Goal: Task Accomplishment & Management: Complete application form

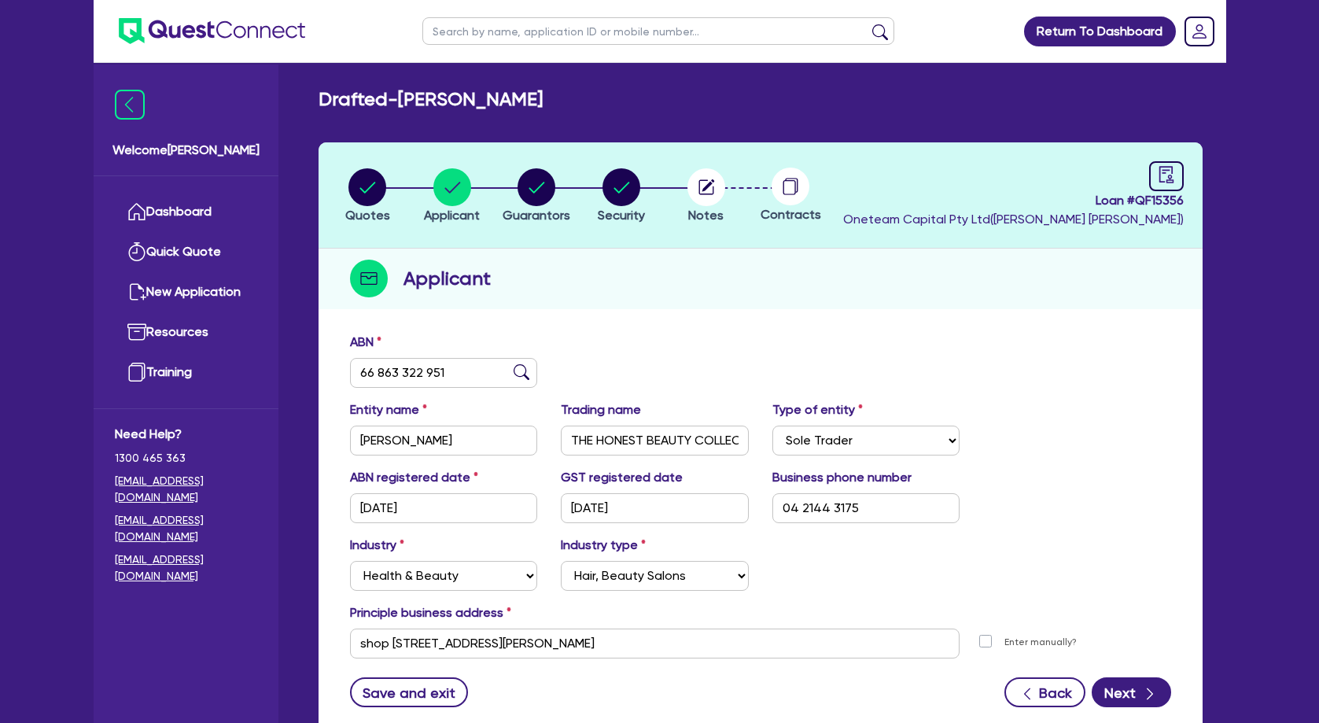
select select "SOLE_TRADER"
select select "HEALTH_BEAUTY"
select select "HAIR_BEAUTY_SALONS"
click at [533, 30] on input "text" at bounding box center [658, 31] width 472 height 28
type input "marian"
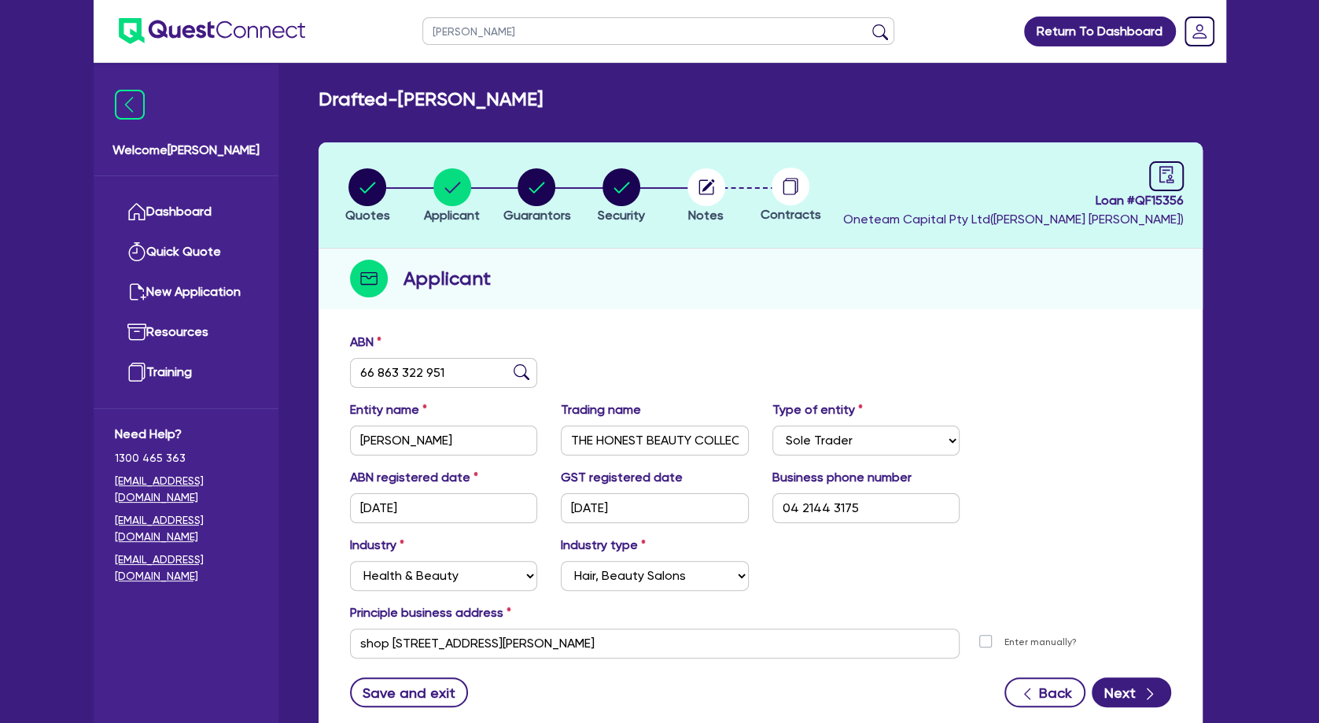
click button "submit" at bounding box center [880, 35] width 25 height 22
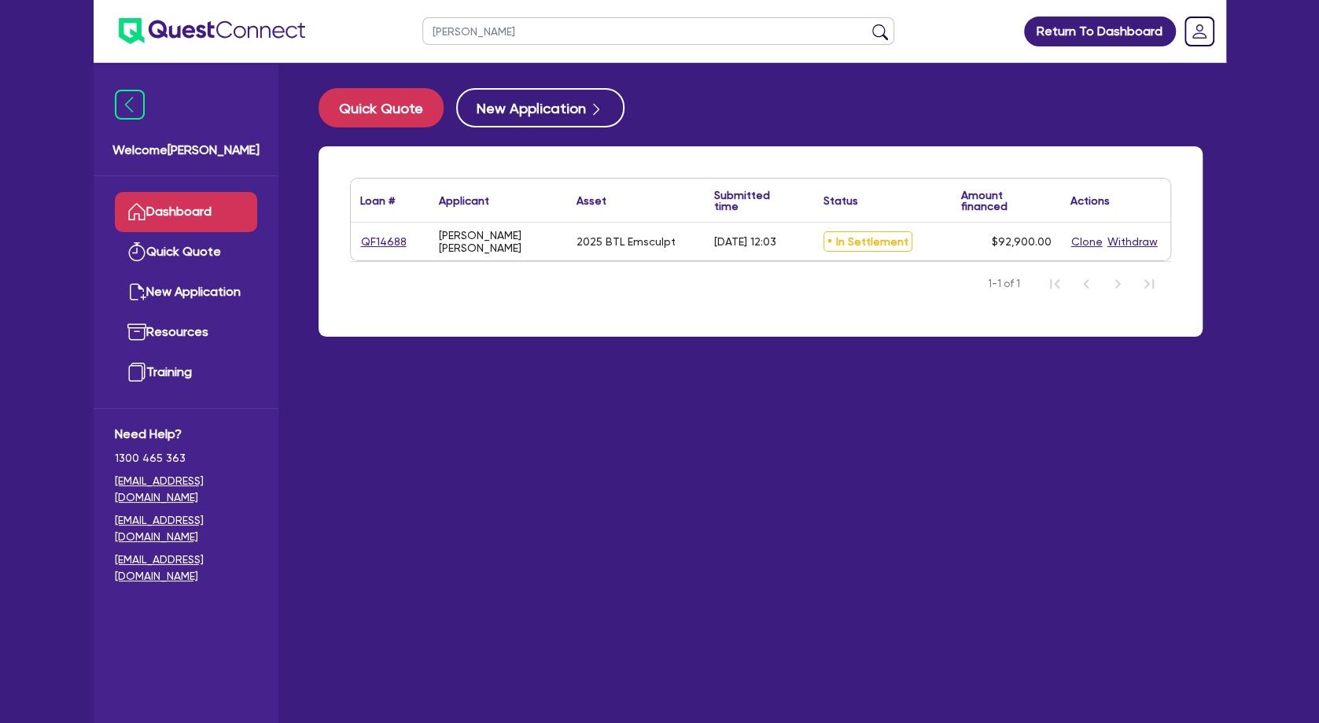
click at [396, 238] on link "QF14688" at bounding box center [383, 242] width 47 height 18
select select "TERTIARY_ASSETS"
select select "BEAUTY_EQUIPMENT"
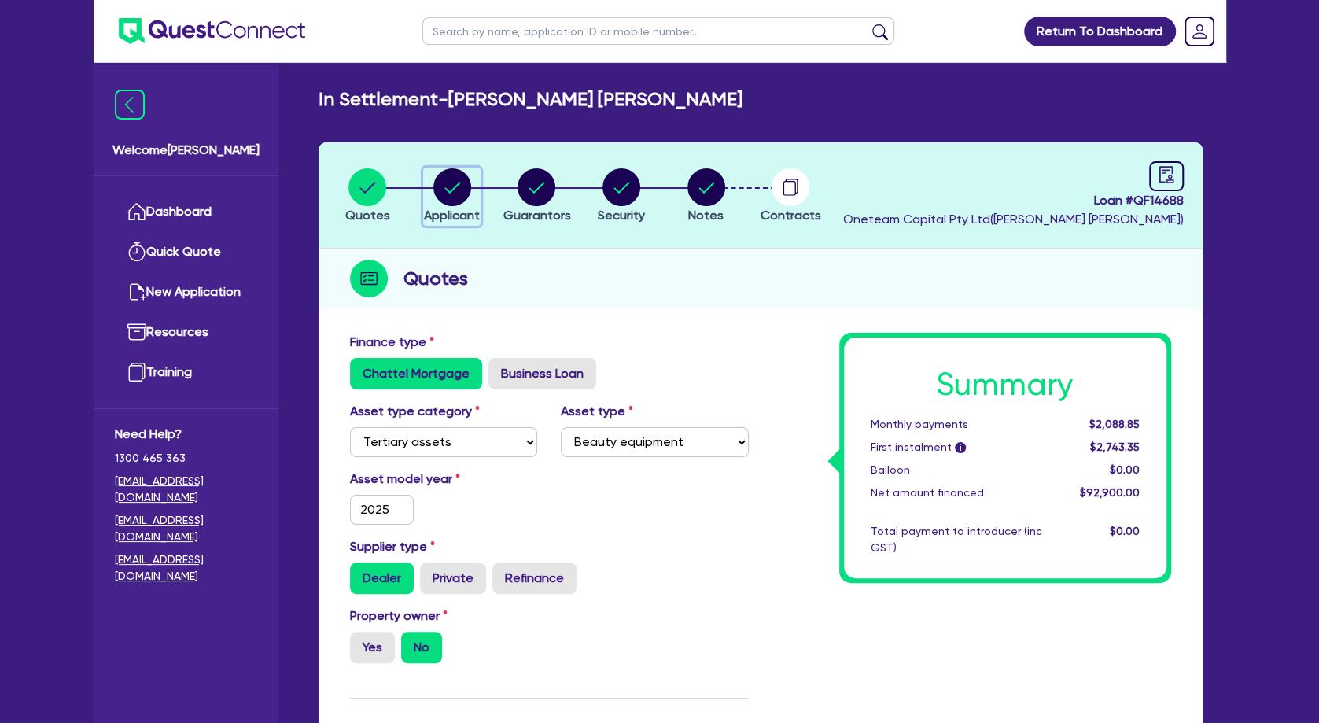
click at [460, 190] on circle "button" at bounding box center [452, 187] width 38 height 38
select select "SOLE_TRADER"
select select "HEALTH_BEAUTY"
select select "HAIR_BEAUTY_SALONS"
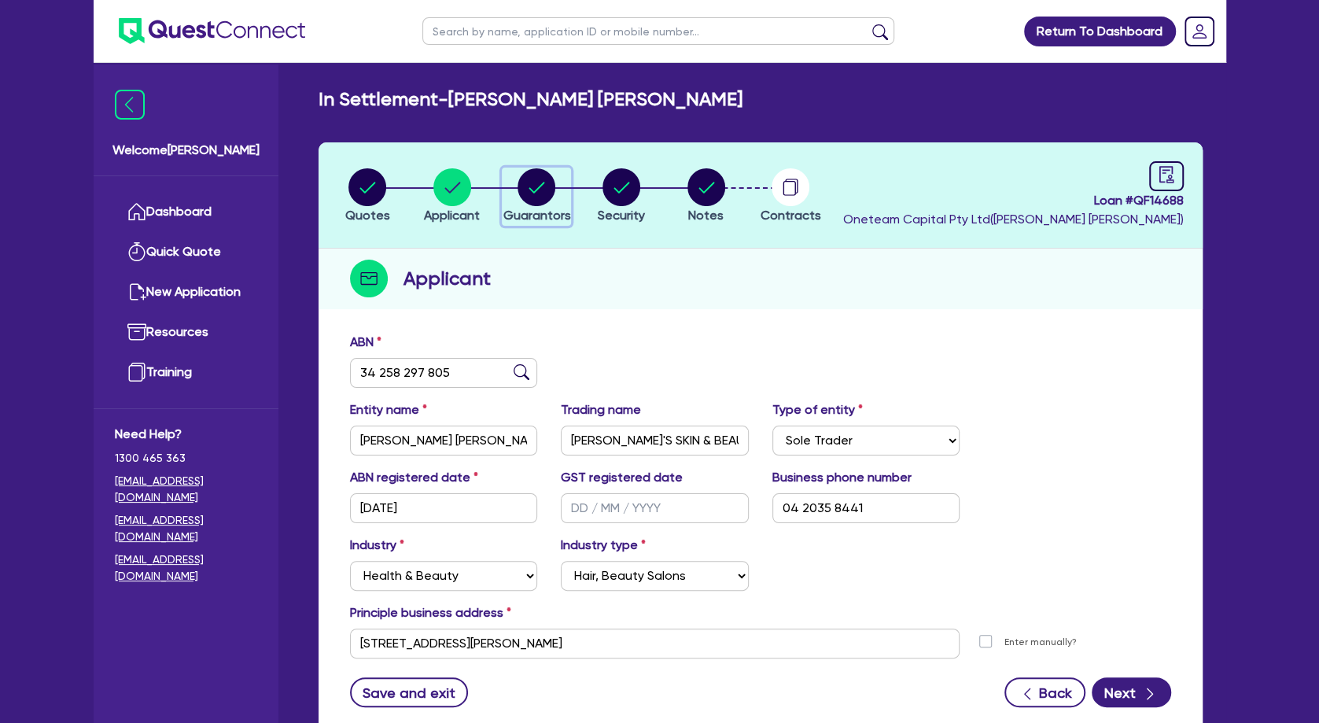
click at [537, 183] on circle "button" at bounding box center [537, 187] width 38 height 38
select select "MR"
select select "QLD"
select select "MARRIED"
select select "VEHICLE"
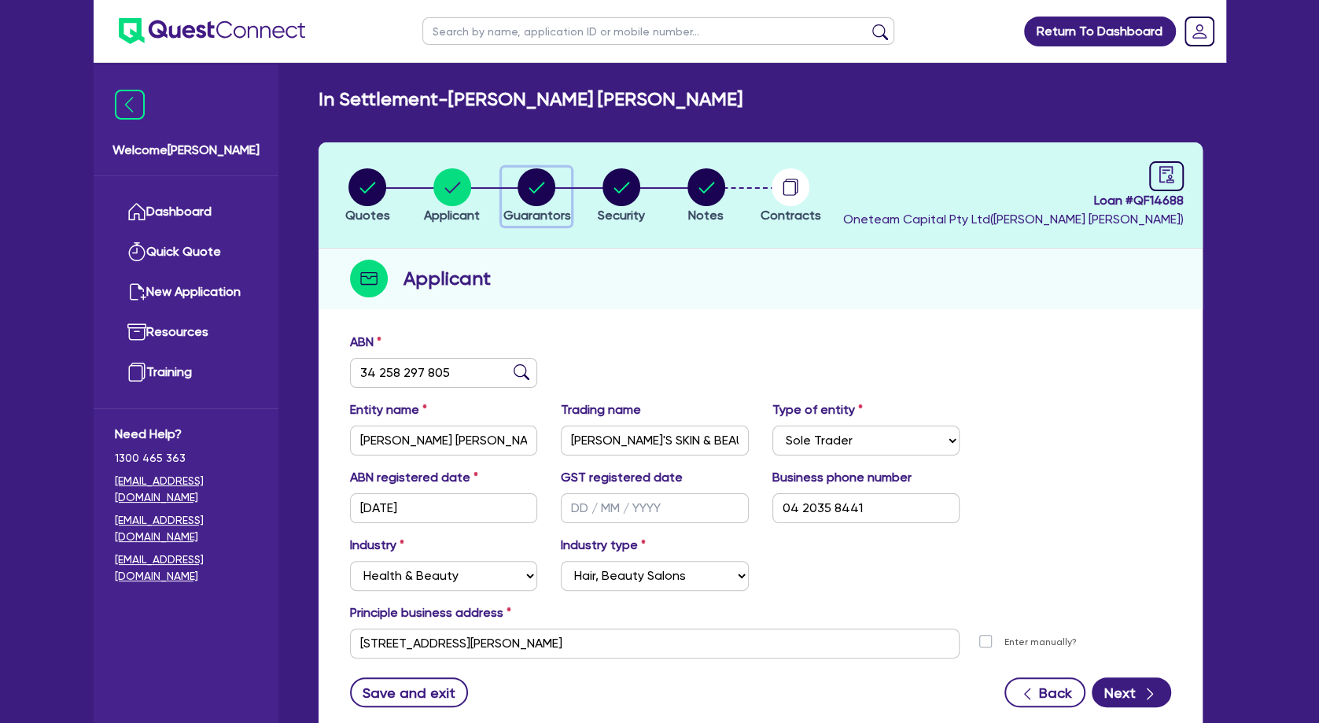
select select "CASH"
select select "EQUIPMENT"
select select "OTHER"
select select "HOUSEHOLD_PERSONAL"
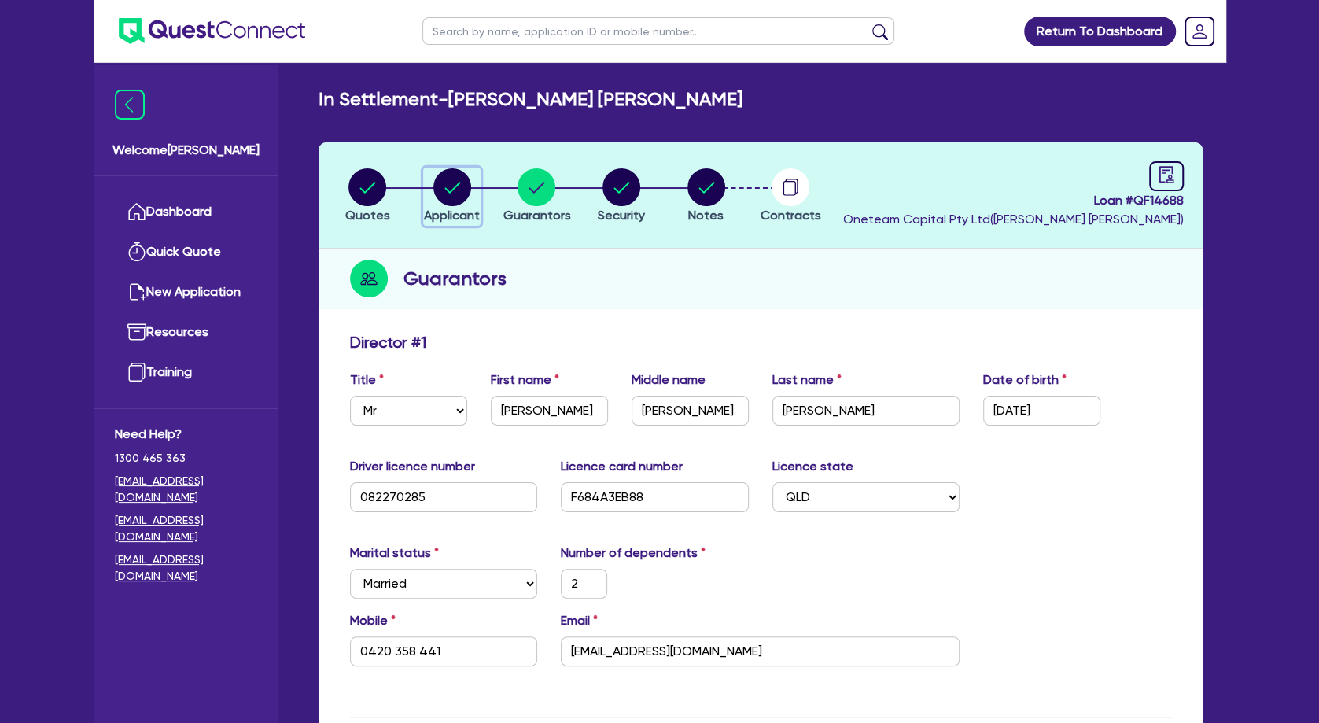
click at [469, 192] on icon "button" at bounding box center [452, 187] width 38 height 38
select select "SOLE_TRADER"
select select "HEALTH_BEAUTY"
select select "HAIR_BEAUTY_SALONS"
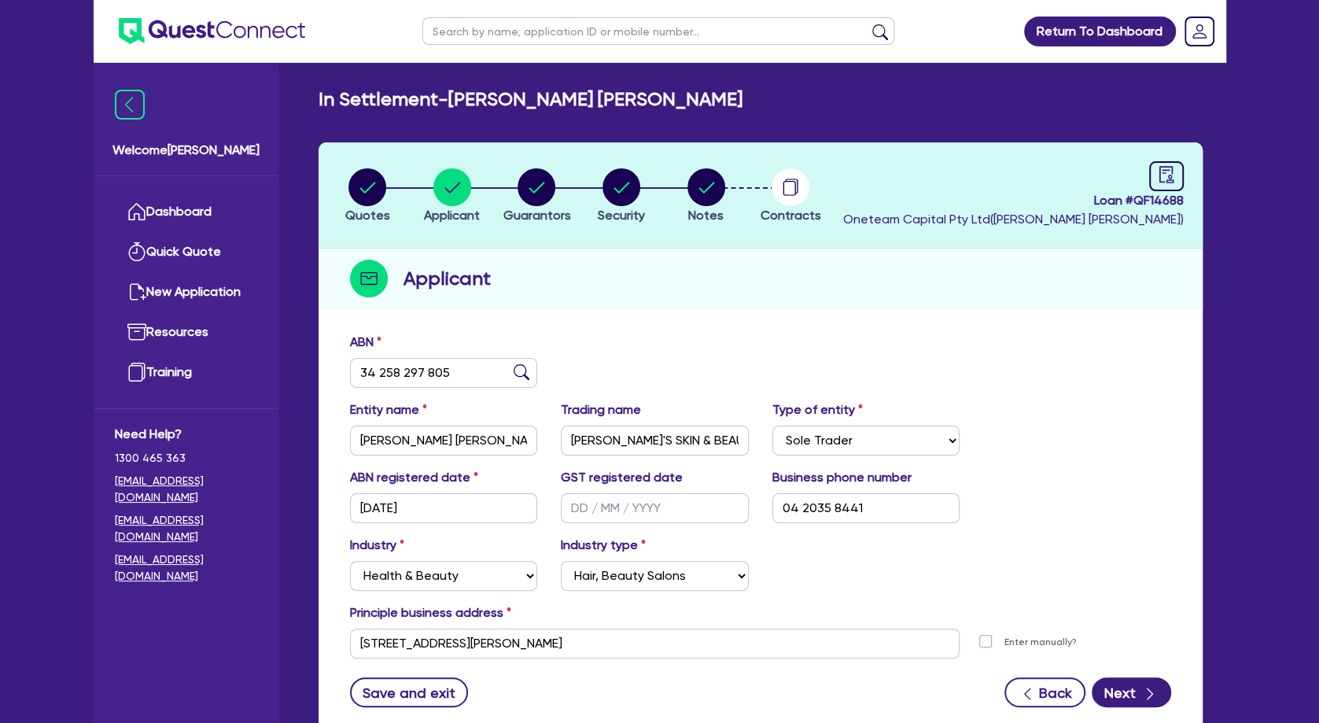
click at [544, 248] on header "Quotes Applicant Guarantors Security Notes Contracts Loan # QF14688 Oneteam Cap…" at bounding box center [761, 195] width 884 height 106
click at [679, 345] on div "ABN 34 258 297 805" at bounding box center [760, 367] width 845 height 68
click at [532, 193] on circle "button" at bounding box center [537, 187] width 38 height 38
select select "MR"
select select "QLD"
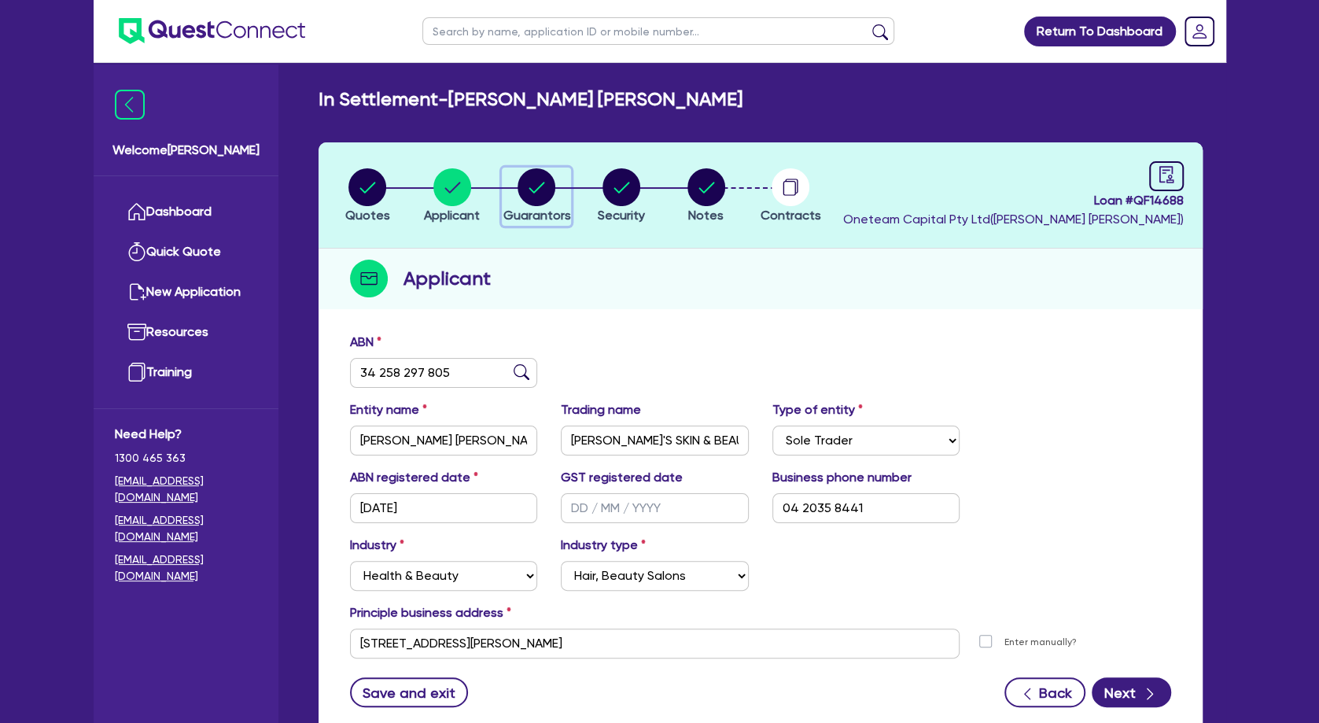
select select "MARRIED"
select select "VEHICLE"
select select "CASH"
select select "EQUIPMENT"
select select "OTHER"
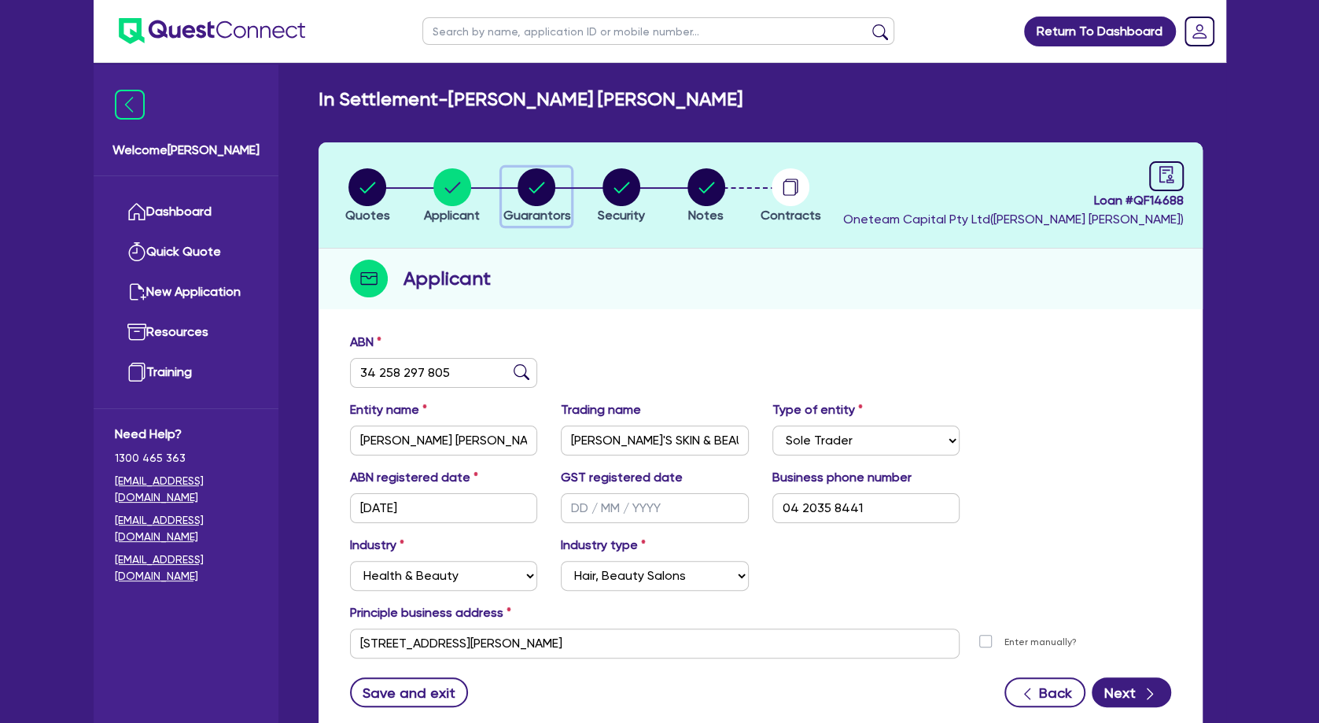
select select "HOUSEHOLD_PERSONAL"
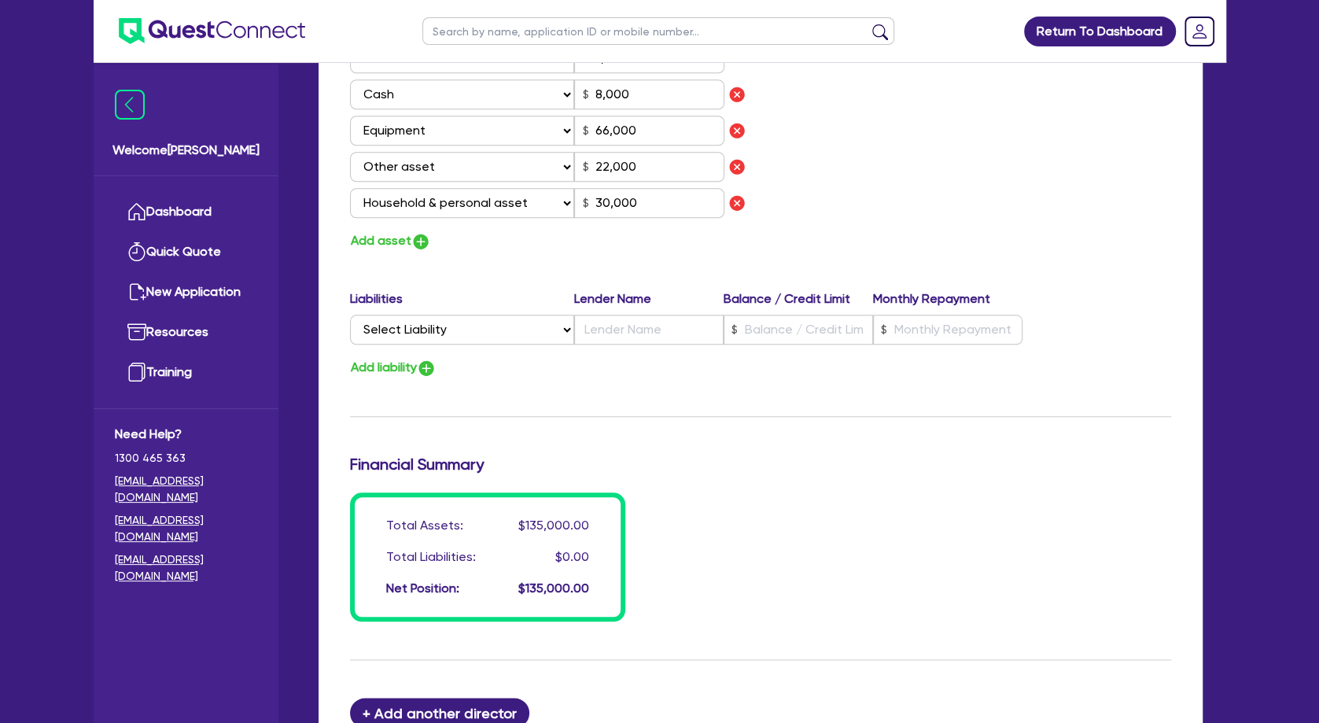
scroll to position [765, 0]
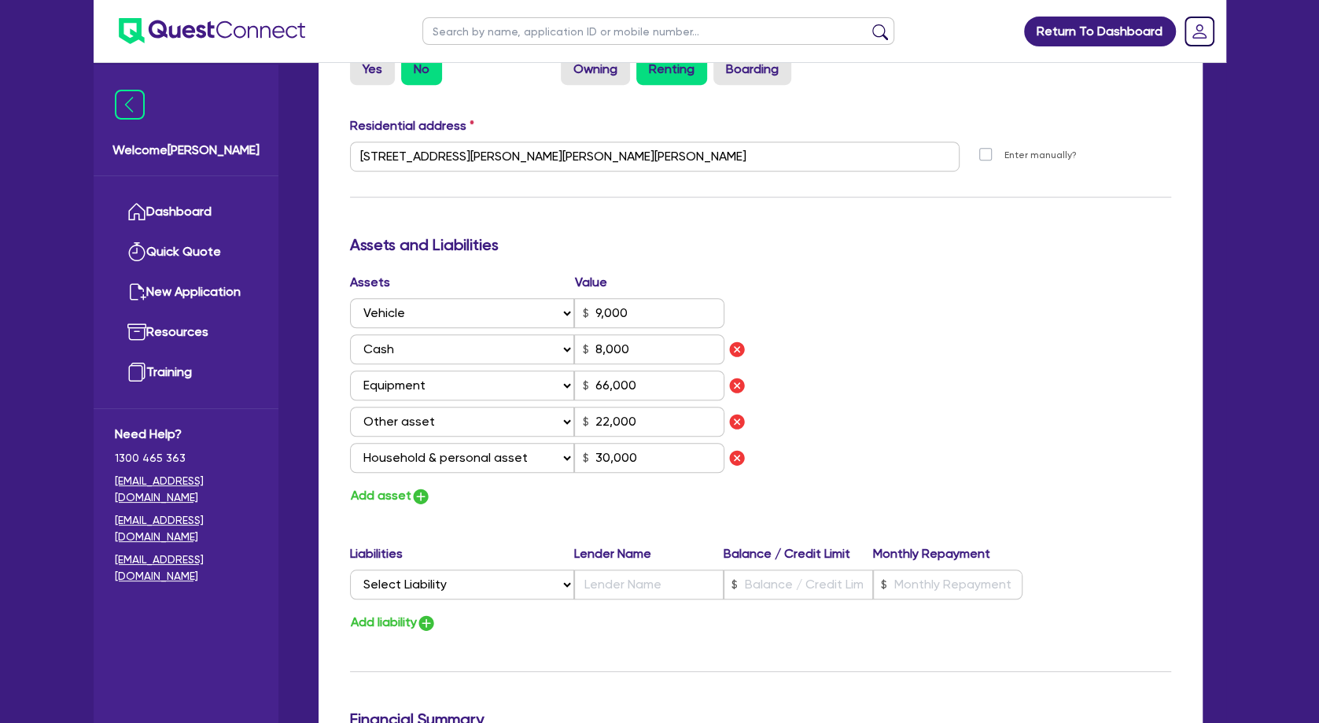
click at [850, 382] on div "Assets Value Select Asset Cash Property Investment property Vehicle Truck Trail…" at bounding box center [760, 390] width 845 height 234
click at [496, 29] on input "text" at bounding box center [658, 31] width 472 height 28
type input "emily"
click button "submit" at bounding box center [880, 35] width 25 height 22
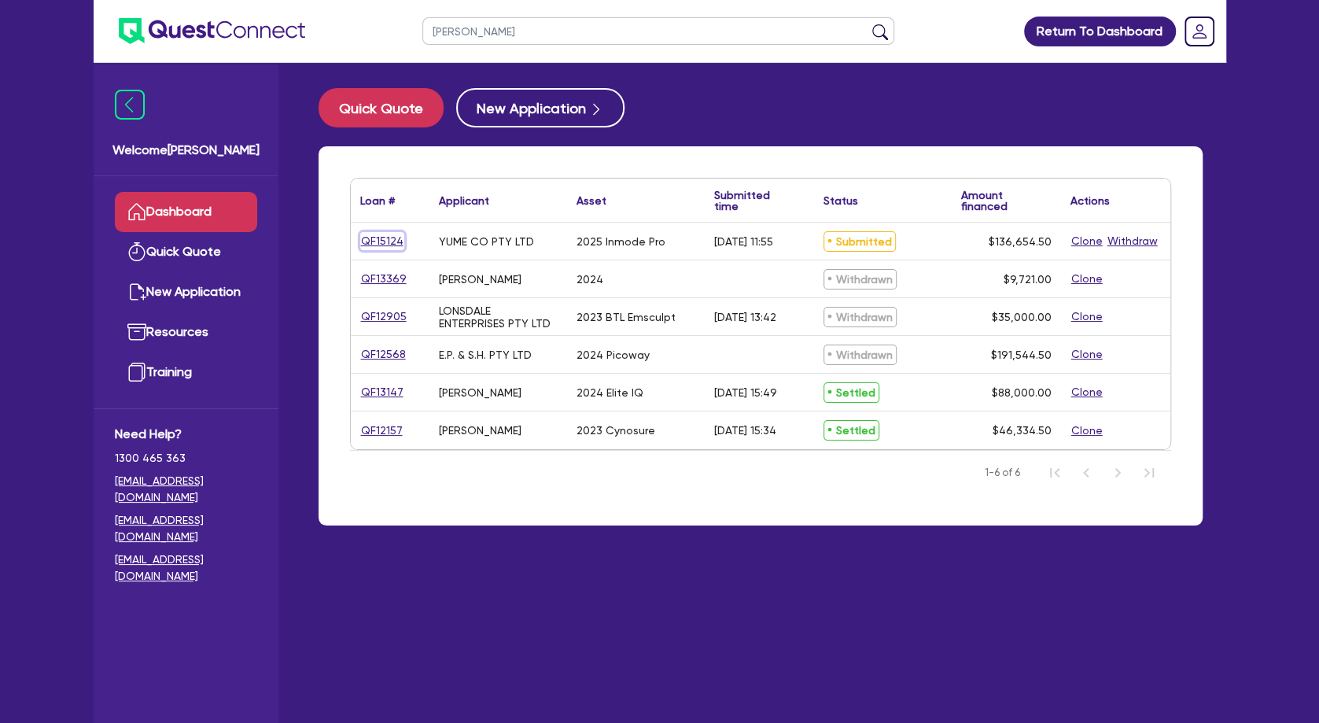
click at [389, 242] on link "QF15124" at bounding box center [382, 241] width 44 height 18
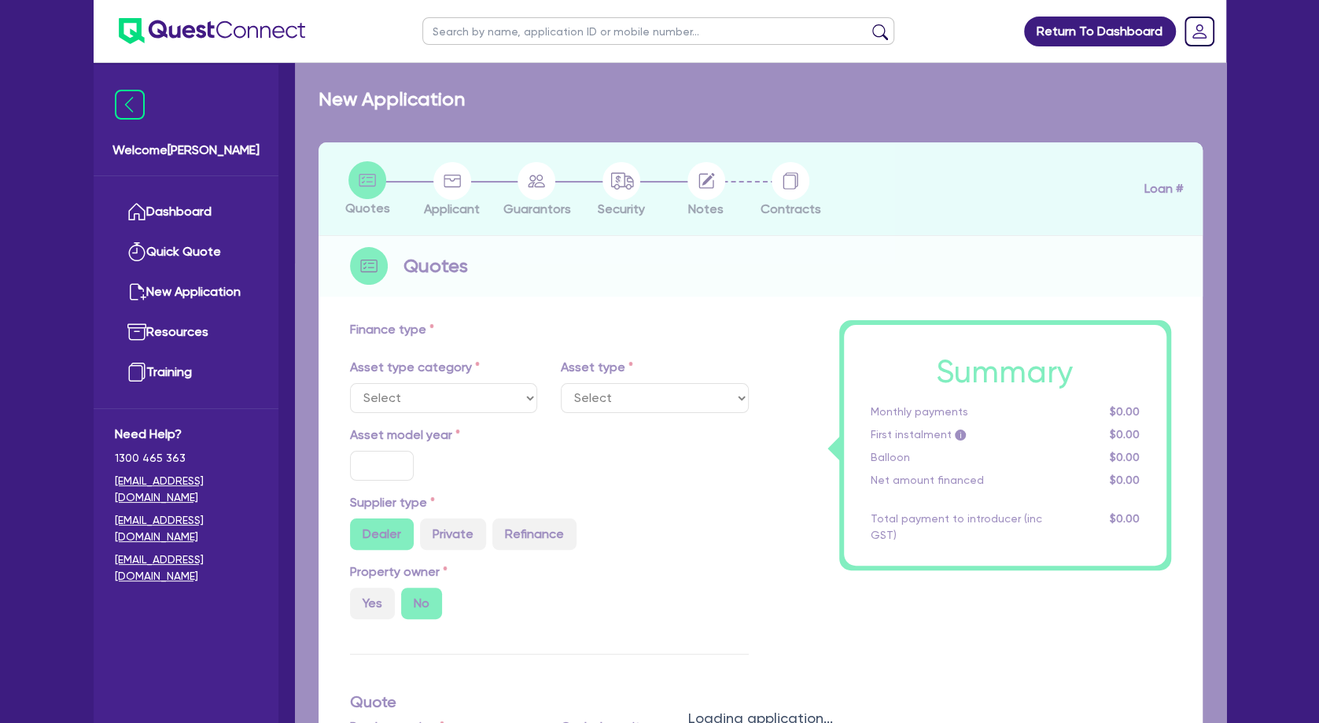
select select "TERTIARY_ASSETS"
type input "2025"
type input "176,000"
type input "40,000"
type input "64.82"
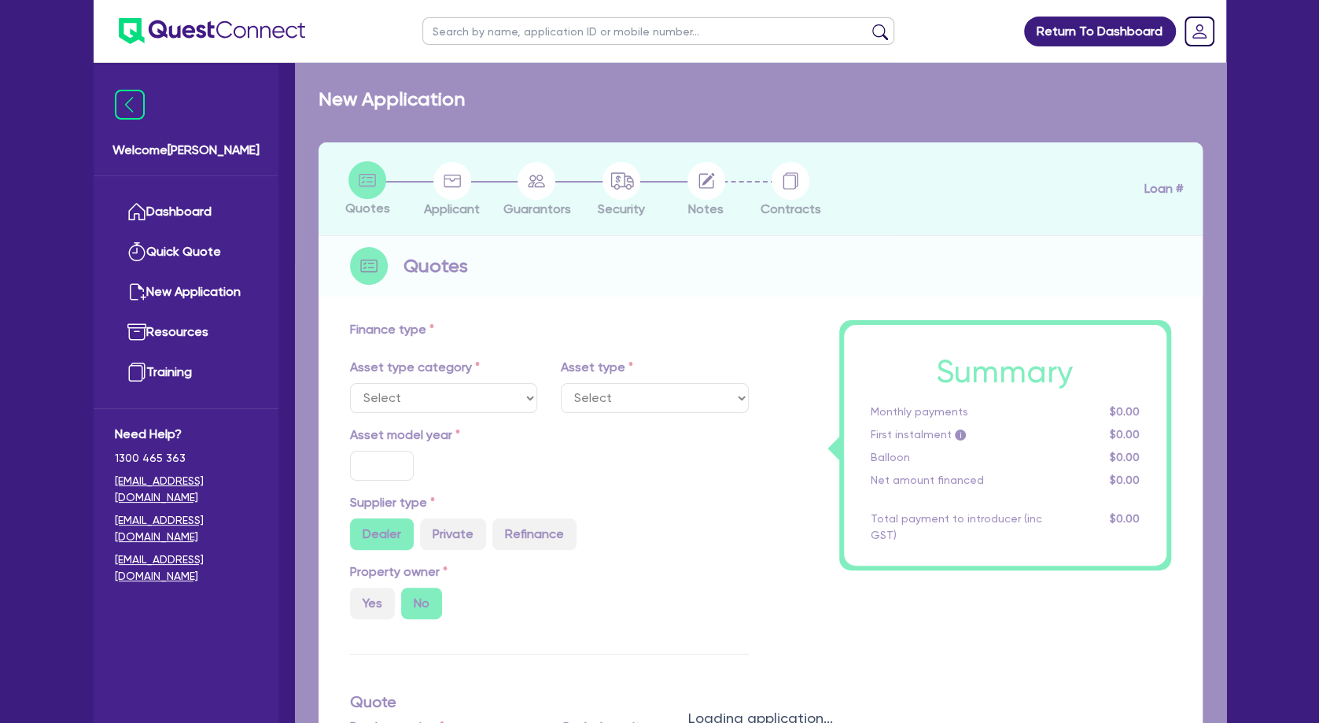
type input "114,090"
radio input "true"
type input "12.95"
select select "BEAUTY_EQUIPMENT"
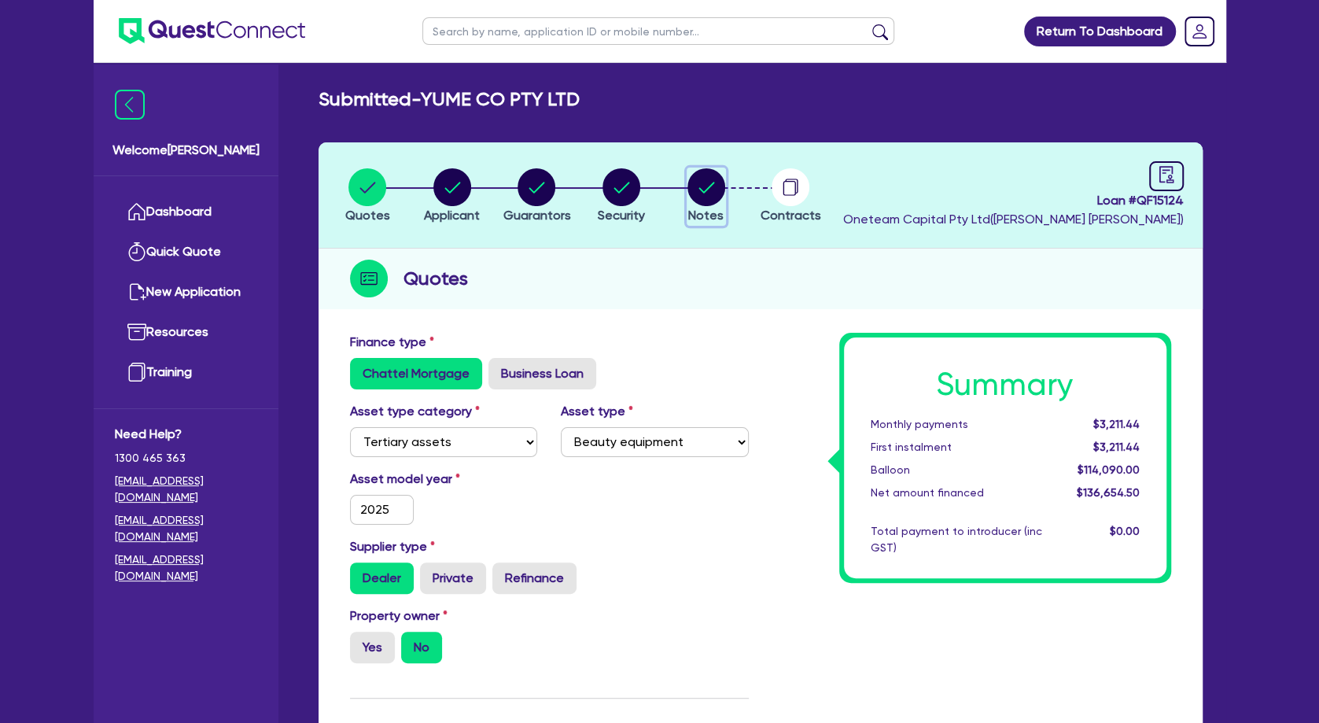
click at [692, 197] on circle "button" at bounding box center [707, 187] width 38 height 38
select select "Other"
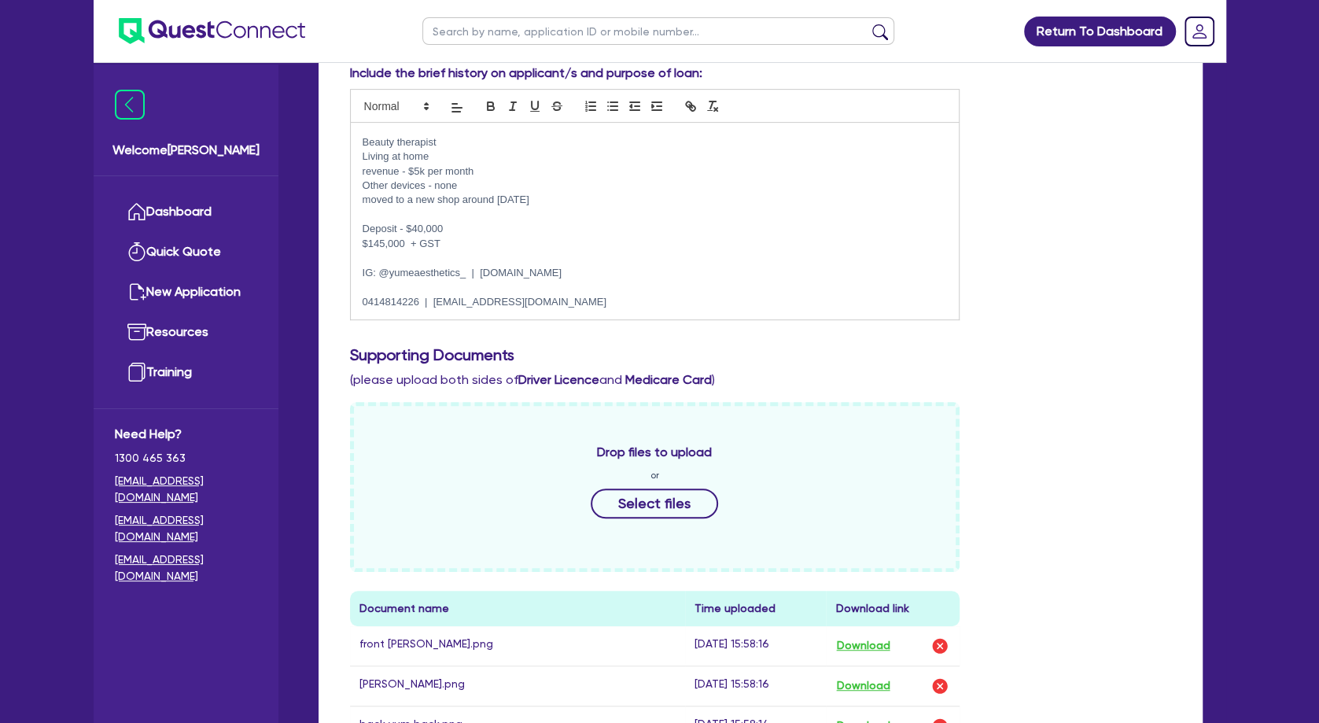
scroll to position [765, 0]
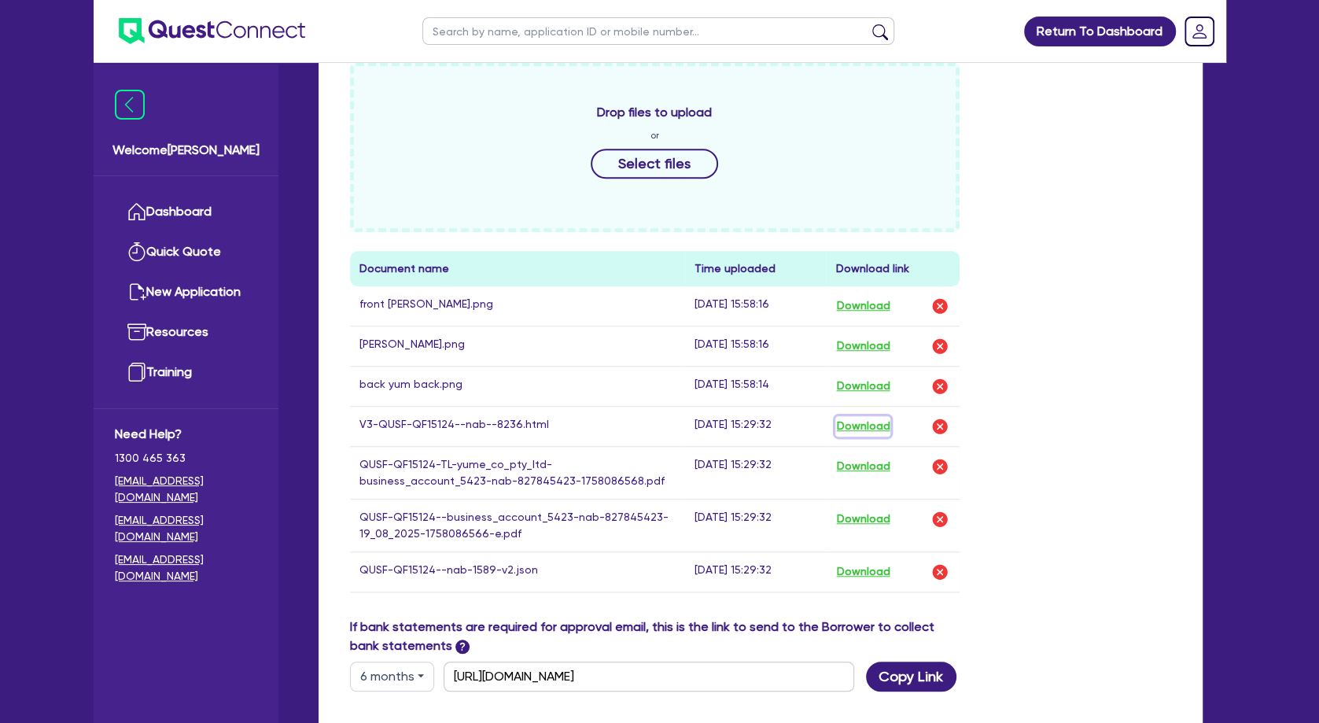
click at [851, 423] on button "Download" at bounding box center [863, 426] width 55 height 20
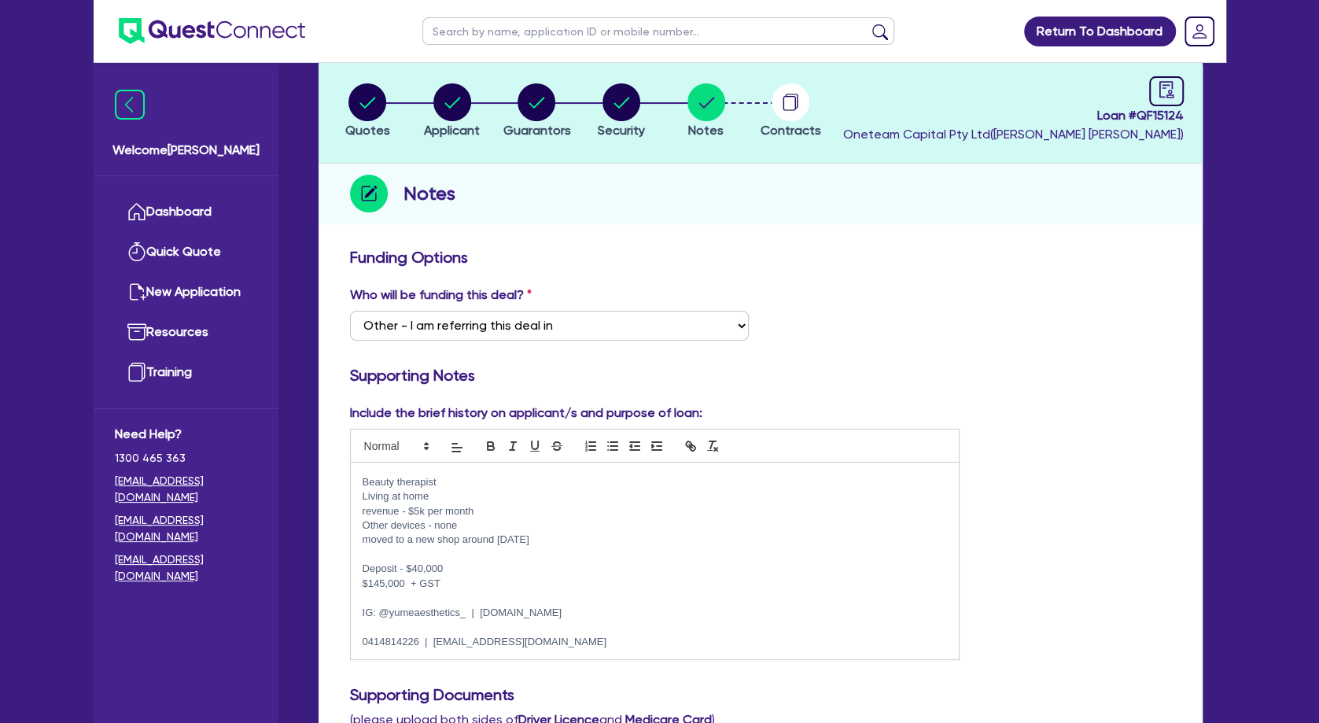
scroll to position [0, 0]
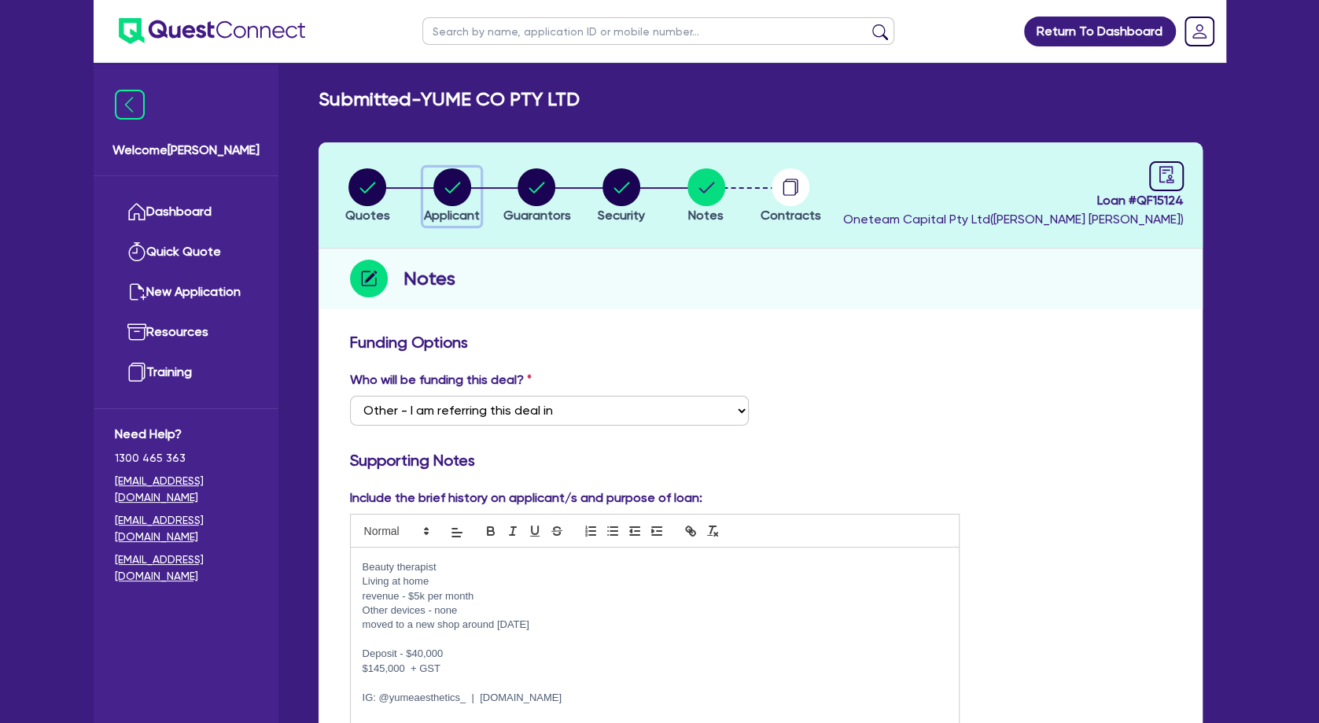
drag, startPoint x: 445, startPoint y: 183, endPoint x: 415, endPoint y: 183, distance: 29.1
click at [445, 183] on circle "button" at bounding box center [452, 187] width 38 height 38
select select "COMPANY"
select select "HEALTH_BEAUTY"
select select "HAIR_BEAUTY_SALONS"
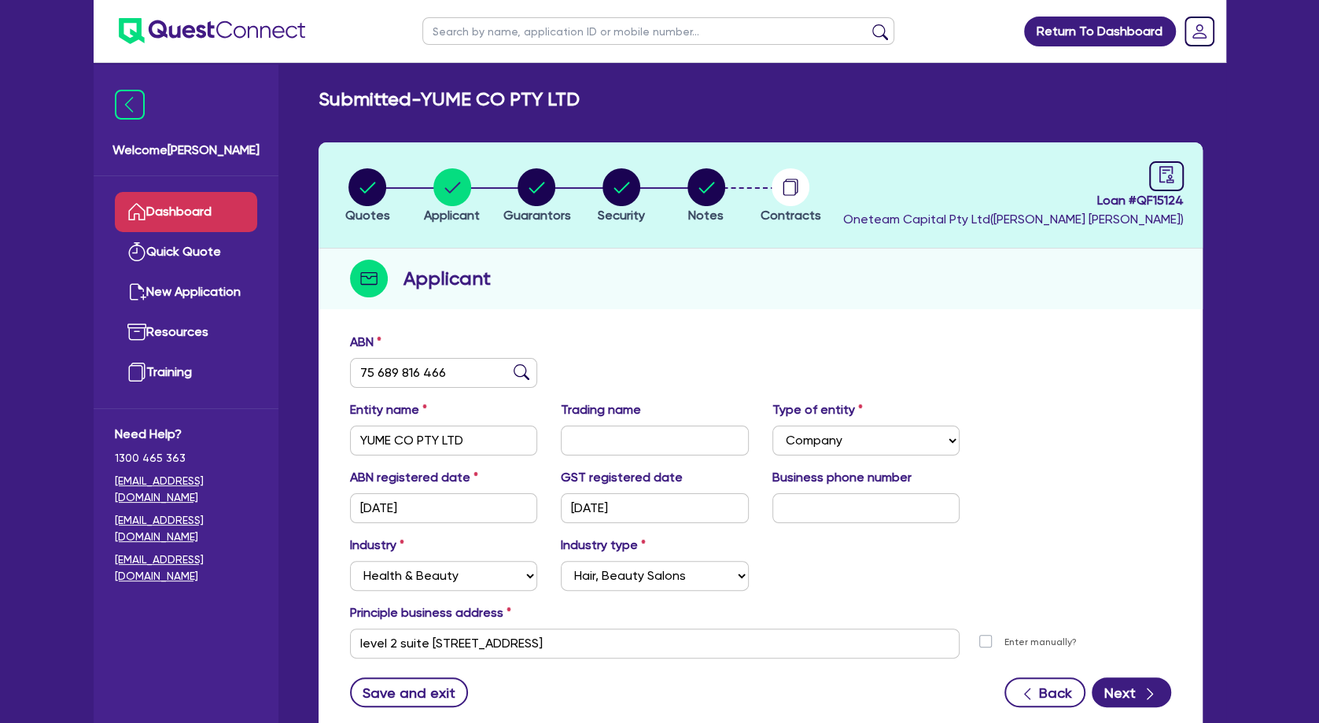
click at [213, 205] on link "Dashboard" at bounding box center [186, 212] width 142 height 40
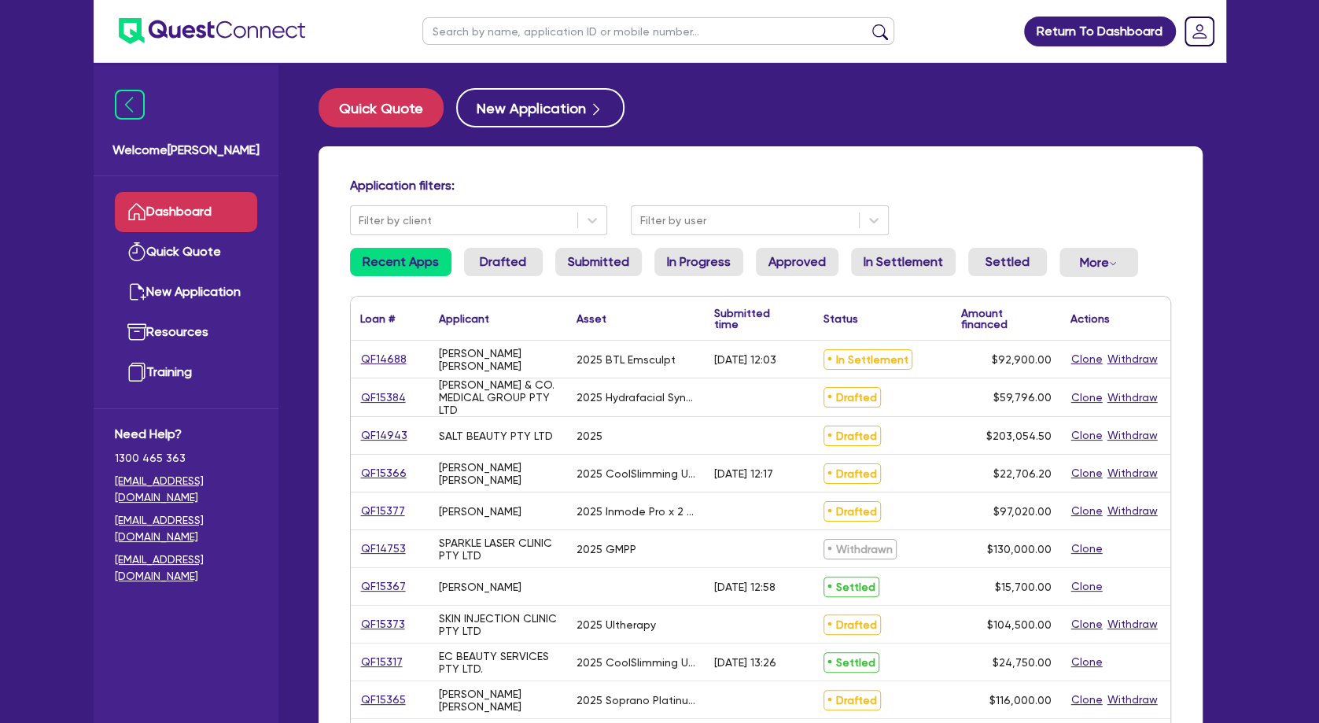
click at [551, 30] on input "text" at bounding box center [658, 31] width 472 height 28
type input "eva"
click at [868, 24] on button "submit" at bounding box center [880, 35] width 25 height 22
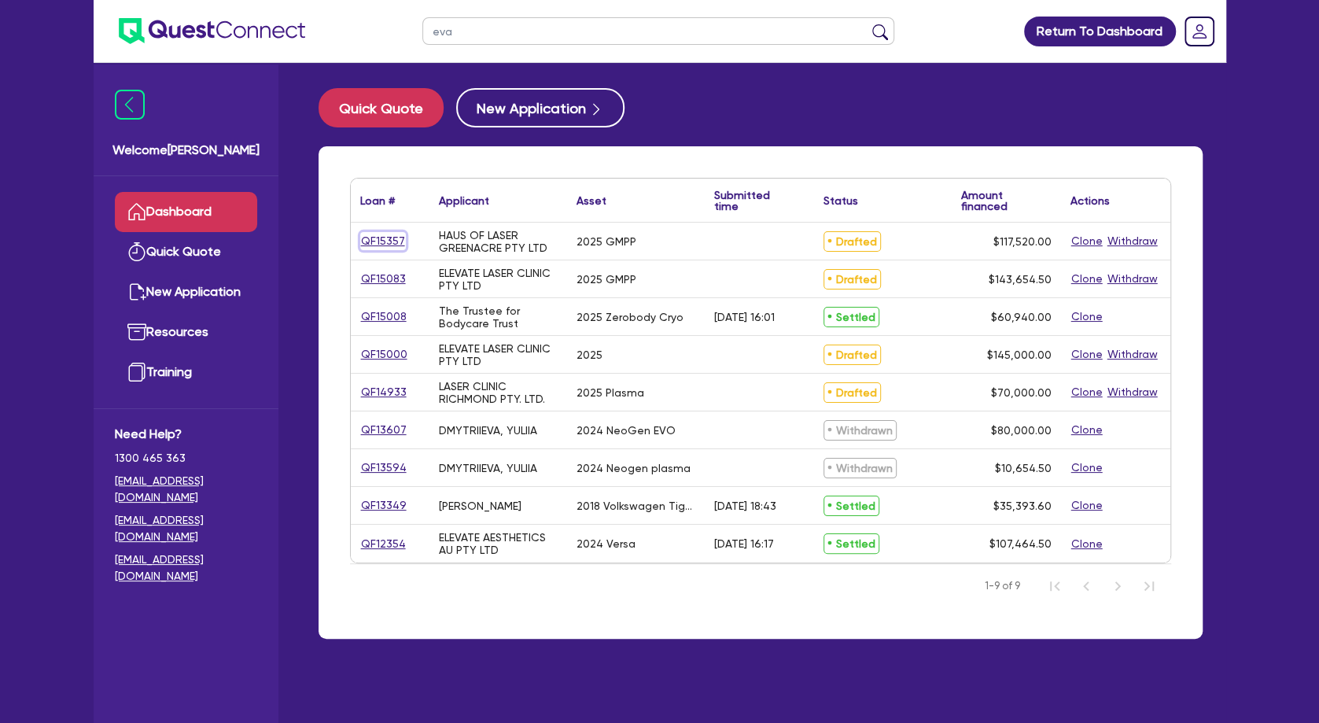
click at [382, 240] on link "QF15357" at bounding box center [383, 241] width 46 height 18
select select "TERTIARY_ASSETS"
select select "BEAUTY_EQUIPMENT"
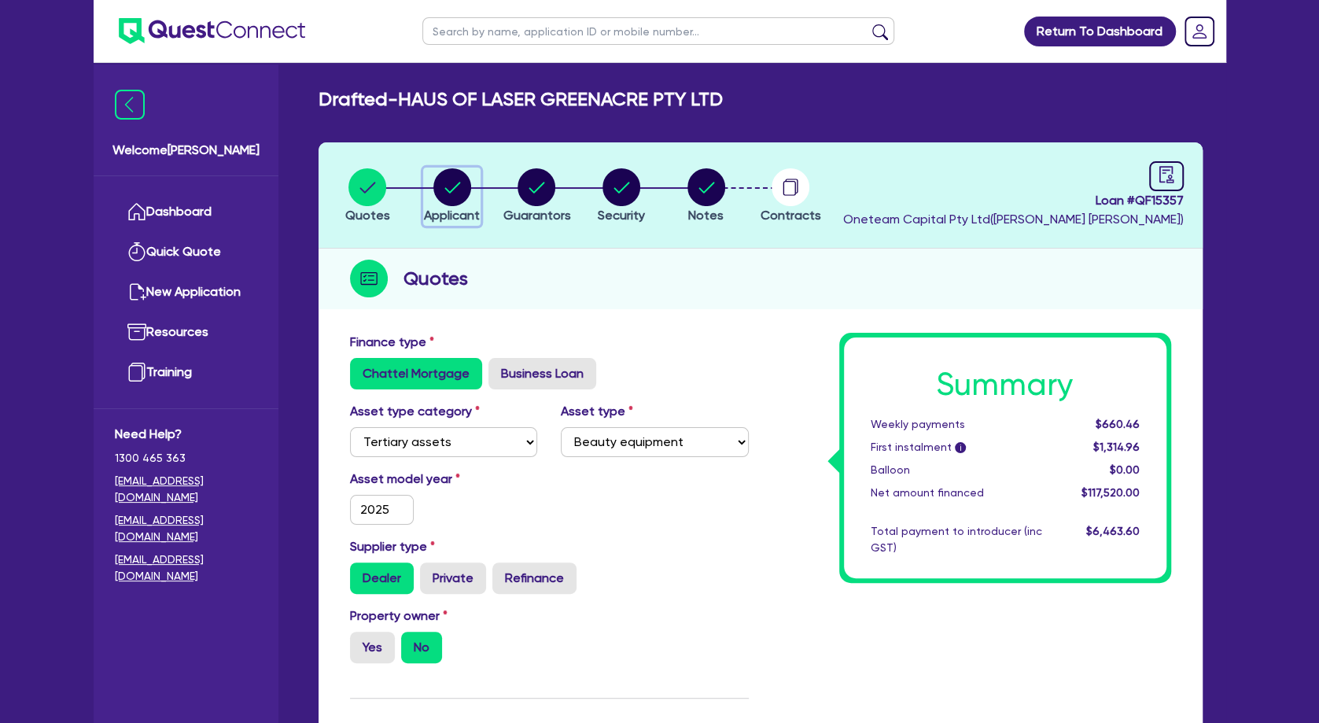
click at [455, 192] on circle "button" at bounding box center [452, 187] width 38 height 38
select select "COMPANY"
select select "HEALTH_BEAUTY"
select select "HAIR_BEAUTY_SALONS"
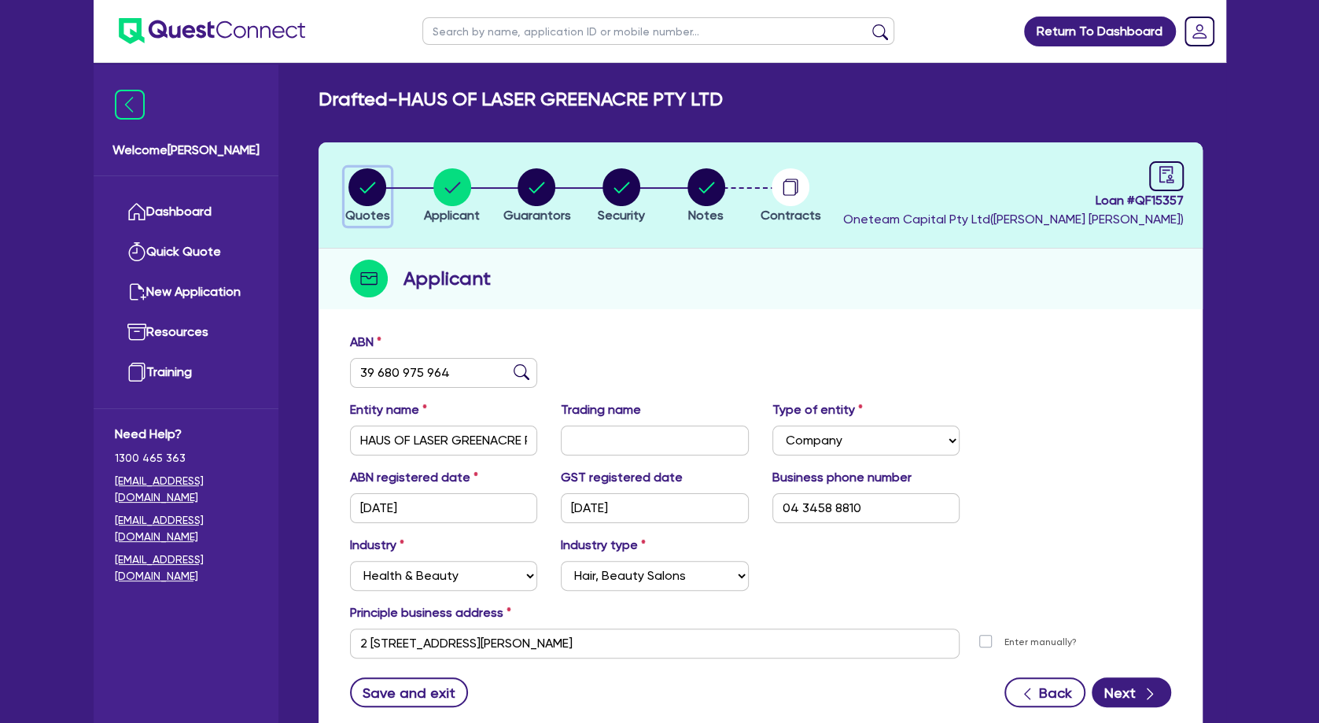
click at [379, 200] on circle "button" at bounding box center [368, 187] width 38 height 38
select select "TERTIARY_ASSETS"
select select "BEAUTY_EQUIPMENT"
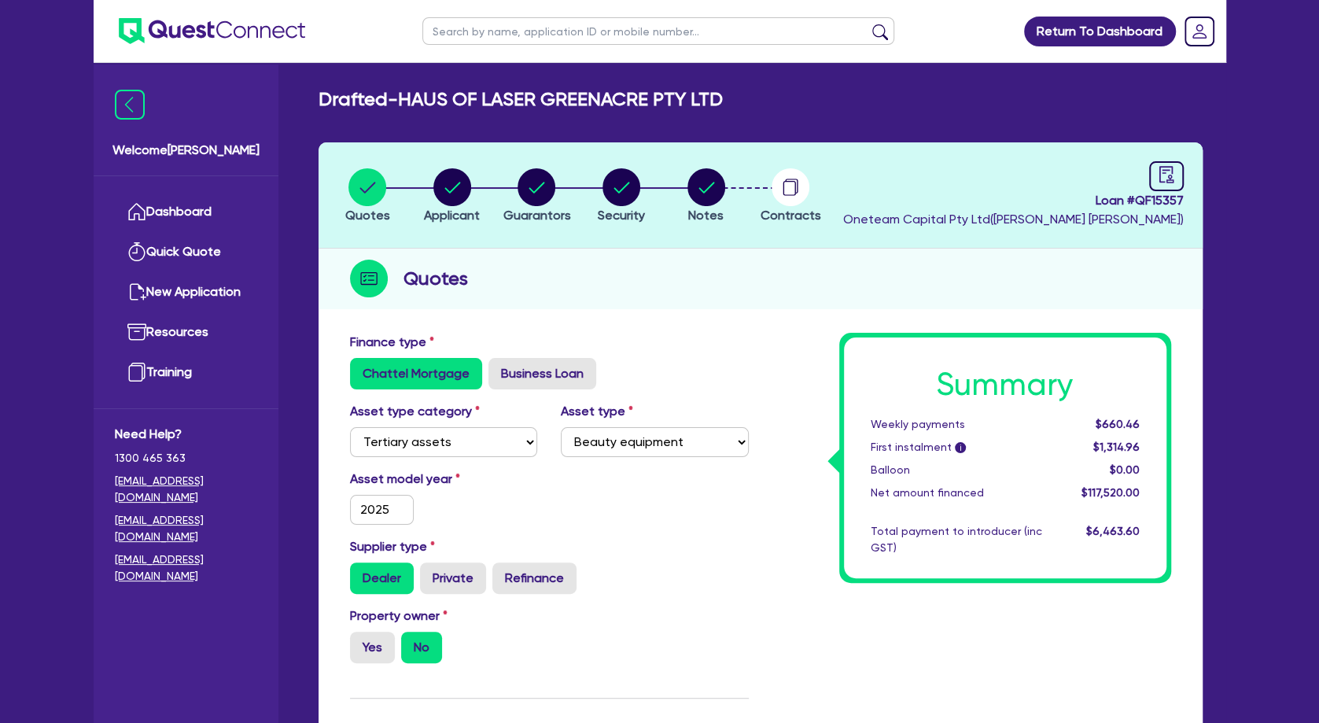
click at [505, 39] on input "text" at bounding box center [658, 31] width 472 height 28
type input "eliza"
click button "submit" at bounding box center [880, 35] width 25 height 22
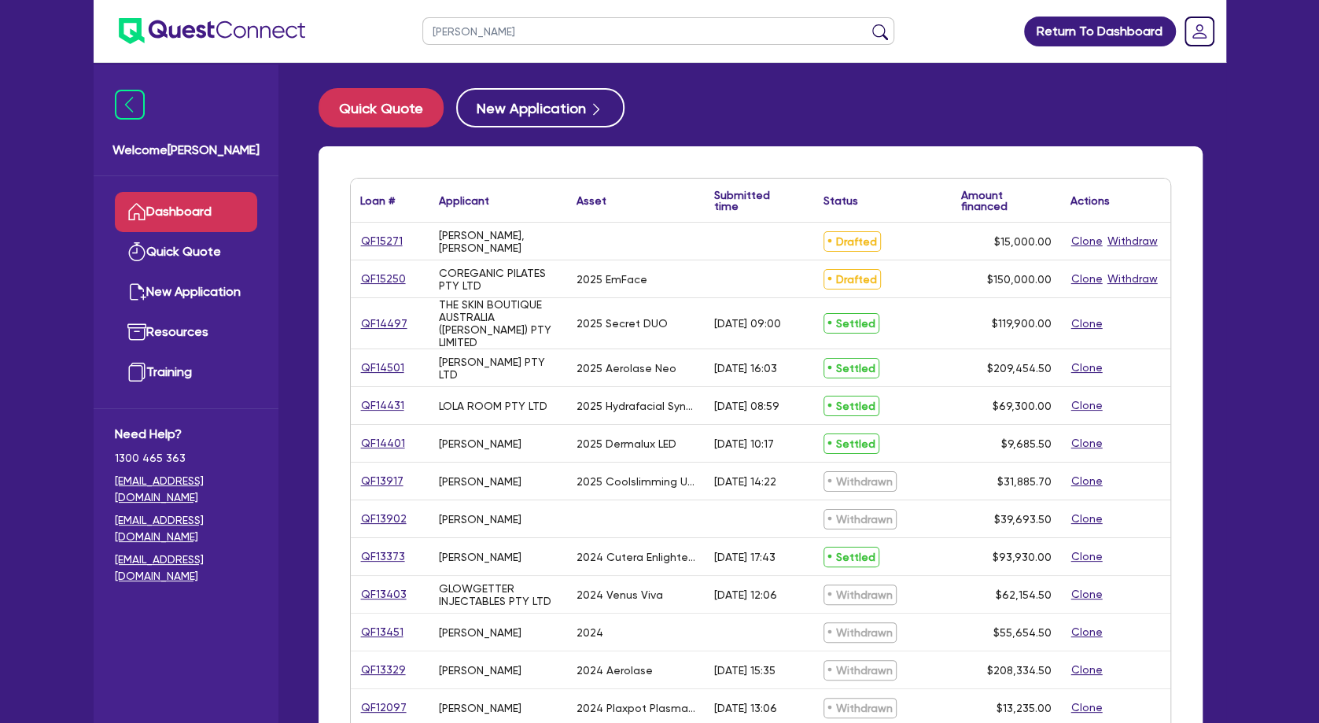
click at [492, 42] on input "eliza" at bounding box center [658, 31] width 472 height 28
drag, startPoint x: 492, startPoint y: 35, endPoint x: 354, endPoint y: 32, distance: 137.7
click at [422, 32] on input "eliza" at bounding box center [658, 31] width 472 height 28
type input "mosele"
click at [868, 24] on button "submit" at bounding box center [880, 35] width 25 height 22
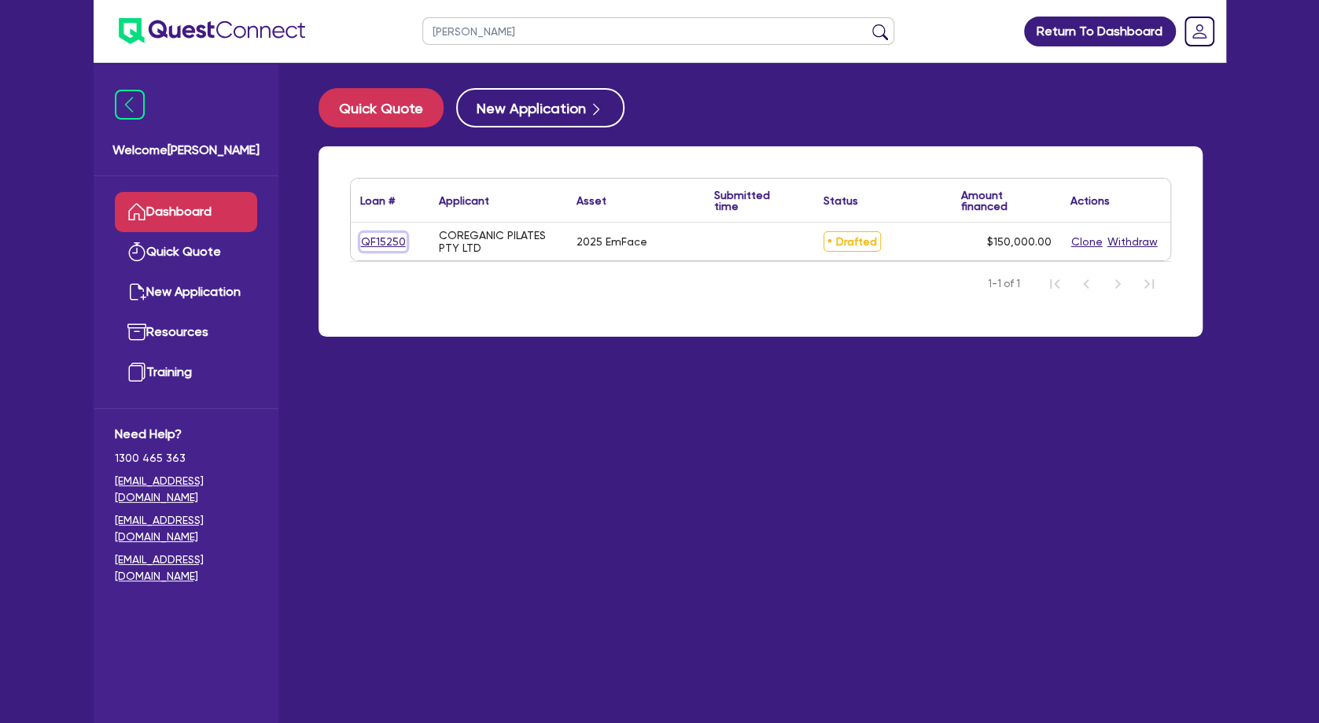
click at [384, 240] on link "QF15250" at bounding box center [383, 242] width 46 height 18
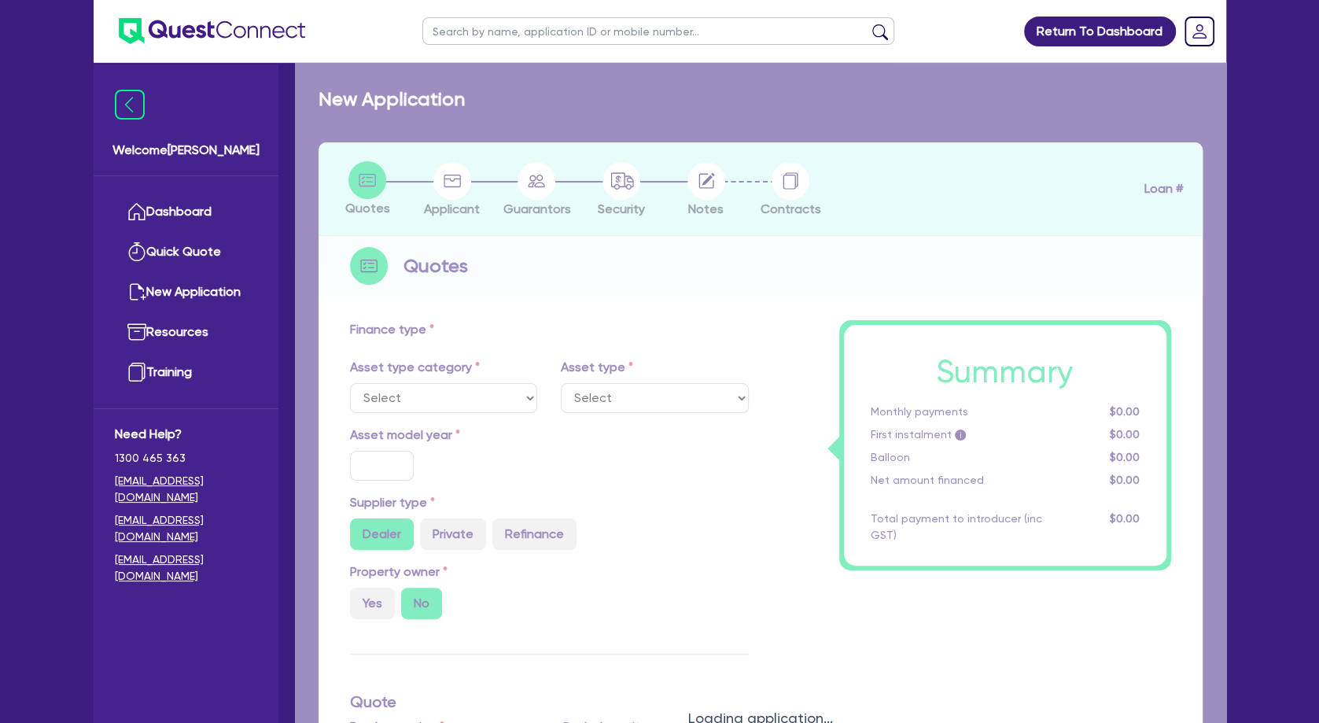
select select "SECONDARY_ASSETS"
type input "2025"
radio input "true"
type input "150,000"
type input "5"
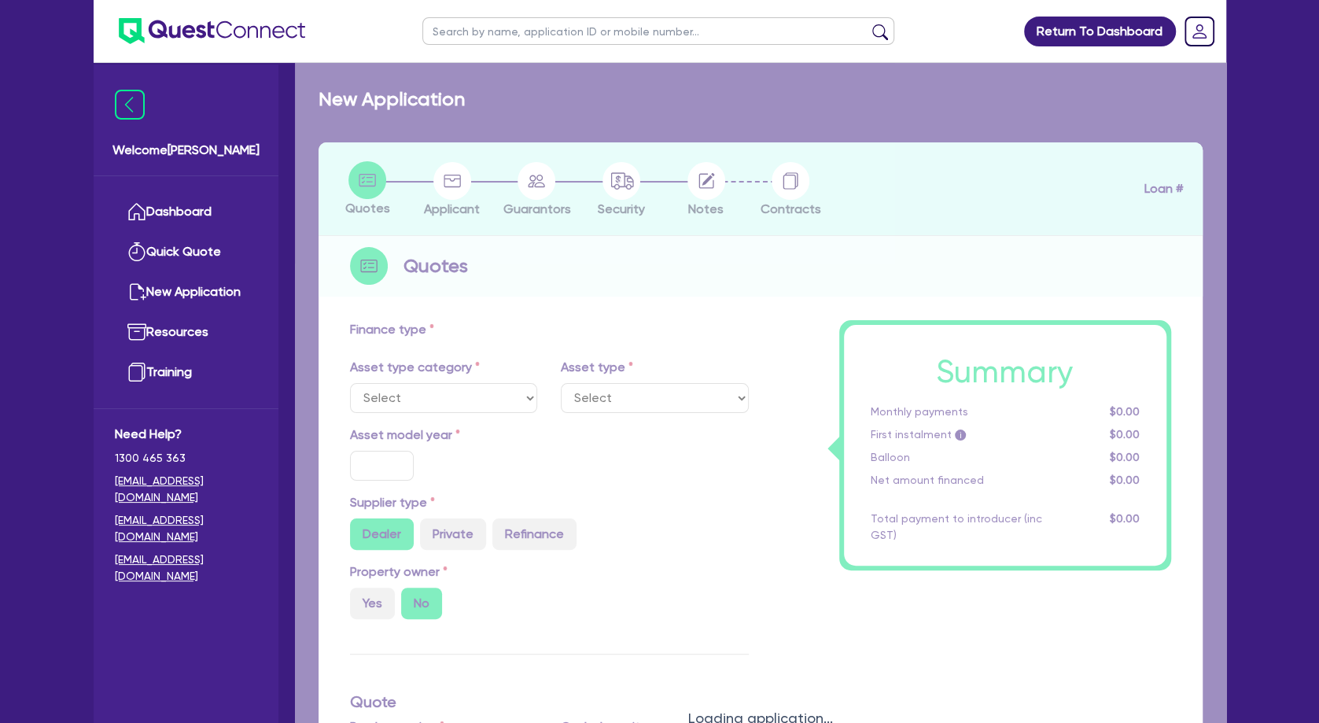
type input "7,500"
type input "7.99"
select select "MEDICAL_DENTAL_LABORATORY_EQUIPMENT"
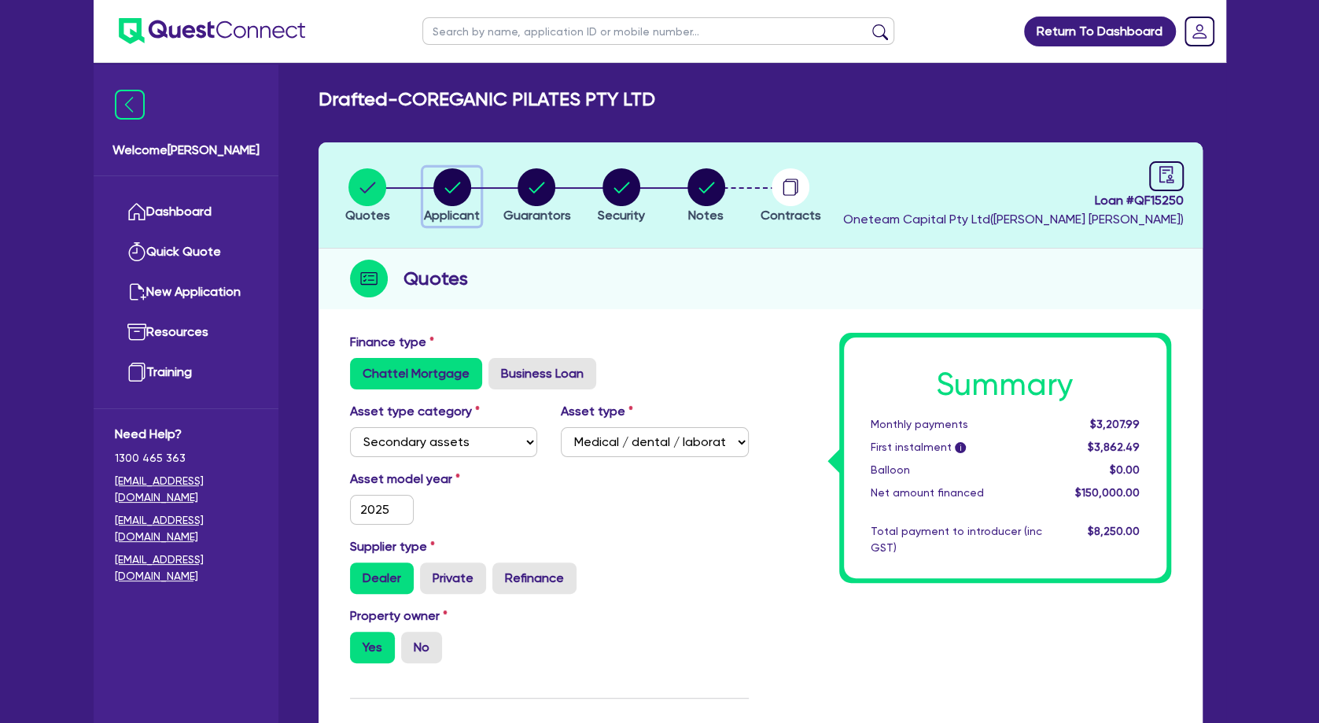
click at [456, 180] on circle "button" at bounding box center [452, 187] width 38 height 38
select select "COMPANY"
select select "HEALTH_BEAUTY"
select select "HAIR_BEAUTY_SALONS"
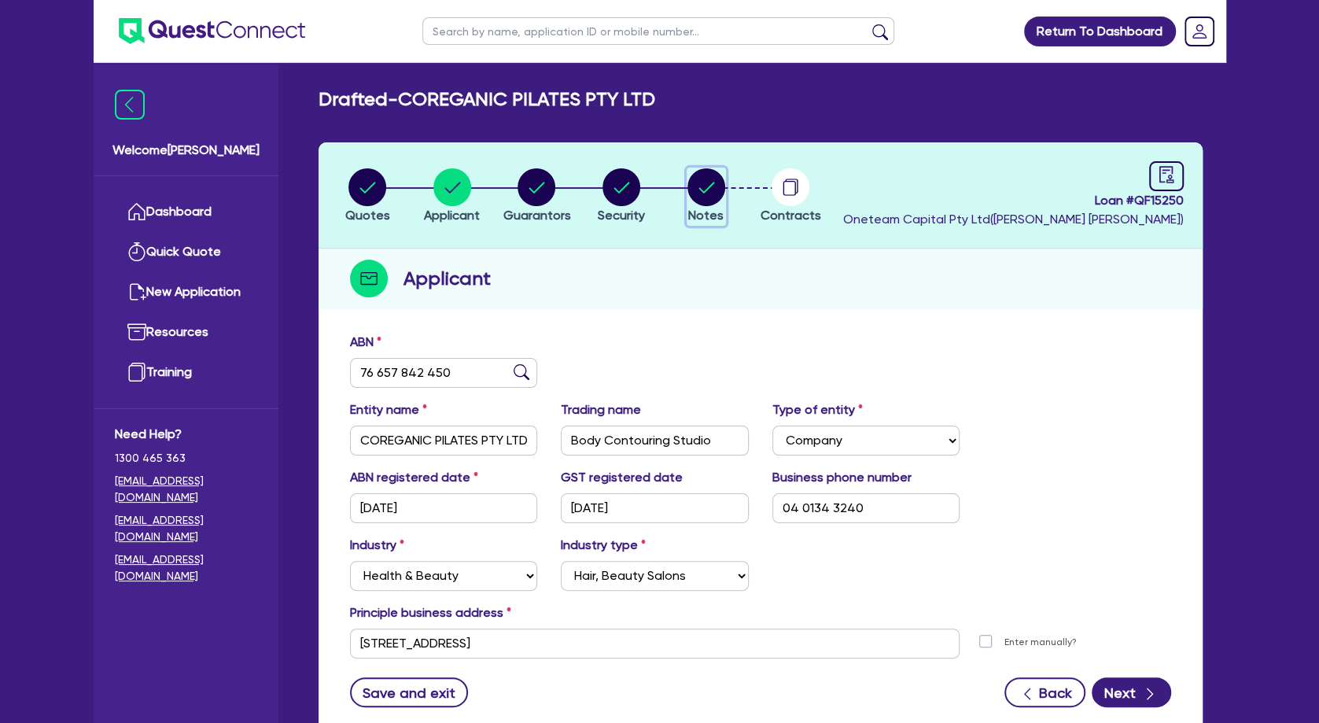
click at [701, 190] on icon "button" at bounding box center [707, 187] width 16 height 11
select select "Other"
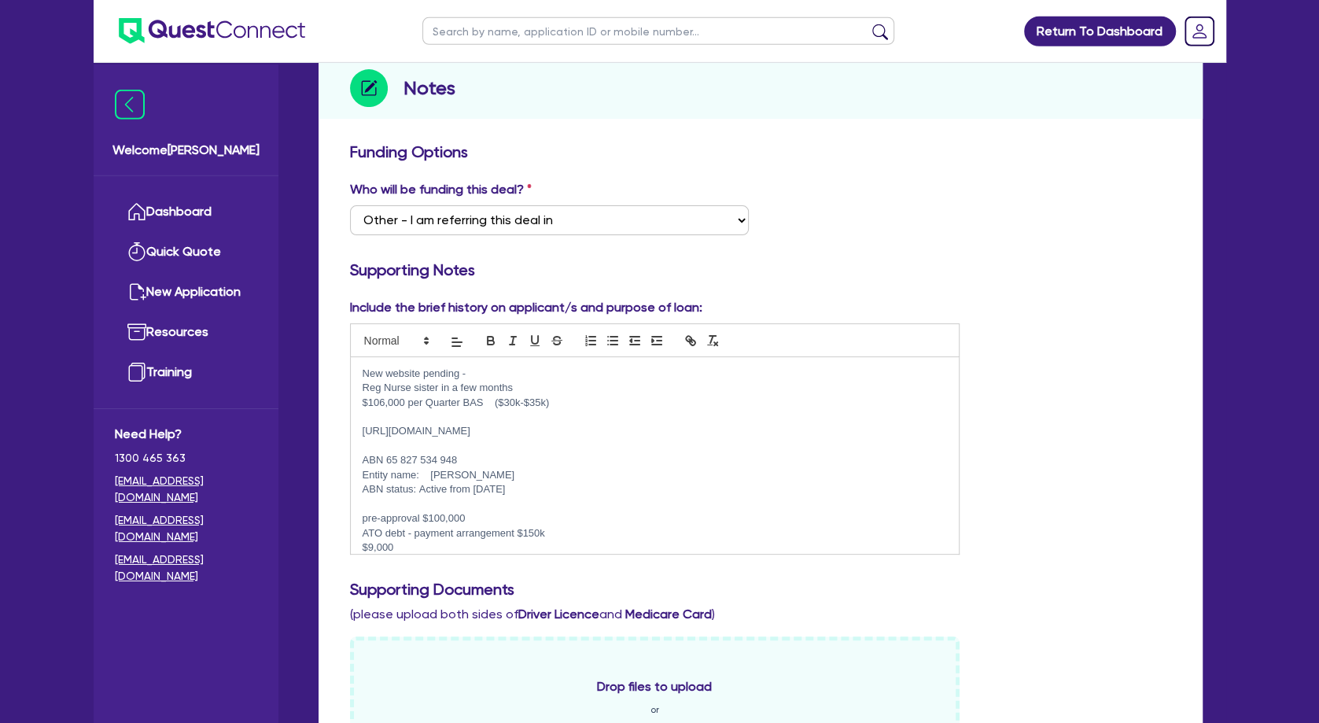
scroll to position [85, 0]
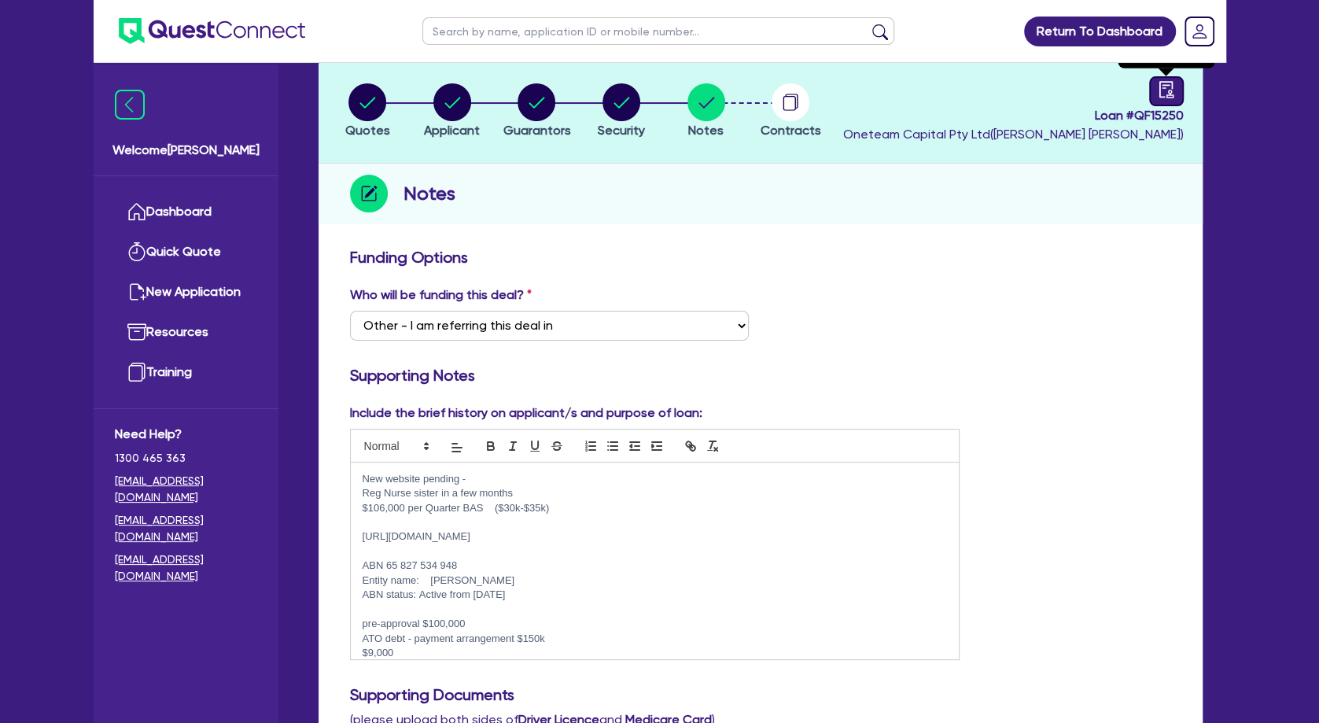
click at [1163, 90] on icon "audit" at bounding box center [1166, 89] width 17 height 17
select select "DRAFTED_NEW"
select select "Other"
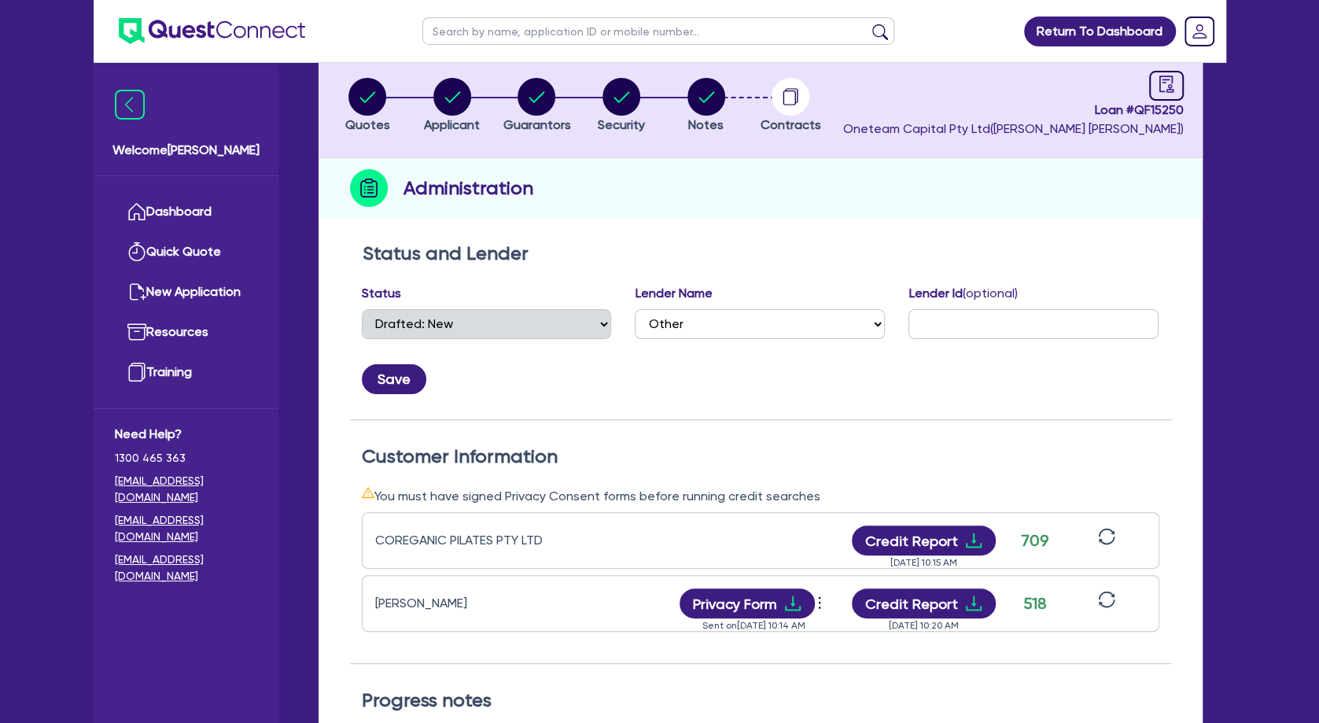
scroll to position [170, 0]
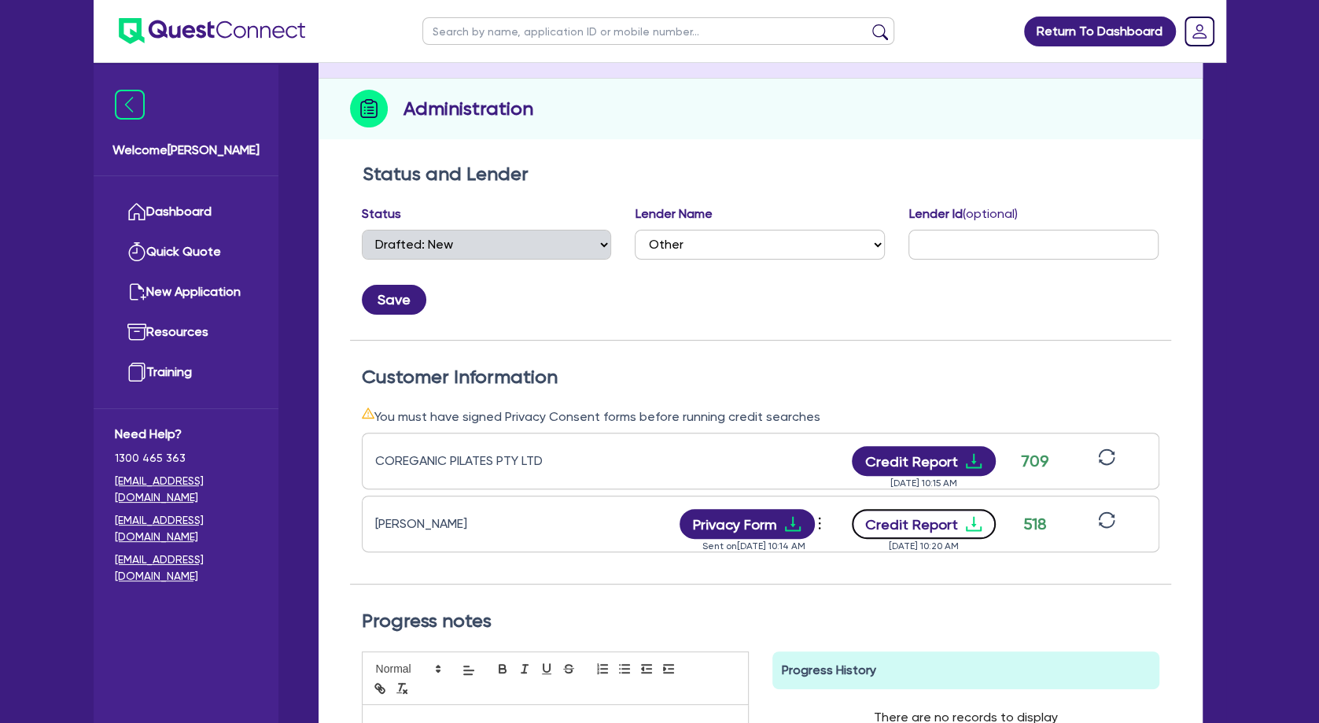
click at [954, 531] on button "Credit Report" at bounding box center [924, 524] width 144 height 30
click at [852, 509] on button "Credit Report" at bounding box center [924, 524] width 144 height 30
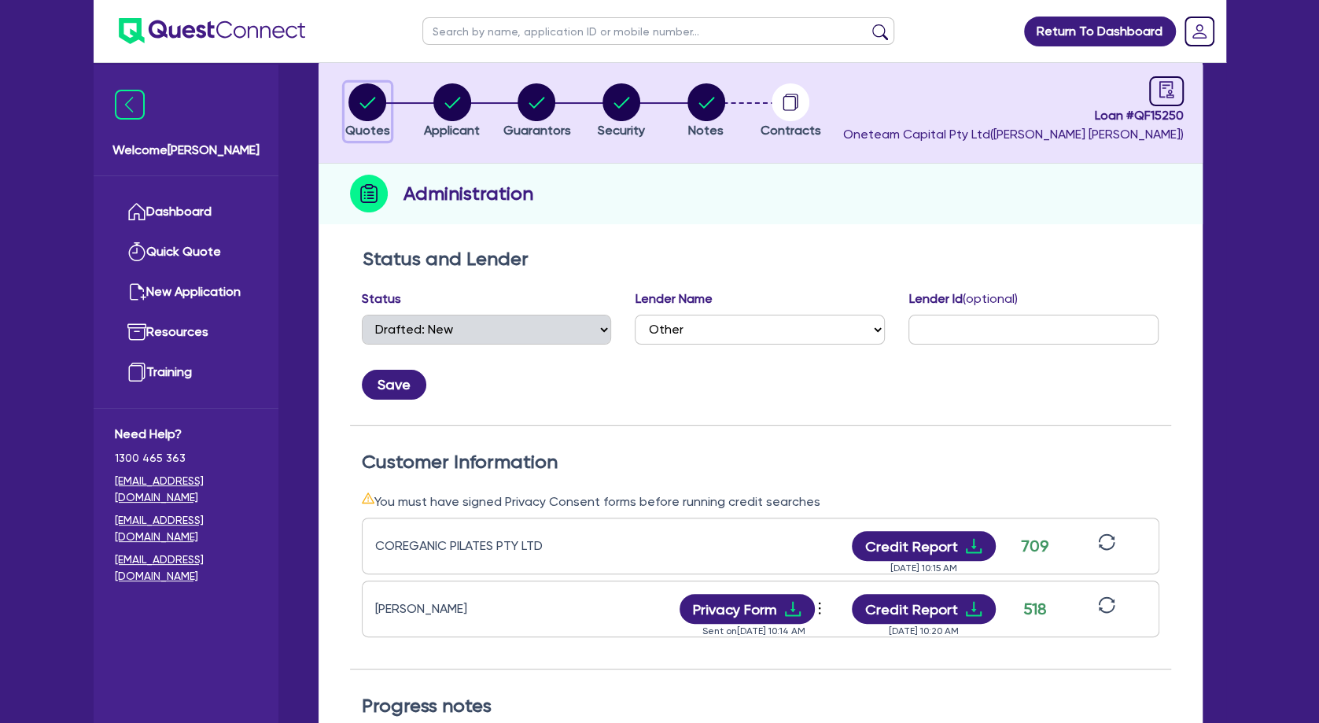
click at [369, 118] on circle "button" at bounding box center [368, 102] width 38 height 38
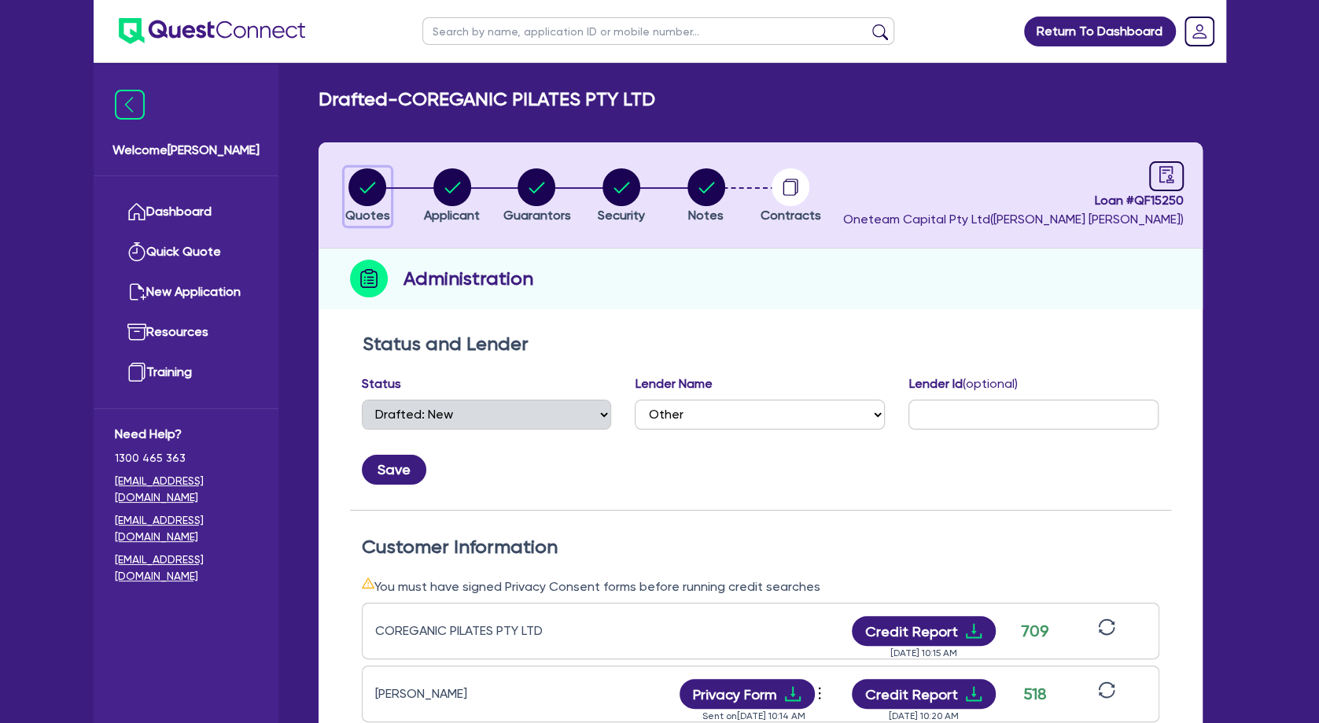
select select "SECONDARY_ASSETS"
select select "MEDICAL_DENTAL_LABORATORY_EQUIPMENT"
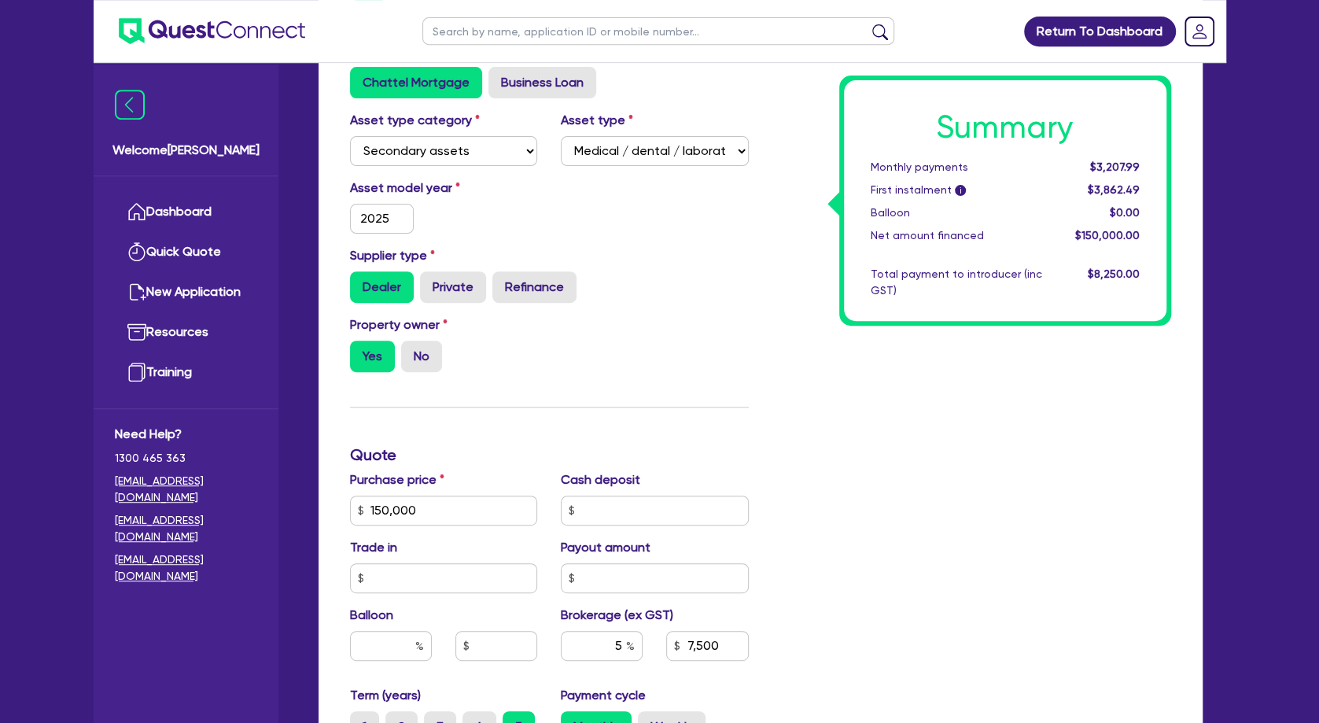
scroll to position [279, 0]
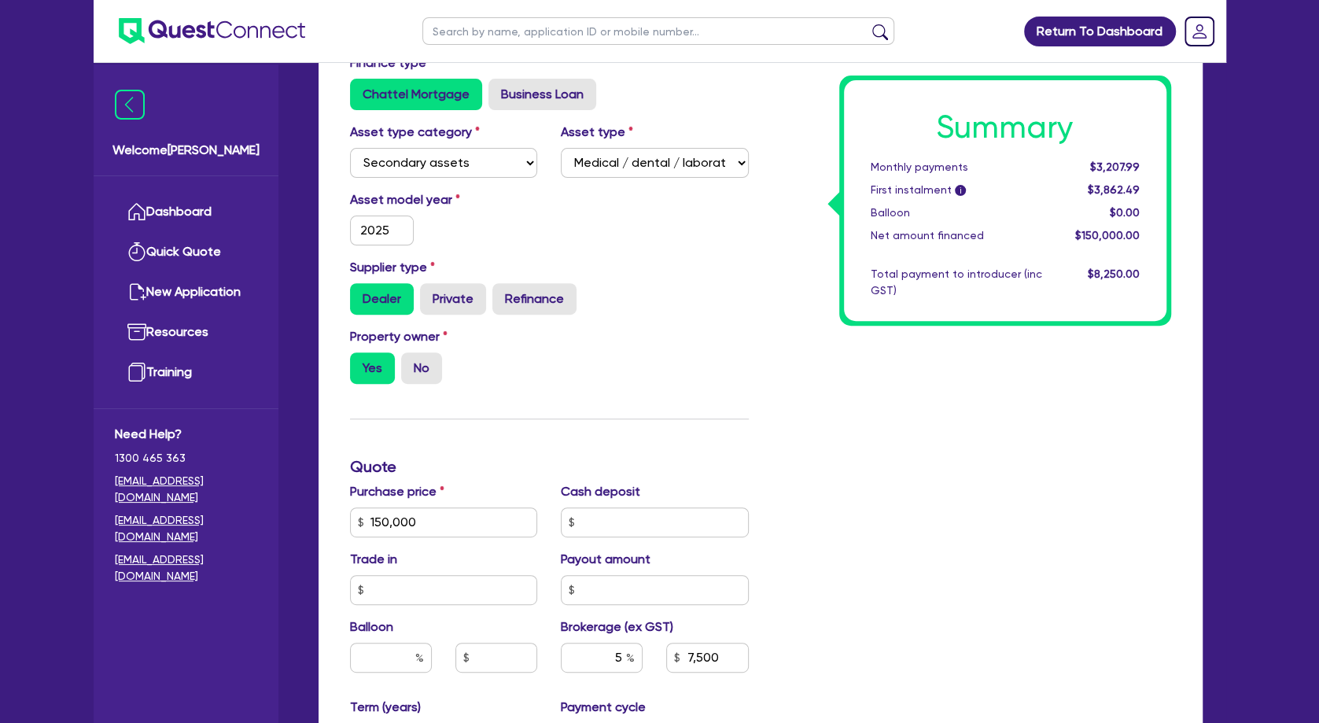
click at [681, 393] on div "Property owner Yes No" at bounding box center [549, 361] width 422 height 69
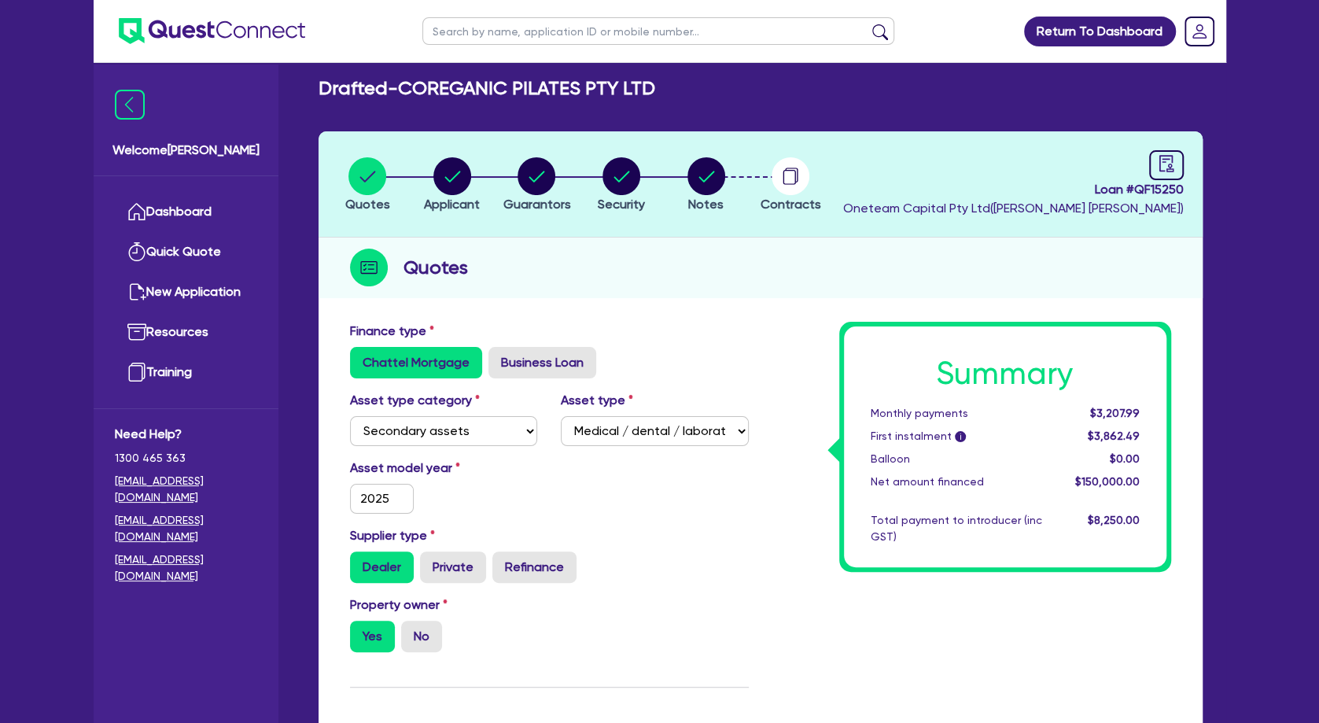
scroll to position [0, 0]
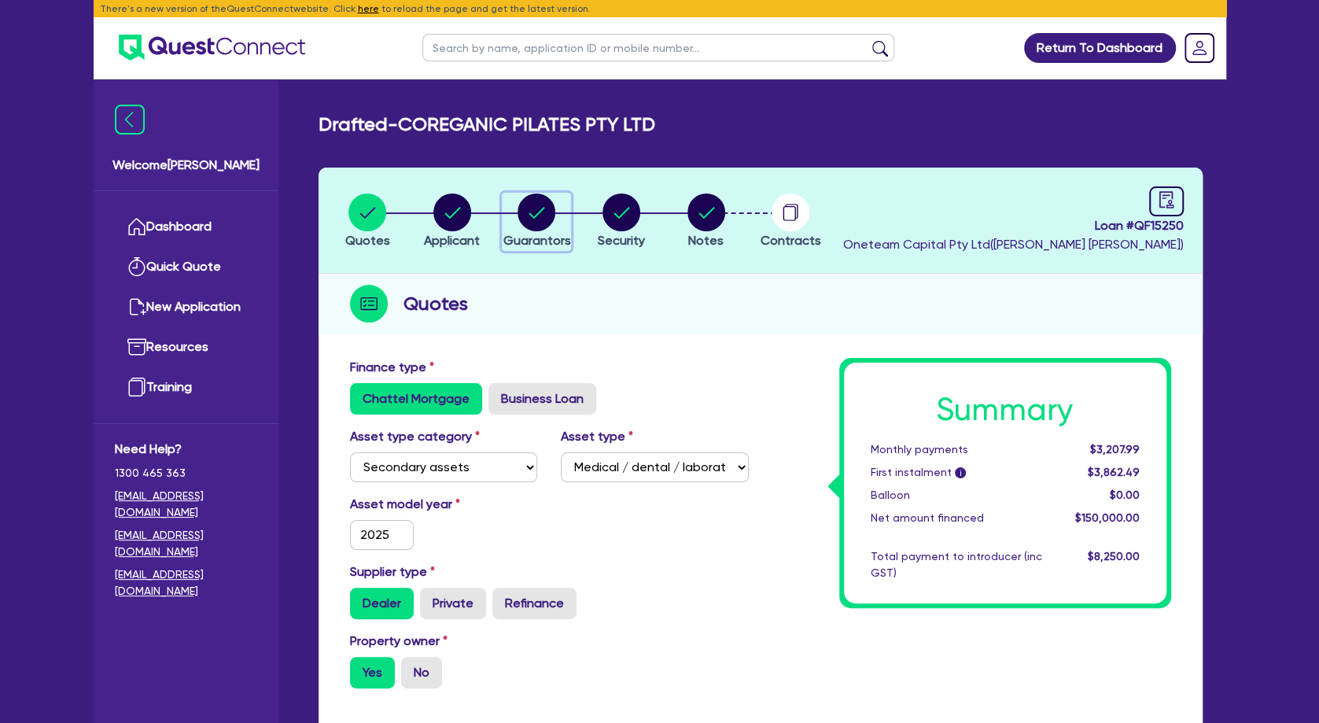
click at [533, 216] on icon "button" at bounding box center [537, 212] width 16 height 11
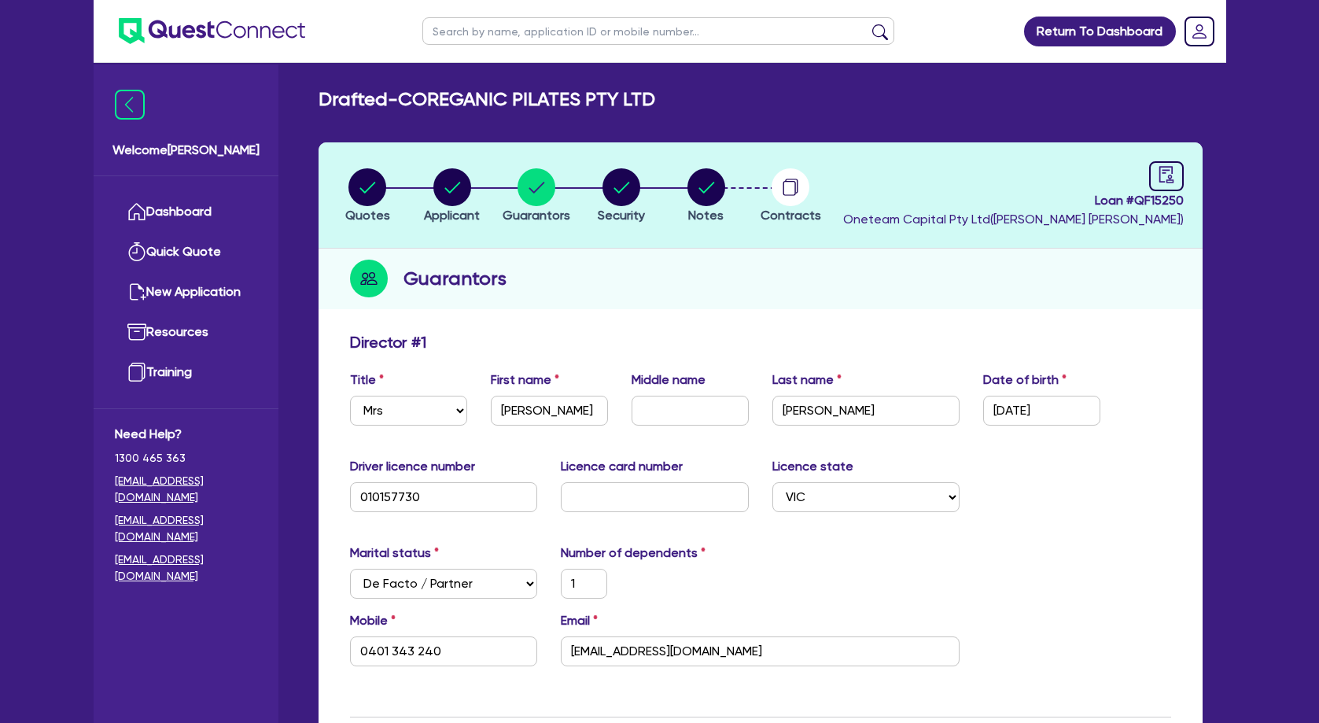
select select "MRS"
select select "VIC"
select select "DE_FACTO"
select select "PROPERTY"
select select "CASH"
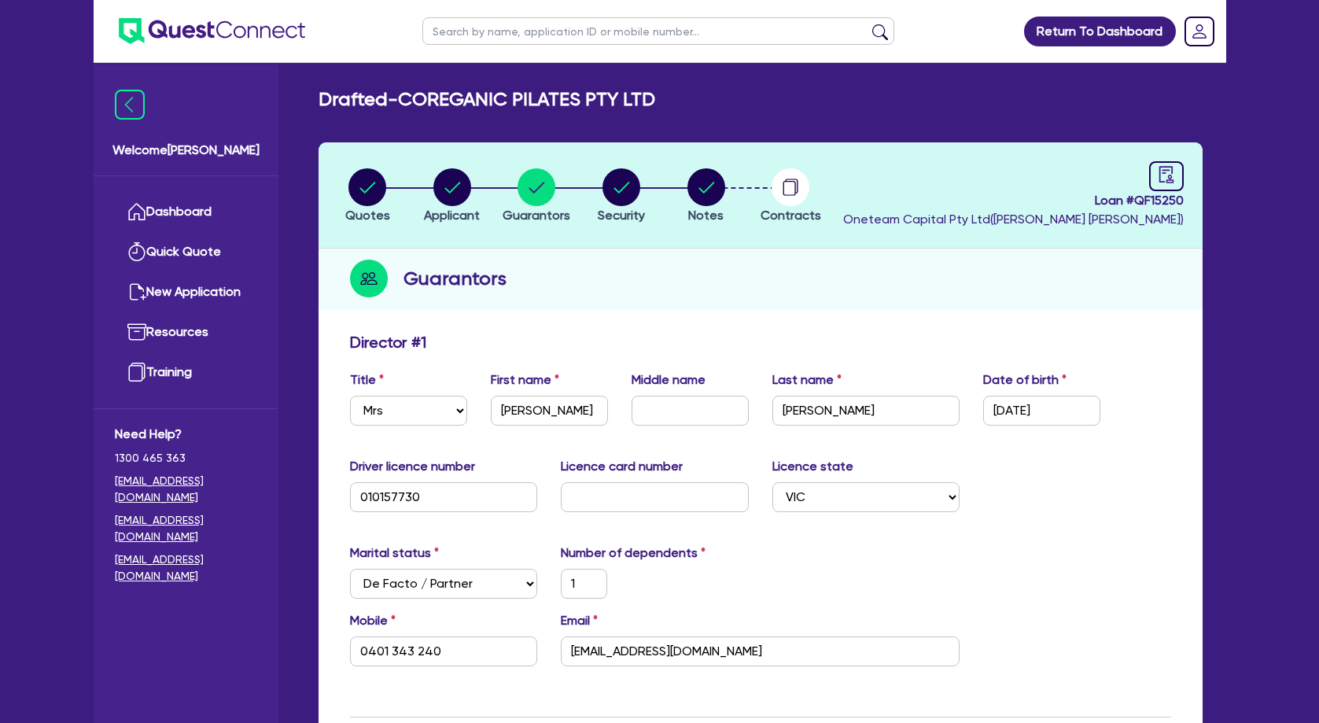
select select "VEHICLE"
select select "EQUIPMENT"
select select "HOUSEHOLD_PERSONAL"
select select "OTHER"
select select "VEHICLE_LOAN"
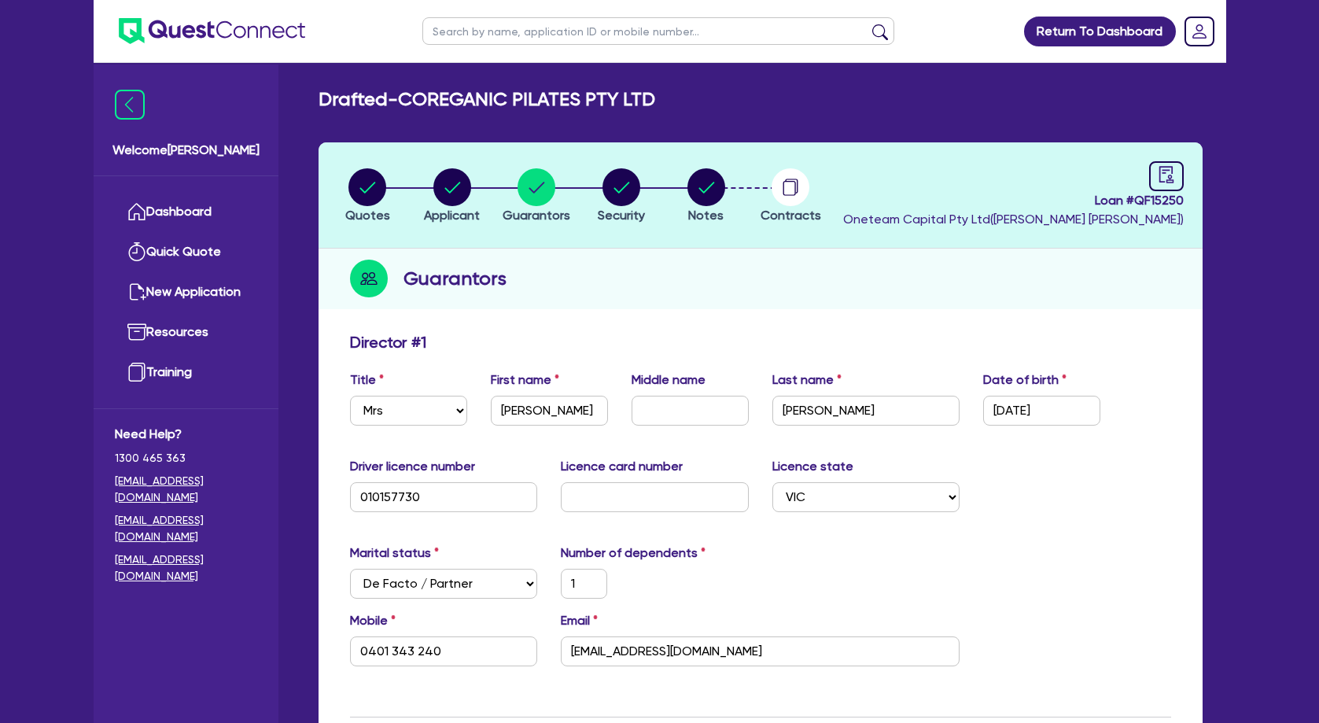
select select "EQUIPMENT_LOAN"
click at [711, 192] on circle "button" at bounding box center [707, 187] width 38 height 38
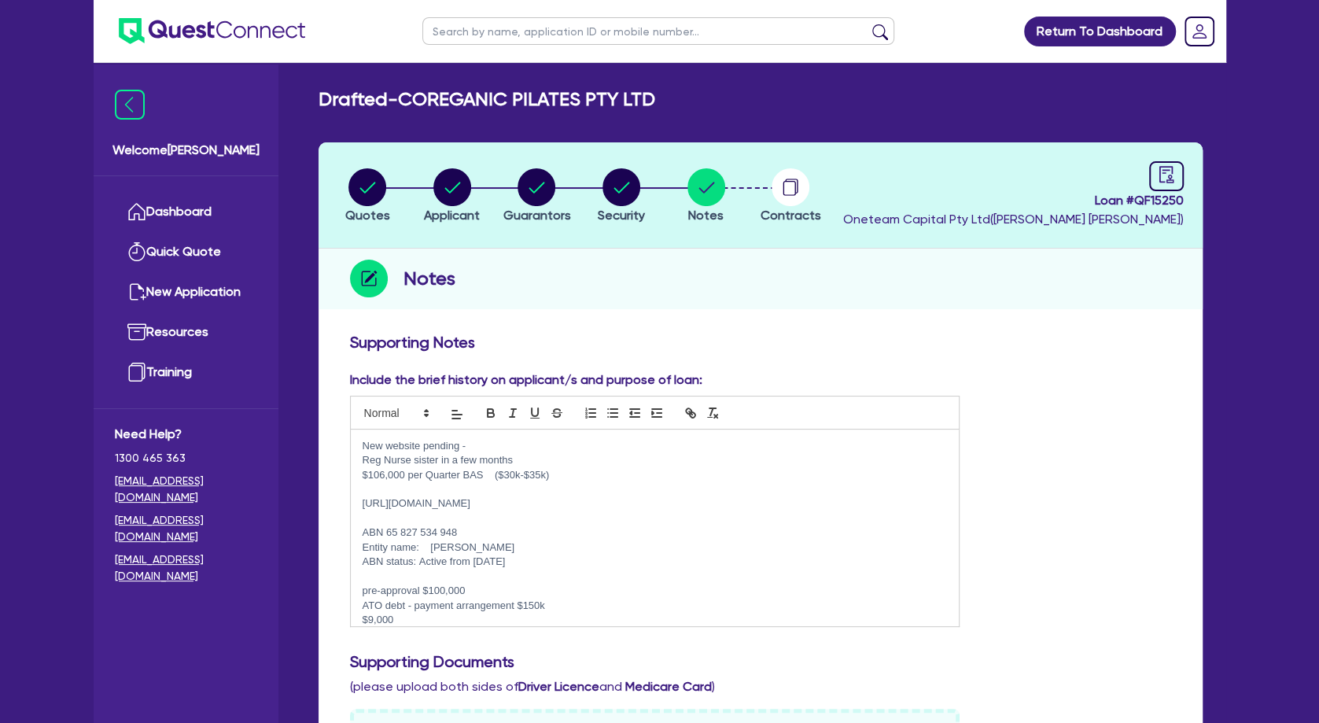
click at [634, 276] on div "Notes" at bounding box center [761, 279] width 884 height 61
click at [456, 189] on circle "button" at bounding box center [452, 187] width 38 height 38
select select "COMPANY"
select select "HEALTH_BEAUTY"
select select "HAIR_BEAUTY_SALONS"
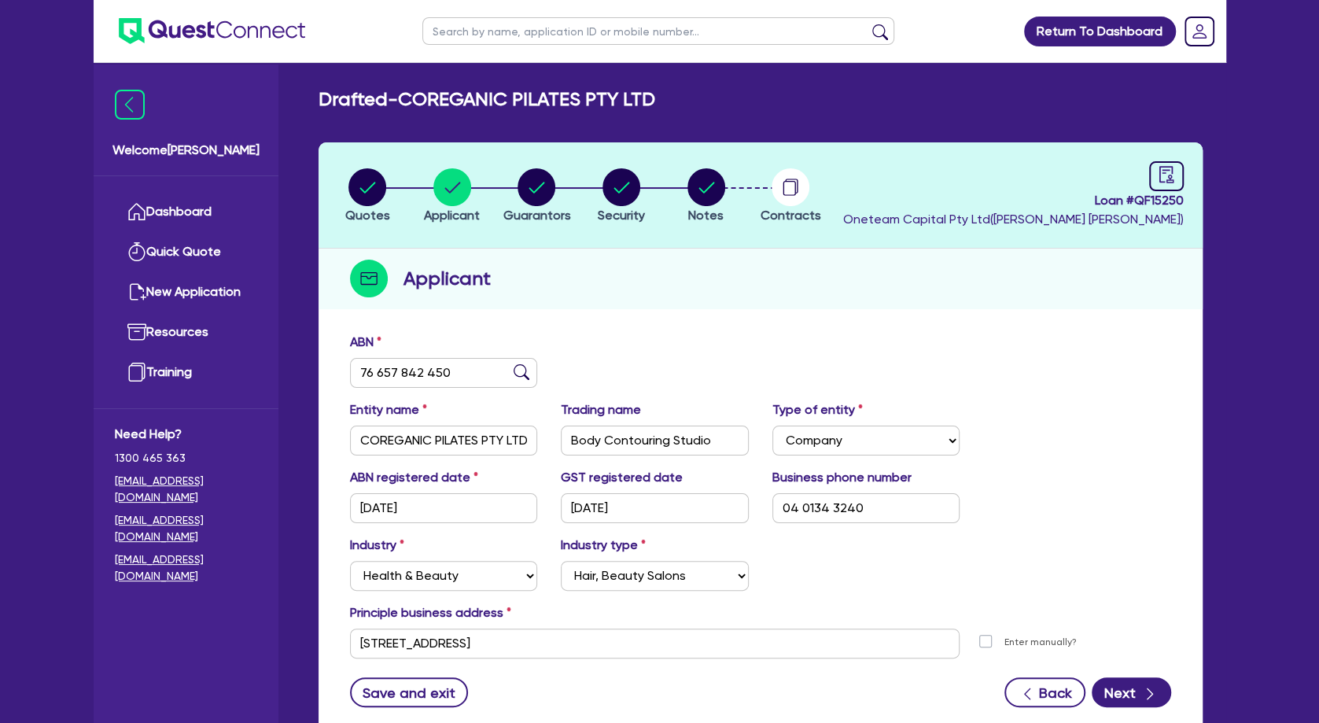
click at [530, 32] on input "text" at bounding box center [658, 31] width 472 height 28
type input "PENG"
click button "submit" at bounding box center [880, 35] width 25 height 22
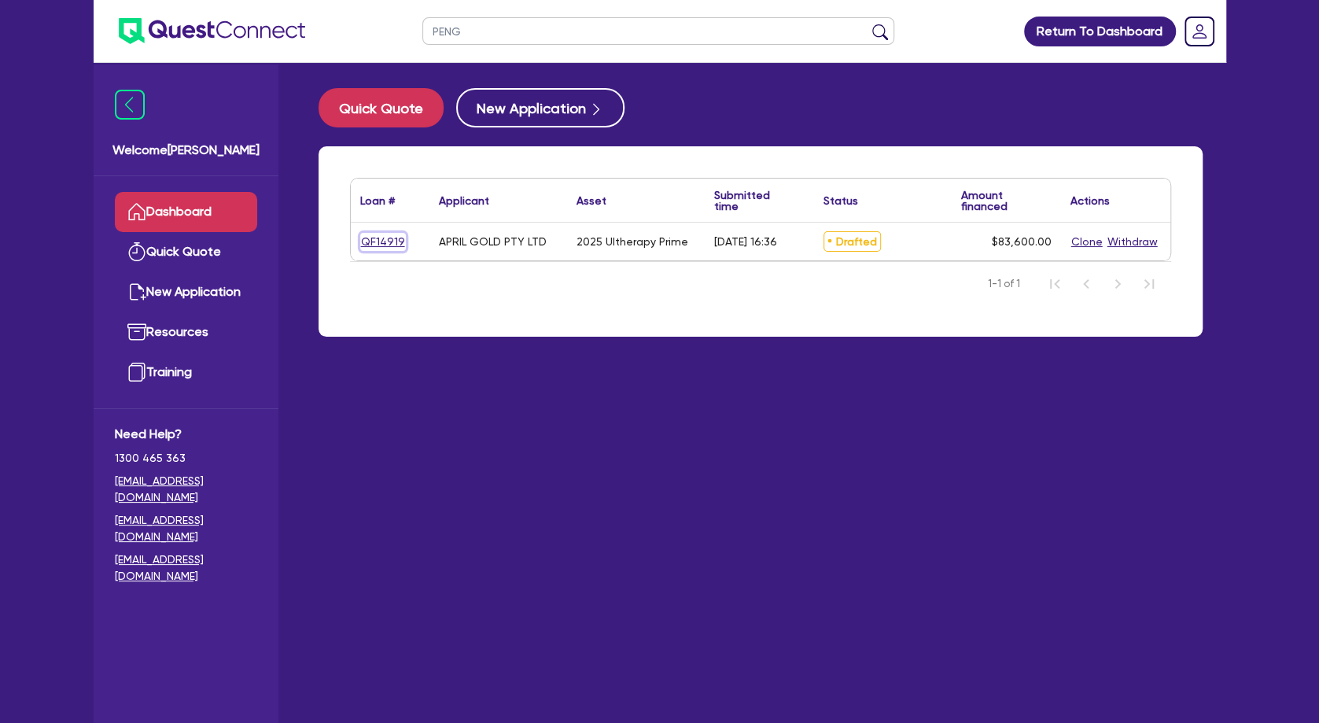
click at [391, 240] on link "QF14919" at bounding box center [383, 242] width 46 height 18
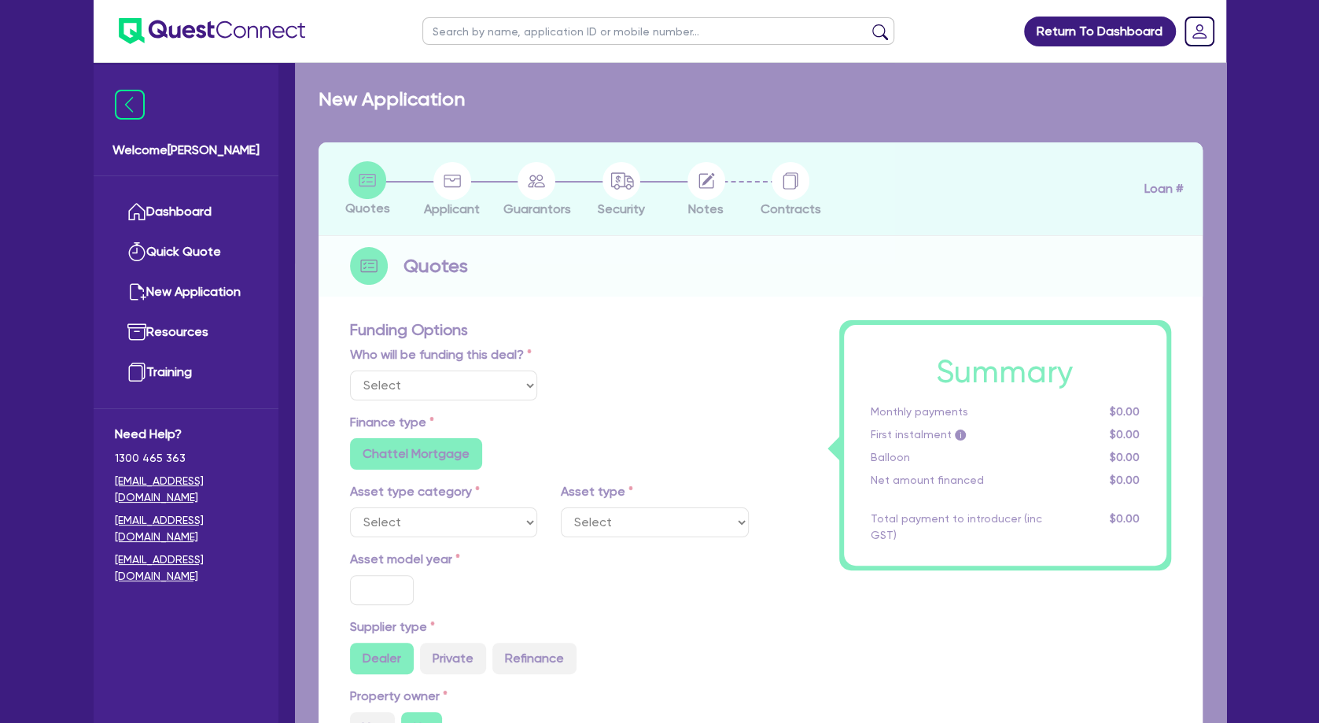
select select "Other"
select select "TERTIARY_ASSETS"
type input "2025"
radio input "true"
type input "104,500"
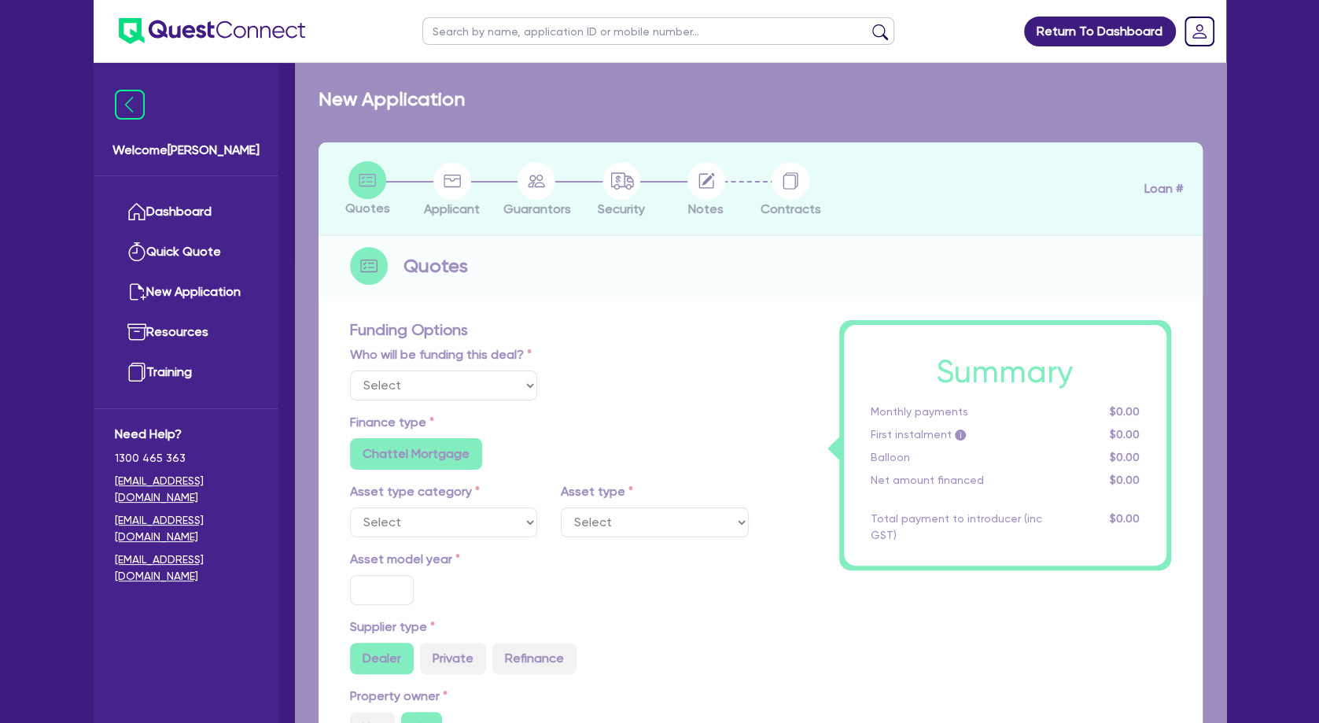
type input "20,900"
type input "4"
type input "3,344"
radio input "true"
type input "12.9"
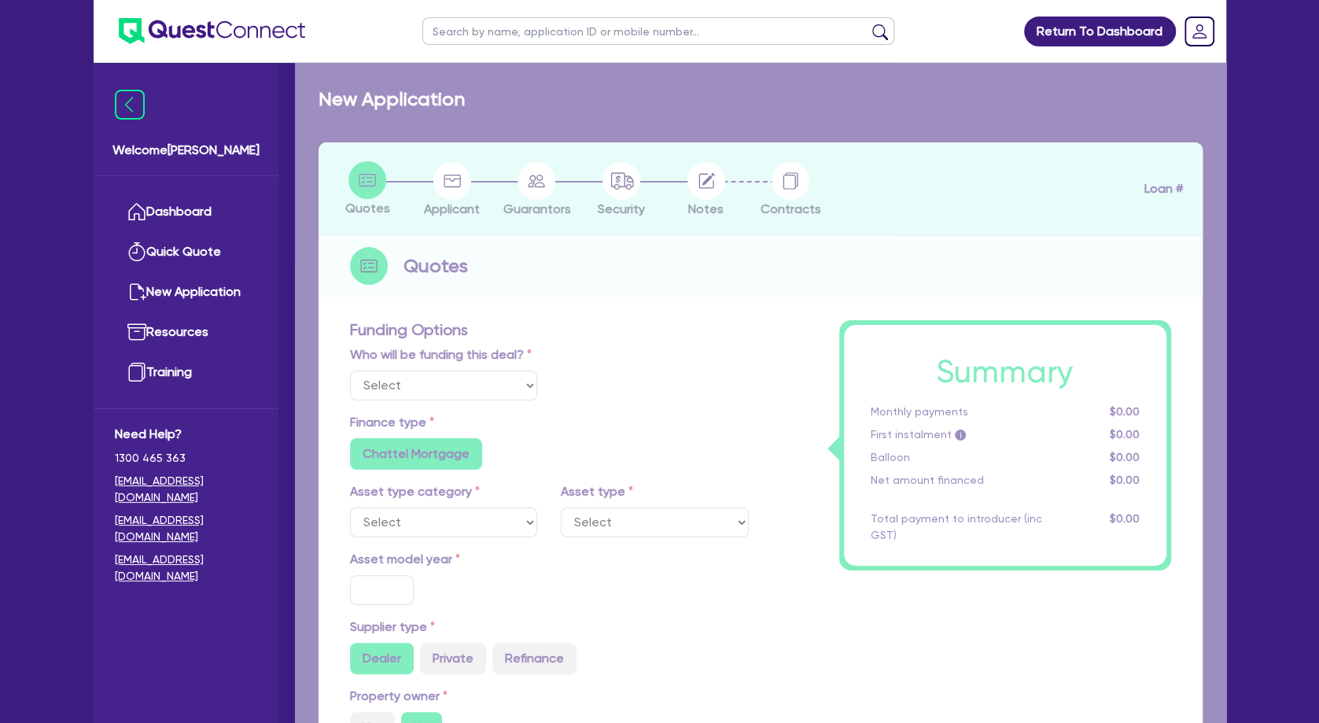
radio input "false"
type input "350"
radio input "false"
select select "BEAUTY_EQUIPMENT"
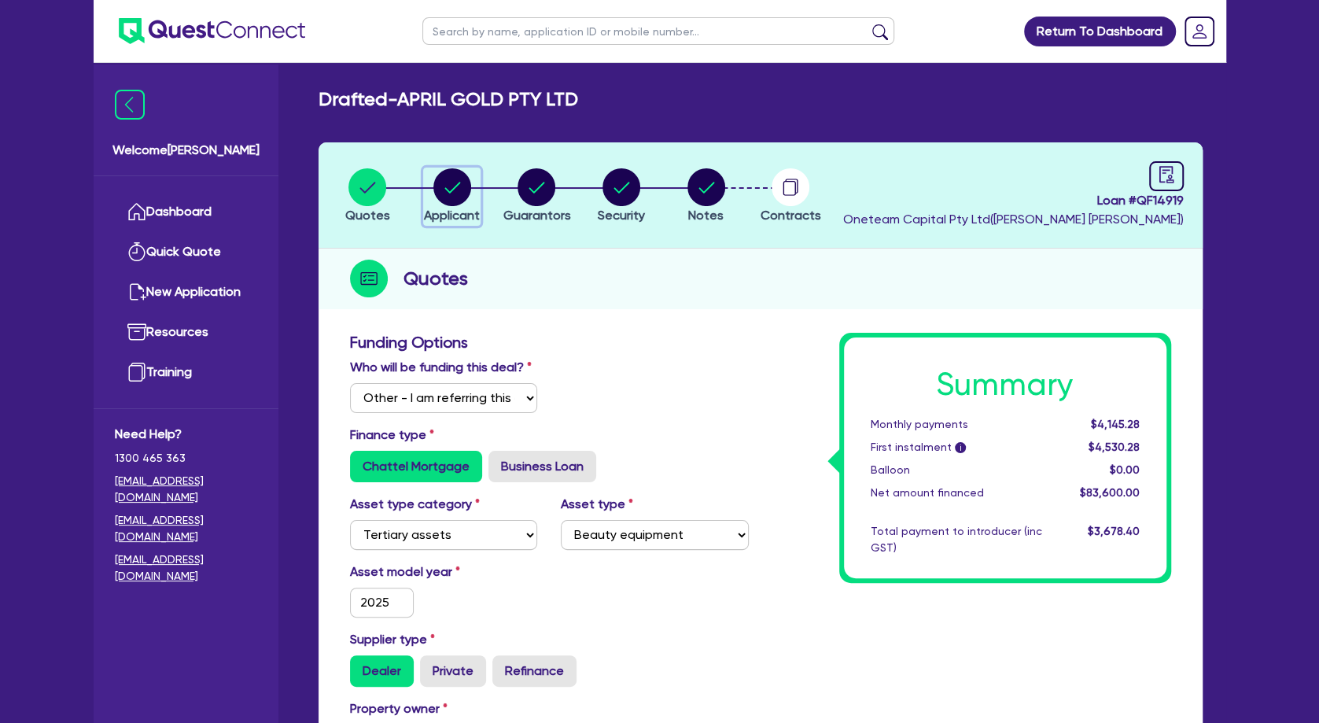
click at [456, 195] on circle "button" at bounding box center [452, 187] width 38 height 38
select select "COMPANY"
select select "HEALTH_BEAUTY"
select select "HAIR_BEAUTY_SALONS"
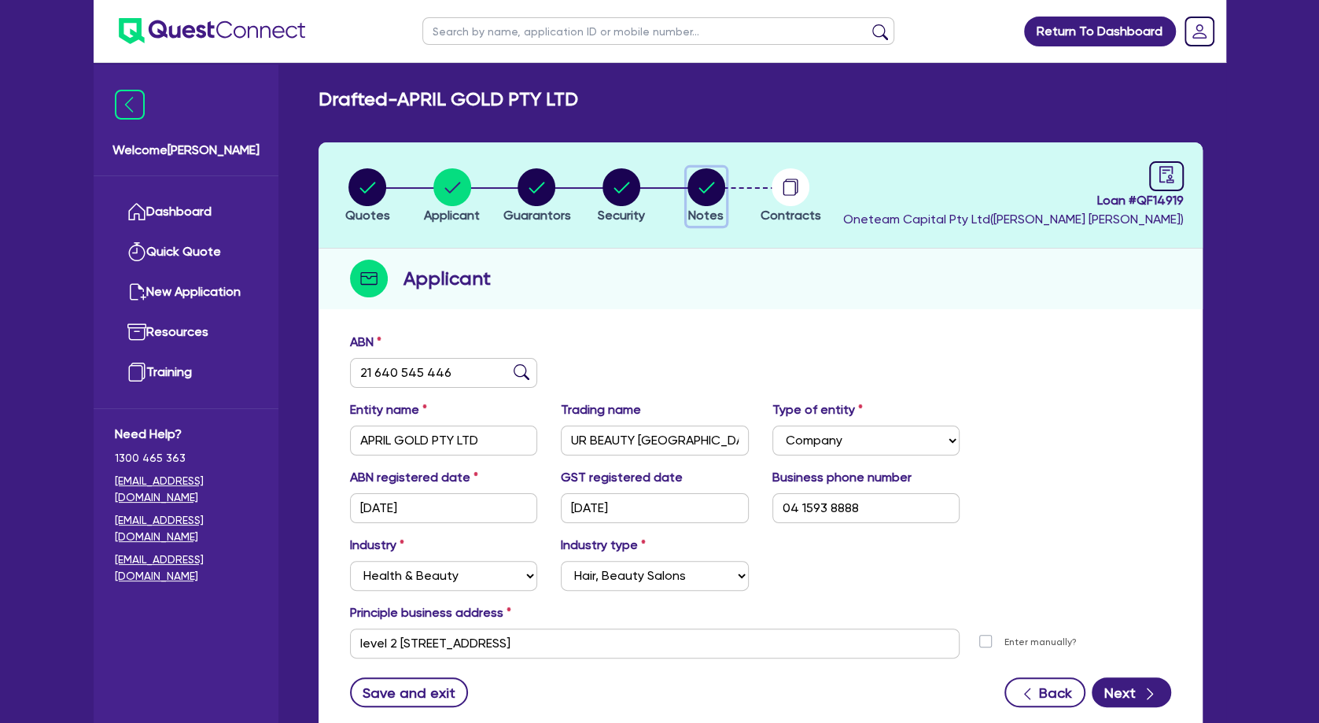
click at [707, 187] on circle "button" at bounding box center [707, 187] width 38 height 38
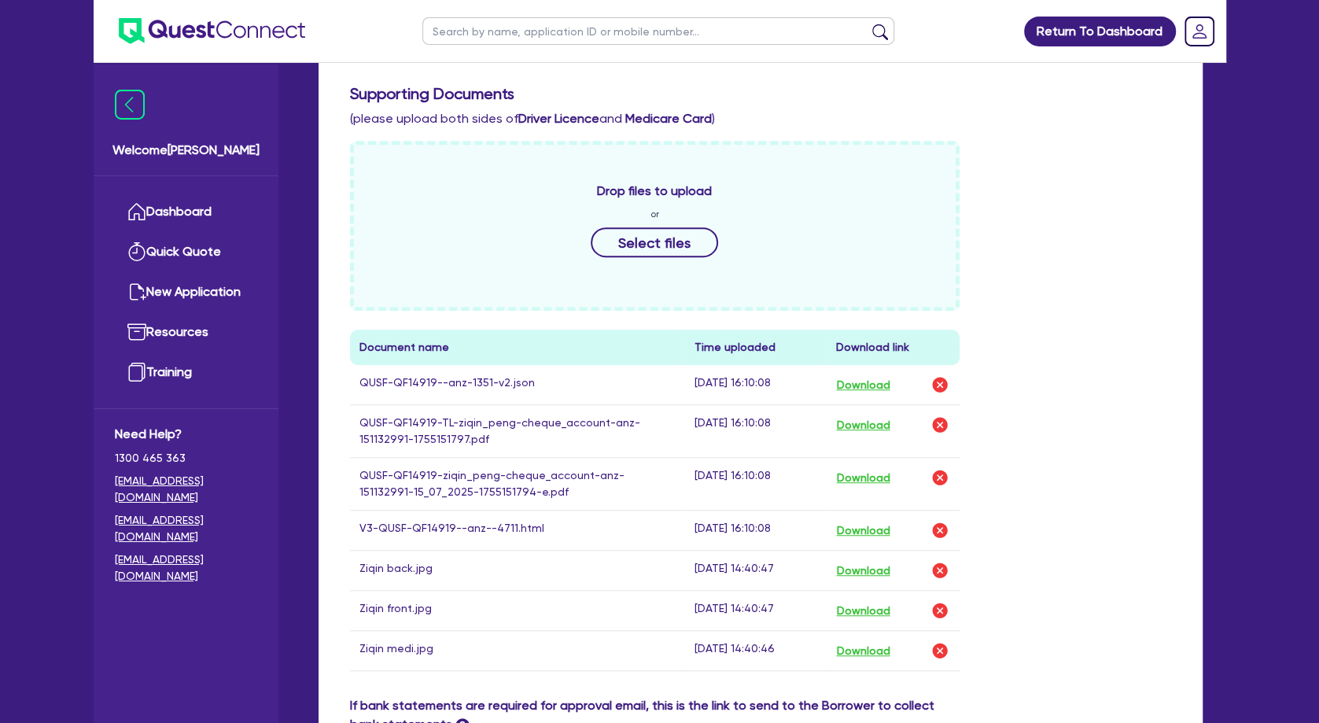
scroll to position [595, 0]
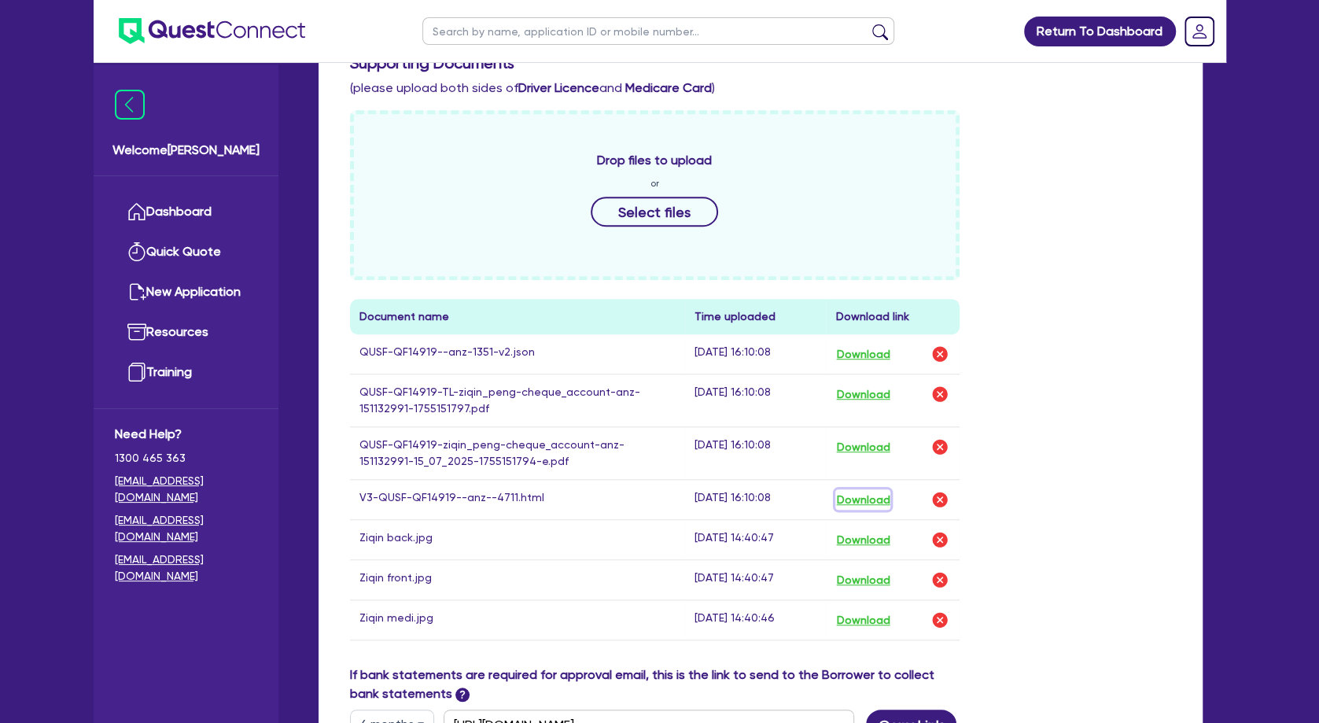
click at [866, 503] on button "Download" at bounding box center [863, 499] width 55 height 20
click at [1090, 234] on div "Drop files to upload or Select files Document name Time uploaded Download link …" at bounding box center [760, 387] width 845 height 555
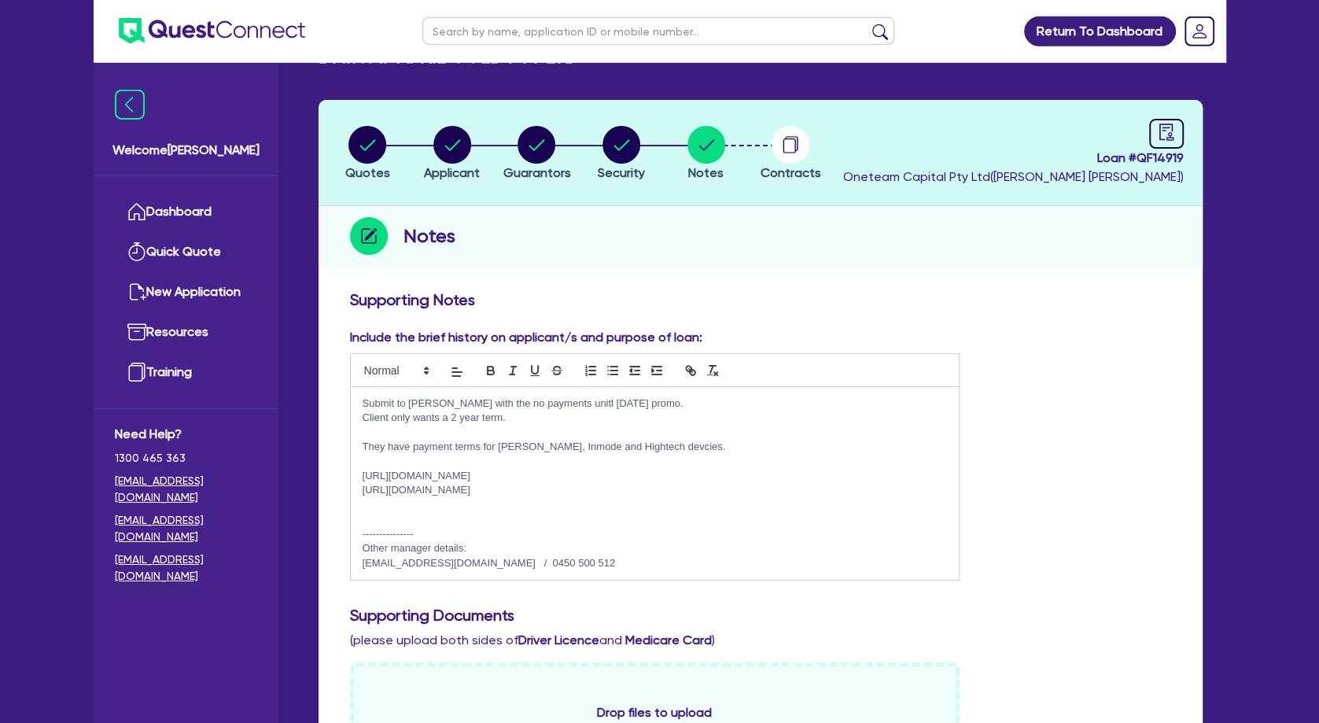
scroll to position [0, 0]
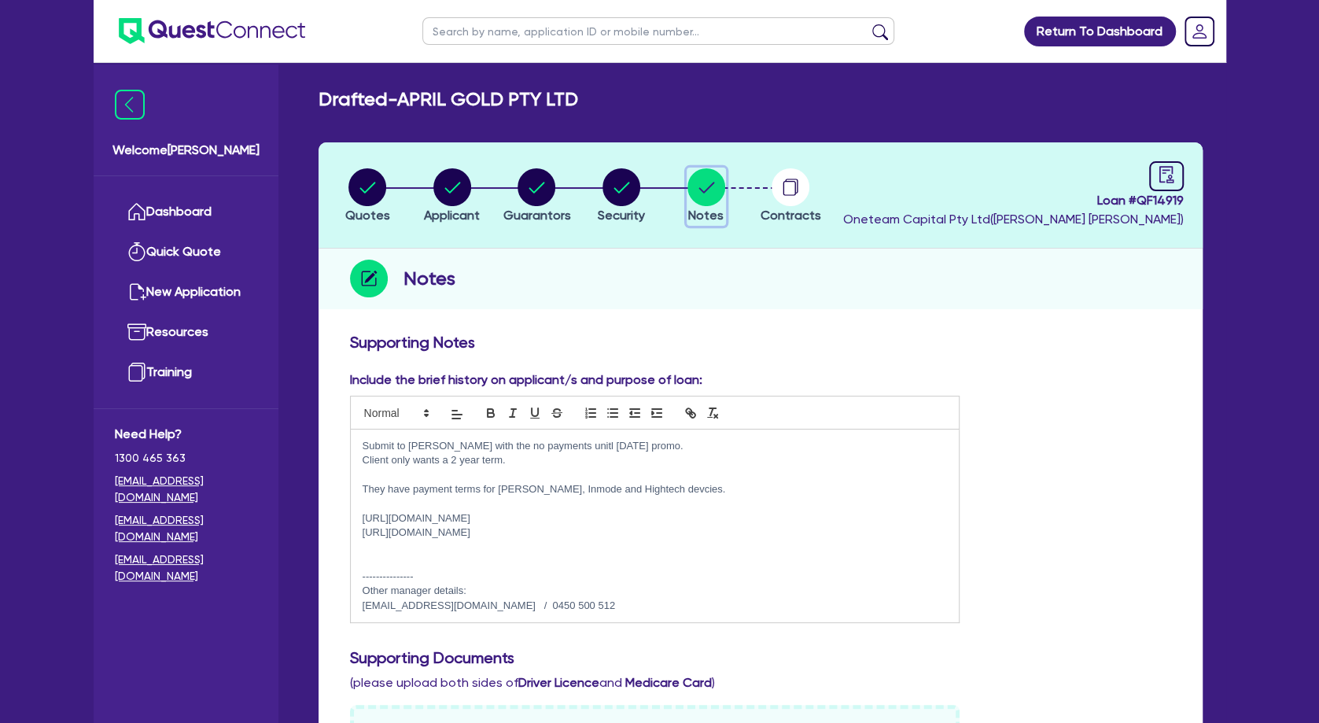
click at [714, 192] on circle "button" at bounding box center [707, 187] width 38 height 38
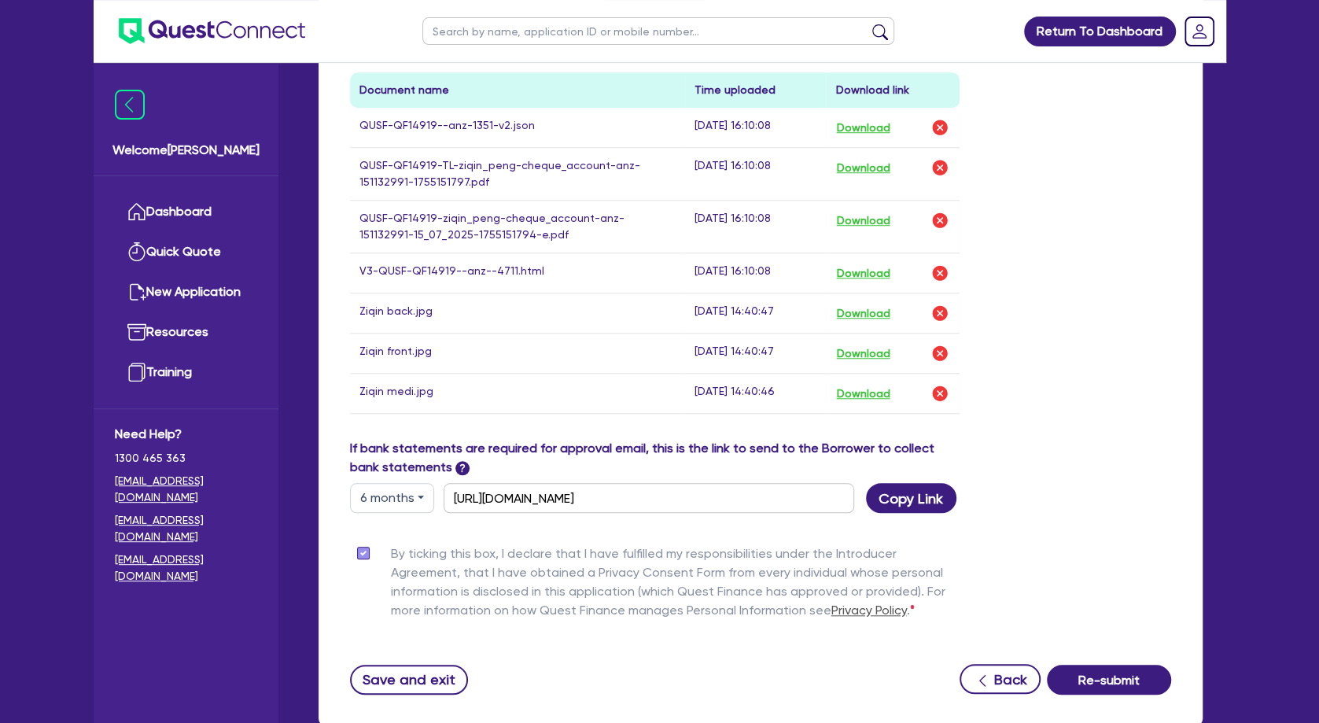
scroll to position [850, 0]
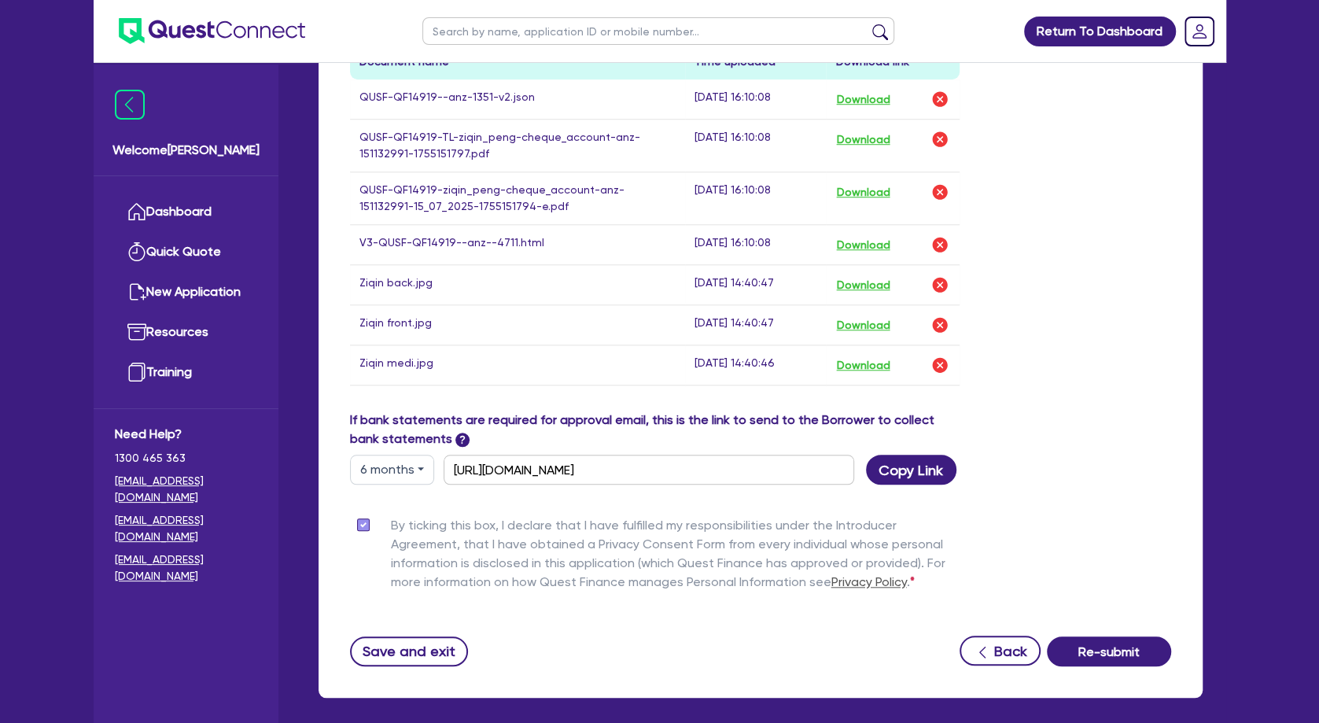
click at [418, 473] on button "6 months" at bounding box center [392, 470] width 84 height 30
click at [410, 555] on link "12 months" at bounding box center [413, 564] width 124 height 29
type input "[URL][DOMAIN_NAME]"
click at [928, 467] on button "Copy Link" at bounding box center [911, 470] width 90 height 30
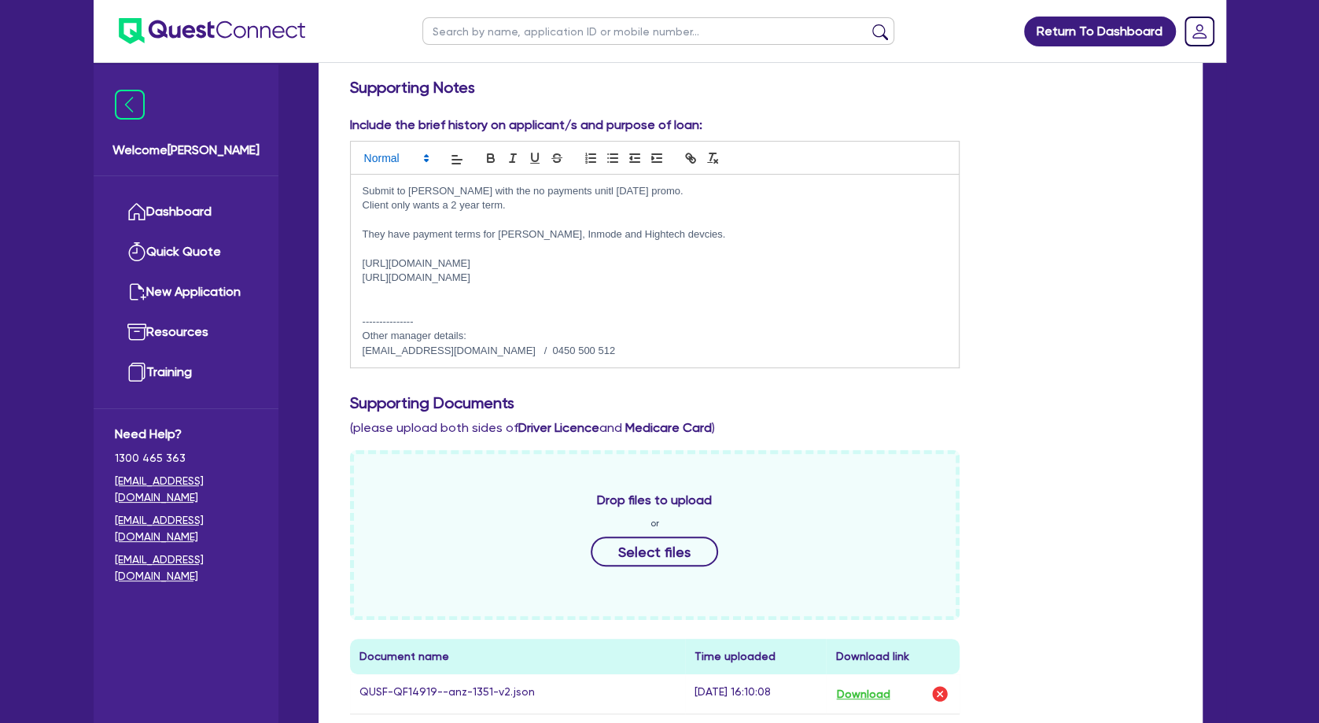
scroll to position [0, 0]
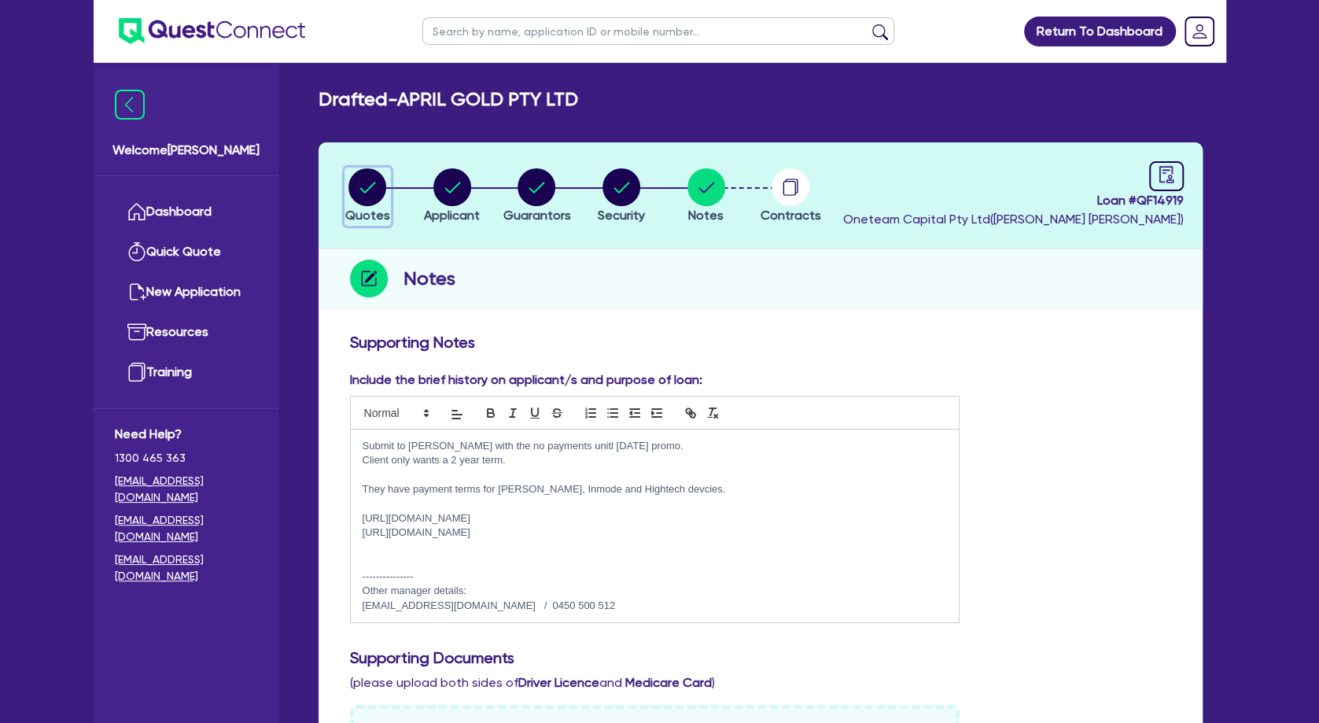
click at [378, 184] on circle "button" at bounding box center [368, 187] width 38 height 38
select select "Other"
select select "TERTIARY_ASSETS"
select select "BEAUTY_EQUIPMENT"
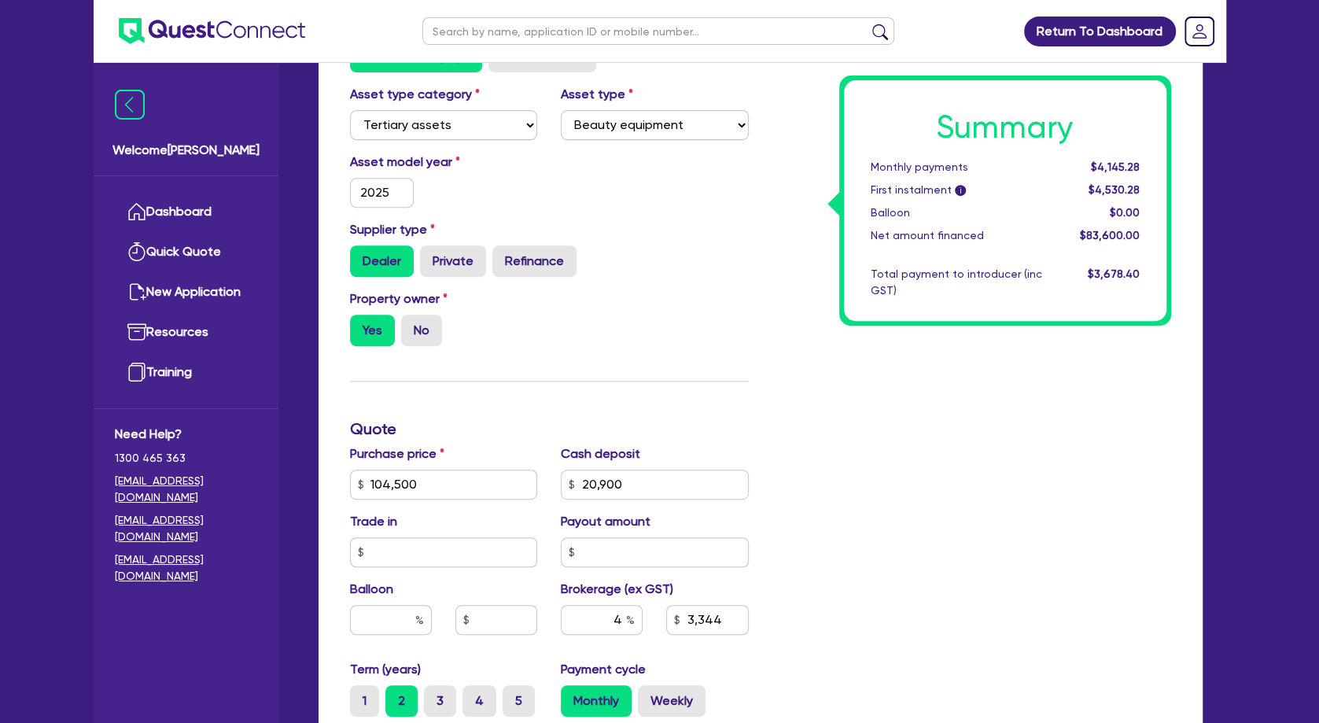
scroll to position [510, 0]
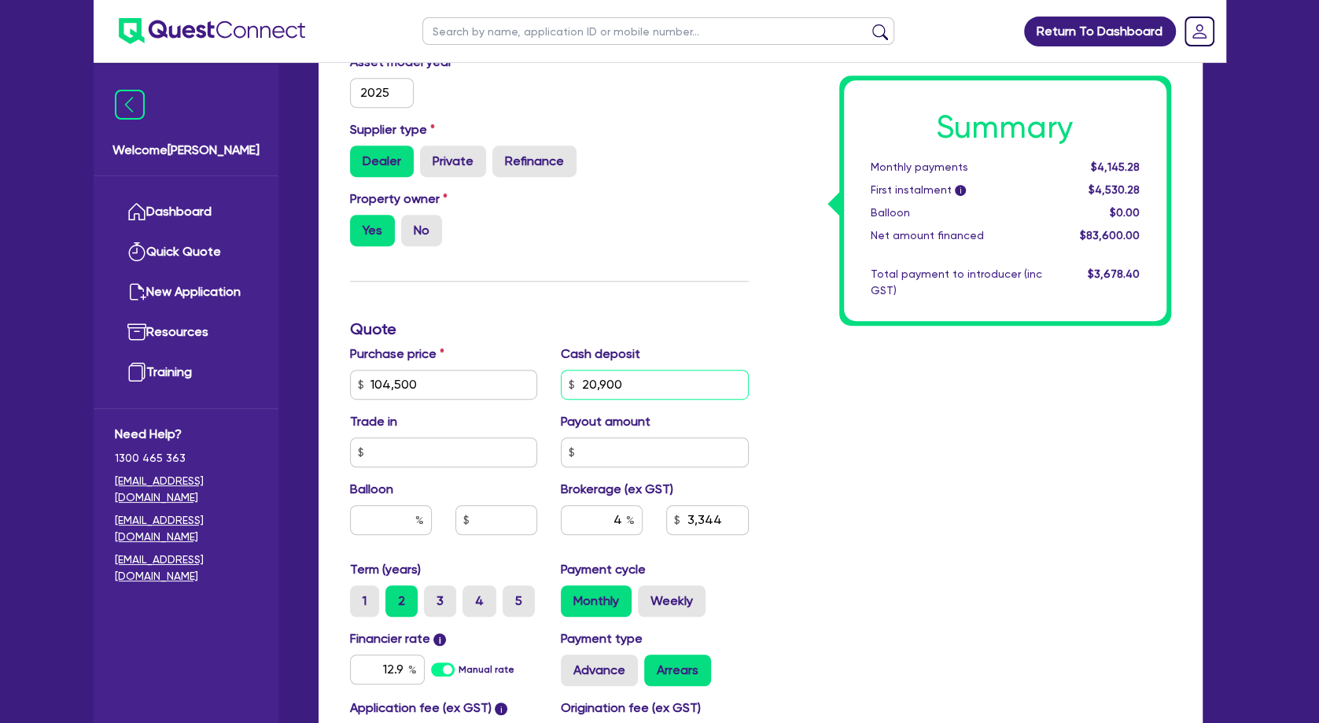
drag, startPoint x: 641, startPoint y: 400, endPoint x: 563, endPoint y: 391, distance: 79.1
click at [562, 399] on input "20,900" at bounding box center [655, 385] width 188 height 30
type input "104,500"
type input "5"
type input "3,344"
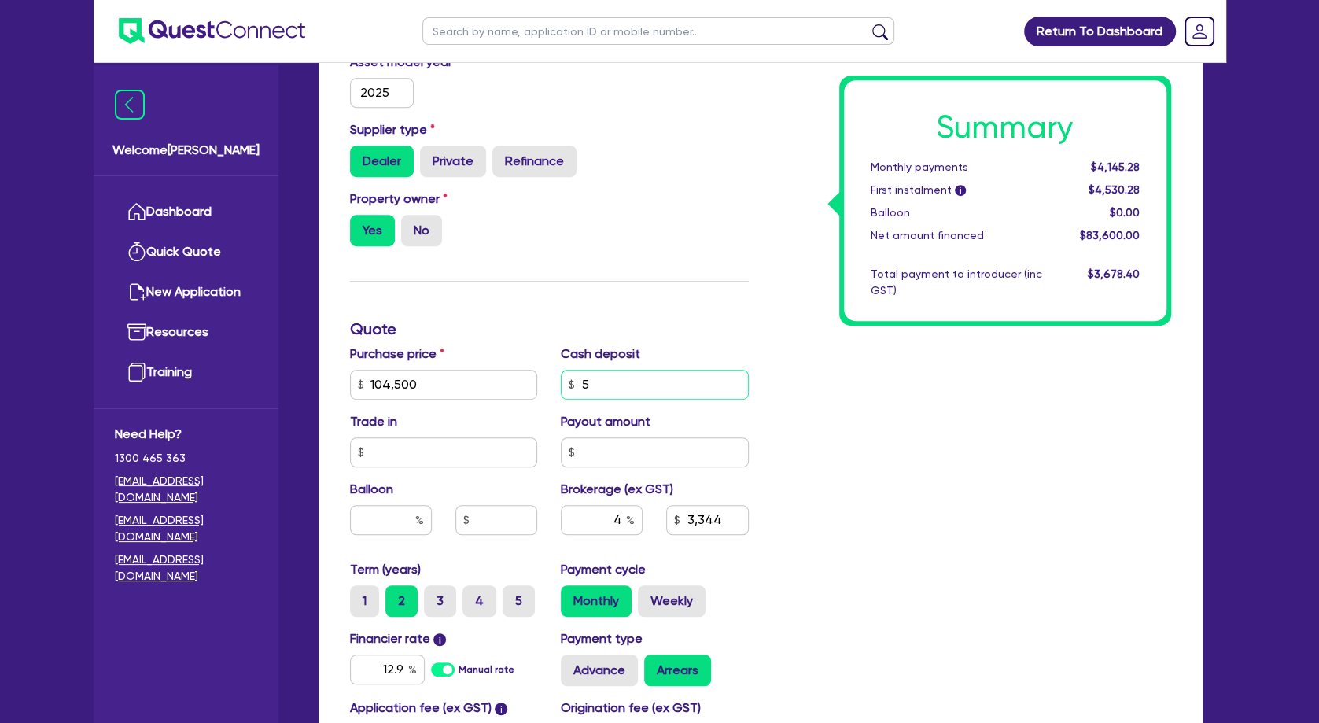
type input "104,500"
type input "50"
type input "3,344"
type input "104,500"
type input "500"
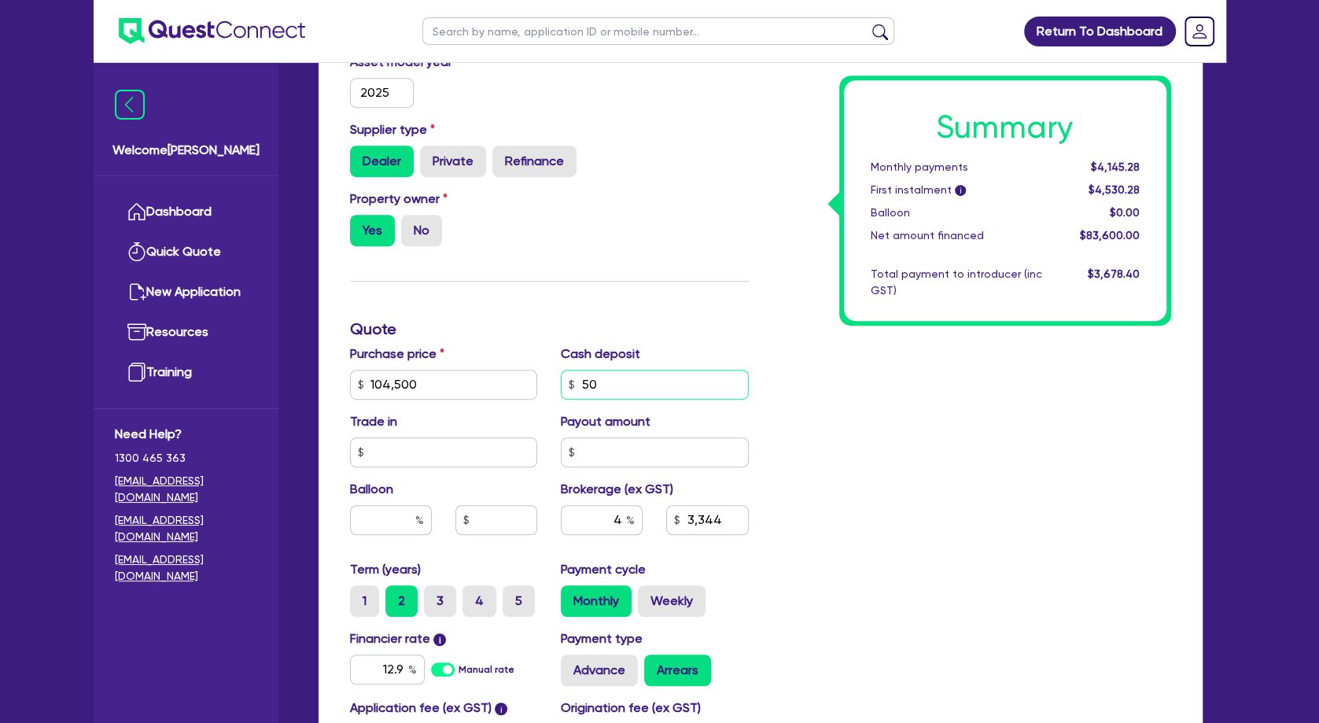
type input "3,344"
type input "104,500"
type input "5,000"
type input "3,344"
type input "5,000"
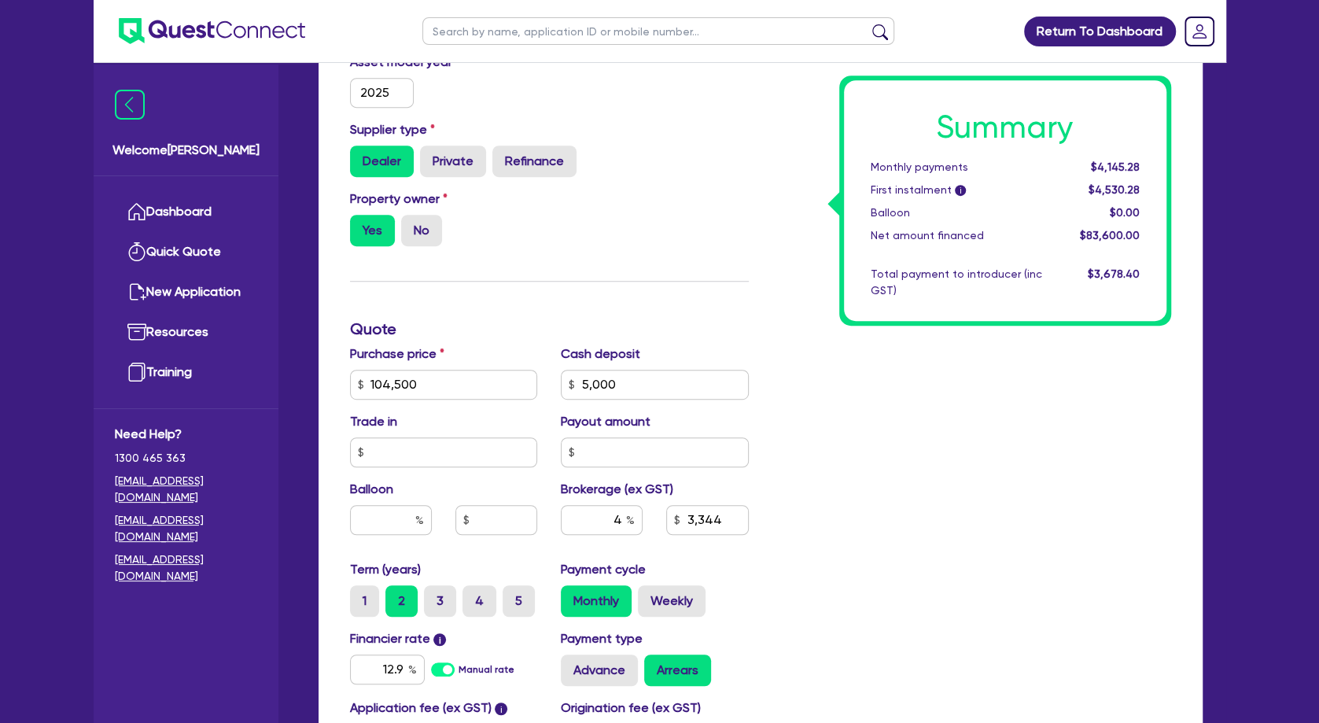
type input "104,500"
type input "3,344"
type input "104,500"
type input "3,980"
click at [644, 282] on div "Funding Options Who will be funding this deal? Select I will fund 100% I will c…" at bounding box center [549, 329] width 422 height 1013
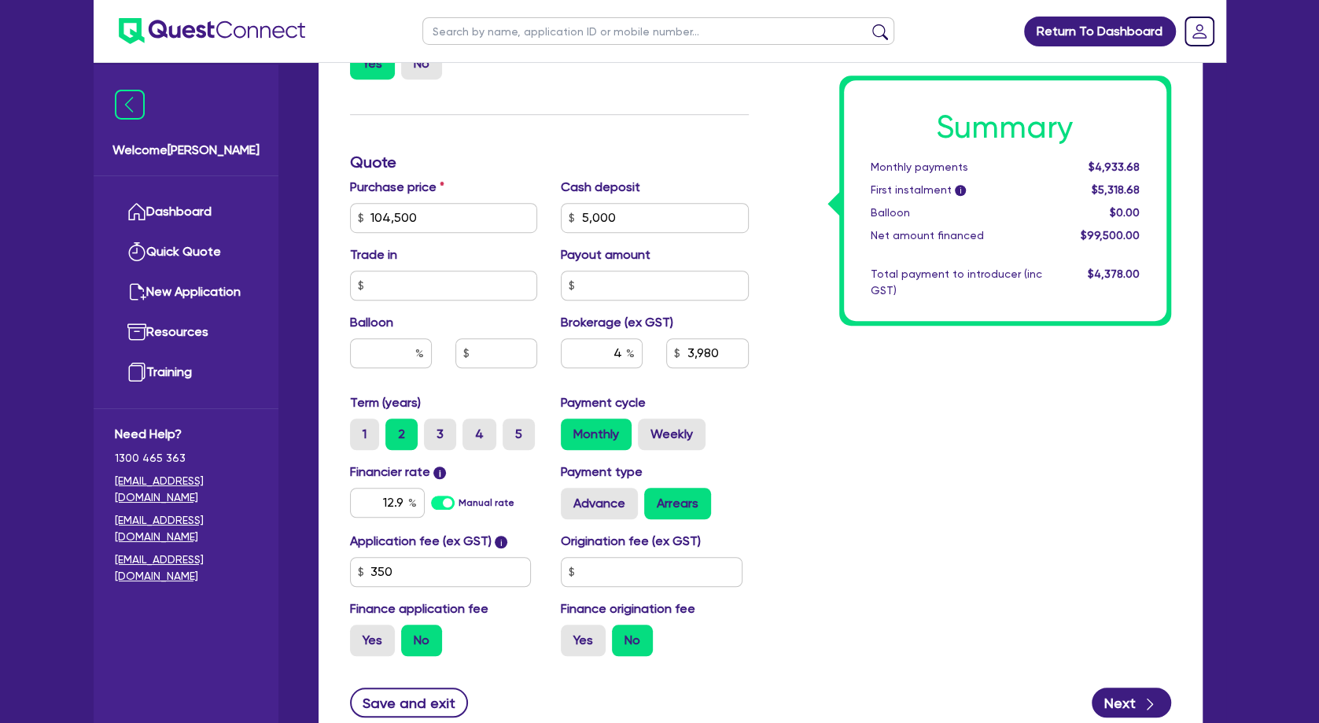
scroll to position [680, 0]
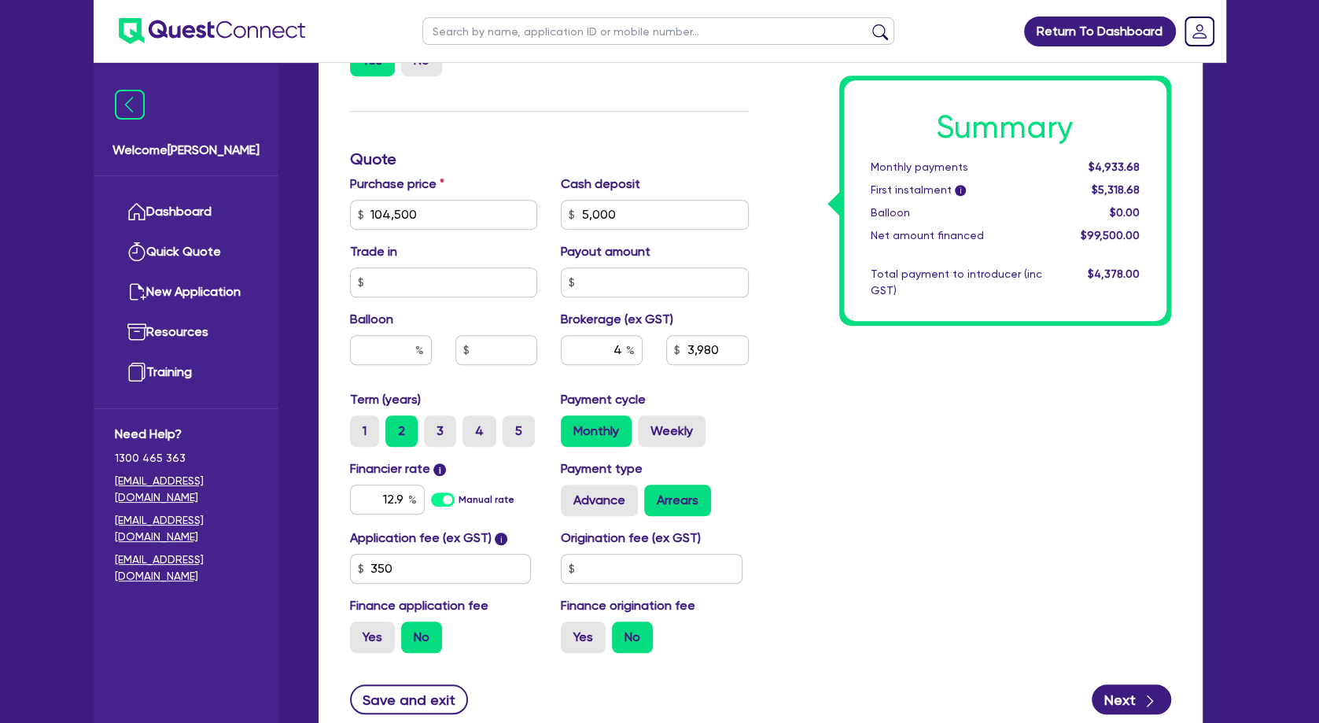
click at [937, 422] on div "Summary Monthly payments $4,933.68 First instalment i $5,318.68 Balloon $0.00 N…" at bounding box center [972, 159] width 422 height 1013
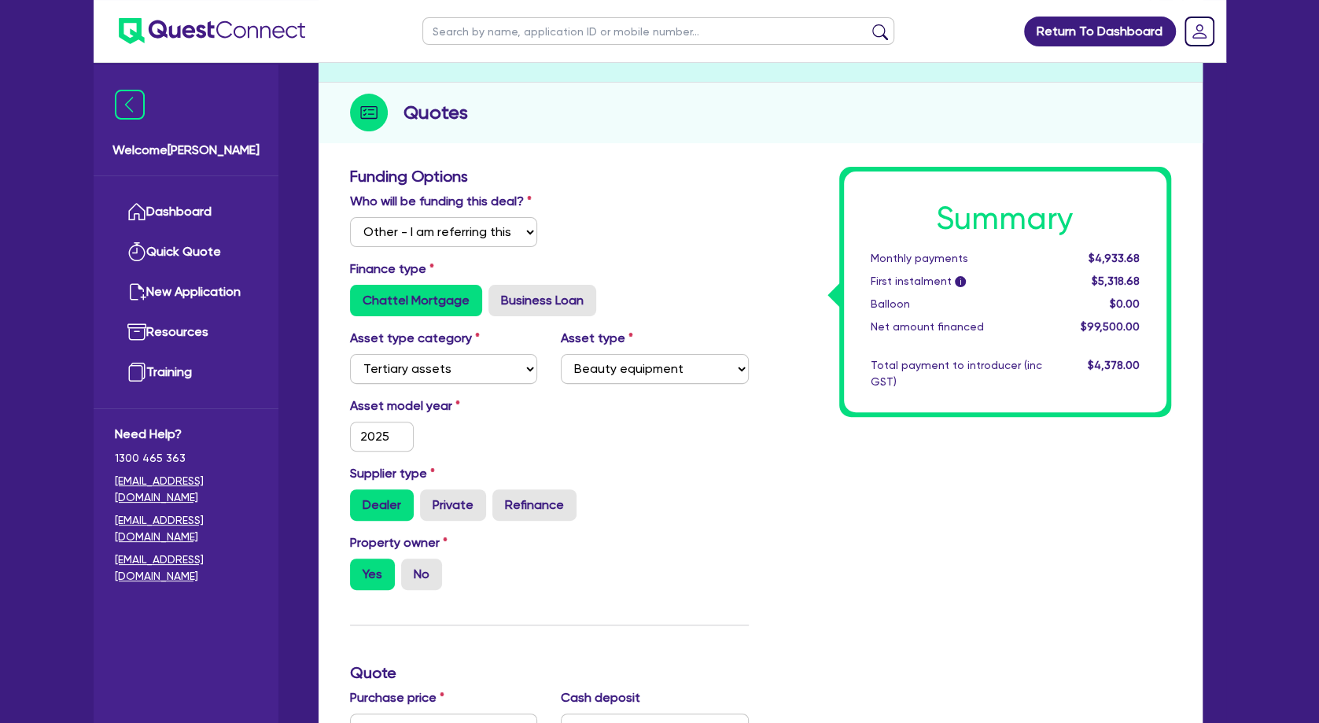
scroll to position [0, 0]
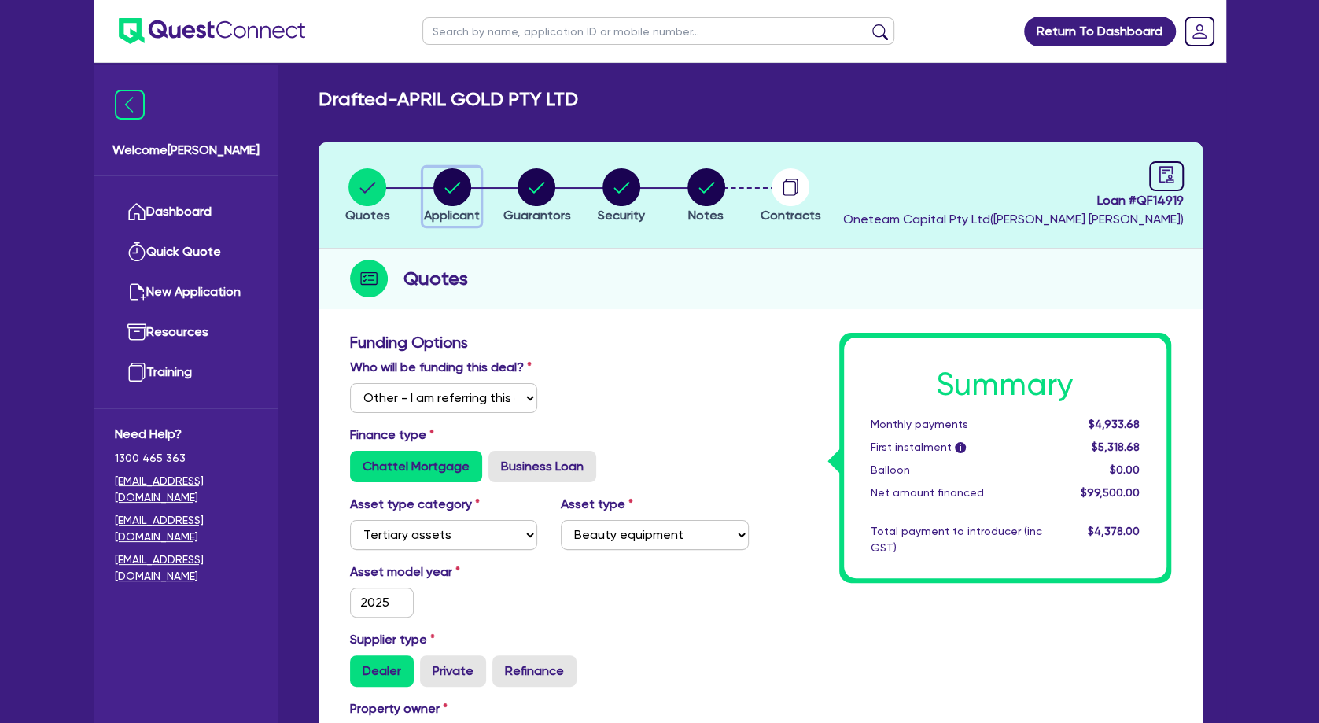
click at [446, 189] on icon "button" at bounding box center [453, 187] width 16 height 11
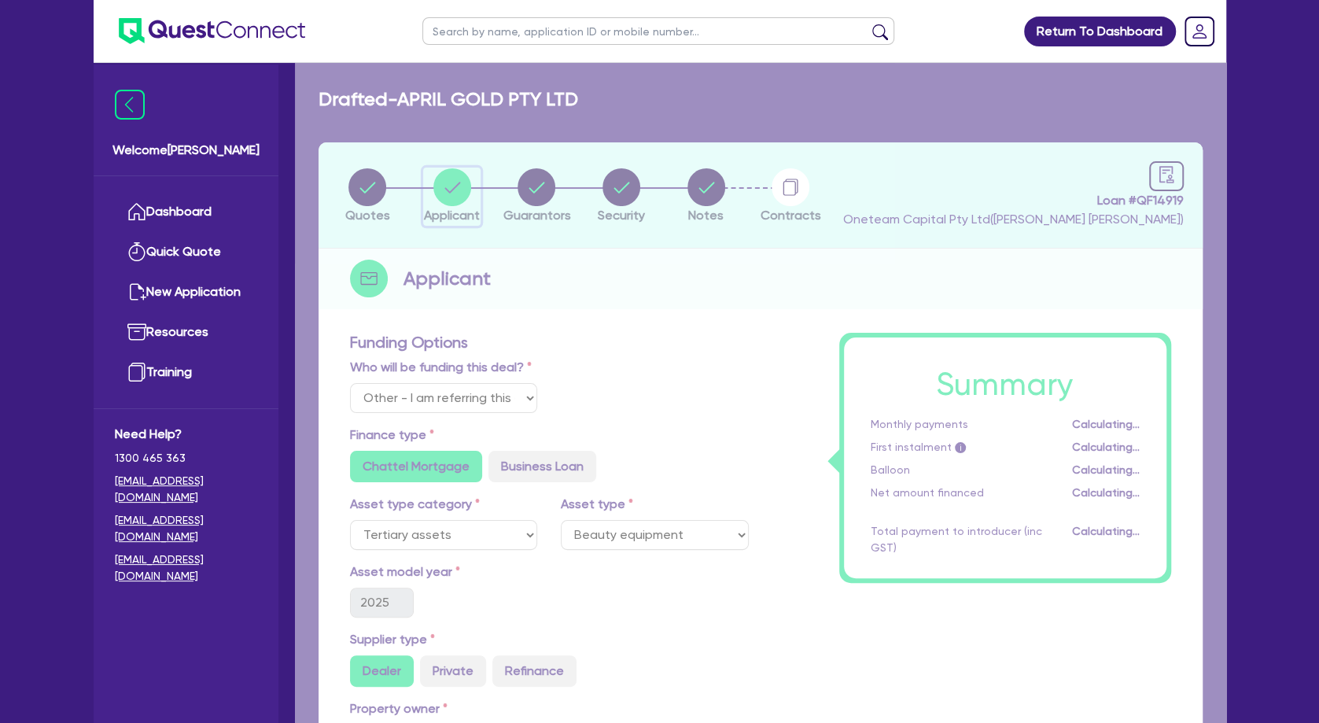
select select "COMPANY"
select select "HEALTH_BEAUTY"
select select "HAIR_BEAUTY_SALONS"
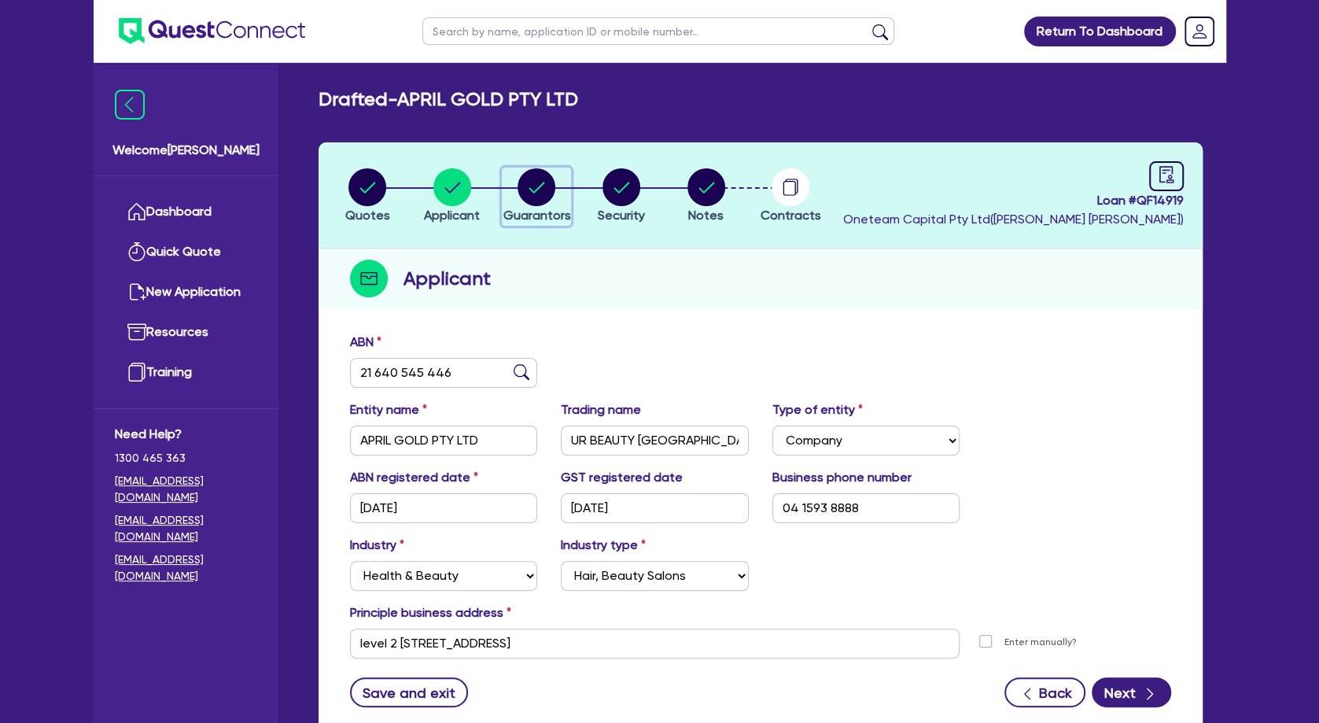
click at [537, 195] on circle "button" at bounding box center [537, 187] width 38 height 38
select select "MRS"
select select "VIC"
select select "DE_FACTO"
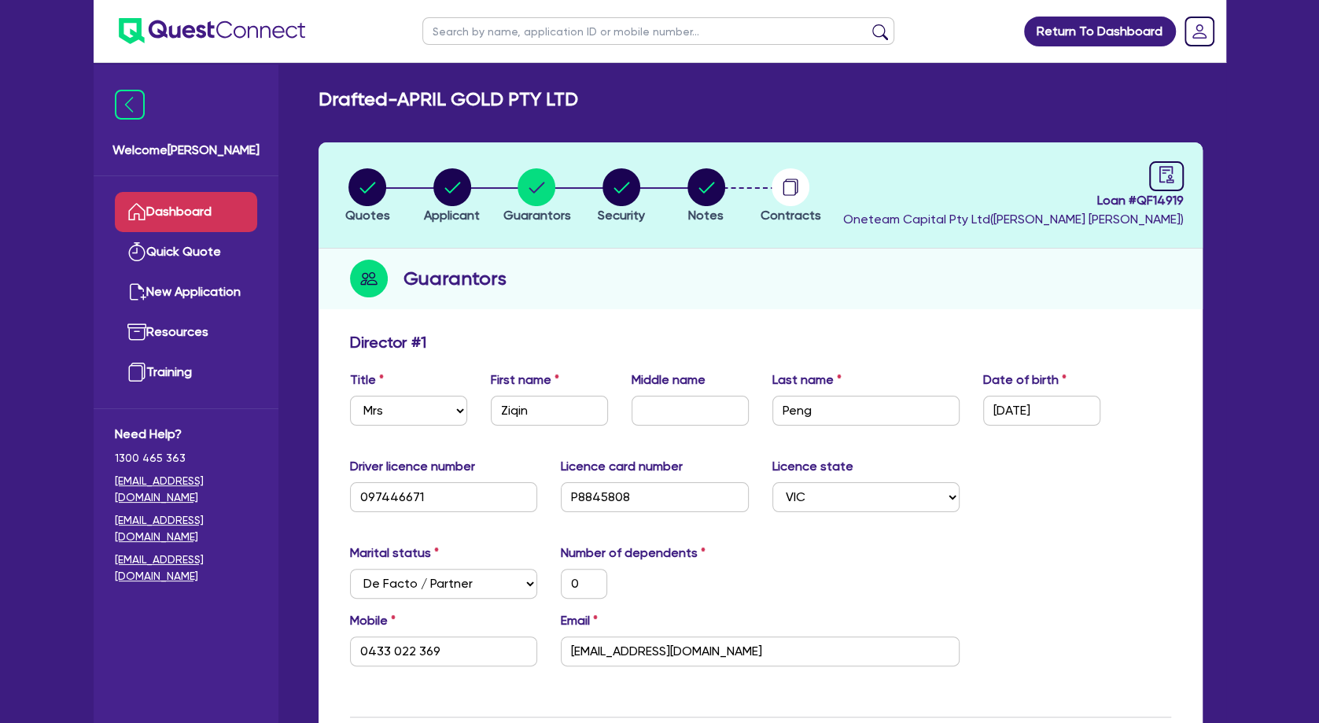
click at [186, 216] on link "Dashboard" at bounding box center [186, 212] width 142 height 40
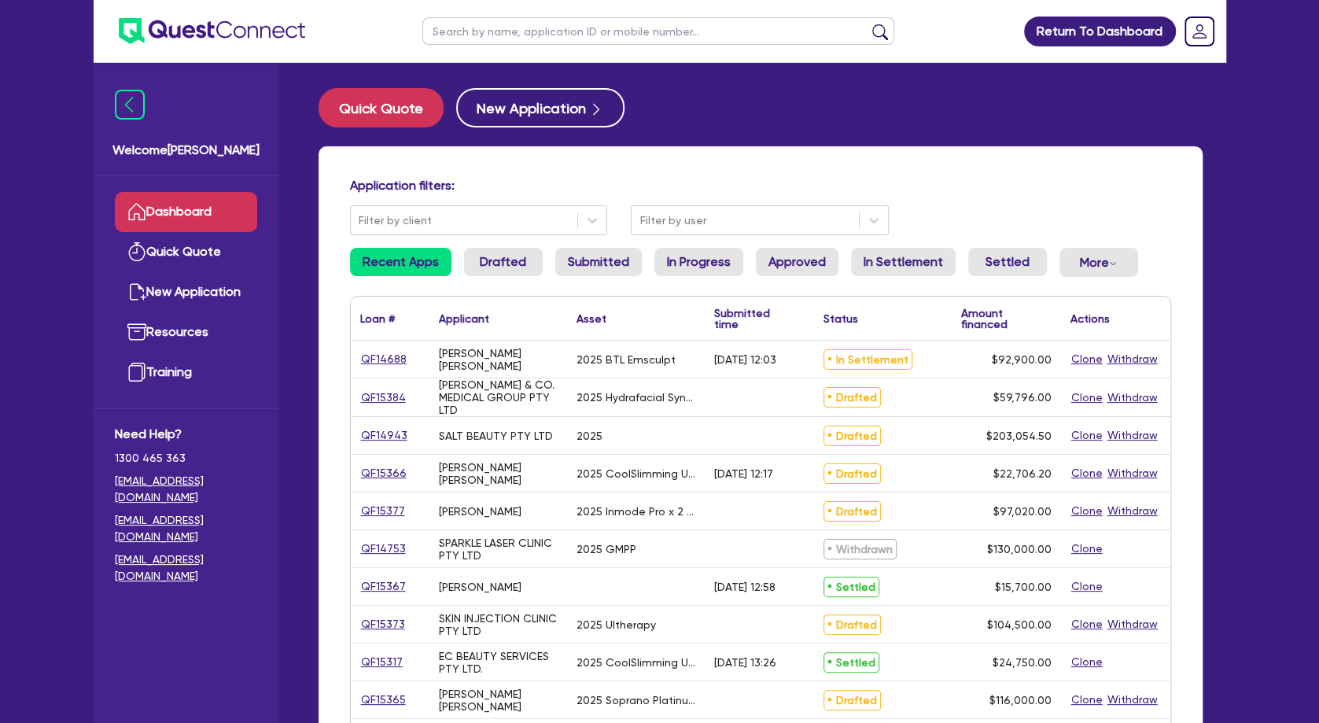
click at [596, 28] on input "text" at bounding box center [658, 31] width 472 height 28
click at [474, 28] on input "text" at bounding box center [658, 31] width 472 height 28
paste input "QF13226"
type input "QF13226"
click at [868, 24] on button "submit" at bounding box center [880, 35] width 25 height 22
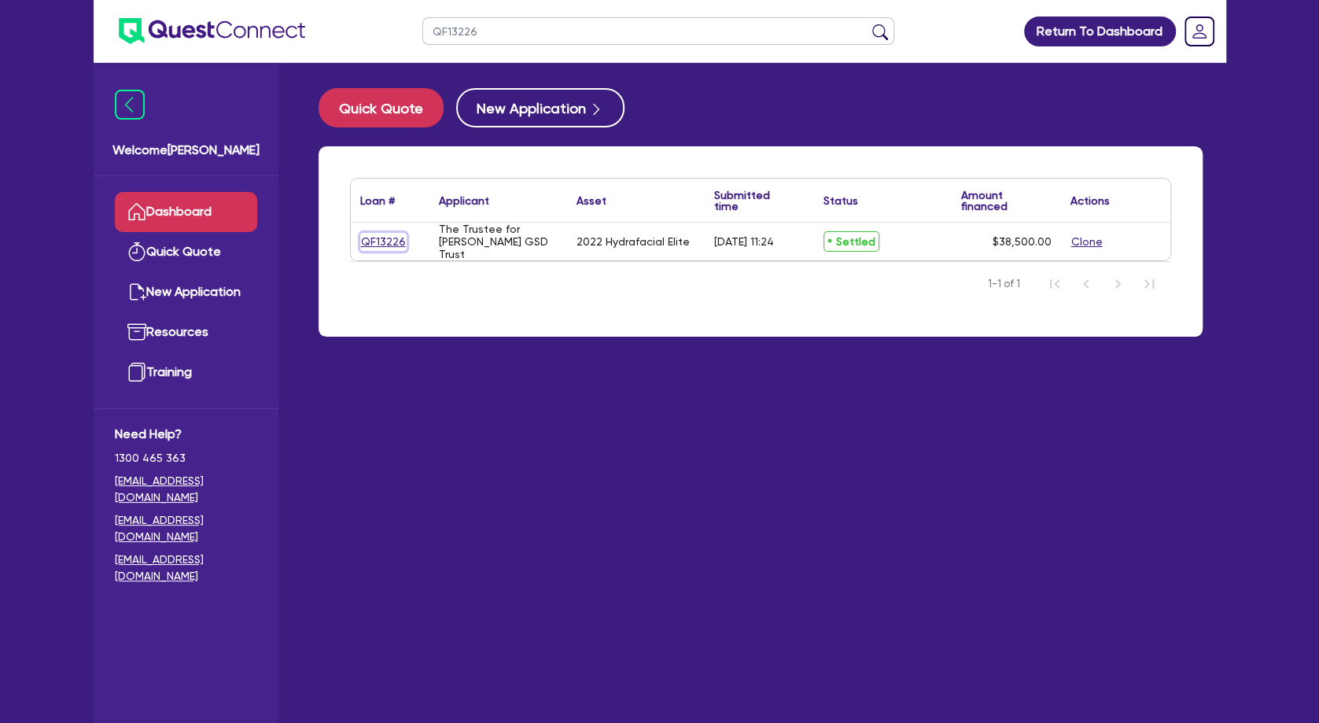
click at [385, 237] on link "QF13226" at bounding box center [383, 242] width 46 height 18
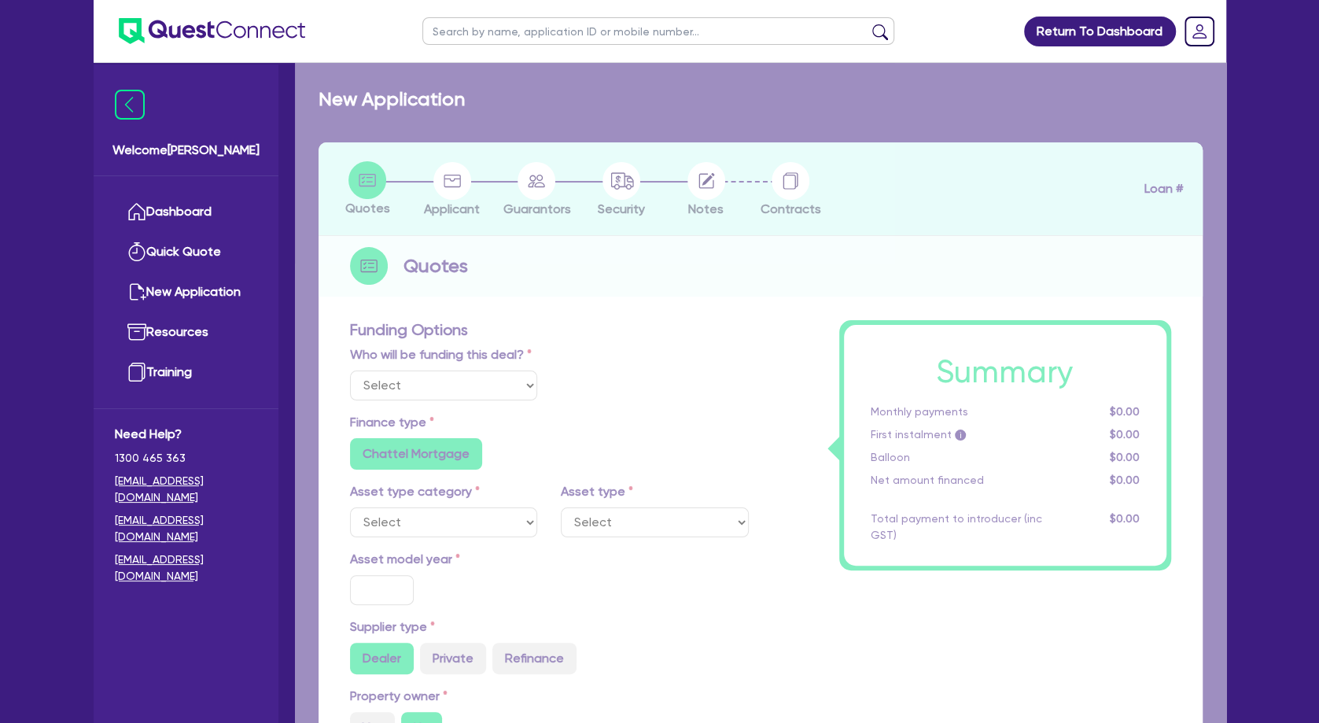
select select "Quest Finance - Platform Funding"
select select "TERTIARY_ASSETS"
type input "2022"
radio input "true"
type input "38,500"
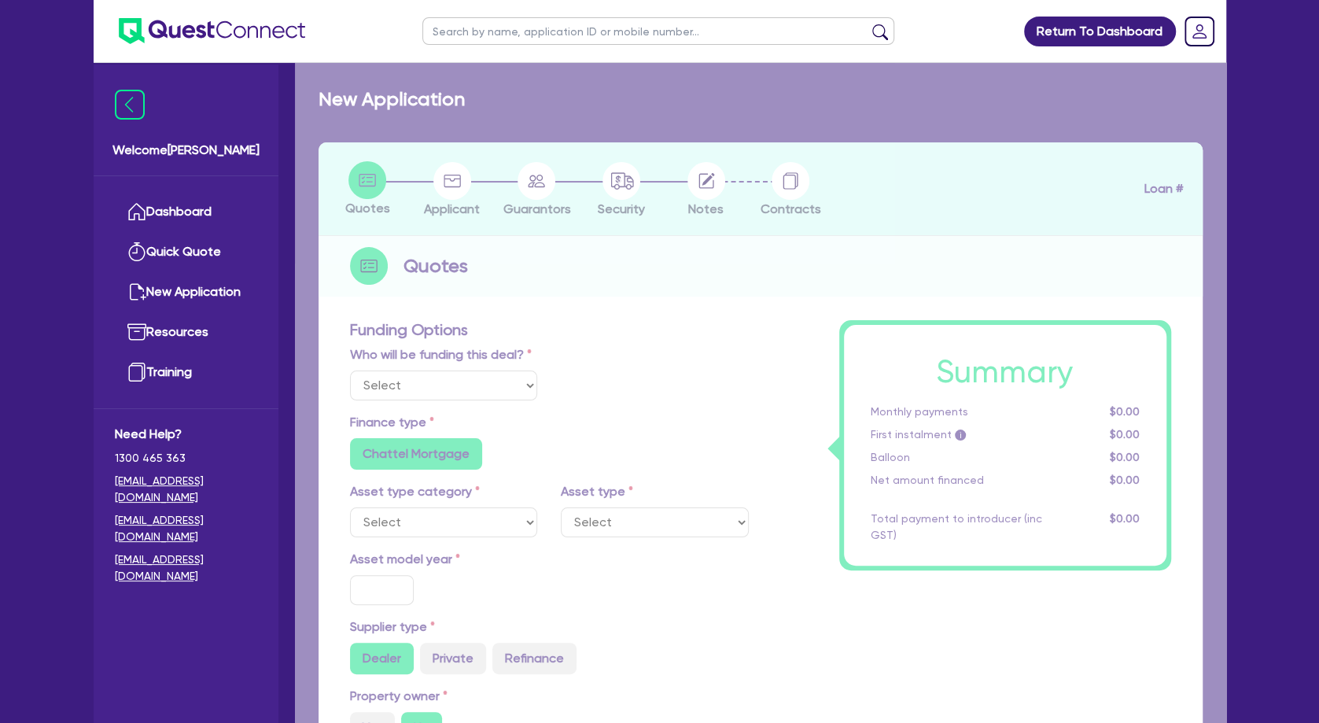
type input "4"
type input "1,540"
type input "17.25"
type input "495"
radio input "false"
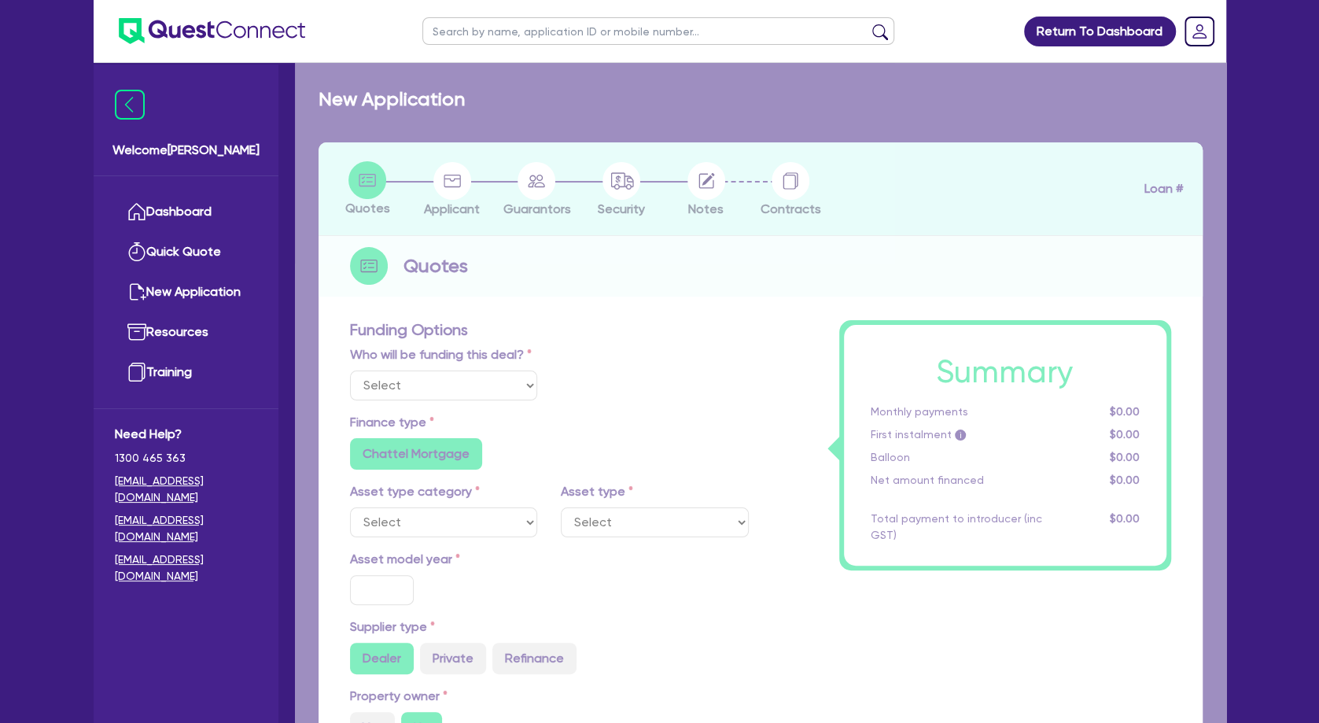
radio input "false"
select select "BEAUTY_EQUIPMENT"
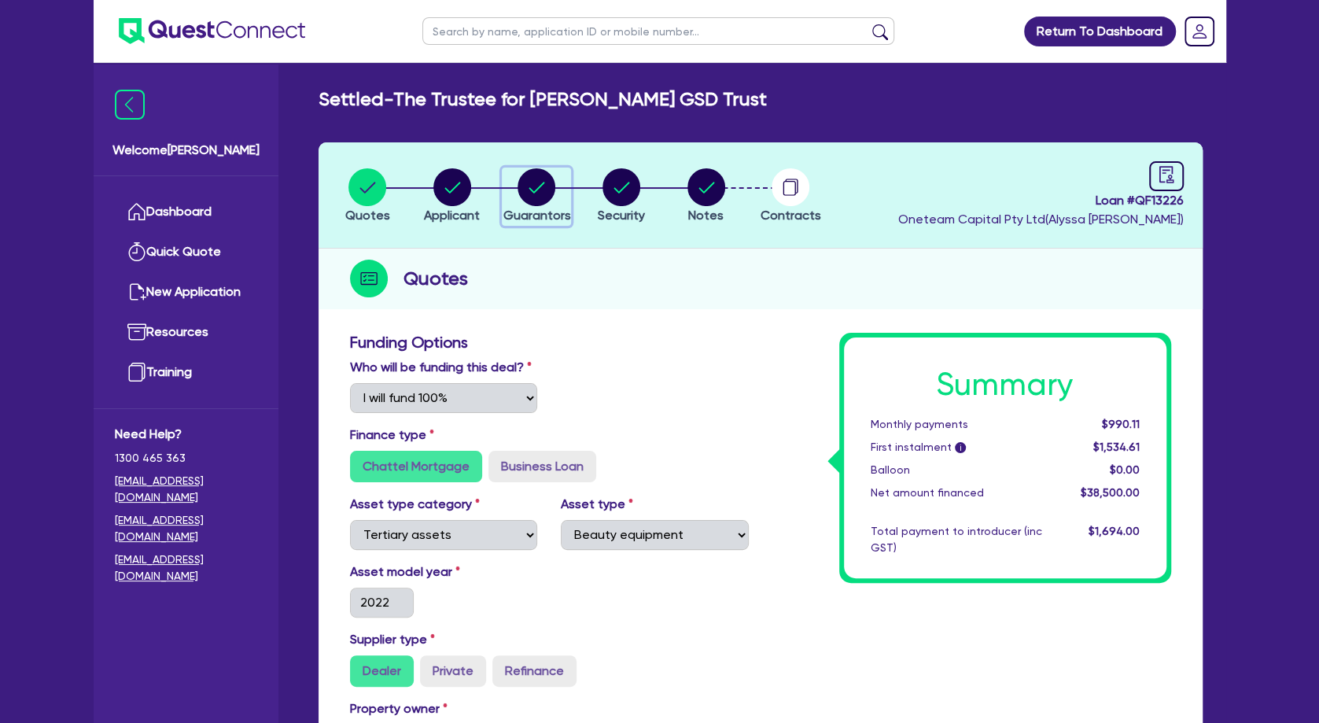
click at [546, 190] on circle "button" at bounding box center [537, 187] width 38 height 38
select select "MRS"
select select "WA"
select select "MARRIED"
select select "PROPERTY"
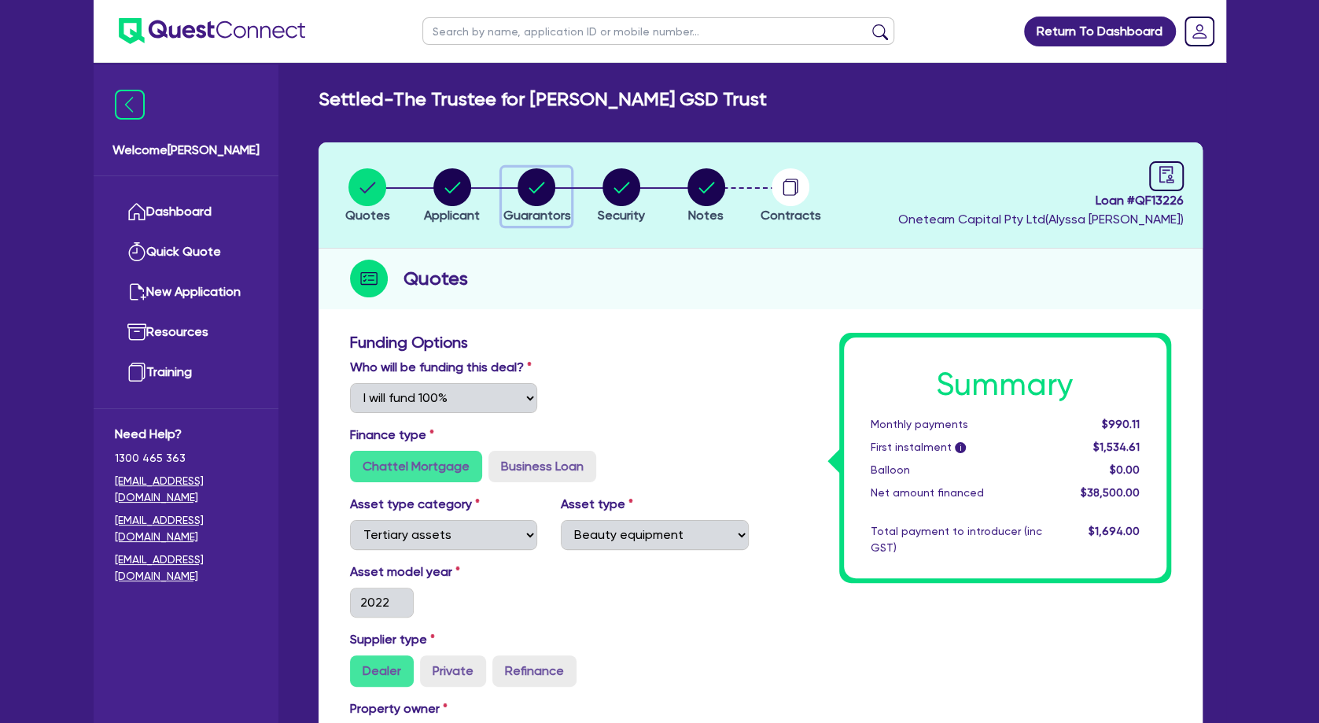
select select "CASH"
select select "VEHICLE"
select select "HOUSEHOLD_PERSONAL"
select select "OTHER"
select select "MORTGAGE"
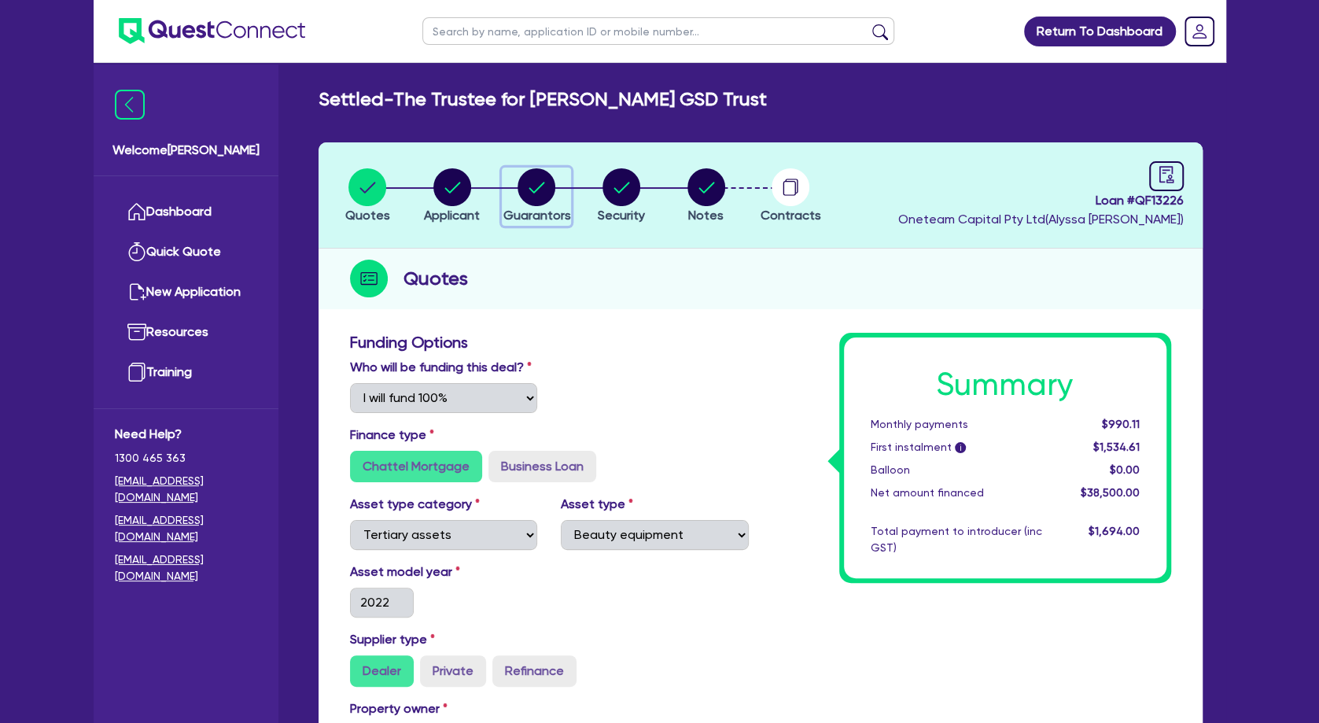
select select "OTHER"
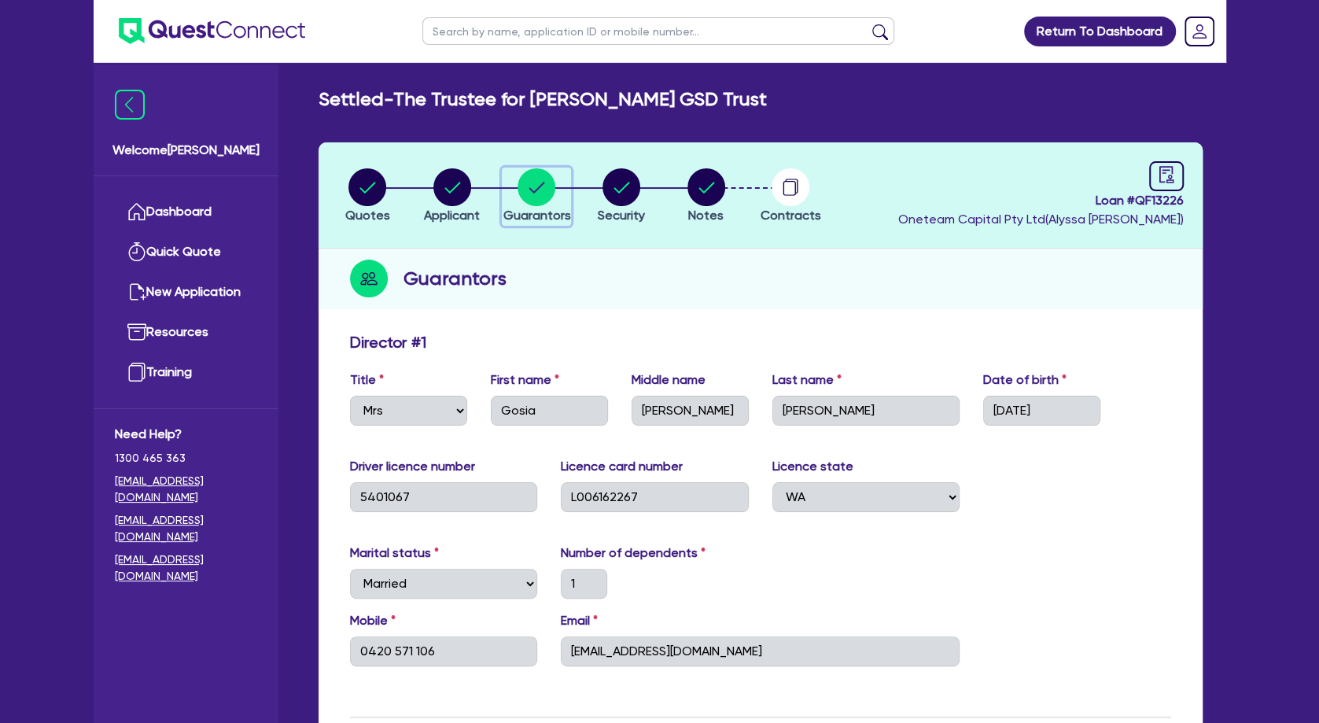
scroll to position [221, 0]
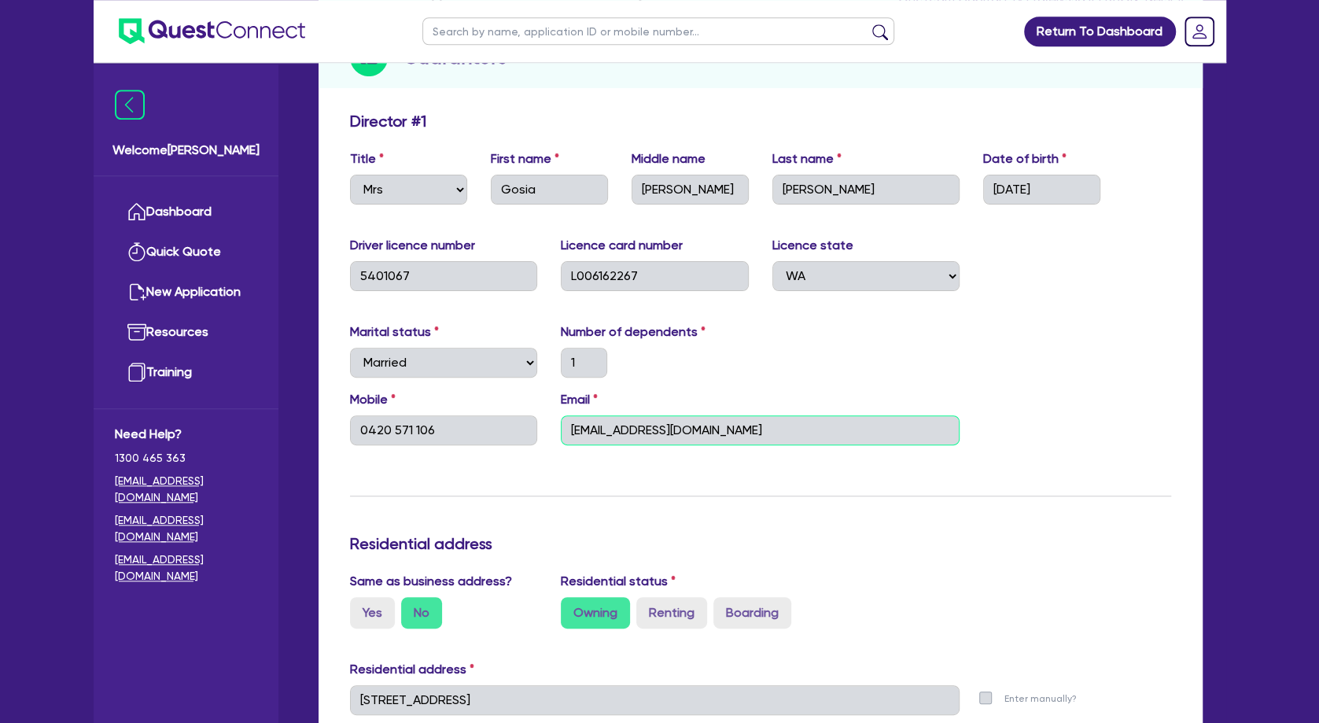
click at [633, 430] on input "[EMAIL_ADDRESS][DOMAIN_NAME]" at bounding box center [760, 430] width 399 height 30
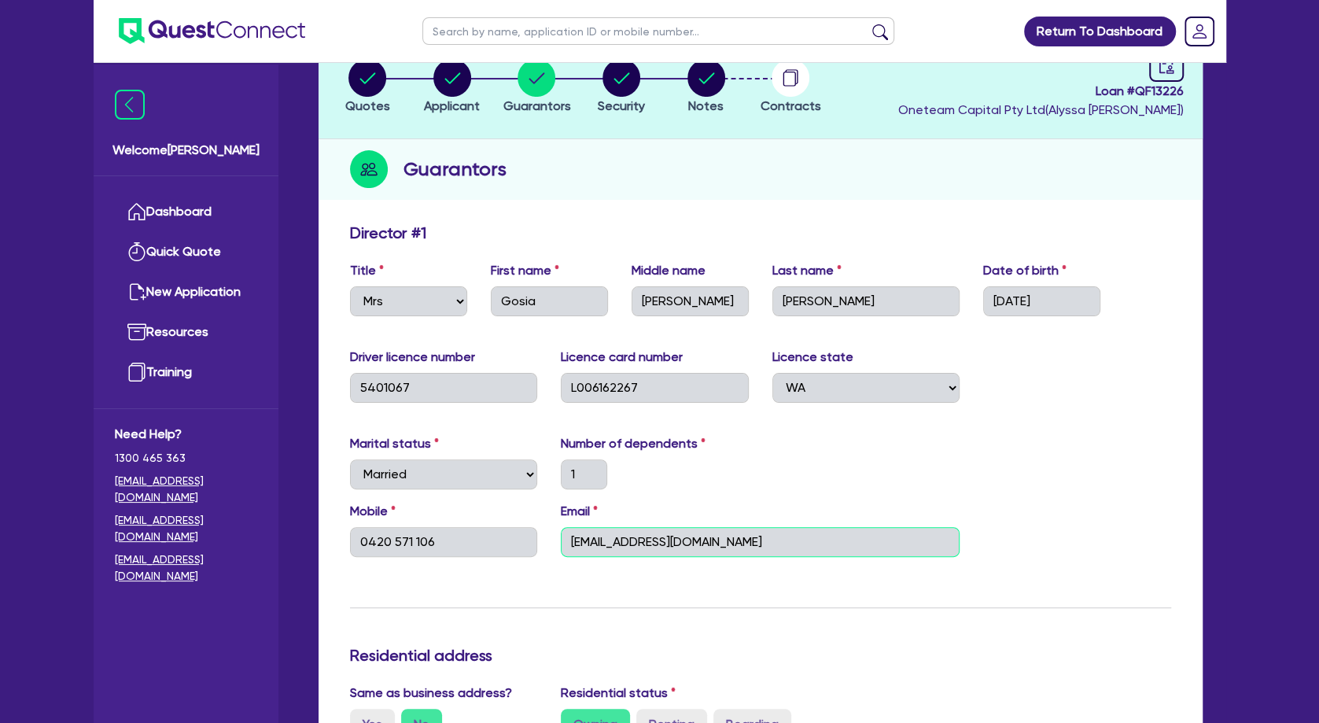
scroll to position [0, 0]
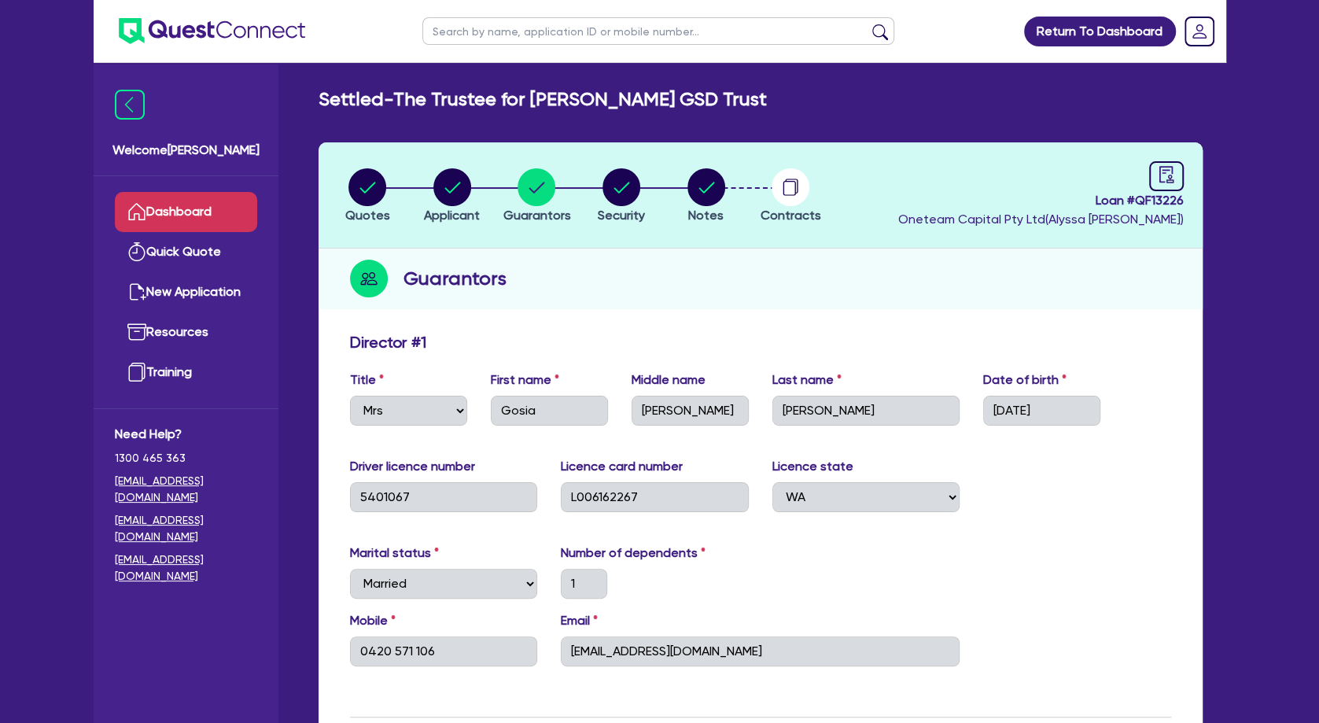
click at [204, 205] on link "Dashboard" at bounding box center [186, 212] width 142 height 40
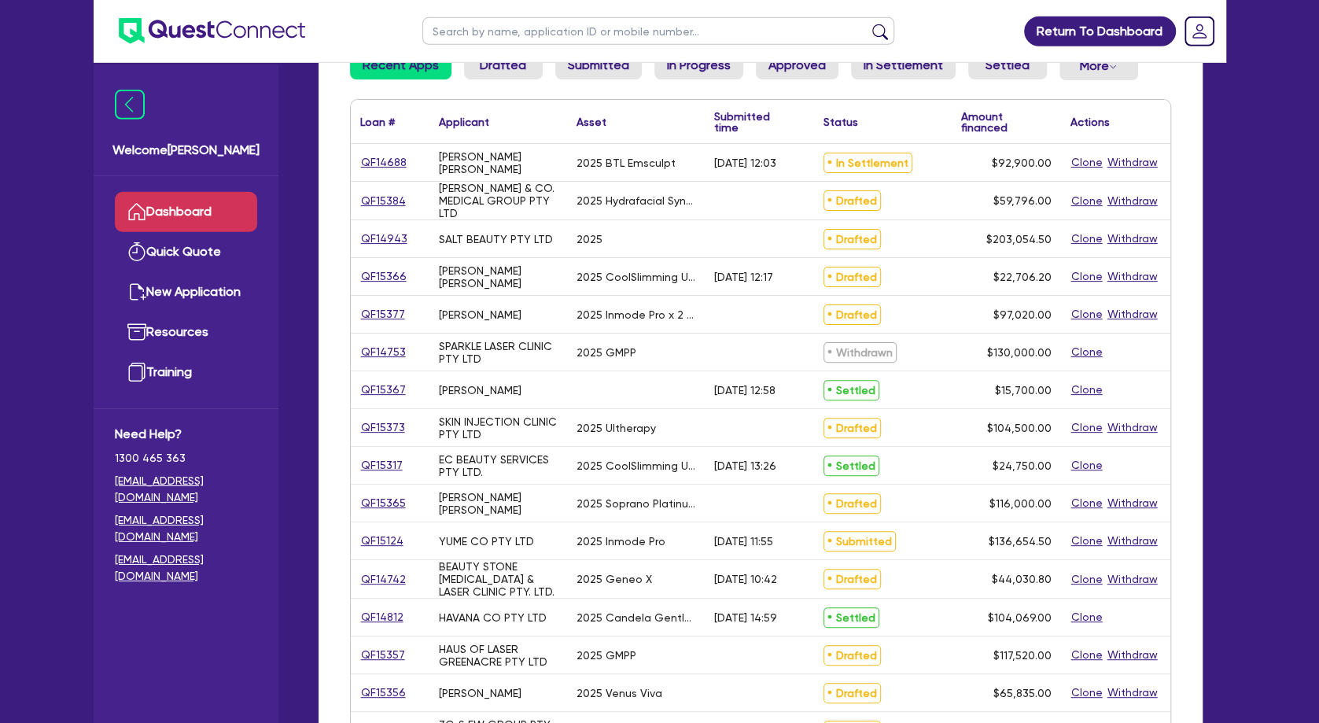
scroll to position [197, 0]
click at [387, 501] on link "QF15365" at bounding box center [383, 502] width 46 height 18
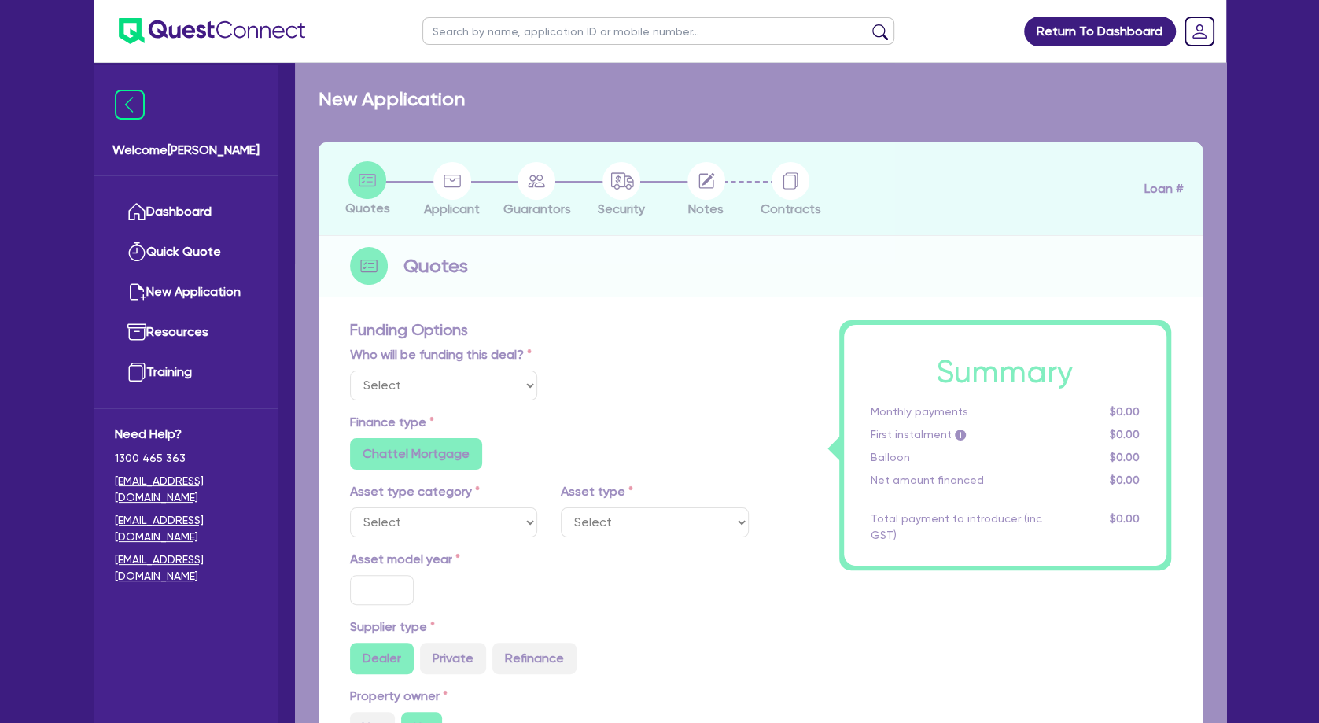
select select "Other"
select select "SECONDARY_ASSETS"
type input "2025"
radio input "true"
type input "116,000"
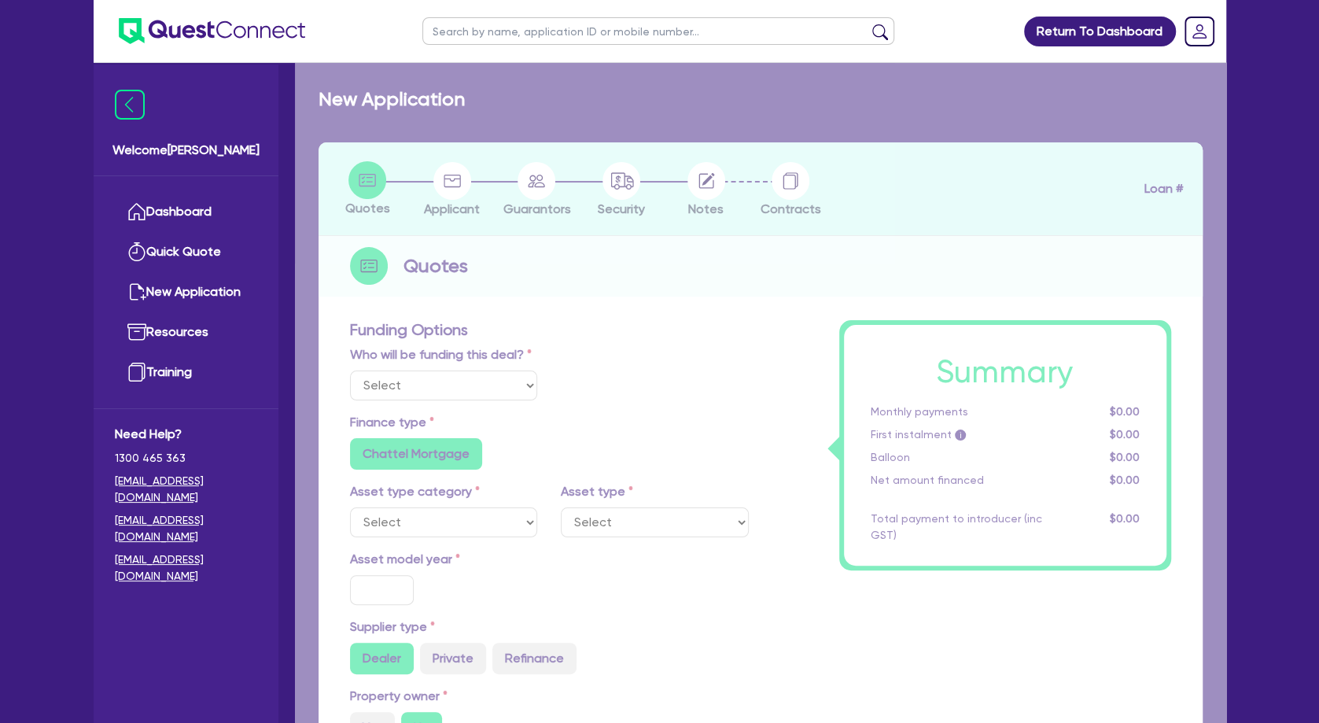
type input "4"
type input "4,640"
type input "7.65"
radio input "false"
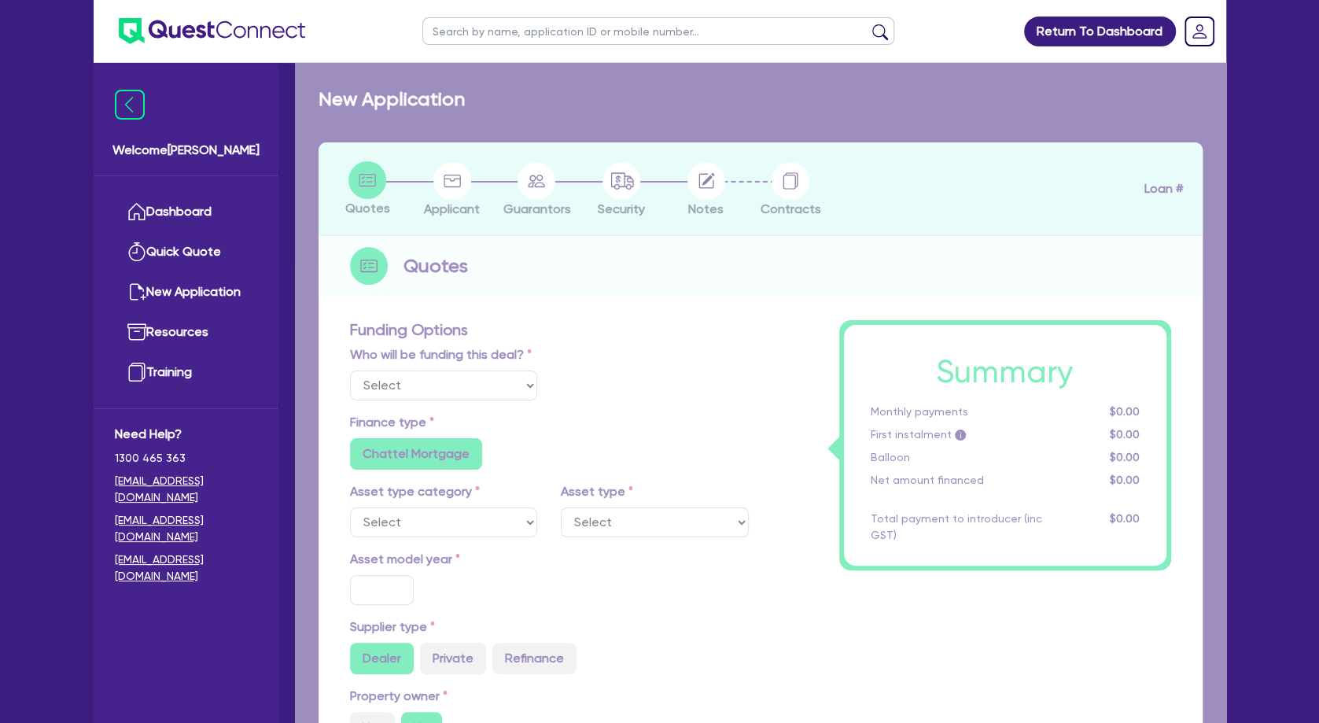
radio input "false"
select select "MEDICAL_DENTAL_LABORATORY_EQUIPMENT"
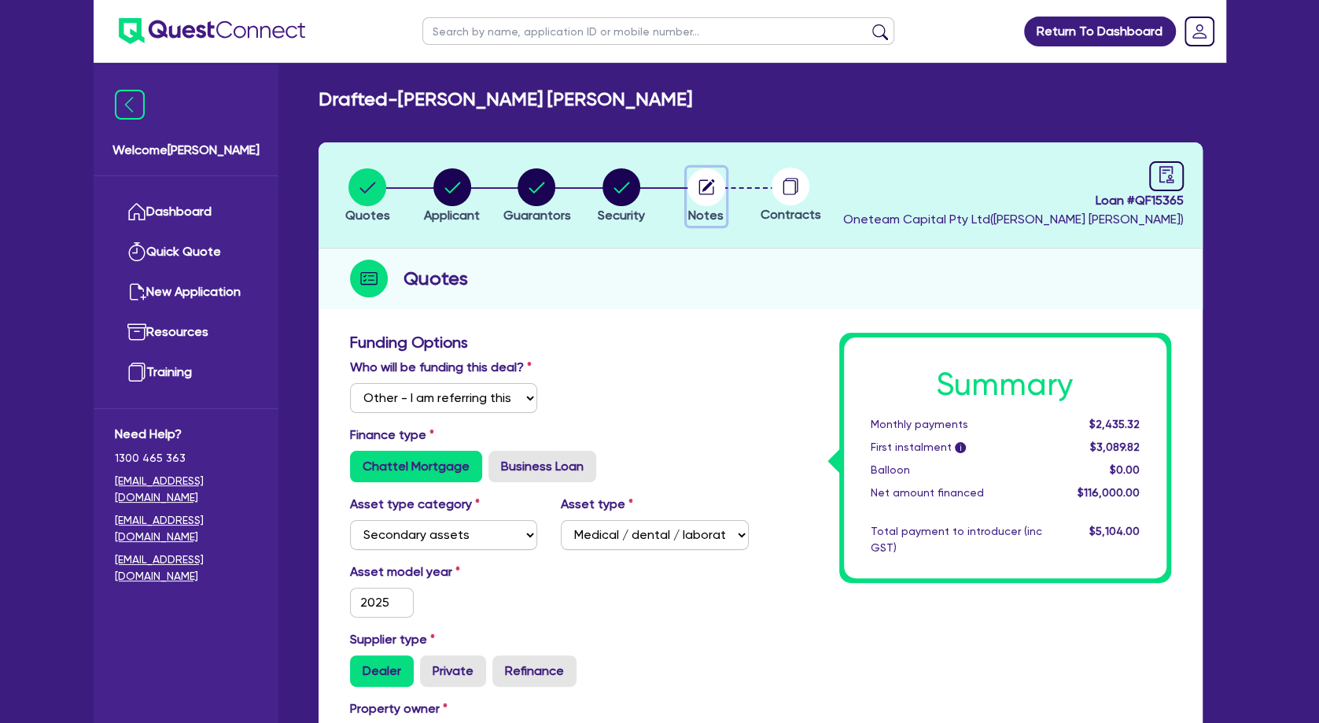
click at [705, 190] on circle "button" at bounding box center [707, 187] width 38 height 38
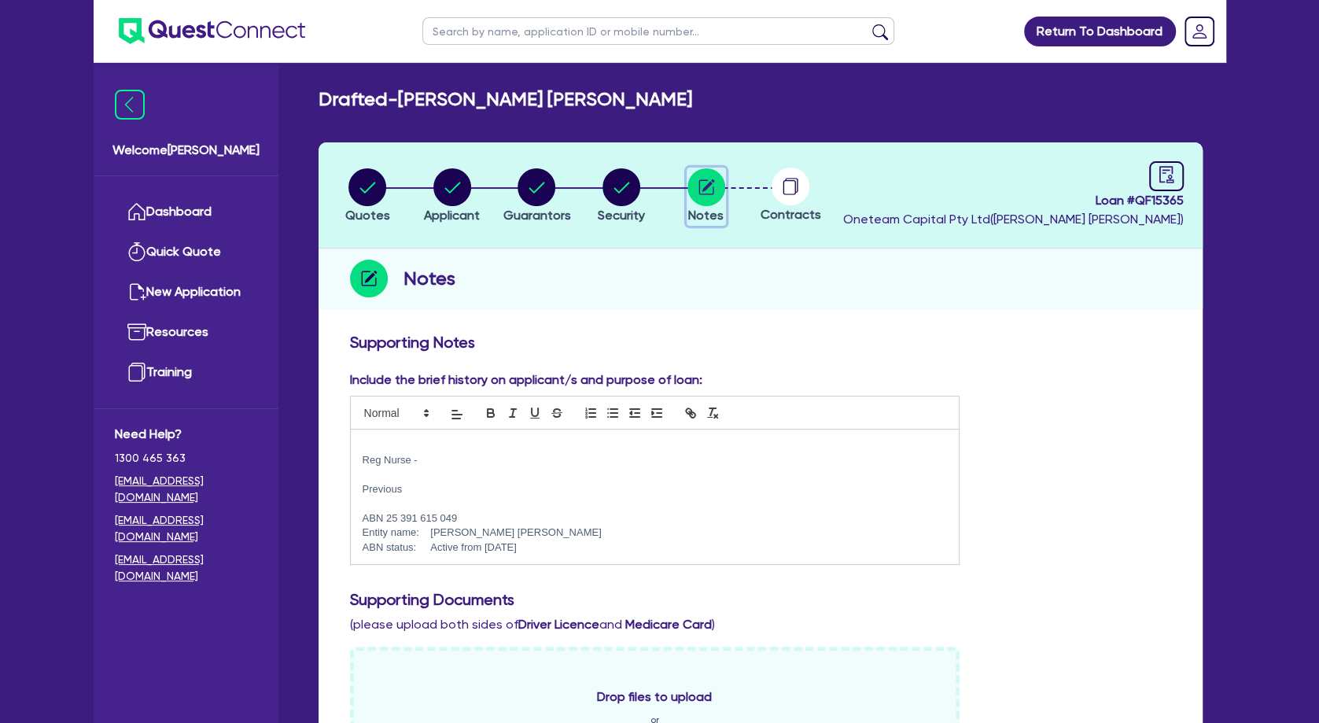
scroll to position [481, 0]
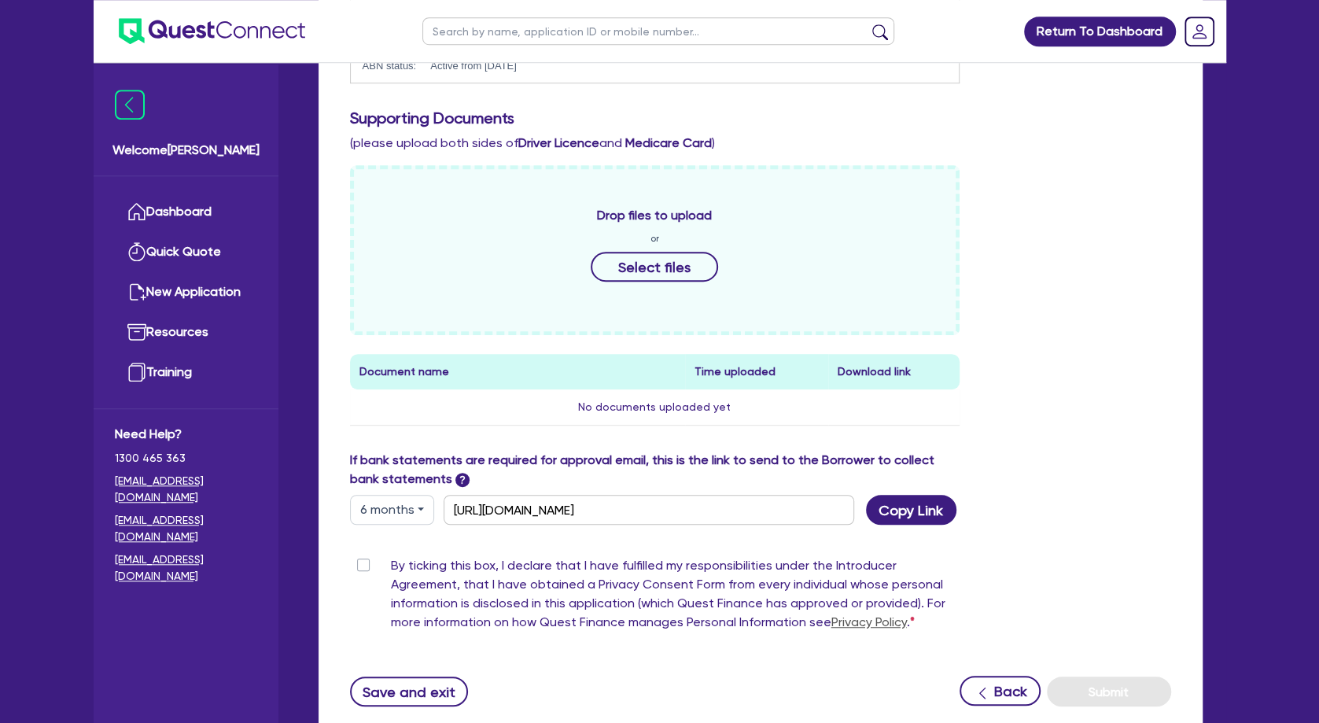
click at [391, 562] on label "By ticking this box, I declare that I have fulfilled my responsibilities under …" at bounding box center [676, 597] width 570 height 82
click at [363, 562] on input "By ticking this box, I declare that I have fulfilled my responsibilities under …" at bounding box center [356, 563] width 13 height 15
checkbox input "true"
click at [401, 496] on button "6 months" at bounding box center [392, 510] width 84 height 30
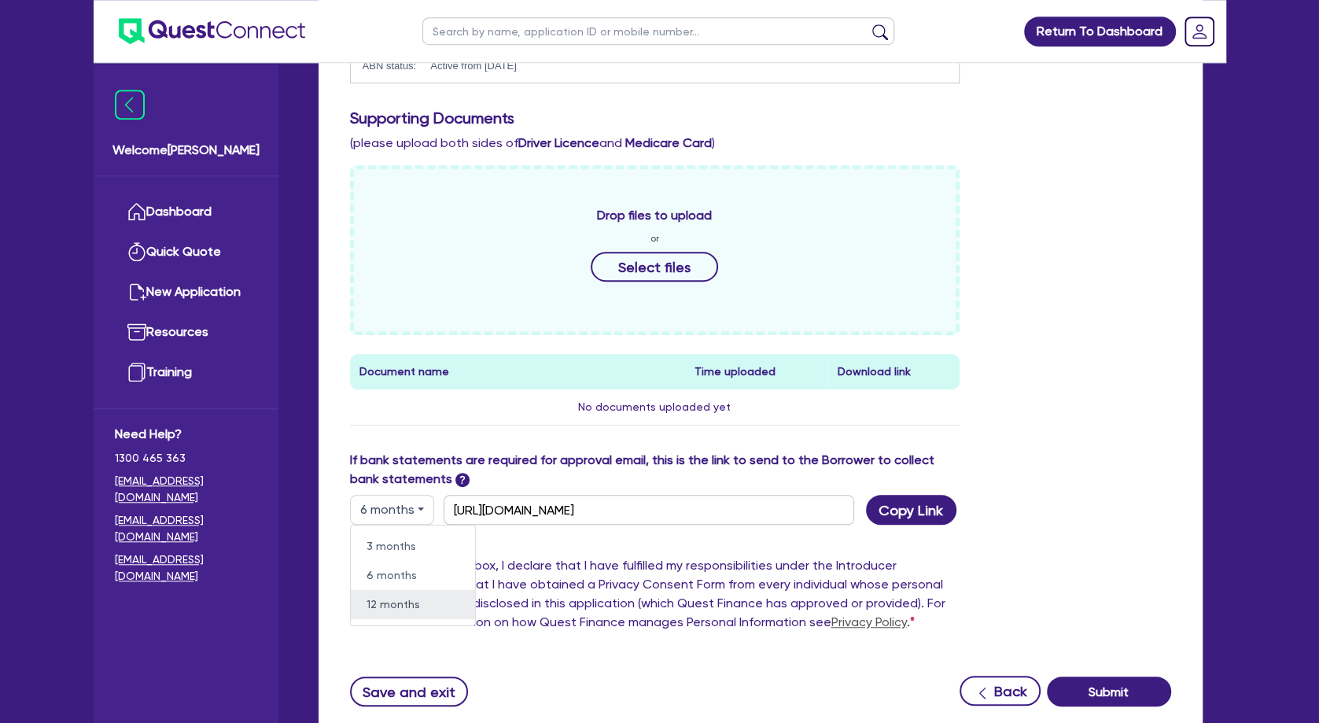
click at [400, 602] on link "12 months" at bounding box center [413, 604] width 124 height 29
type input "[URL][DOMAIN_NAME]"
click at [902, 501] on button "Copy Link" at bounding box center [911, 510] width 90 height 30
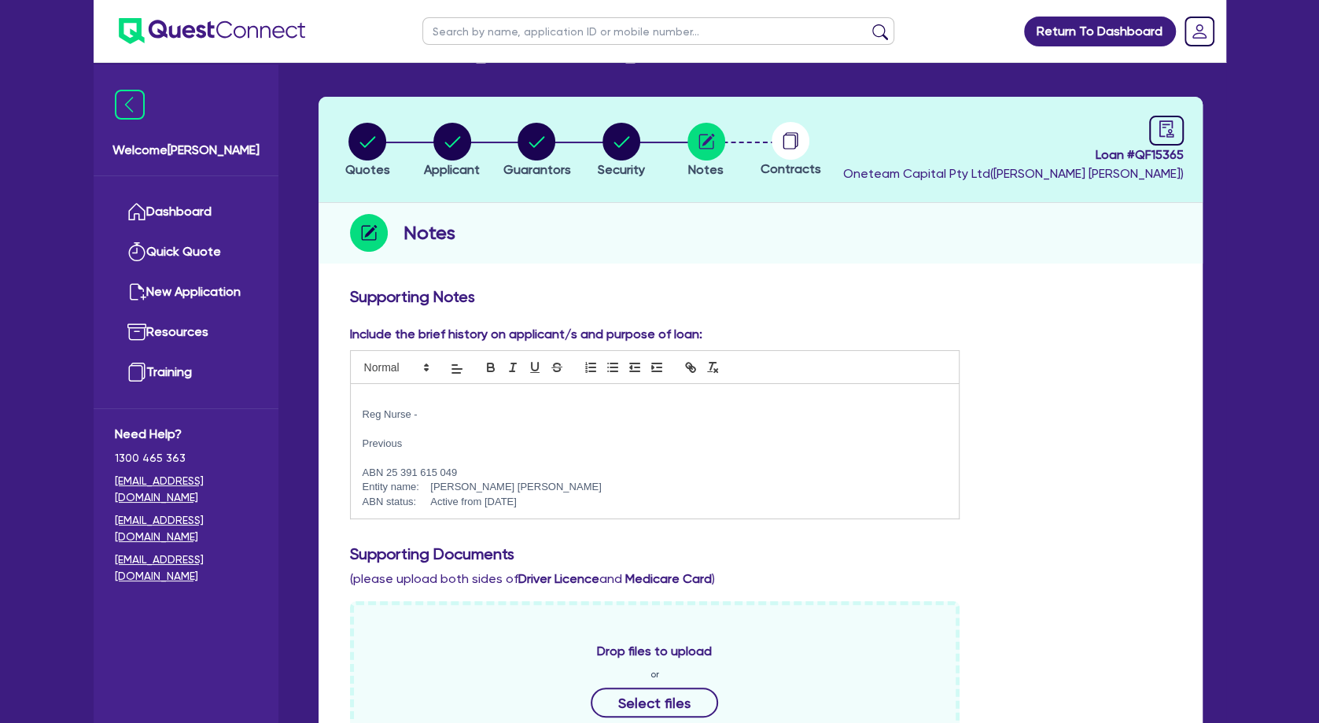
scroll to position [0, 0]
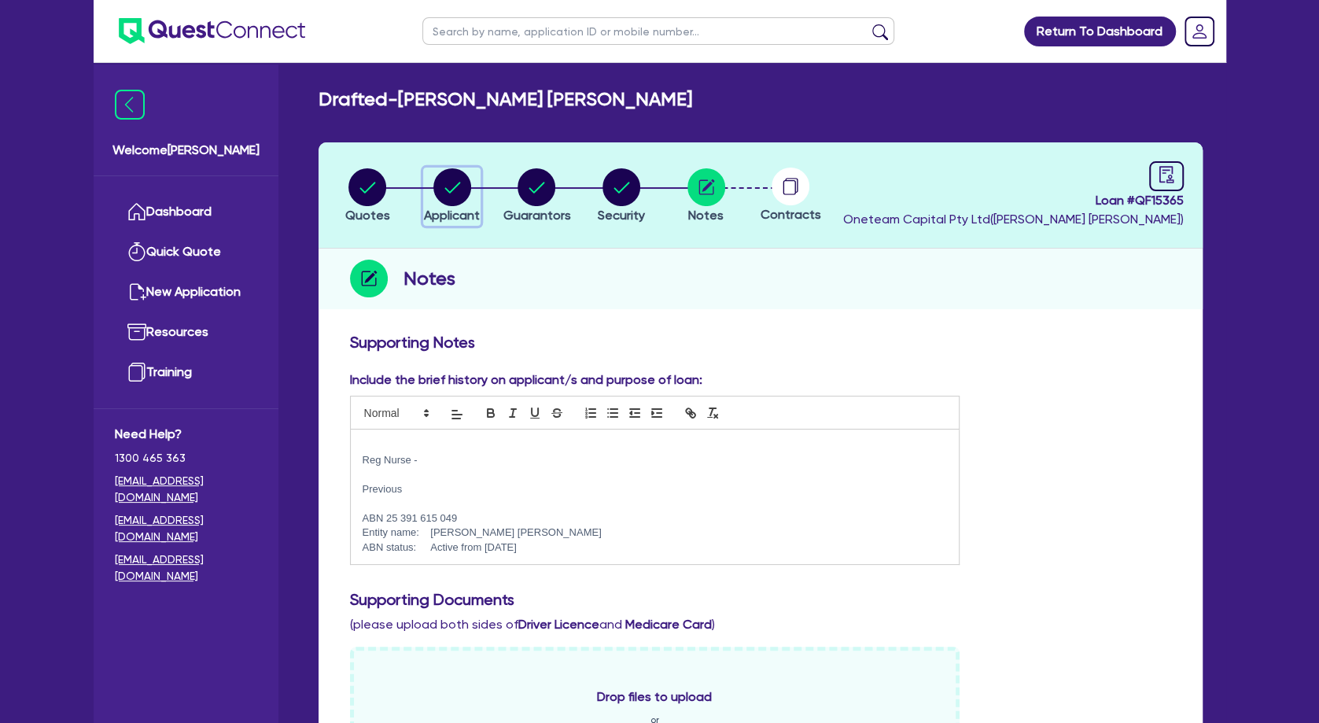
click at [464, 194] on circle "button" at bounding box center [452, 187] width 38 height 38
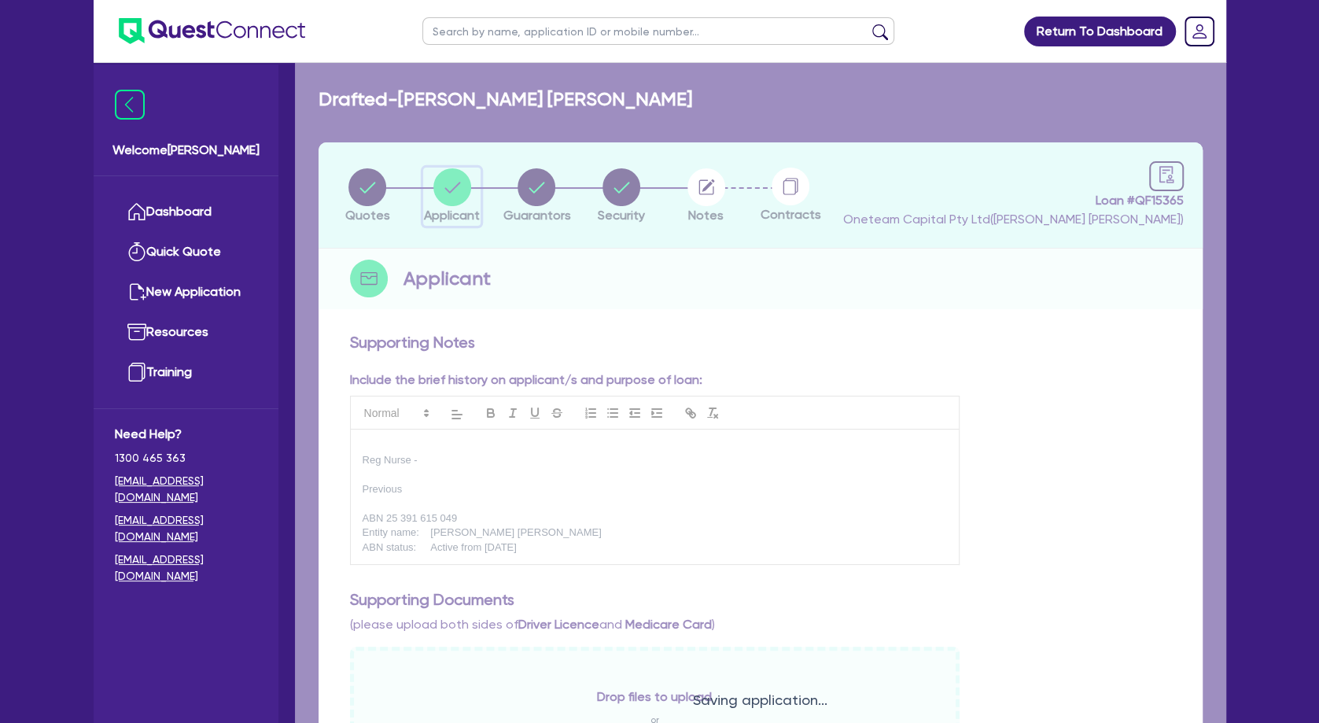
select select "SOLE_TRADER"
select select "HEALTH_BEAUTY"
select select "HAIR_BEAUTY_SALONS"
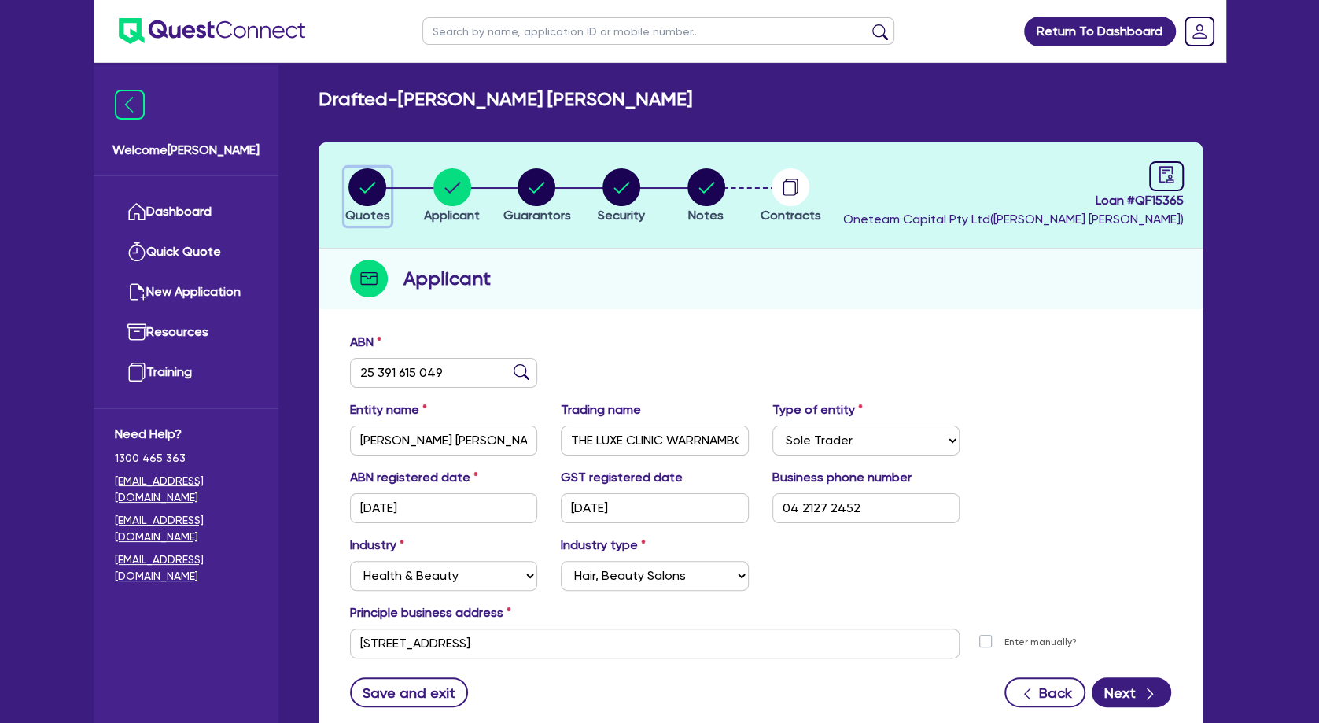
click at [370, 191] on circle "button" at bounding box center [368, 187] width 38 height 38
select select "Other"
select select "SECONDARY_ASSETS"
select select "MEDICAL_DENTAL_LABORATORY_EQUIPMENT"
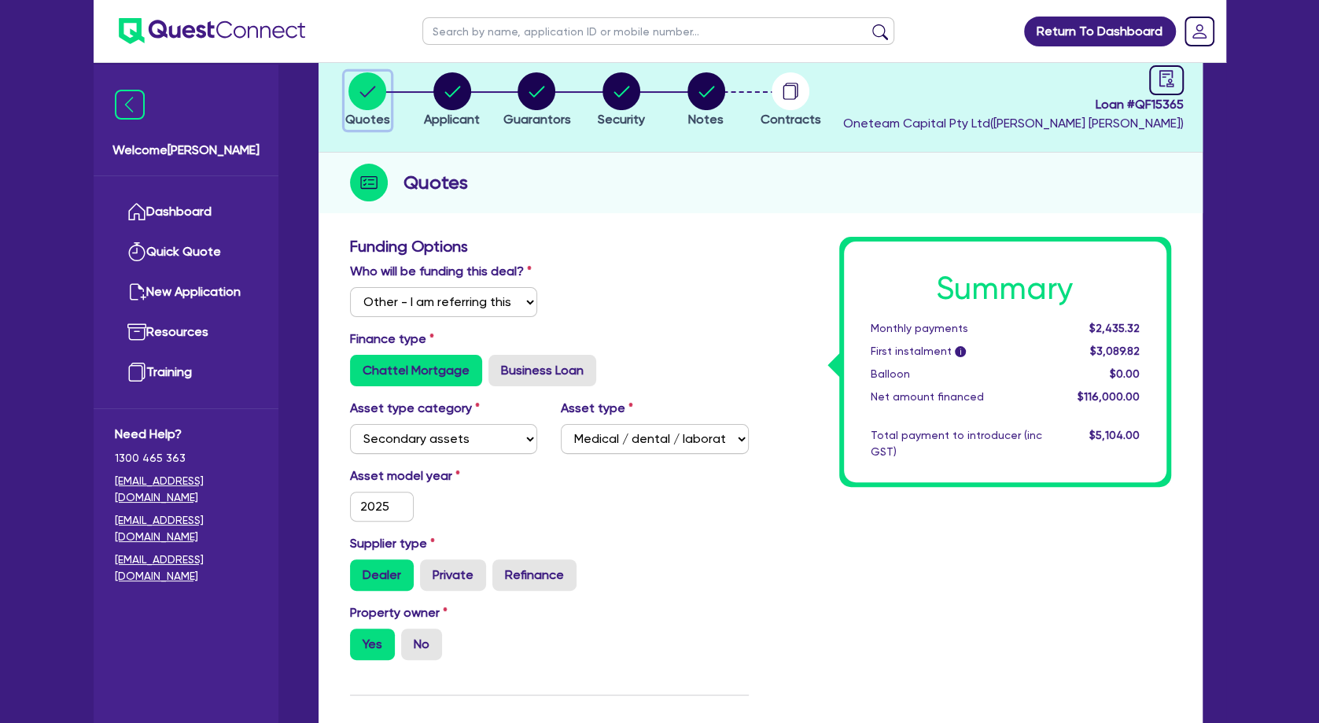
scroll to position [112, 0]
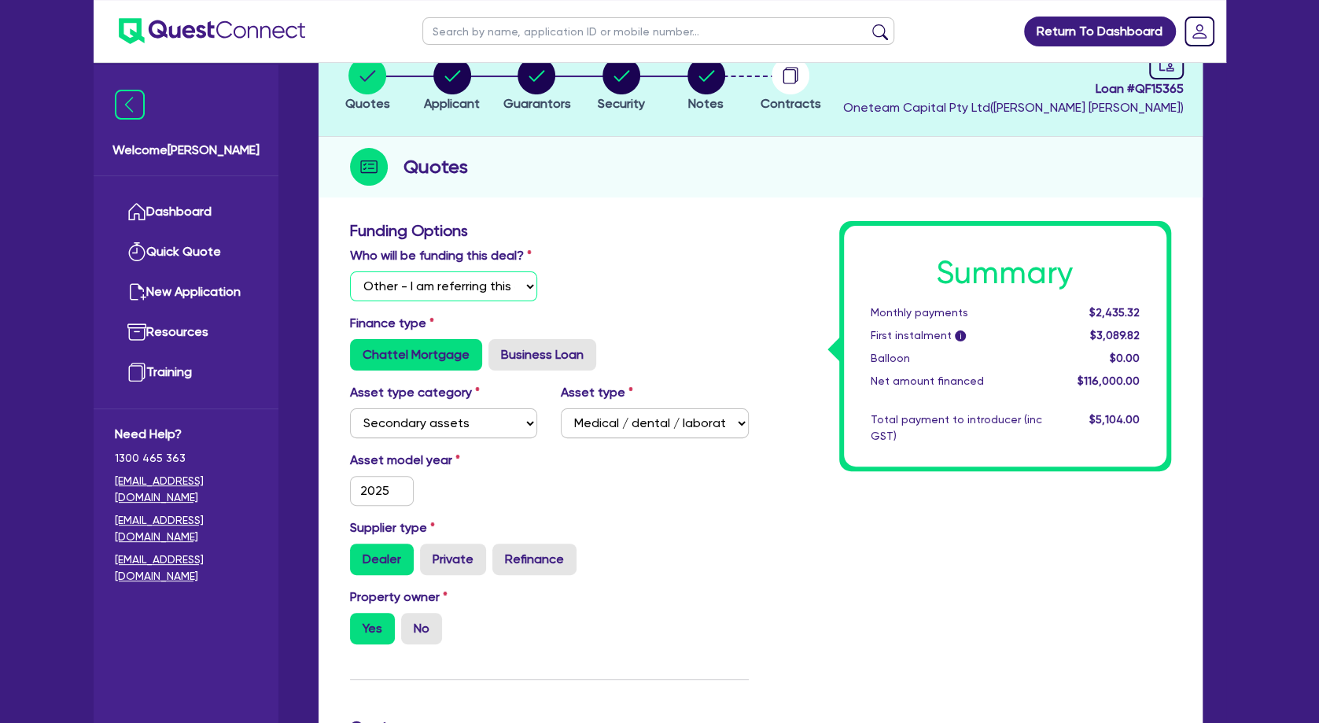
click option "Other - I am referring this deal in" at bounding box center [0, 0] width 0 height 0
click at [669, 299] on div "Who will be funding this deal? Select I will fund 100% I will co-fund with Ques…" at bounding box center [549, 280] width 422 height 68
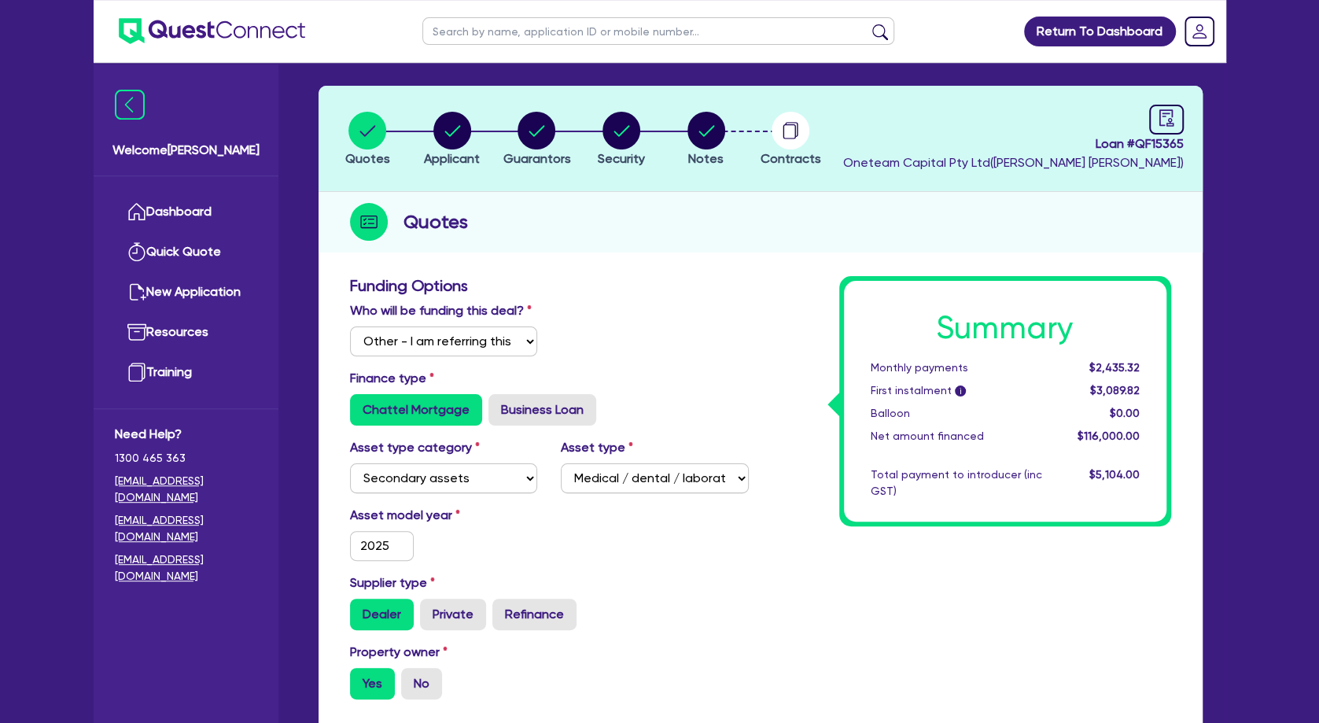
scroll to position [0, 0]
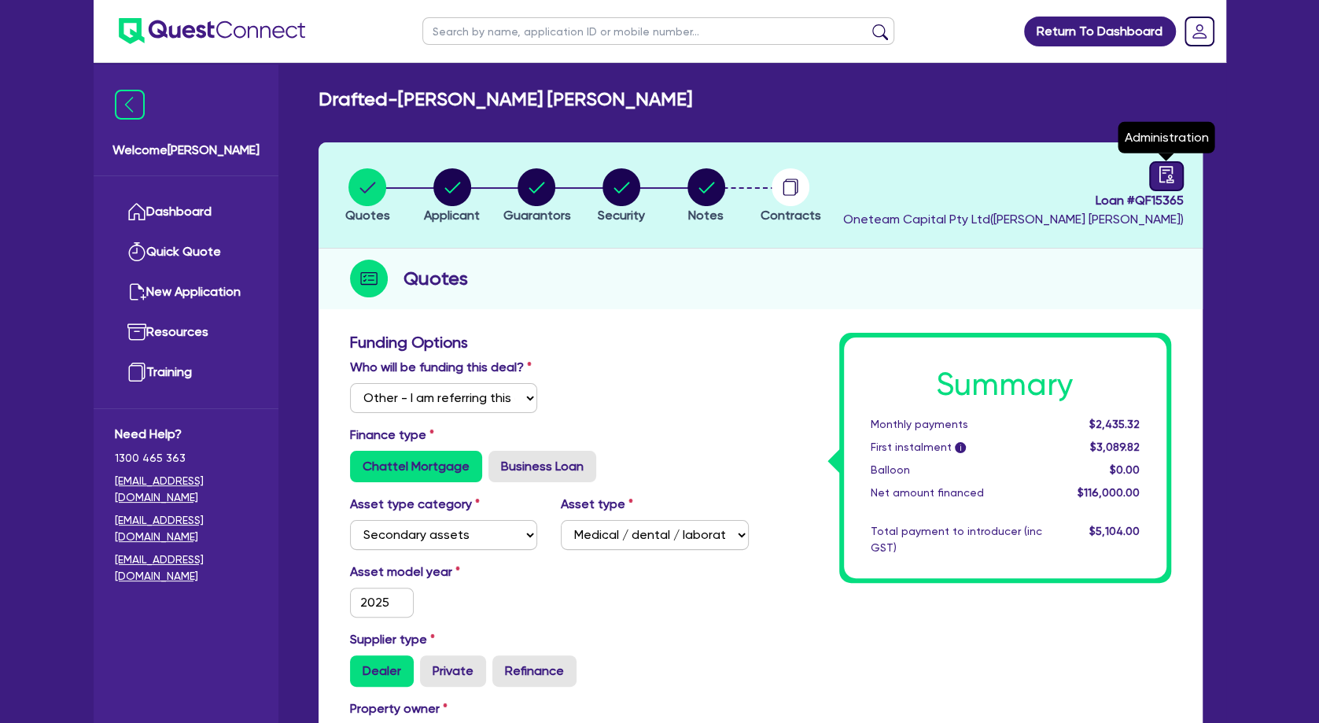
click at [1163, 179] on icon "audit" at bounding box center [1166, 174] width 17 height 17
select select "DRAFTED_NEW"
select select "Other"
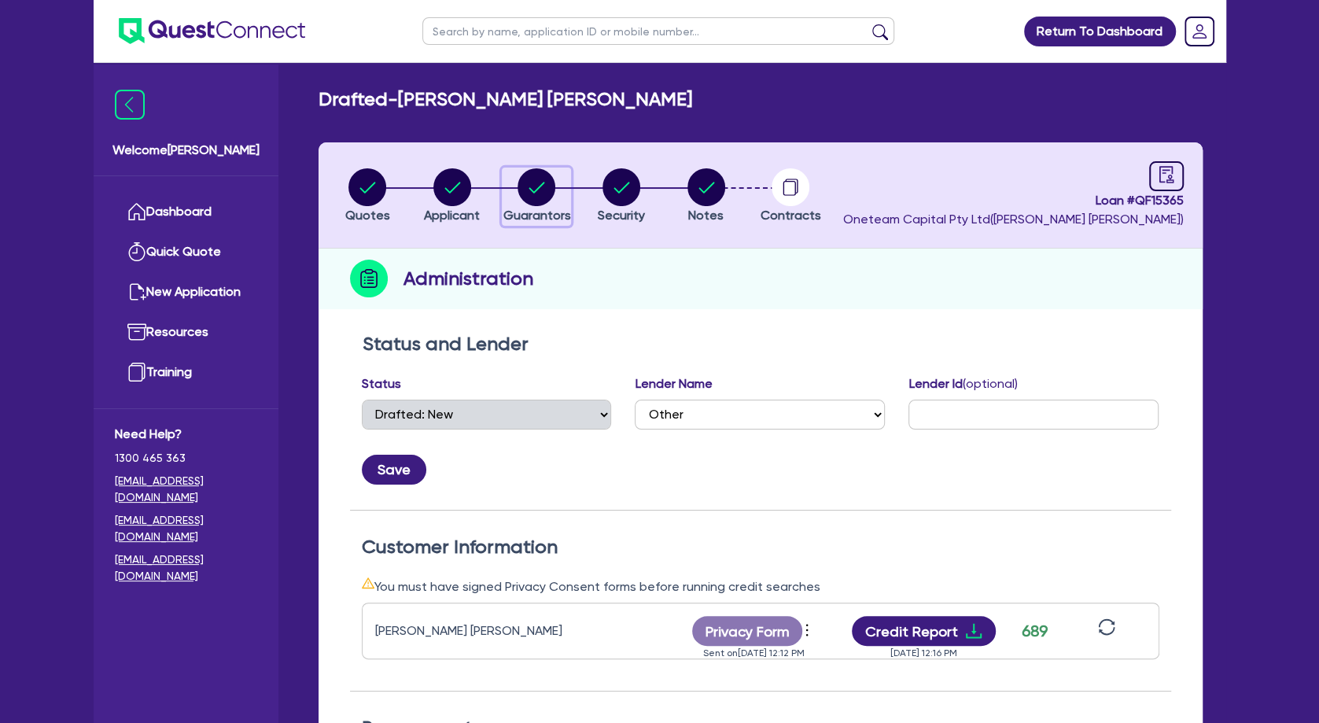
click at [533, 193] on circle "button" at bounding box center [537, 187] width 38 height 38
select select "MS"
select select "VIC"
select select "DE_FACTO"
select select "PROPERTY"
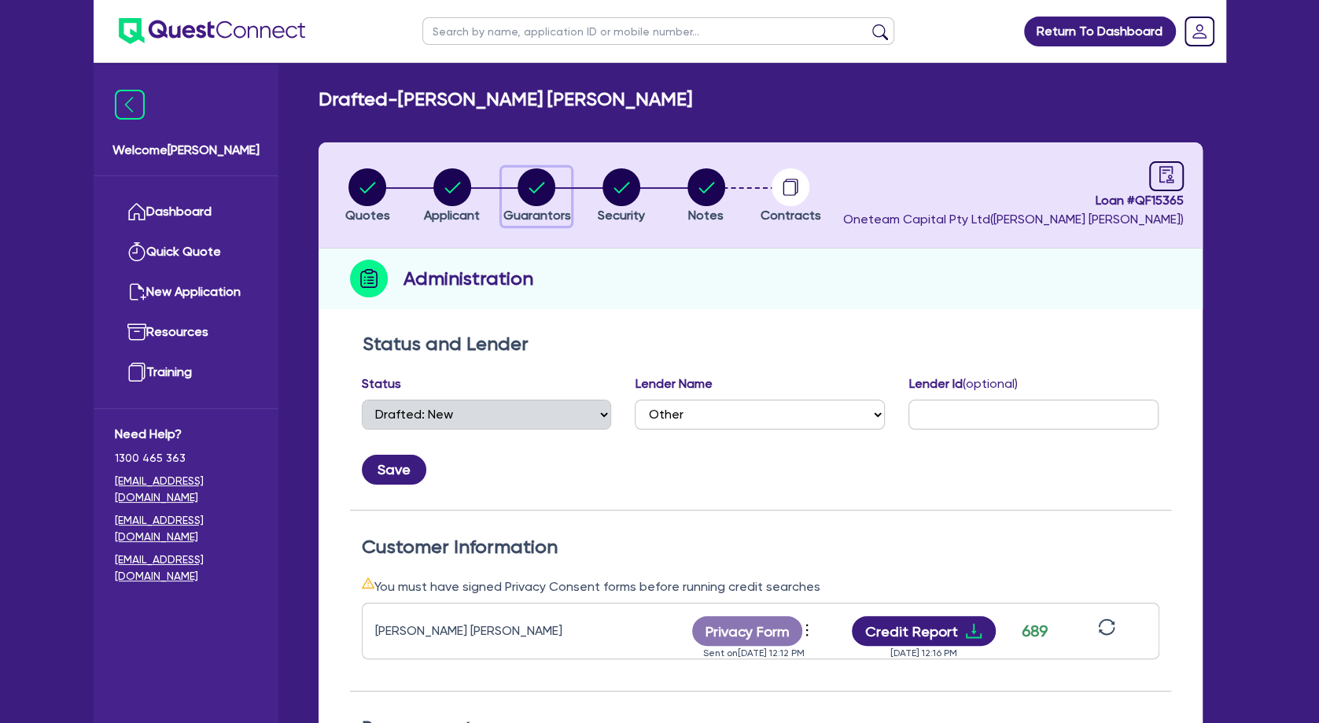
select select "MORTGAGE"
select select "EQUIPMENT_LOAN"
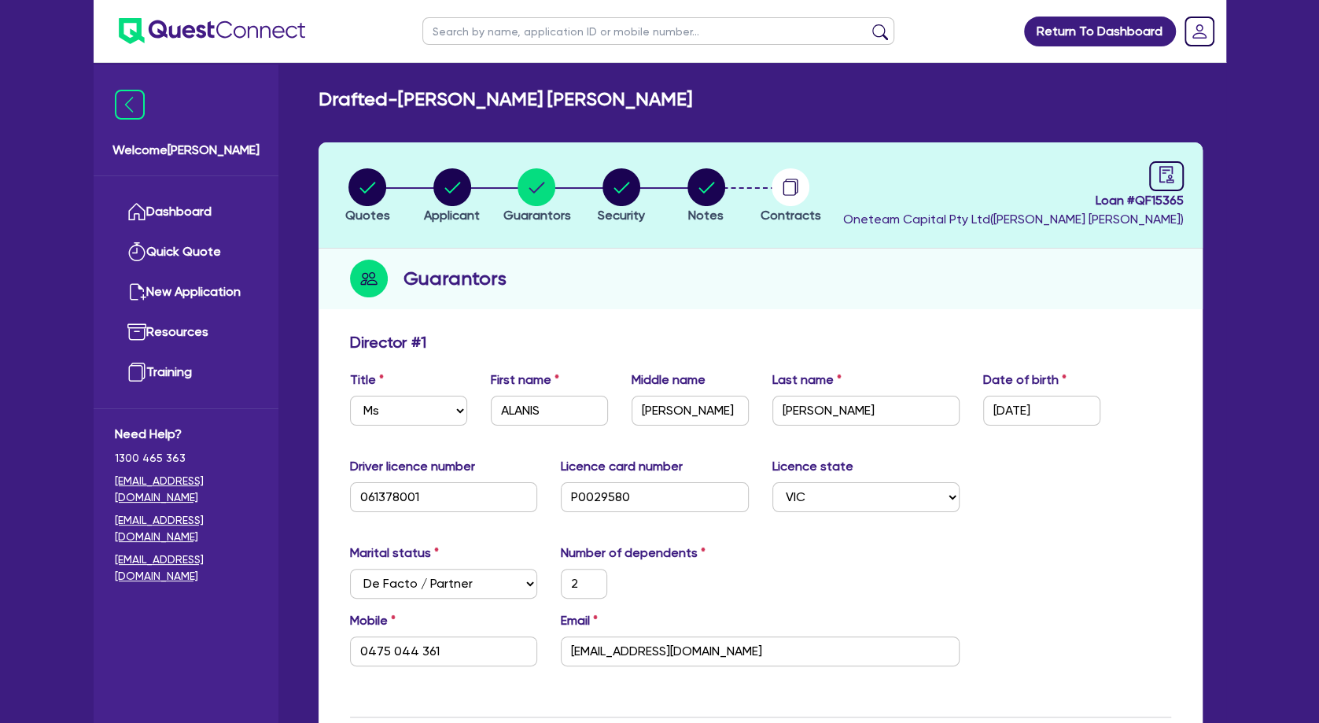
click at [506, 35] on input "text" at bounding box center [658, 31] width 472 height 28
type input "gosia"
click button "submit" at bounding box center [880, 35] width 25 height 22
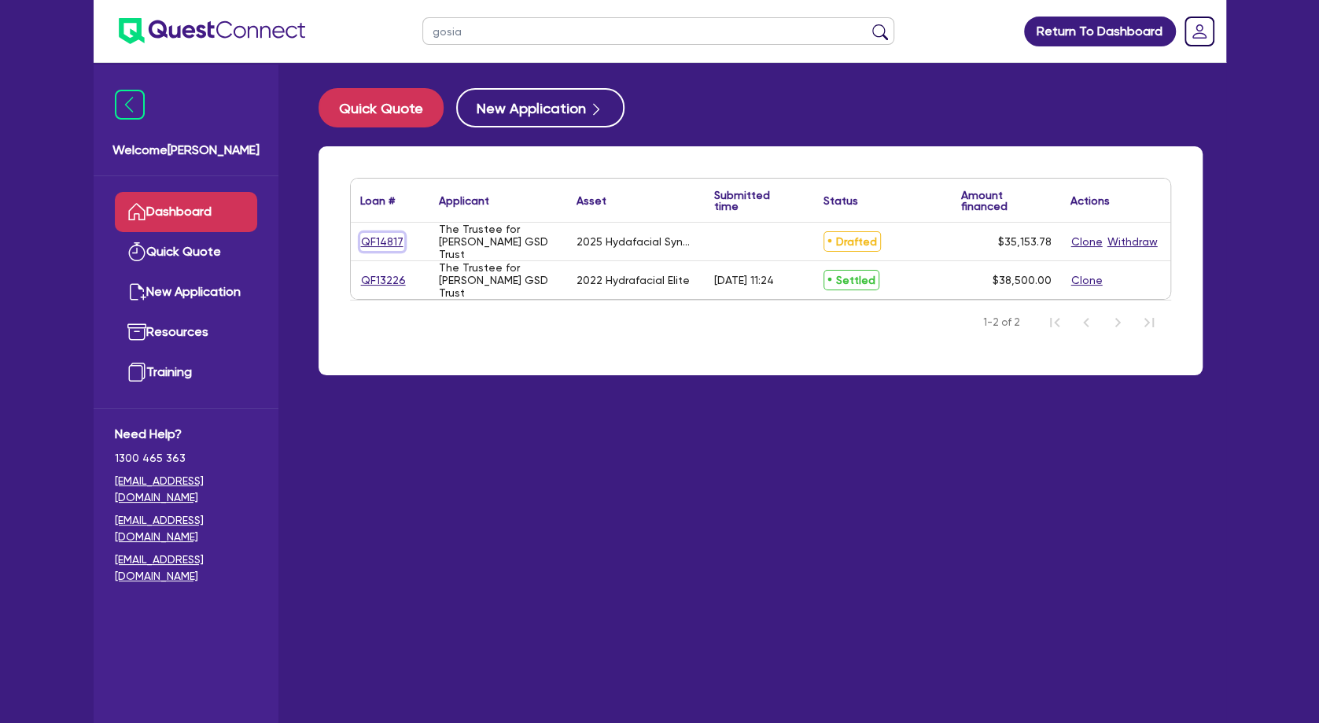
click at [387, 239] on link "QF14817" at bounding box center [382, 242] width 44 height 18
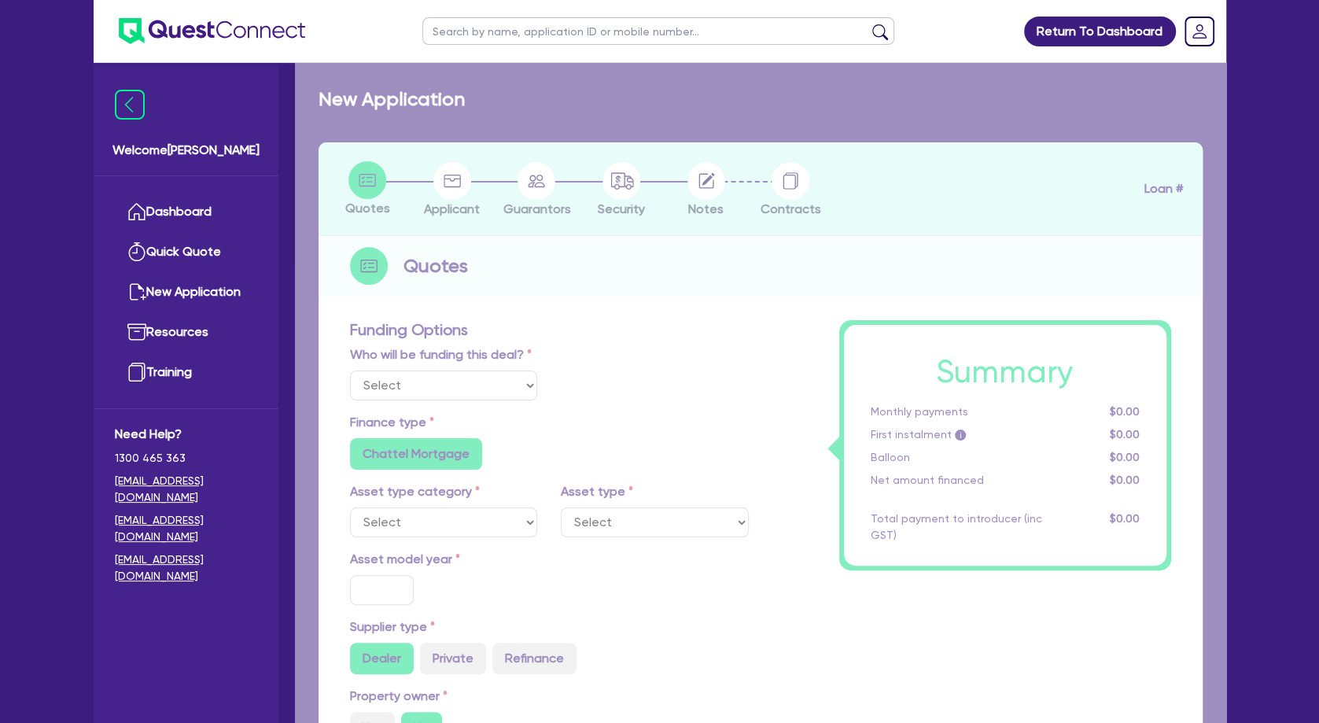
select select "Other"
select select "TERTIARY_ASSETS"
type input "2025"
radio input "true"
type input "35,153.78"
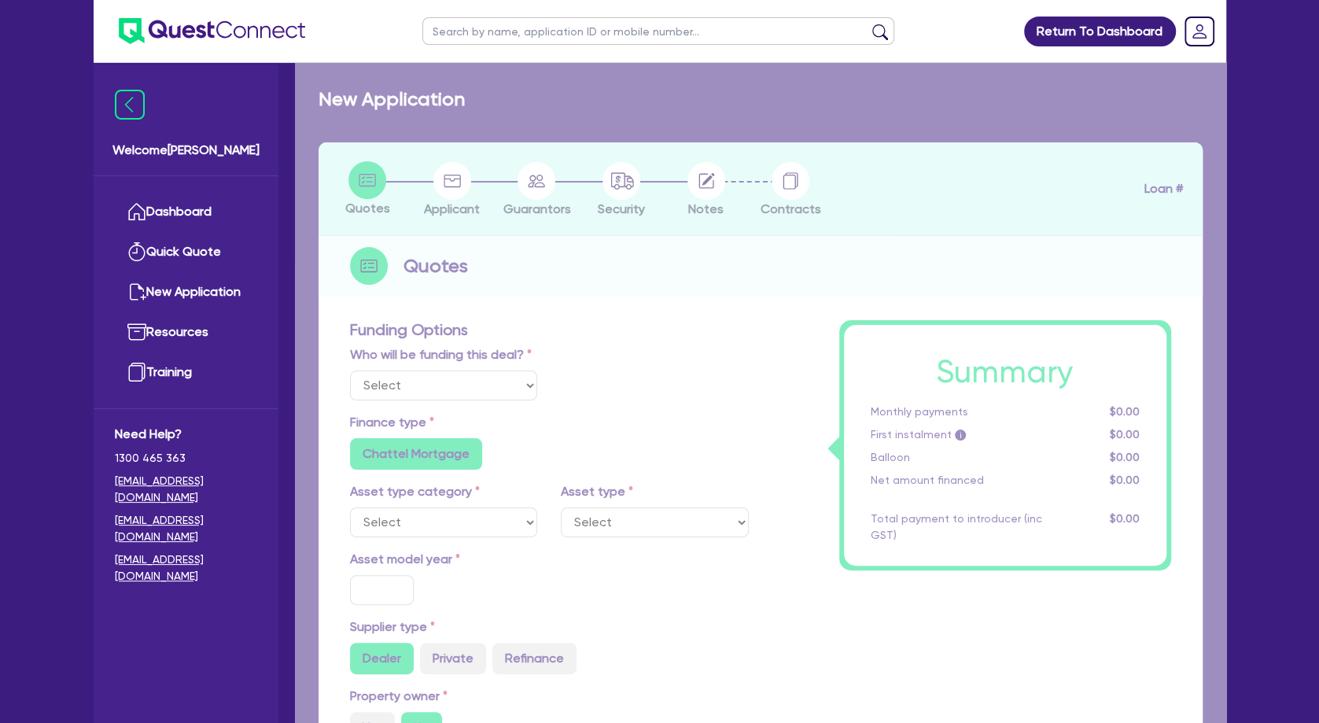
type input "2"
type input "703.08"
radio input "true"
type input "10.5"
radio input "false"
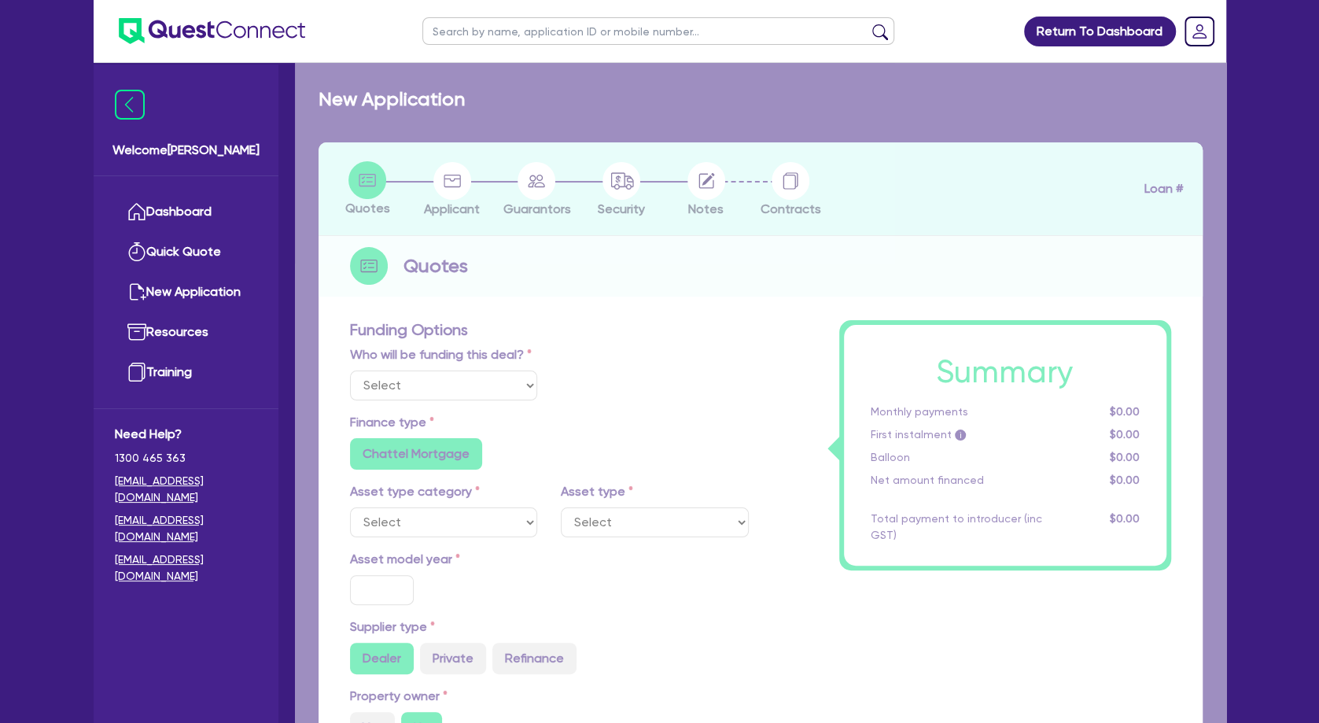
radio input "false"
select select "BEAUTY_EQUIPMENT"
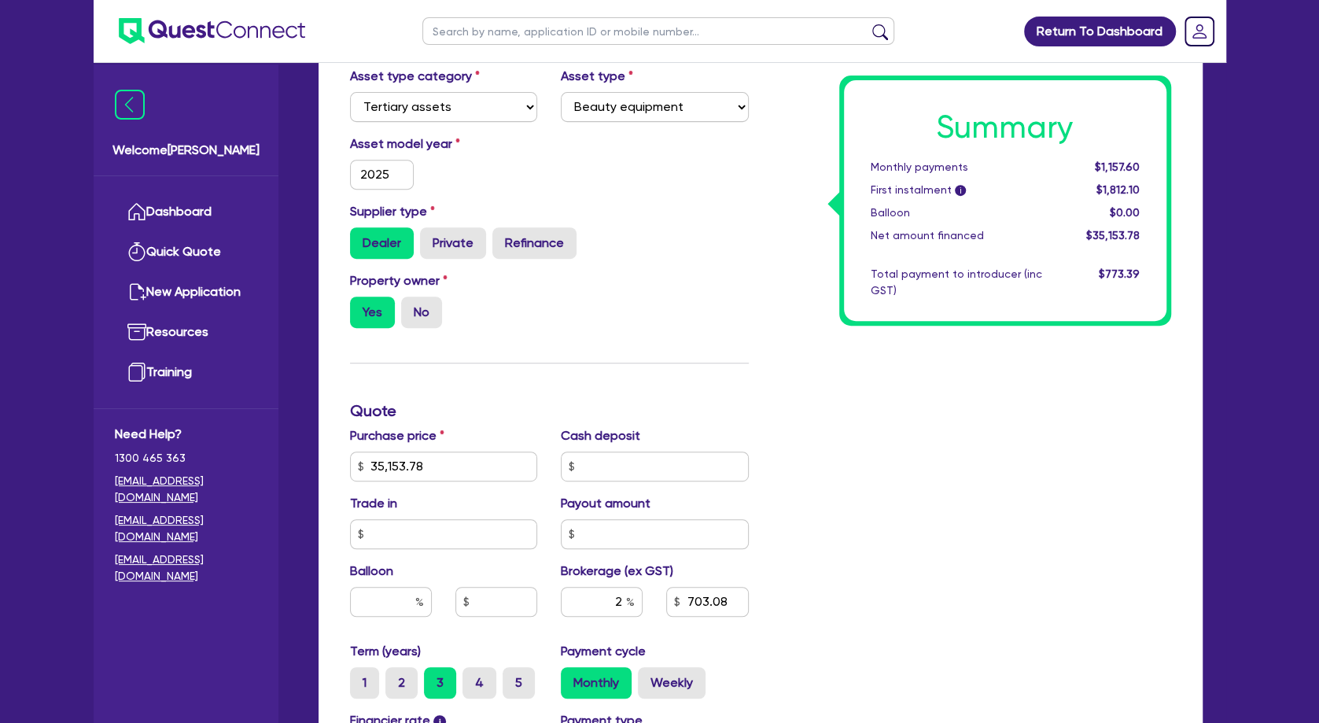
scroll to position [491, 0]
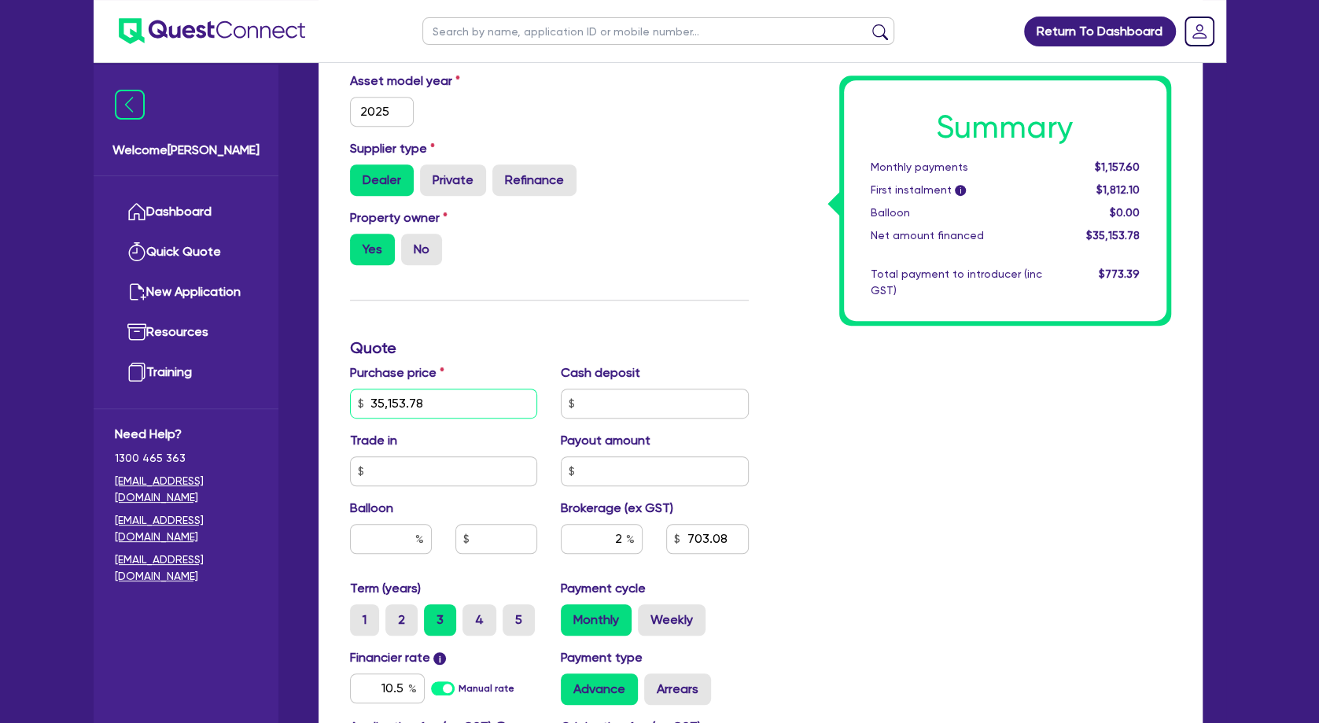
drag, startPoint x: 455, startPoint y: 428, endPoint x: 343, endPoint y: 429, distance: 111.7
click at [350, 419] on input "35,153.78" at bounding box center [444, 404] width 188 height 30
paste input "4,652.75"
type input "34,652.75"
click at [555, 340] on div "Funding Options Who will be funding this deal? Select I will fund 100% I will c…" at bounding box center [549, 348] width 422 height 1013
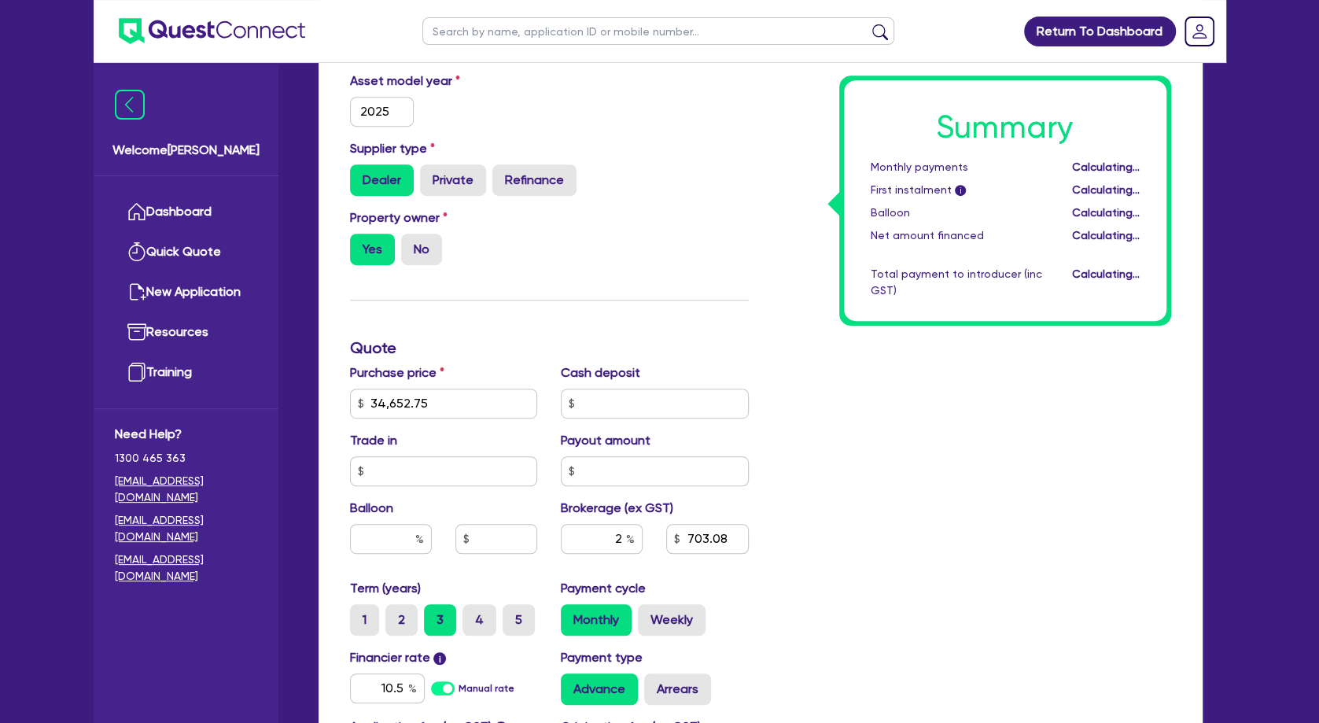
type input "693.06"
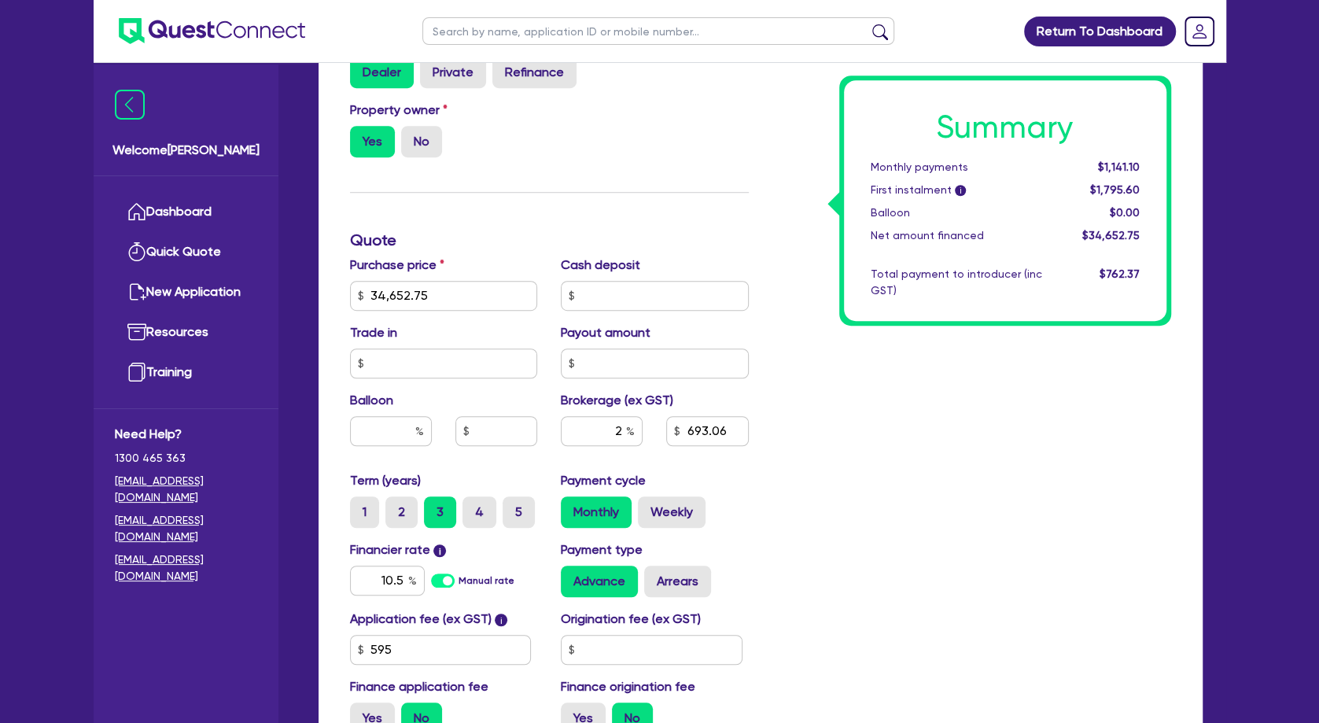
scroll to position [603, 0]
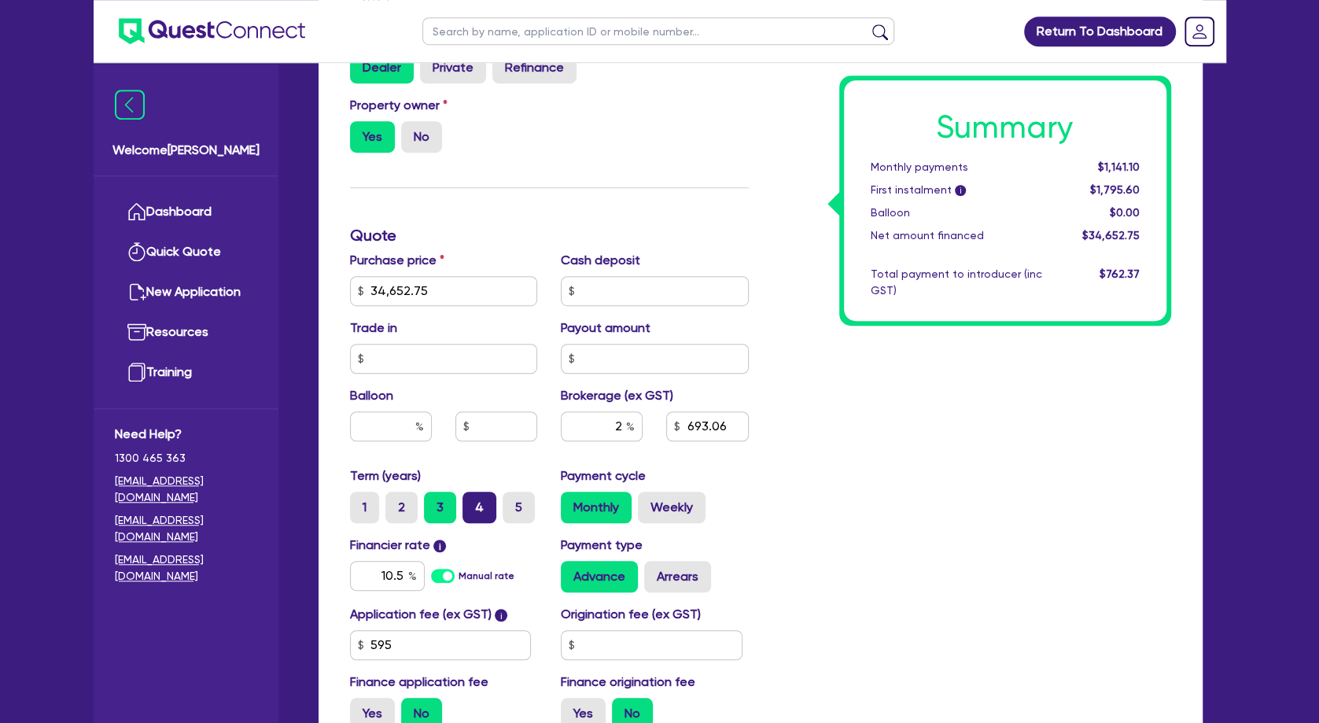
click at [485, 523] on label "4" at bounding box center [480, 507] width 34 height 31
click at [473, 502] on input "4" at bounding box center [468, 497] width 10 height 10
radio input "true"
click at [507, 523] on label "5" at bounding box center [519, 507] width 32 height 31
click at [507, 502] on input "5" at bounding box center [508, 497] width 10 height 10
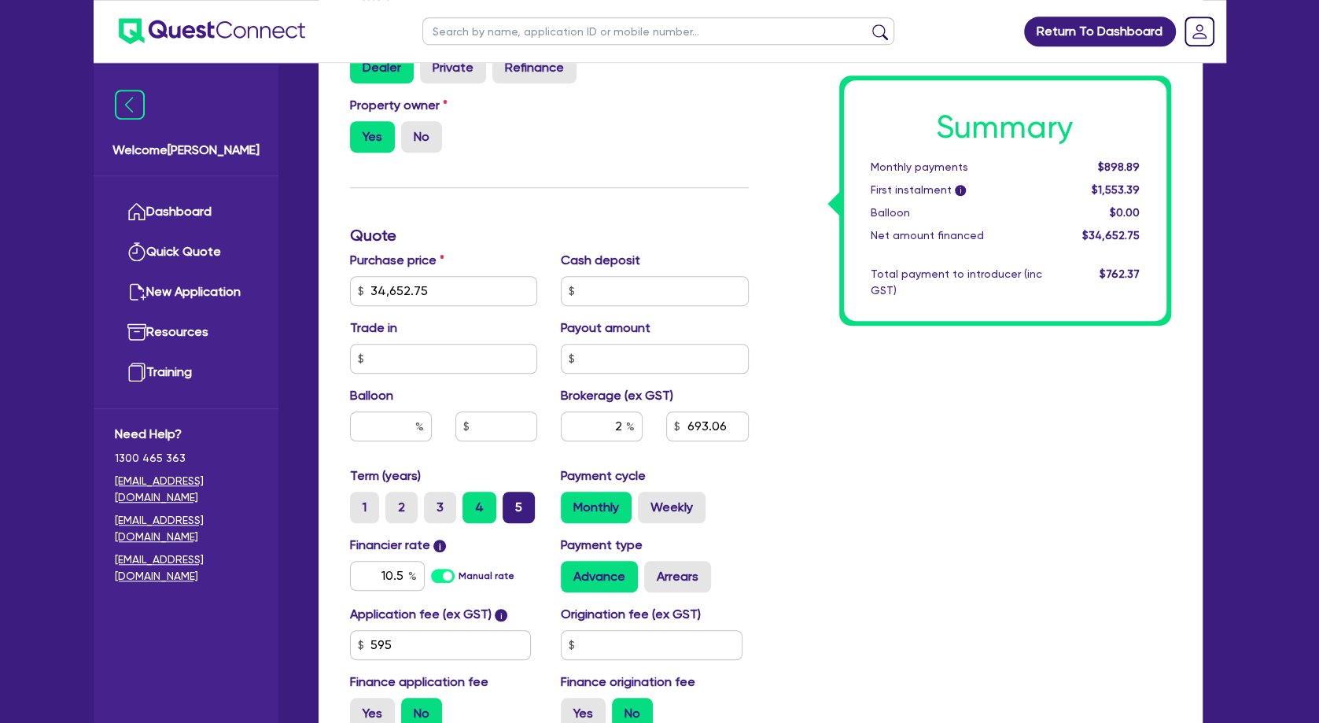
radio input "true"
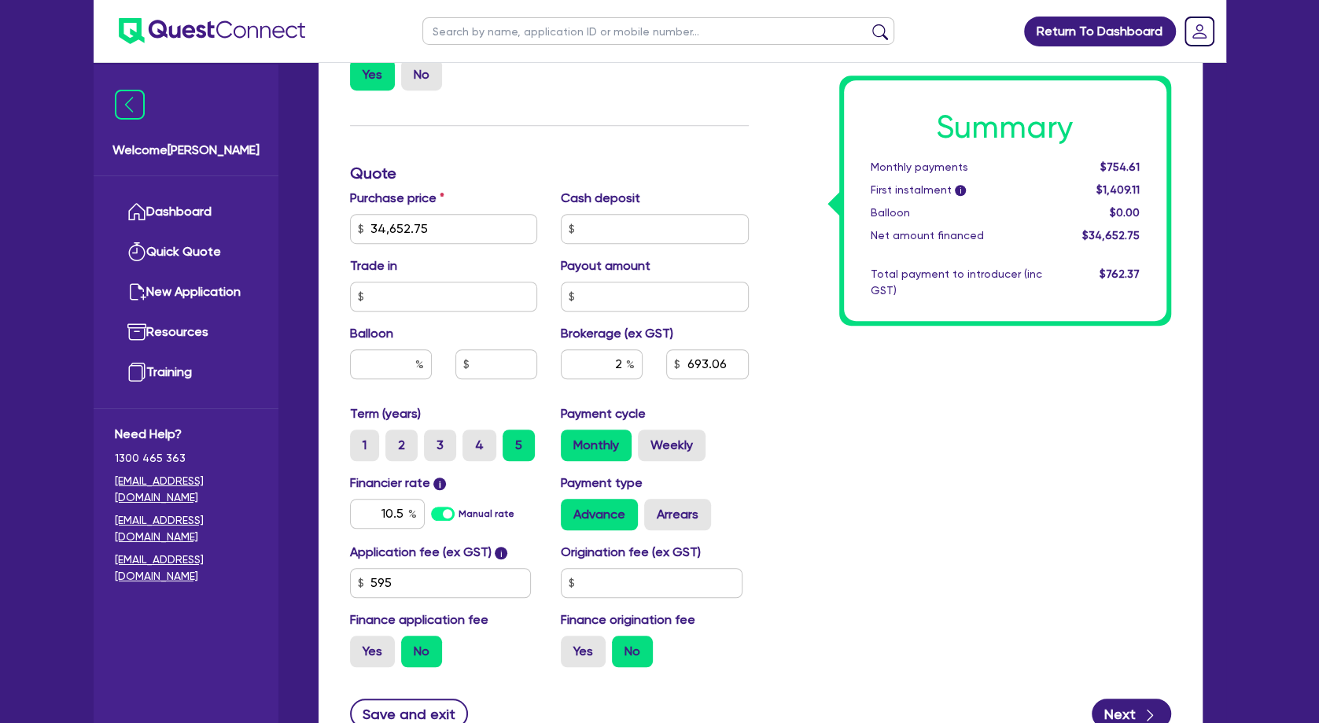
scroll to position [659, 0]
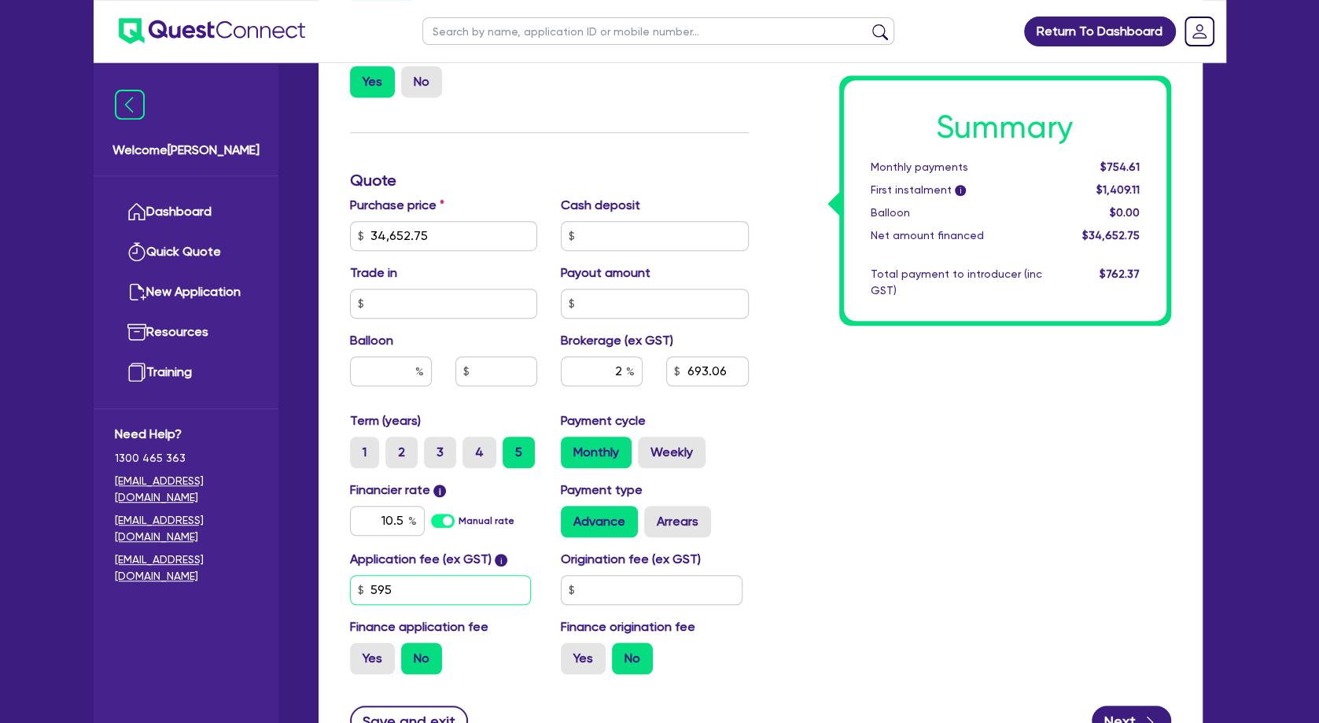
drag, startPoint x: 434, startPoint y: 615, endPoint x: 340, endPoint y: 613, distance: 94.4
click at [350, 605] on input "595" at bounding box center [441, 590] width 182 height 30
type input "350"
click at [484, 165] on div "Funding Options Who will be funding this deal? Select I will fund 100% I will c…" at bounding box center [549, 180] width 422 height 1013
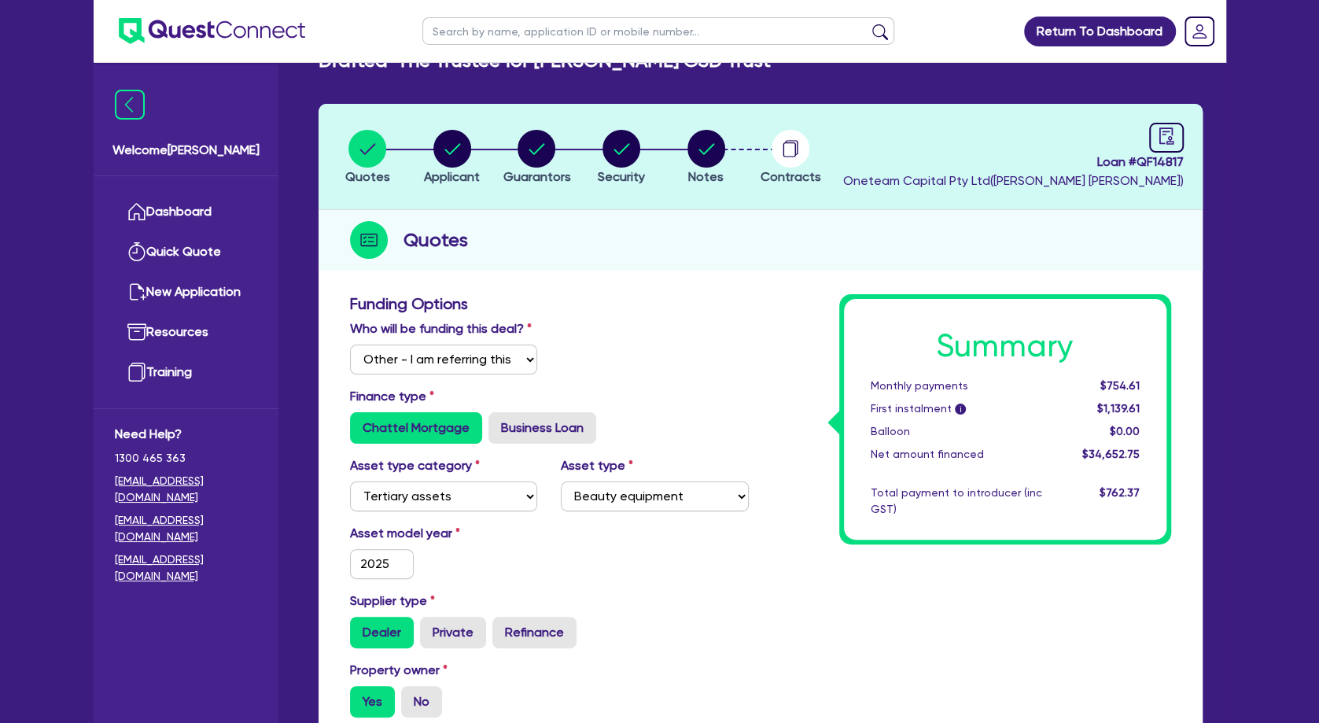
scroll to position [39, 0]
click at [467, 152] on circle "button" at bounding box center [452, 149] width 38 height 38
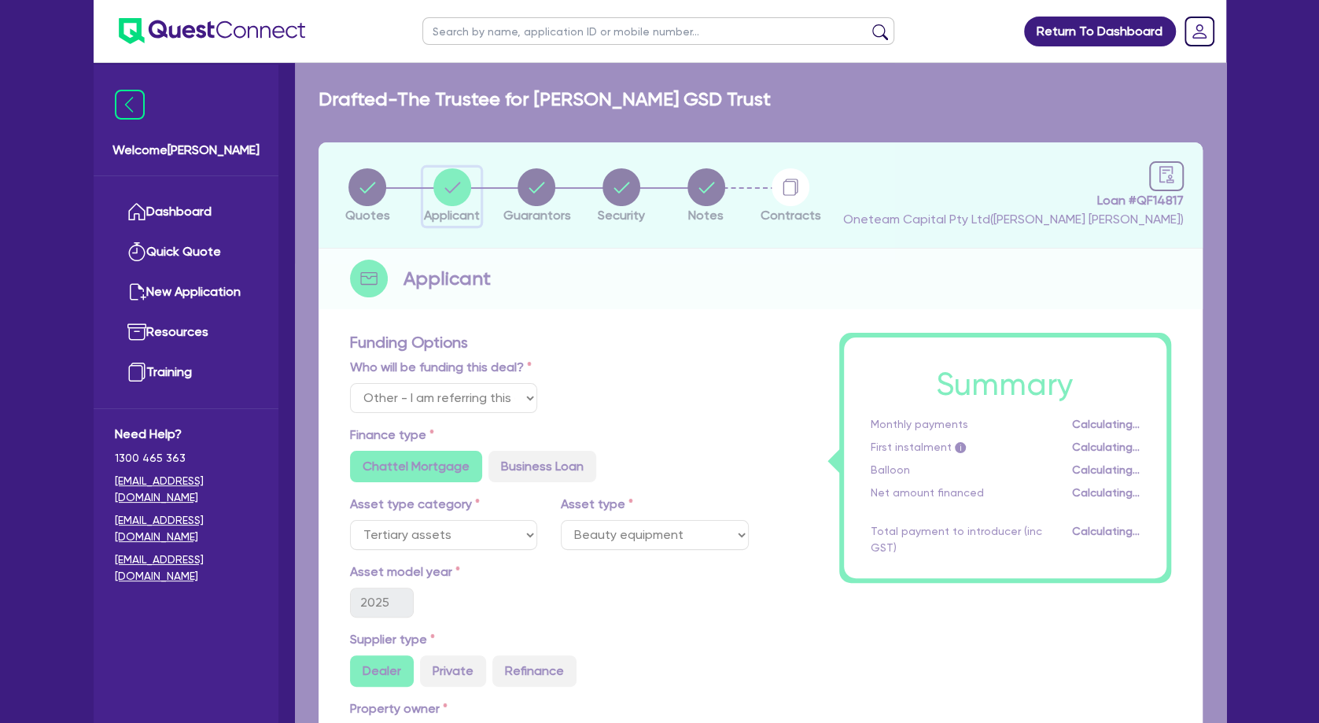
select select "TRUST"
select select "COMPANY"
select select "HEALTH_BEAUTY"
select select "HAIR_BEAUTY_SALONS"
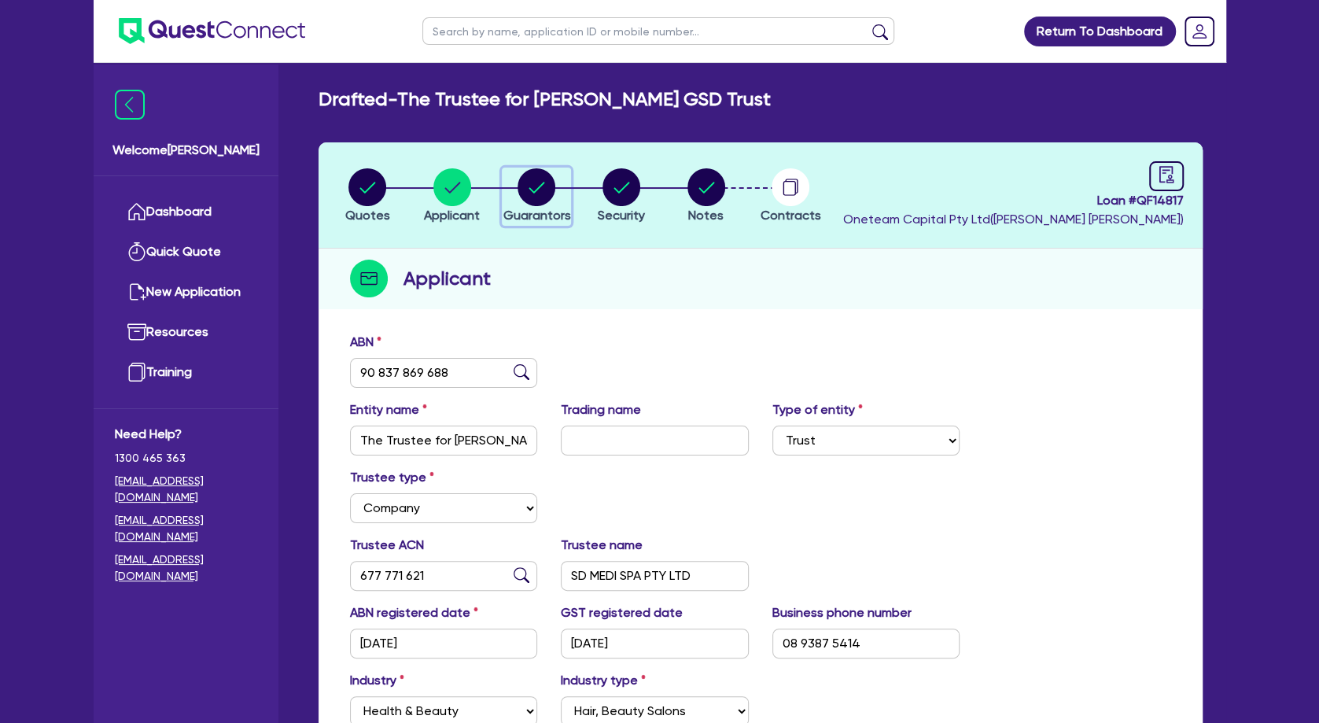
click at [538, 190] on circle "button" at bounding box center [537, 187] width 38 height 38
select select "MRS"
select select "WA"
select select "MARRIED"
select select "PROPERTY"
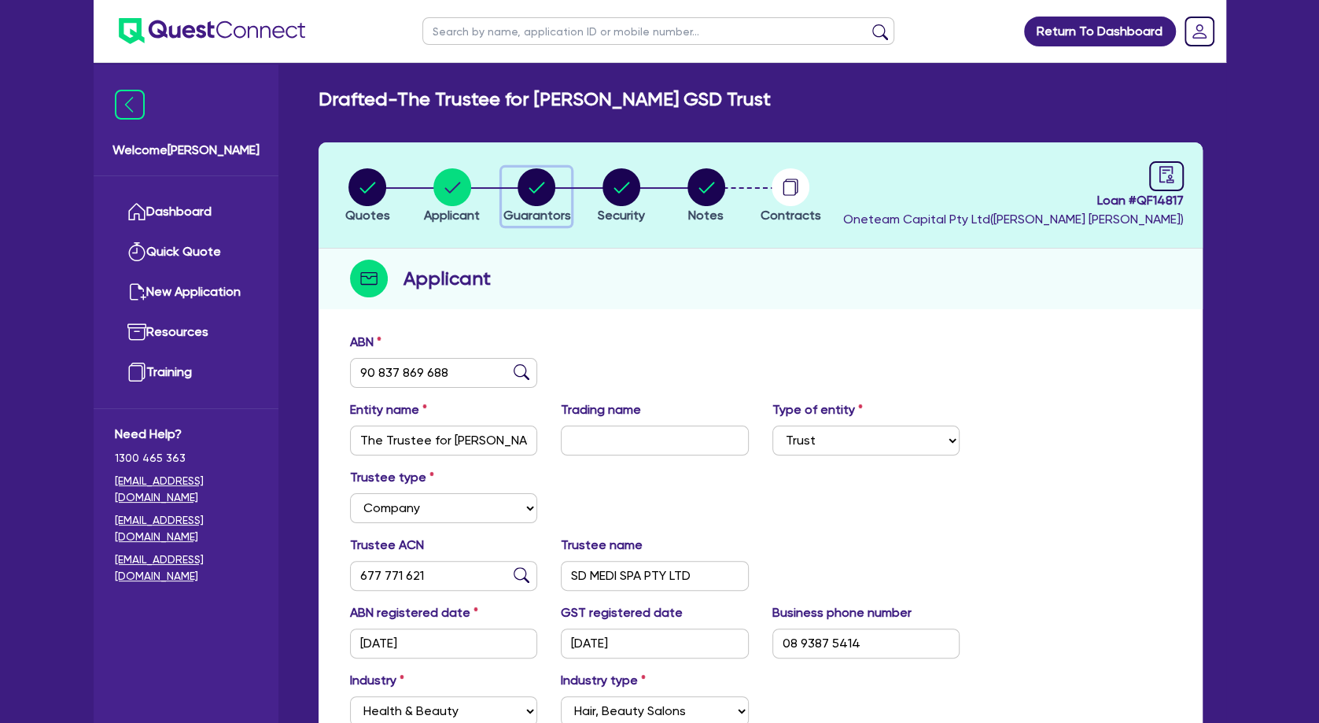
select select "CASH"
select select "VEHICLE"
select select "HOUSEHOLD_PERSONAL"
select select "OTHER"
select select "MORTGAGE"
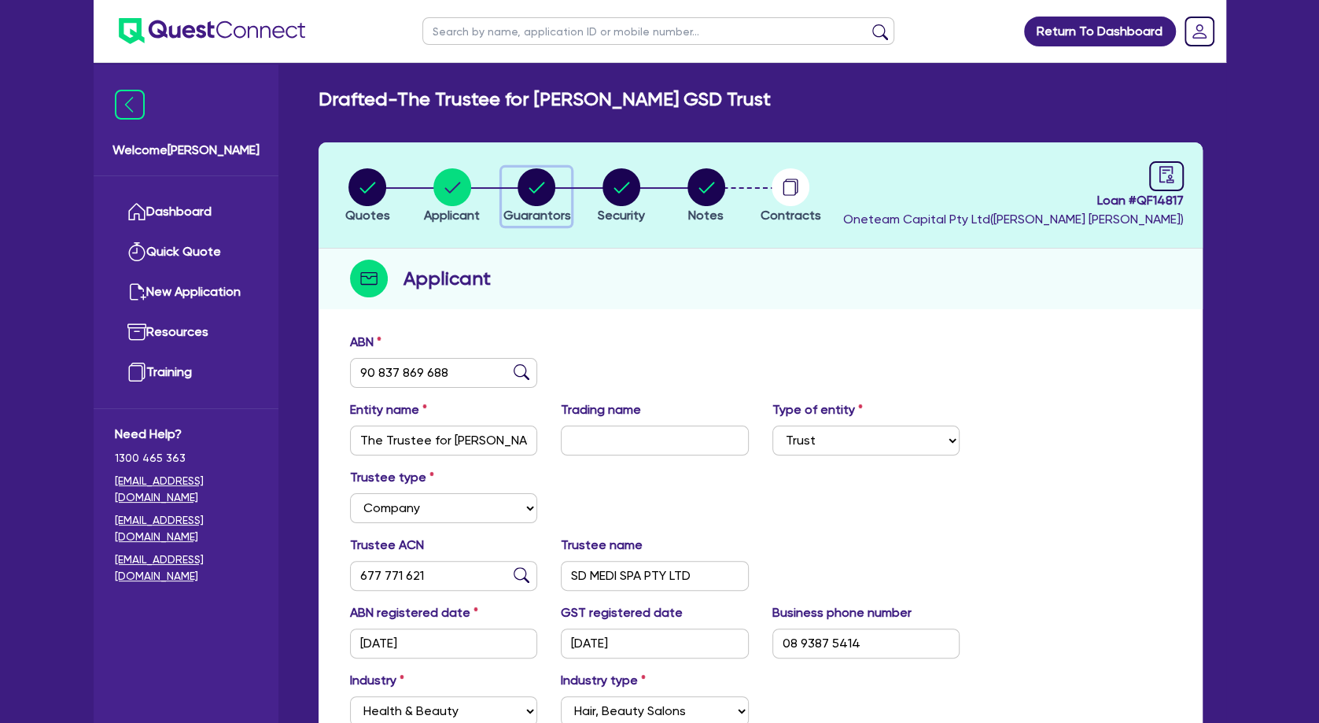
select select "OTHER"
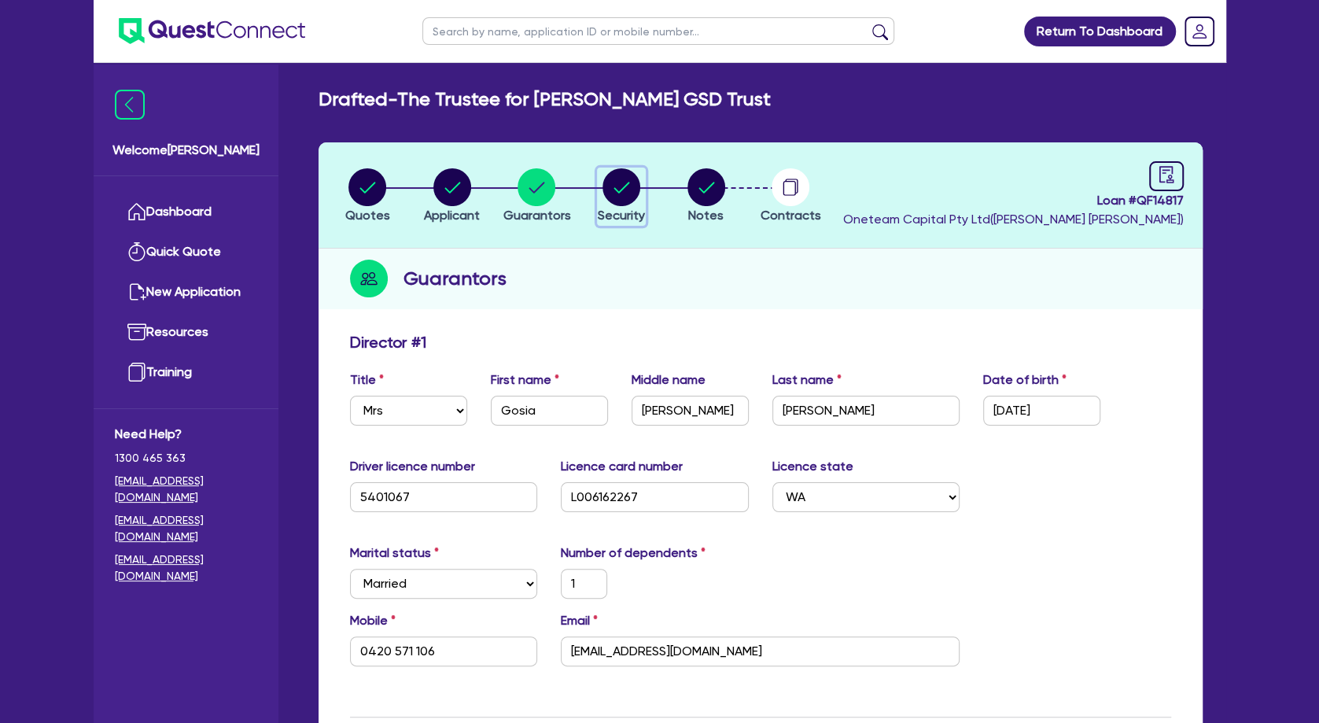
click at [618, 198] on circle "button" at bounding box center [622, 187] width 38 height 38
select select "TERTIARY_ASSETS"
select select "BEAUTY_EQUIPMENT"
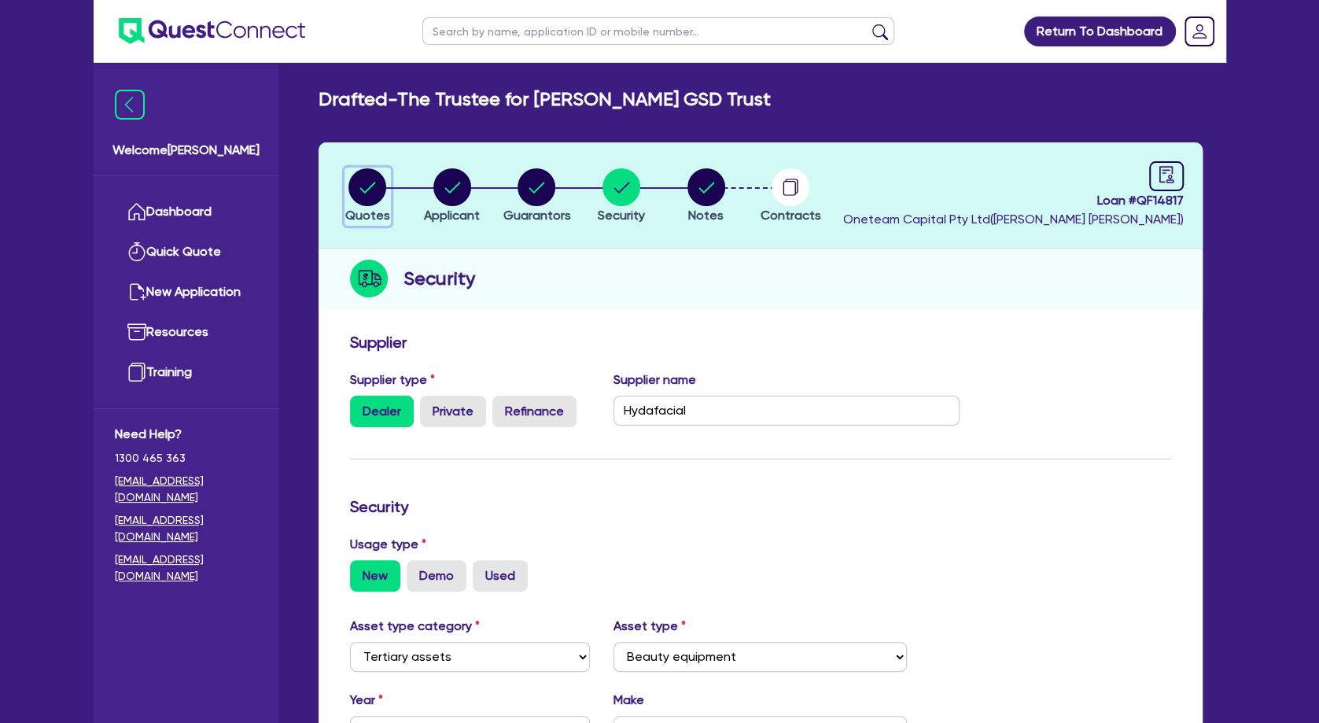
click at [362, 190] on circle "button" at bounding box center [368, 187] width 38 height 38
select select "Other"
select select "TERTIARY_ASSETS"
select select "BEAUTY_EQUIPMENT"
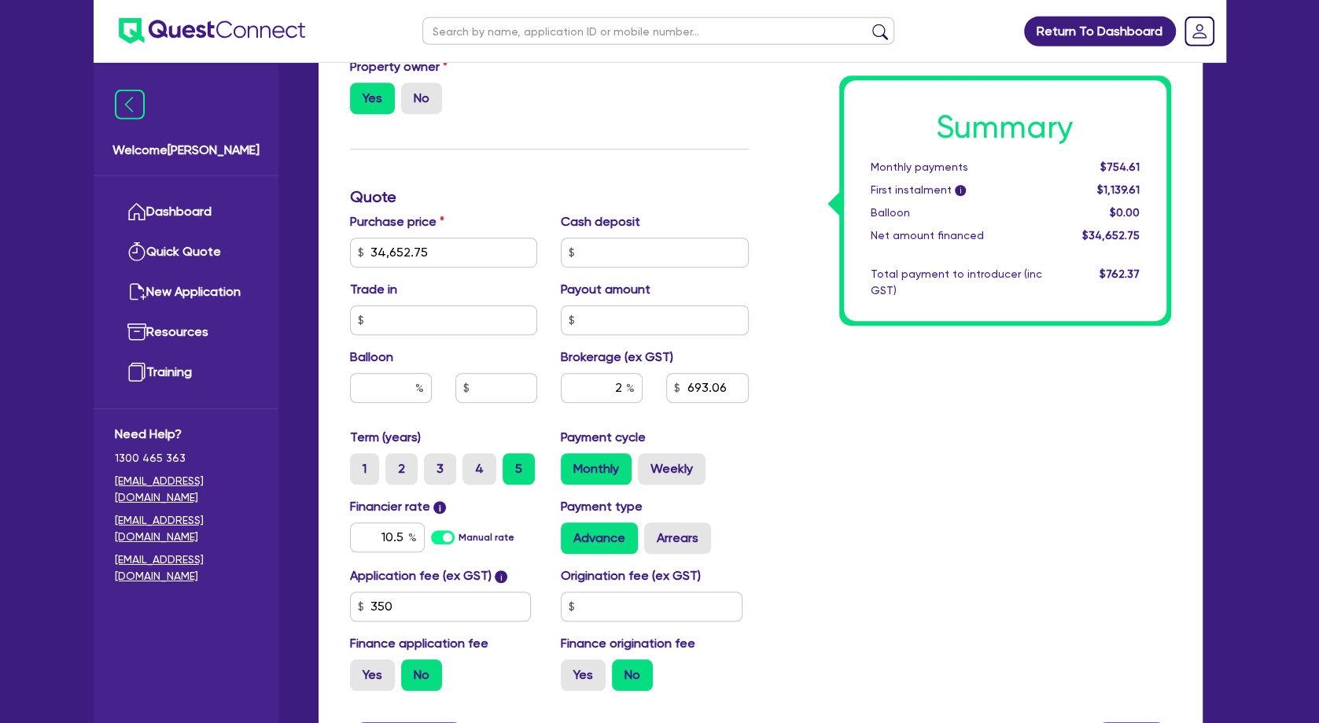
scroll to position [643, 0]
drag, startPoint x: 1144, startPoint y: 169, endPoint x: 1110, endPoint y: 168, distance: 33.9
click at [1110, 168] on div "$754.61" at bounding box center [1103, 167] width 98 height 17
copy span "754.61"
click at [480, 483] on label "4" at bounding box center [480, 467] width 34 height 31
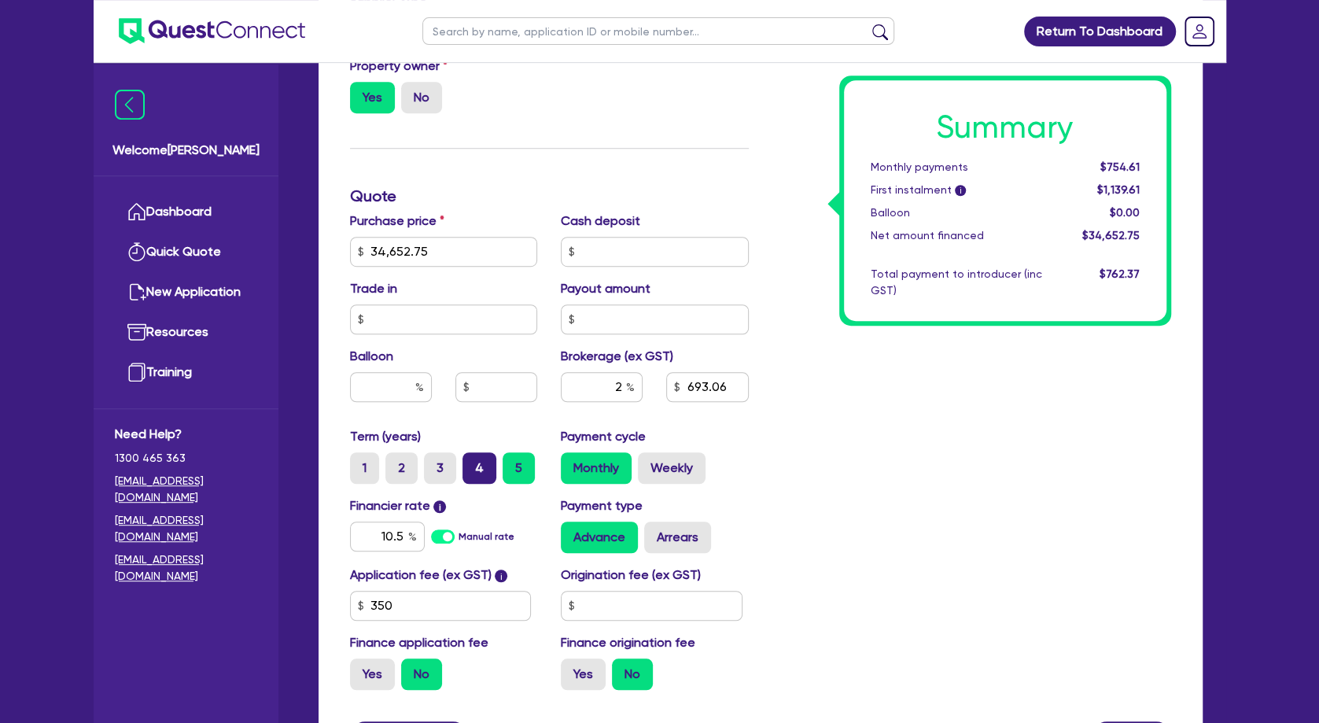
click at [473, 463] on input "4" at bounding box center [468, 457] width 10 height 10
radio input "true"
type input "34,652.75"
drag, startPoint x: 1141, startPoint y: 166, endPoint x: 1108, endPoint y: 169, distance: 33.2
click at [1108, 169] on div "$898.89" at bounding box center [1103, 167] width 98 height 17
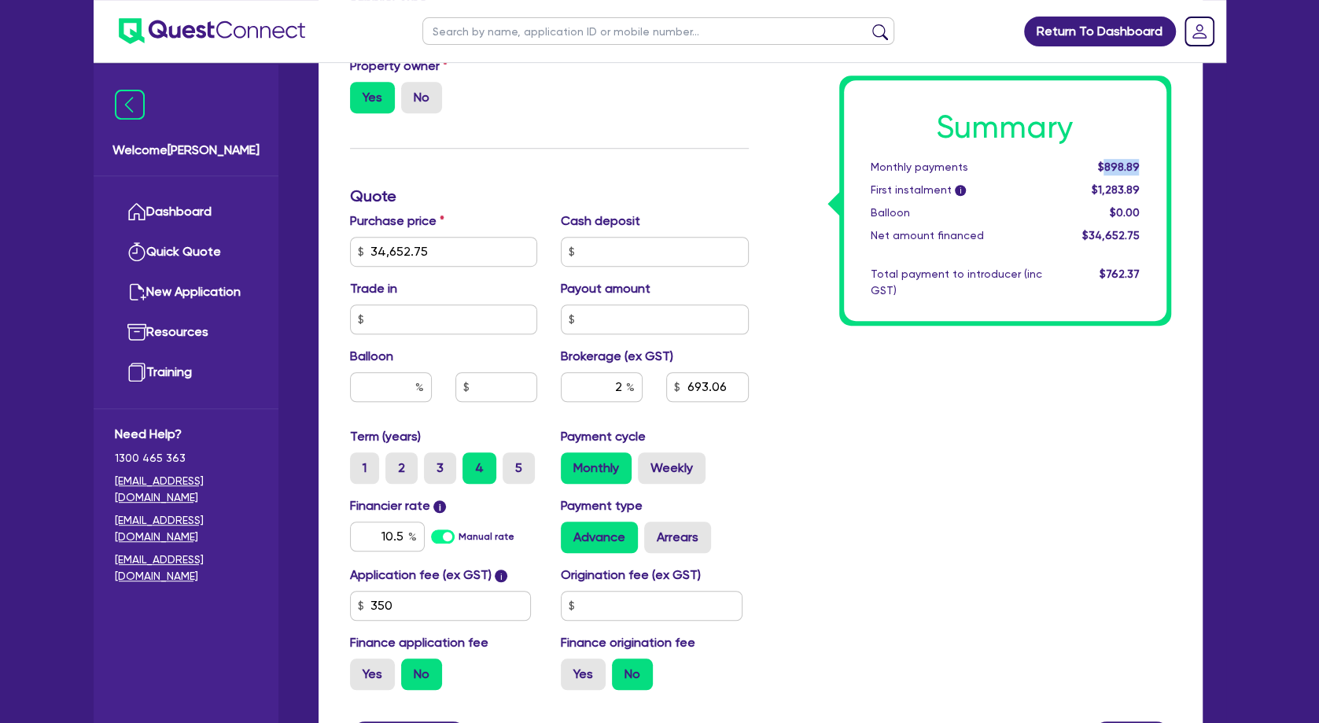
copy span "898.89"
click at [433, 484] on label "3" at bounding box center [440, 467] width 32 height 31
click at [433, 463] on input "3" at bounding box center [429, 457] width 10 height 10
radio input "true"
type input "34,652.75"
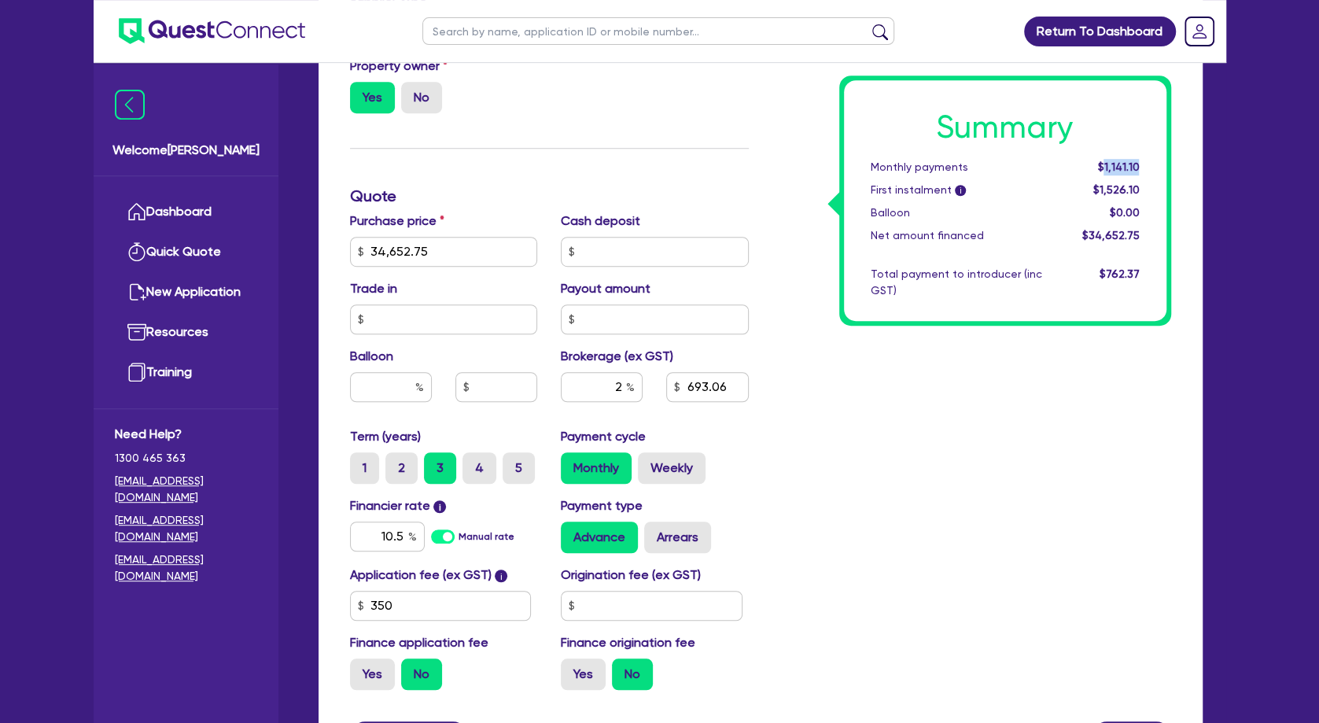
drag, startPoint x: 1142, startPoint y: 163, endPoint x: 1105, endPoint y: 172, distance: 38.7
click at [1105, 172] on div "$1,141.10" at bounding box center [1103, 167] width 98 height 17
copy span "1,141.10"
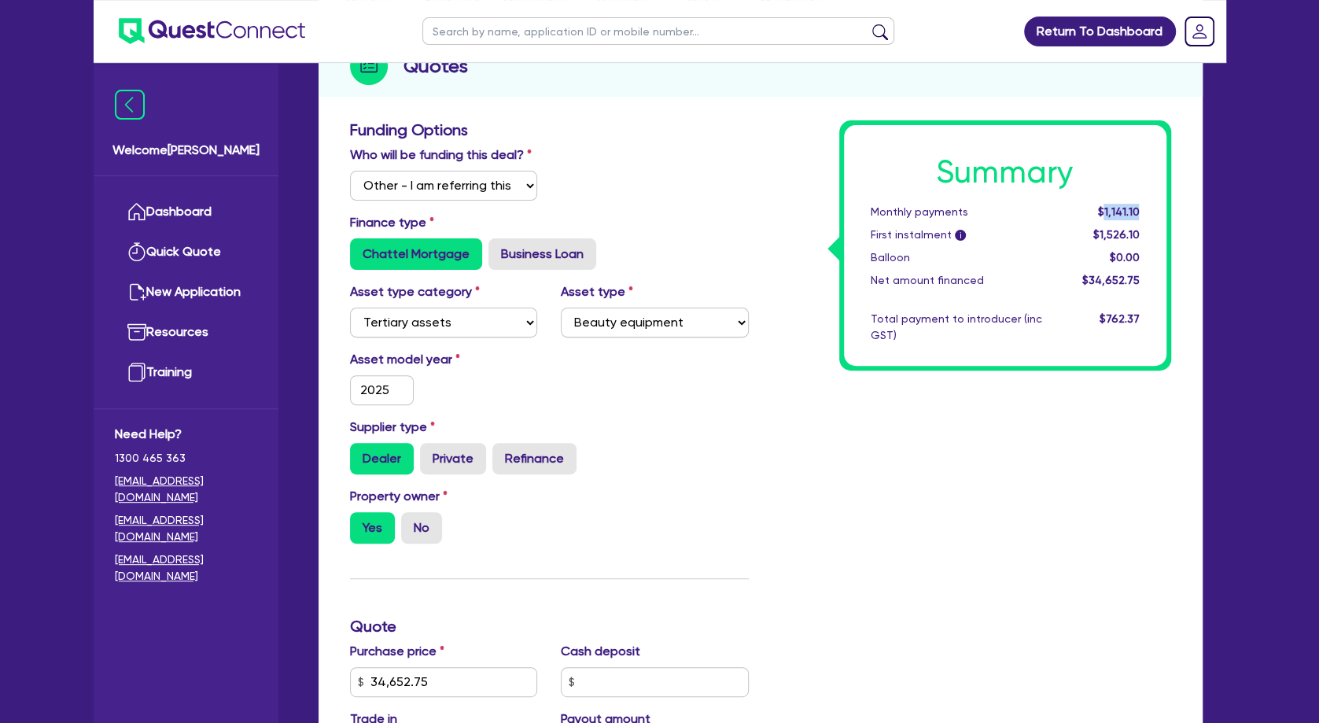
scroll to position [212, 0]
click at [613, 283] on div "Finance type Chattel Mortgage Business Loan" at bounding box center [549, 248] width 422 height 69
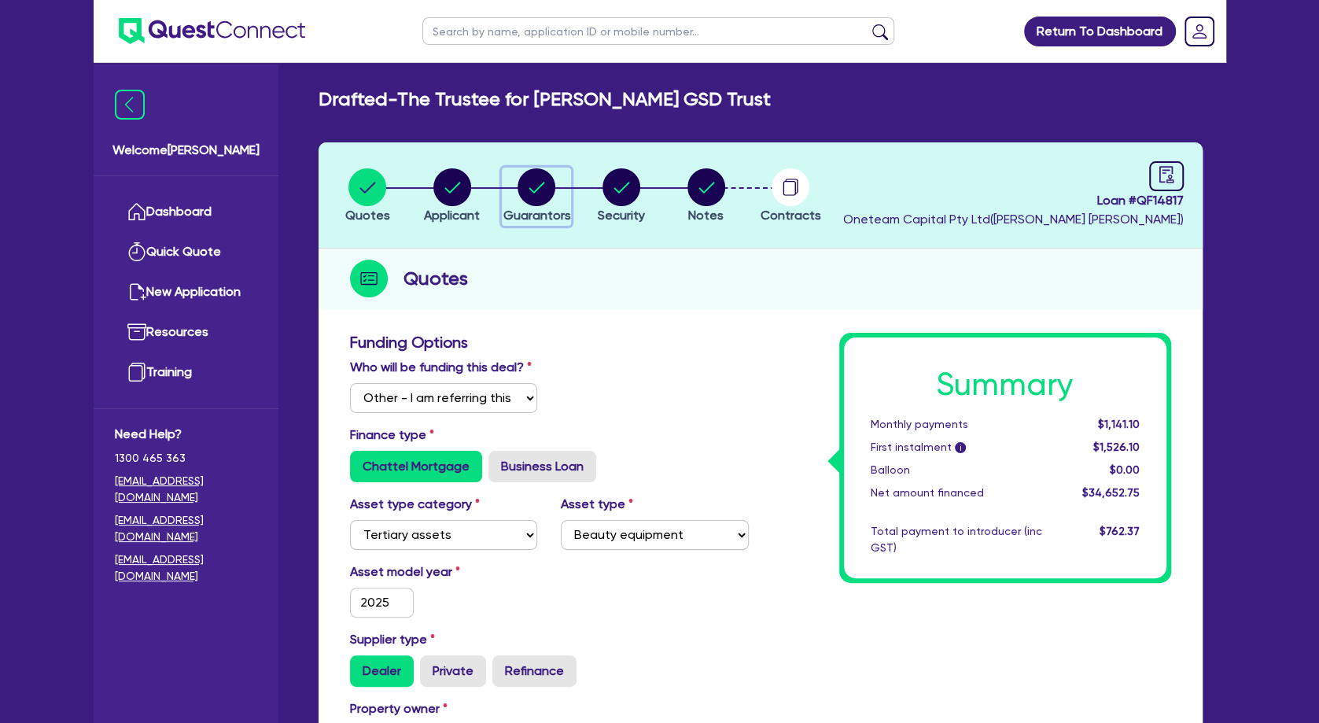
click at [538, 181] on circle "button" at bounding box center [537, 187] width 38 height 38
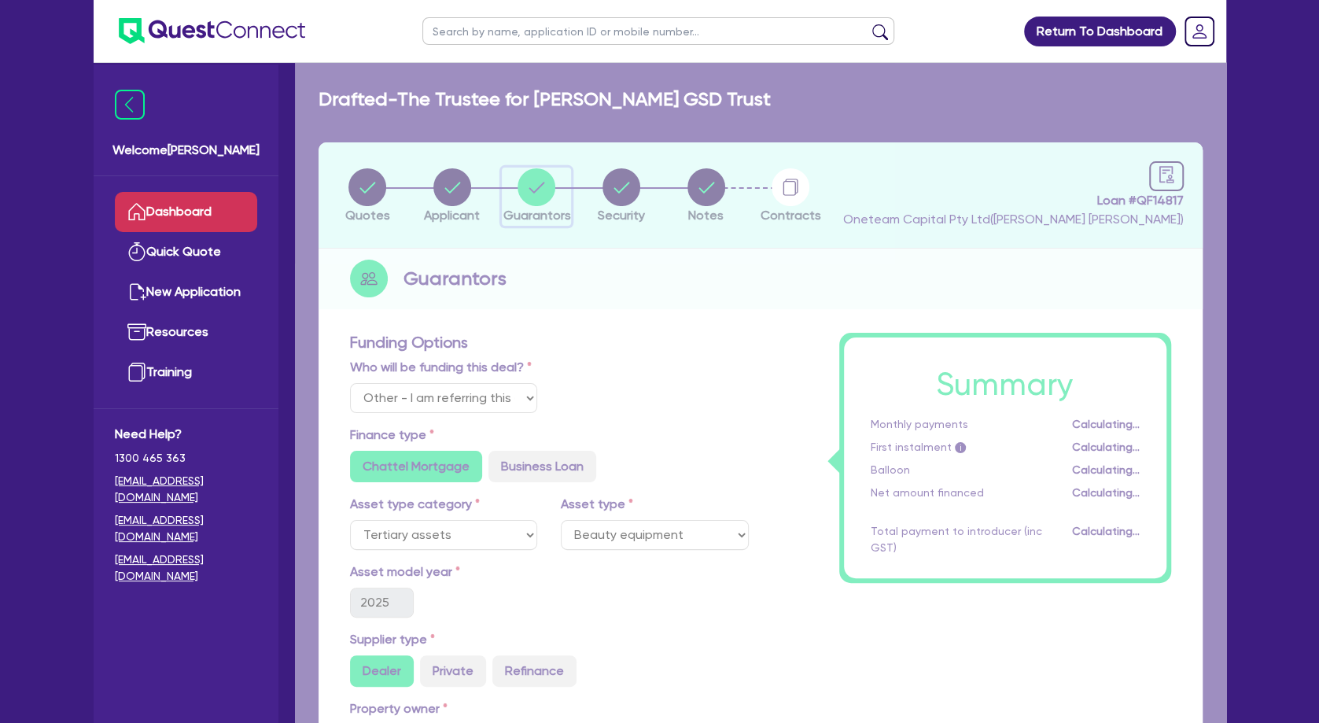
select select "MRS"
select select "WA"
select select "MARRIED"
select select "PROPERTY"
select select "CASH"
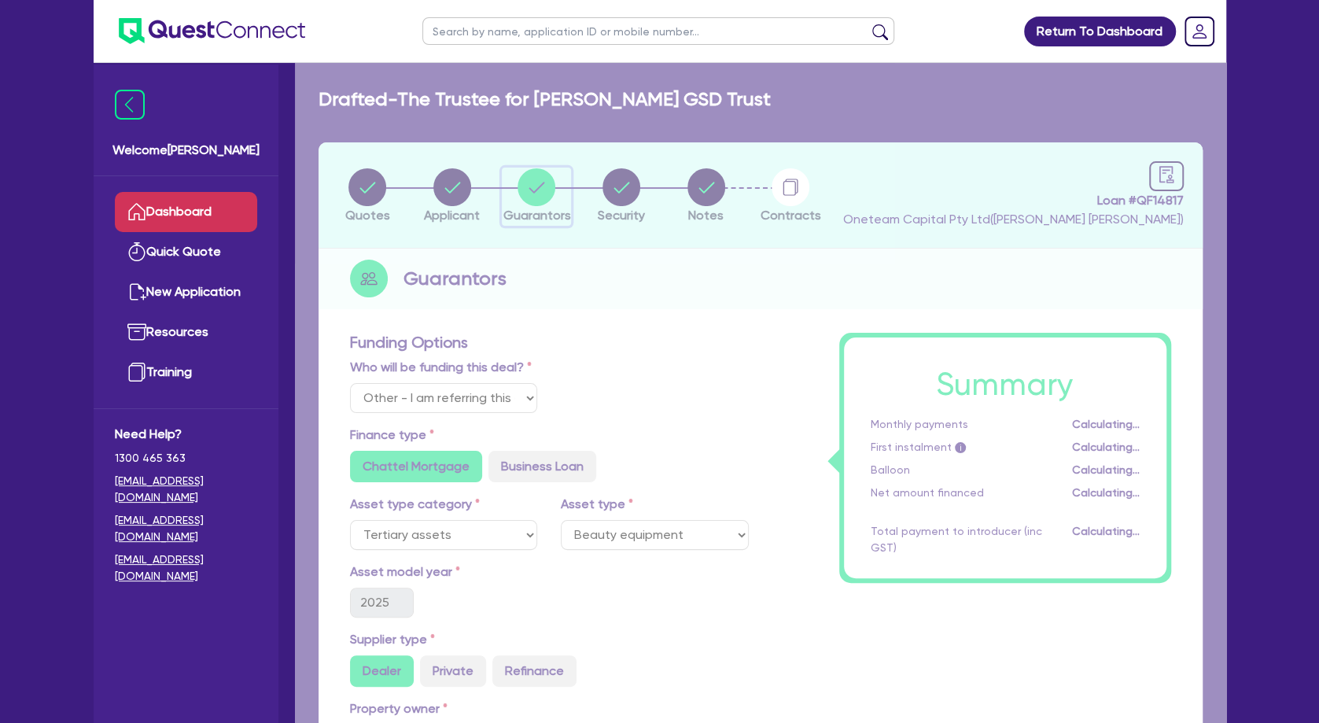
select select "VEHICLE"
select select "HOUSEHOLD_PERSONAL"
select select "OTHER"
select select "MORTGAGE"
select select "OTHER"
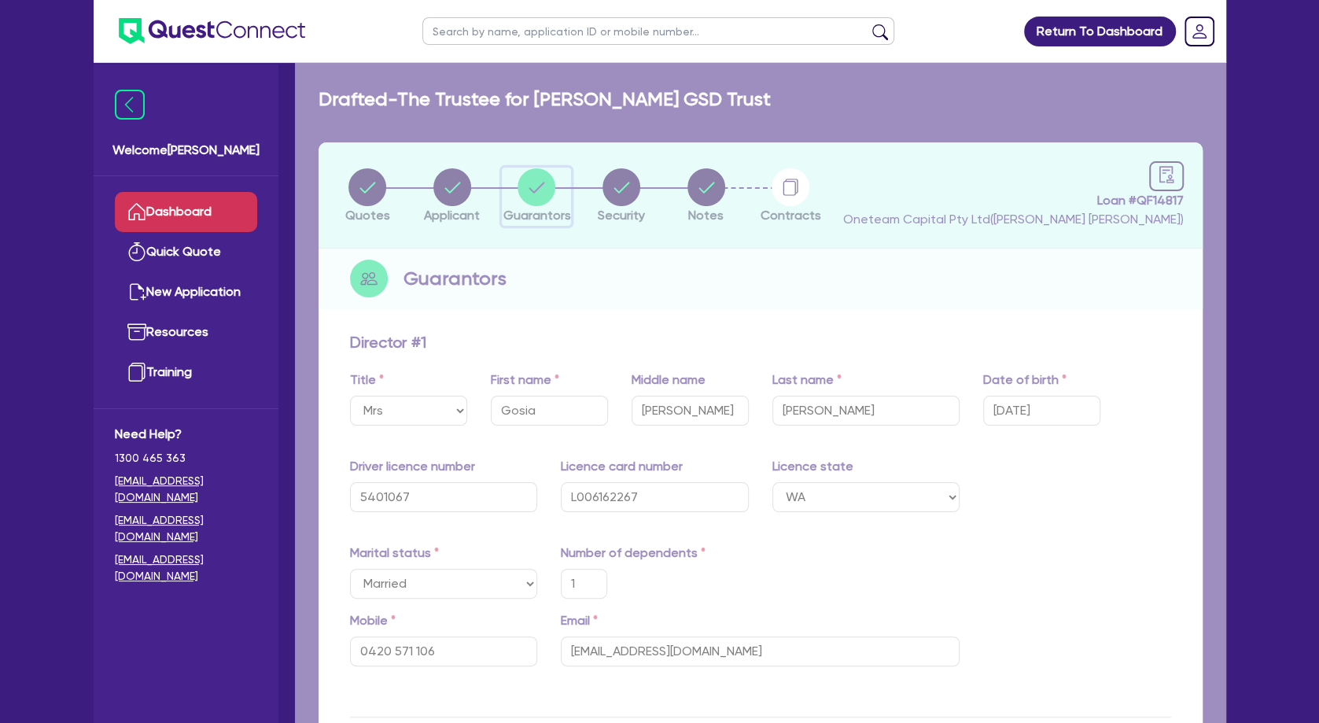
type input "1"
type input "0420 571 106"
type input "650,000"
type input "30,000"
type input "25,000"
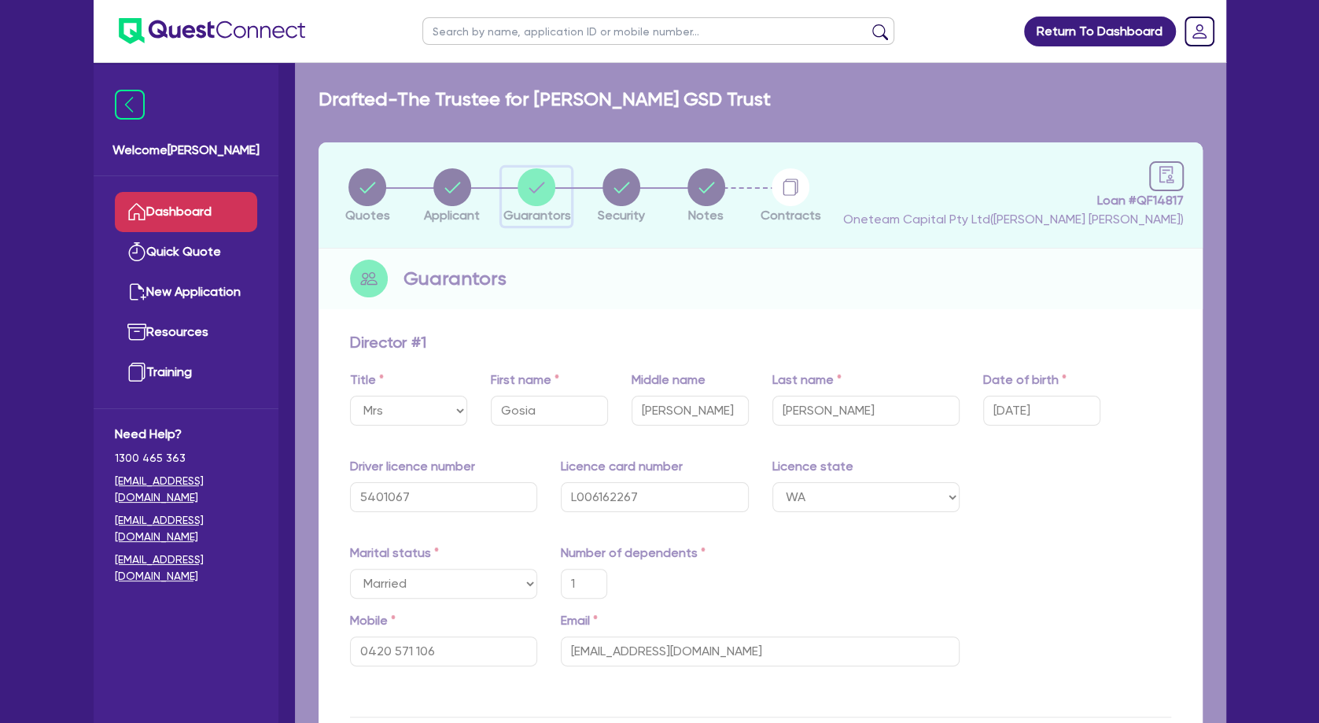
type input "40,000"
type input "370,000"
type input "1,800"
type input "480,000"
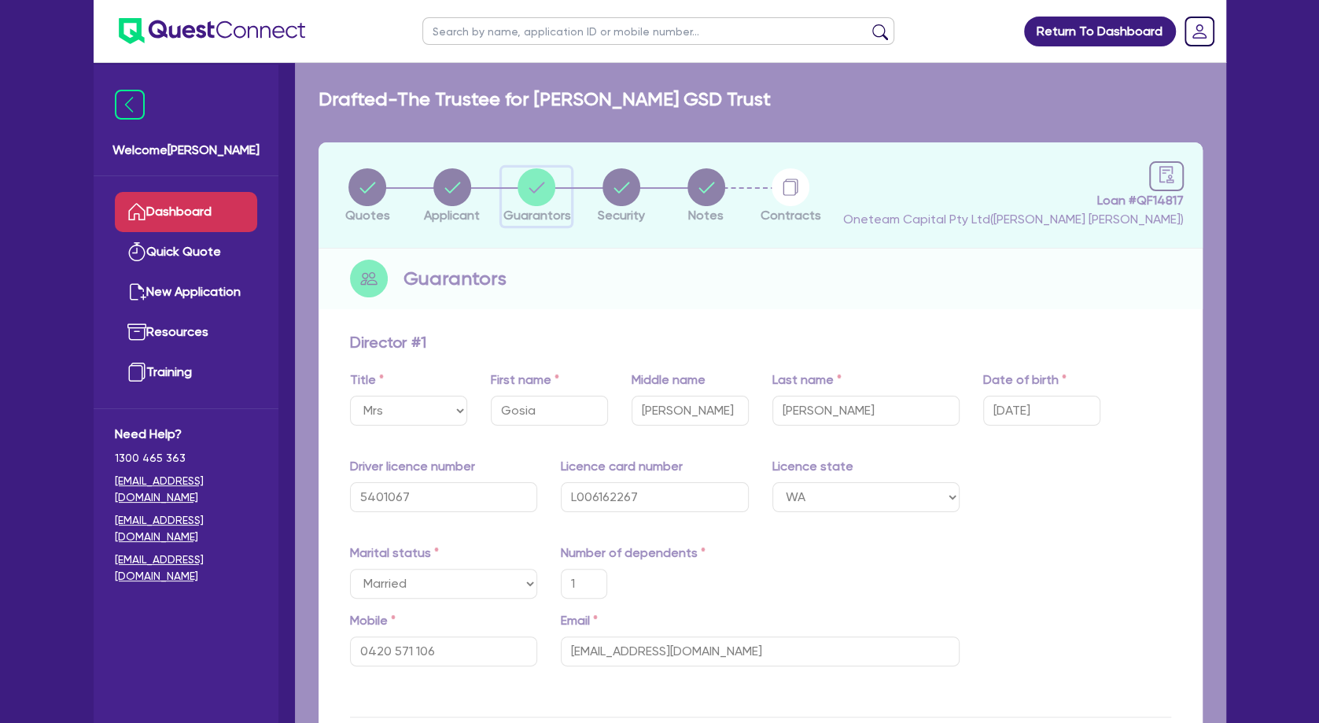
type input "10,000"
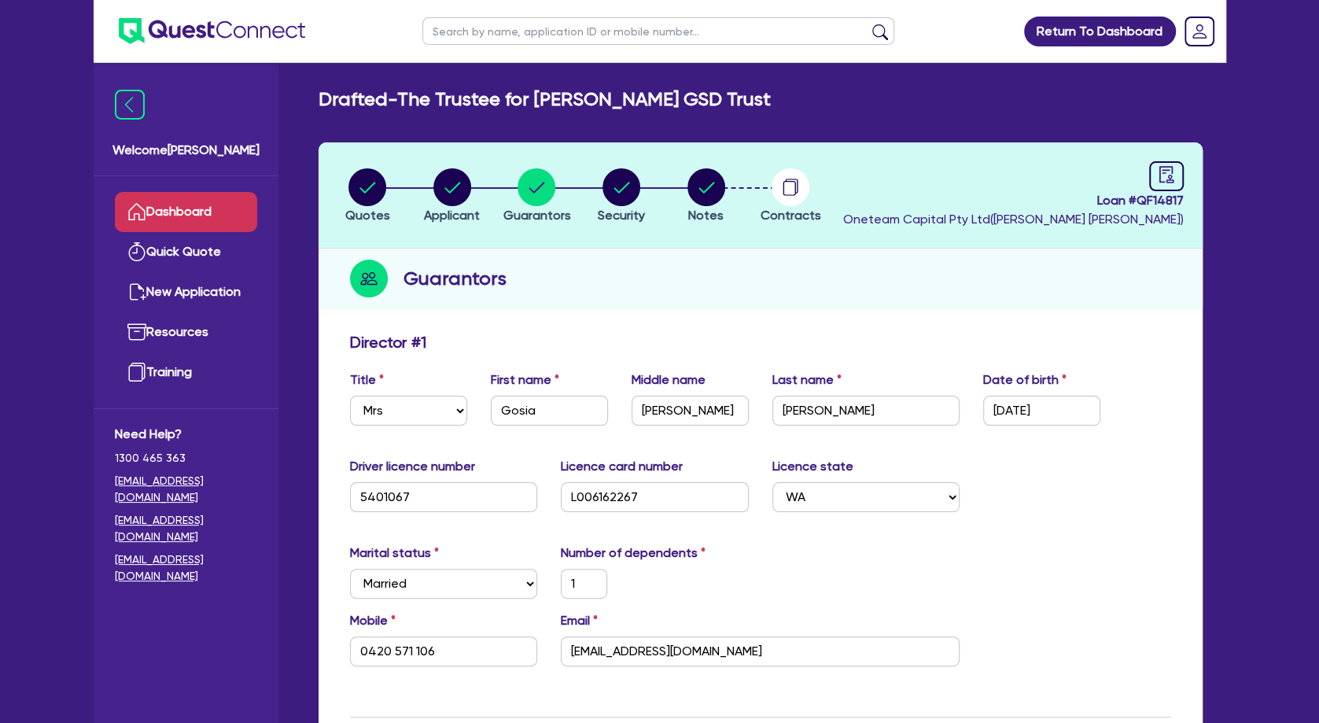
click at [224, 205] on link "Dashboard" at bounding box center [186, 212] width 142 height 40
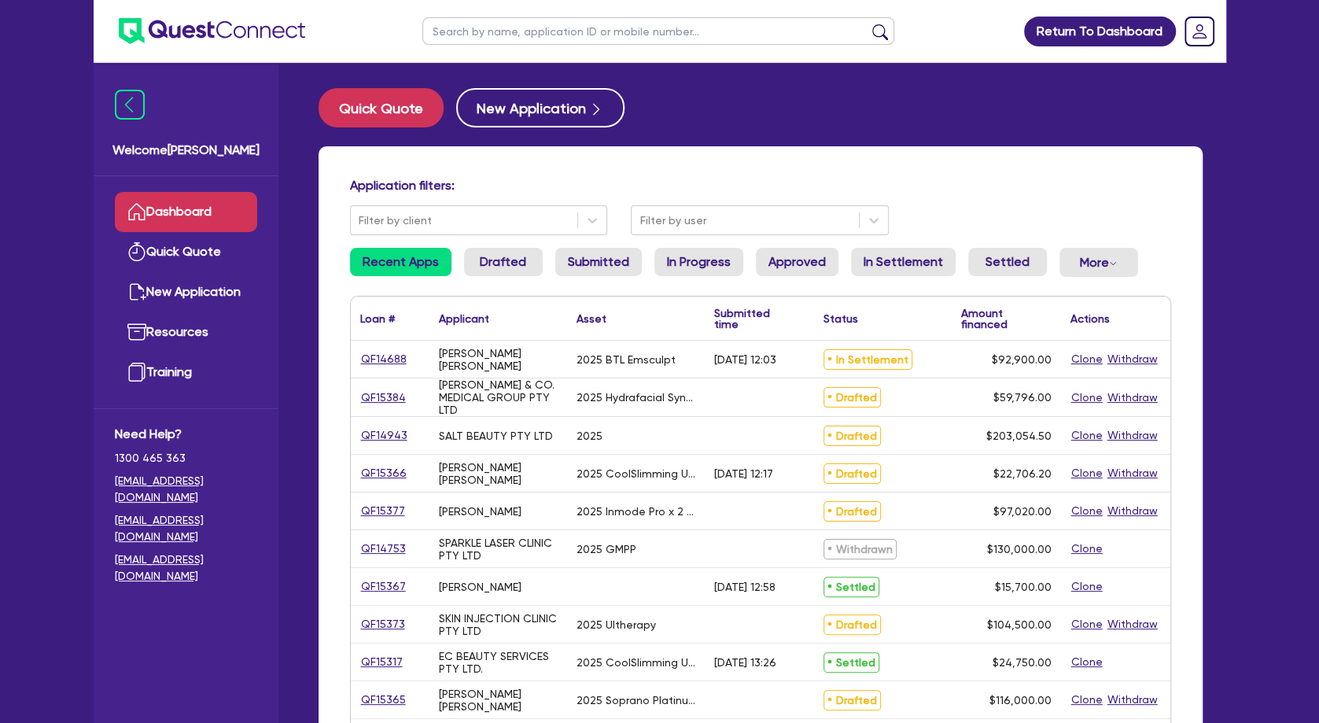
click at [485, 30] on input "text" at bounding box center [658, 31] width 472 height 28
type input "april"
click at [868, 24] on button "submit" at bounding box center [880, 35] width 25 height 22
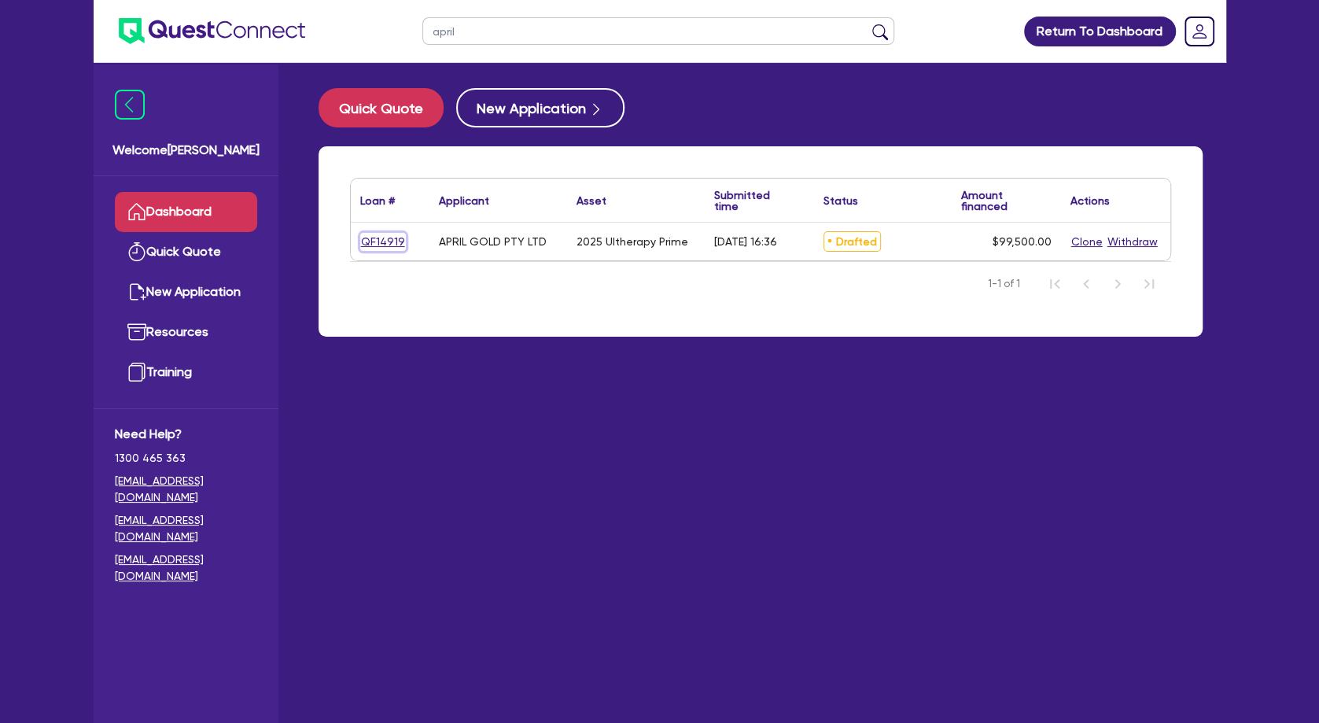
click at [378, 237] on link "QF14919" at bounding box center [383, 242] width 46 height 18
select select "Other"
select select "TERTIARY_ASSETS"
select select "BEAUTY_EQUIPMENT"
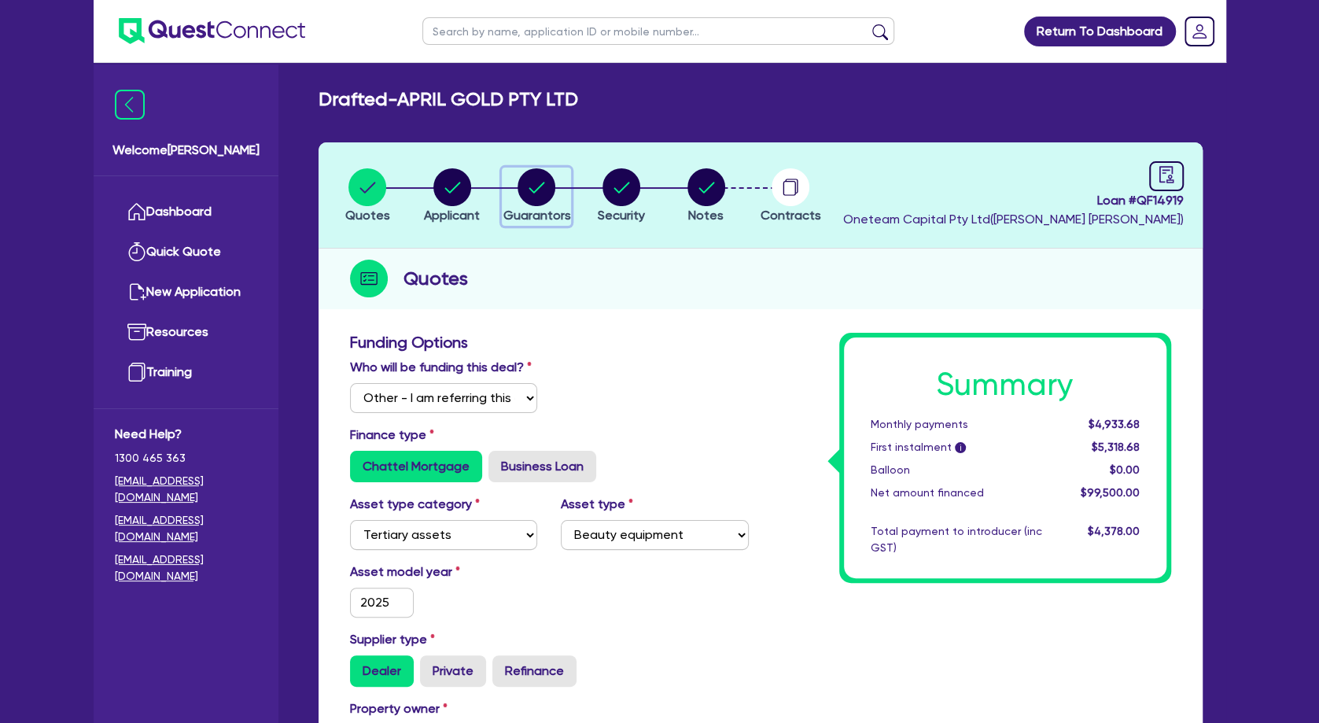
click at [535, 184] on circle "button" at bounding box center [537, 187] width 38 height 38
select select "MRS"
select select "VIC"
select select "DE_FACTO"
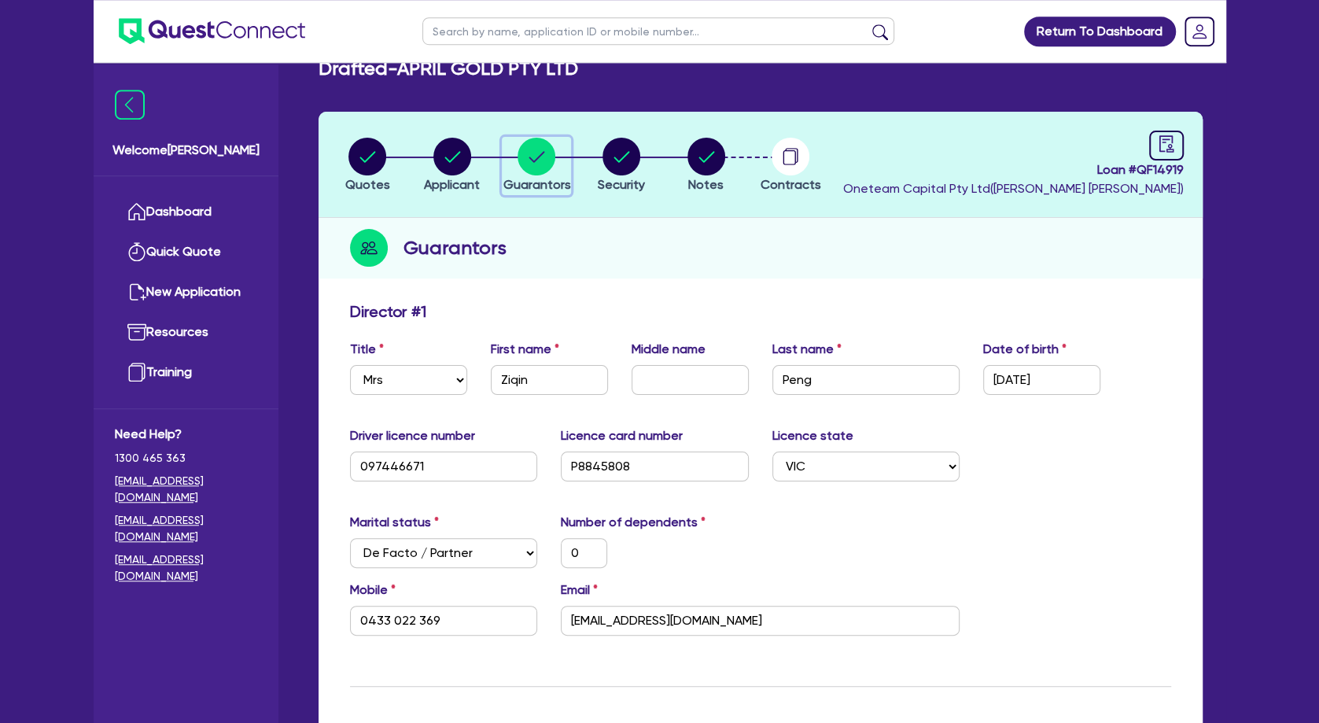
scroll to position [30, 0]
click at [703, 160] on circle "button" at bounding box center [707, 157] width 38 height 38
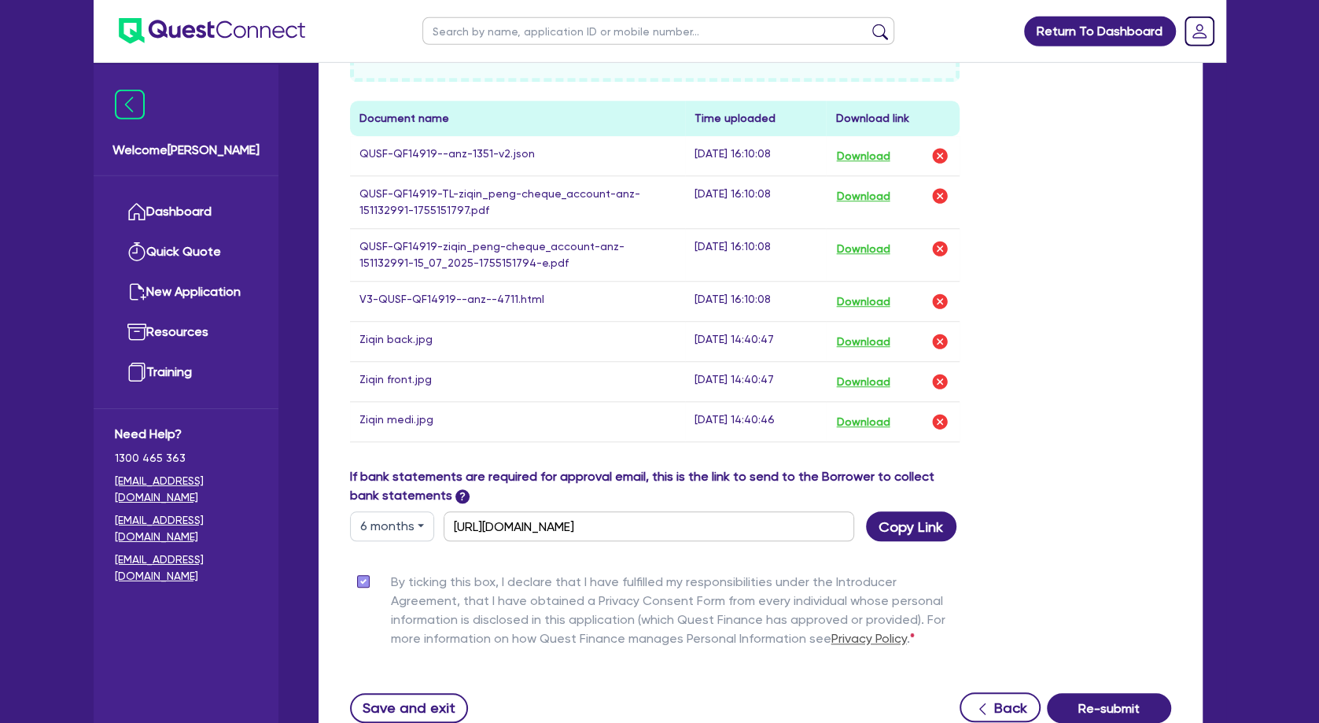
scroll to position [795, 0]
click at [864, 379] on button "Download" at bounding box center [863, 380] width 55 height 20
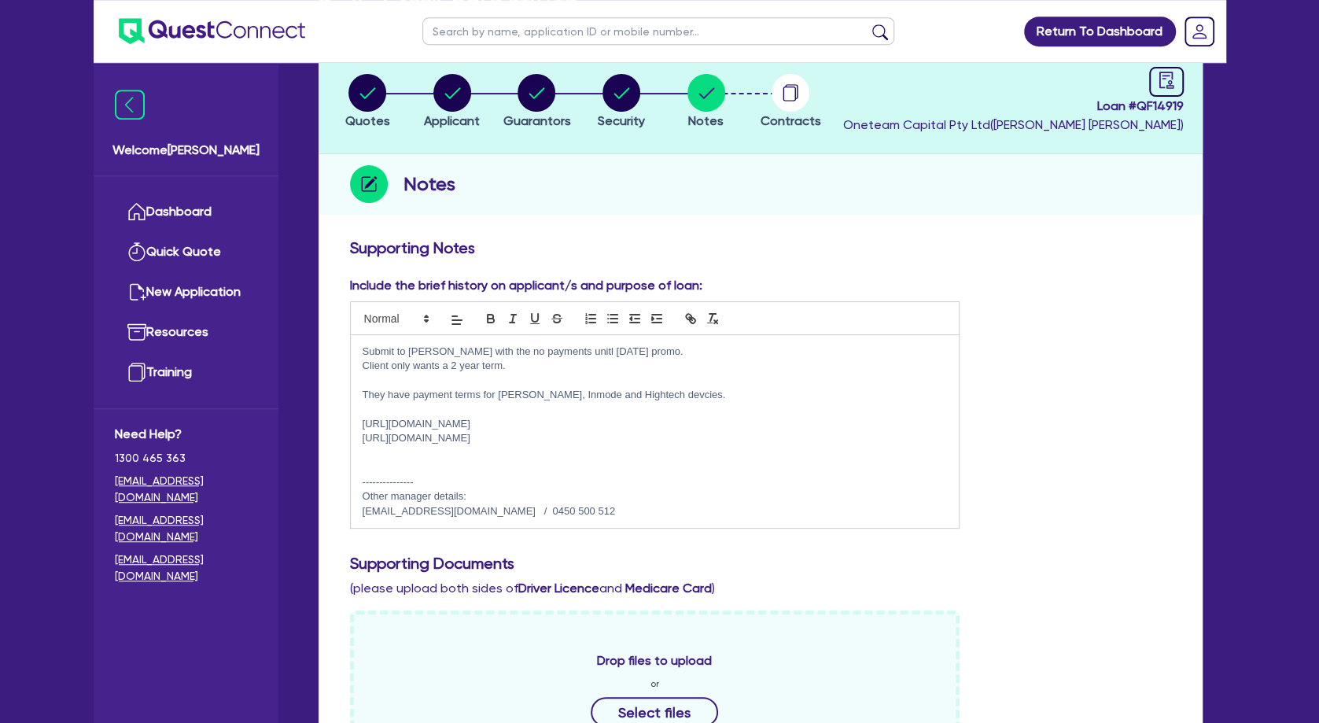
scroll to position [0, 0]
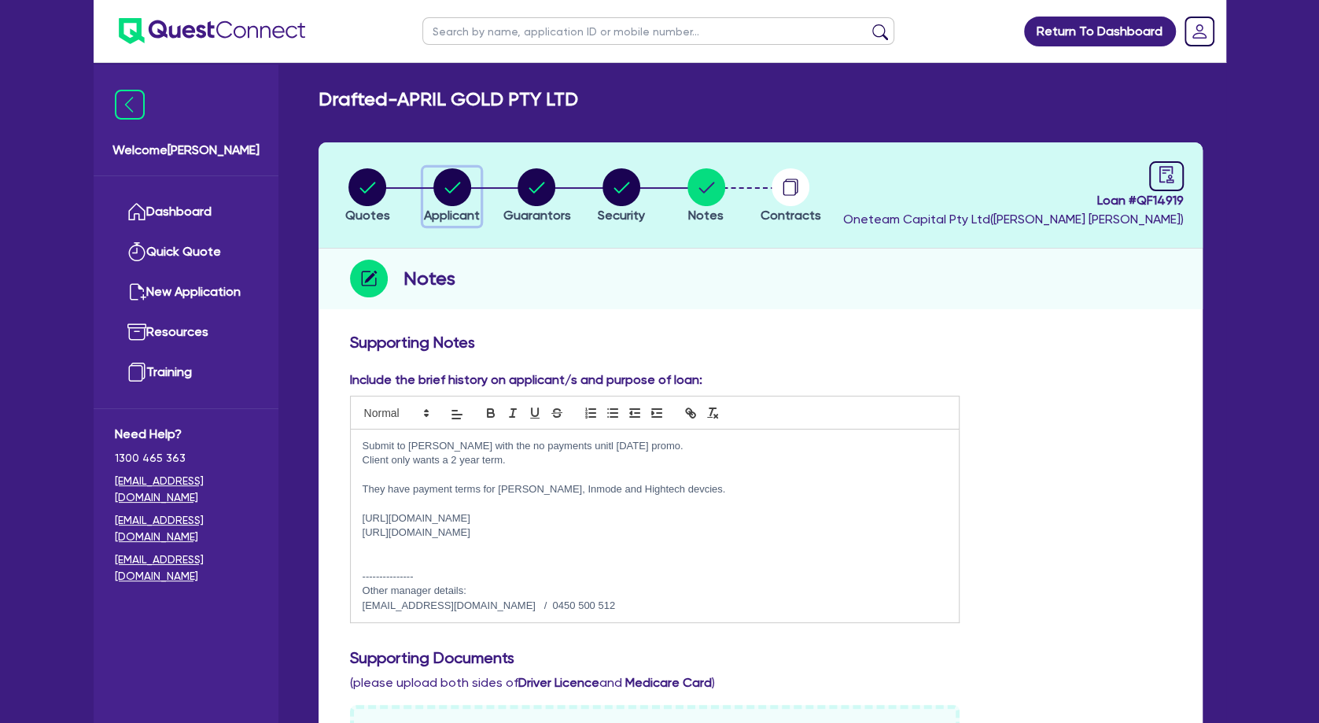
click at [459, 188] on circle "button" at bounding box center [452, 187] width 38 height 38
select select "COMPANY"
select select "HEALTH_BEAUTY"
select select "HAIR_BEAUTY_SALONS"
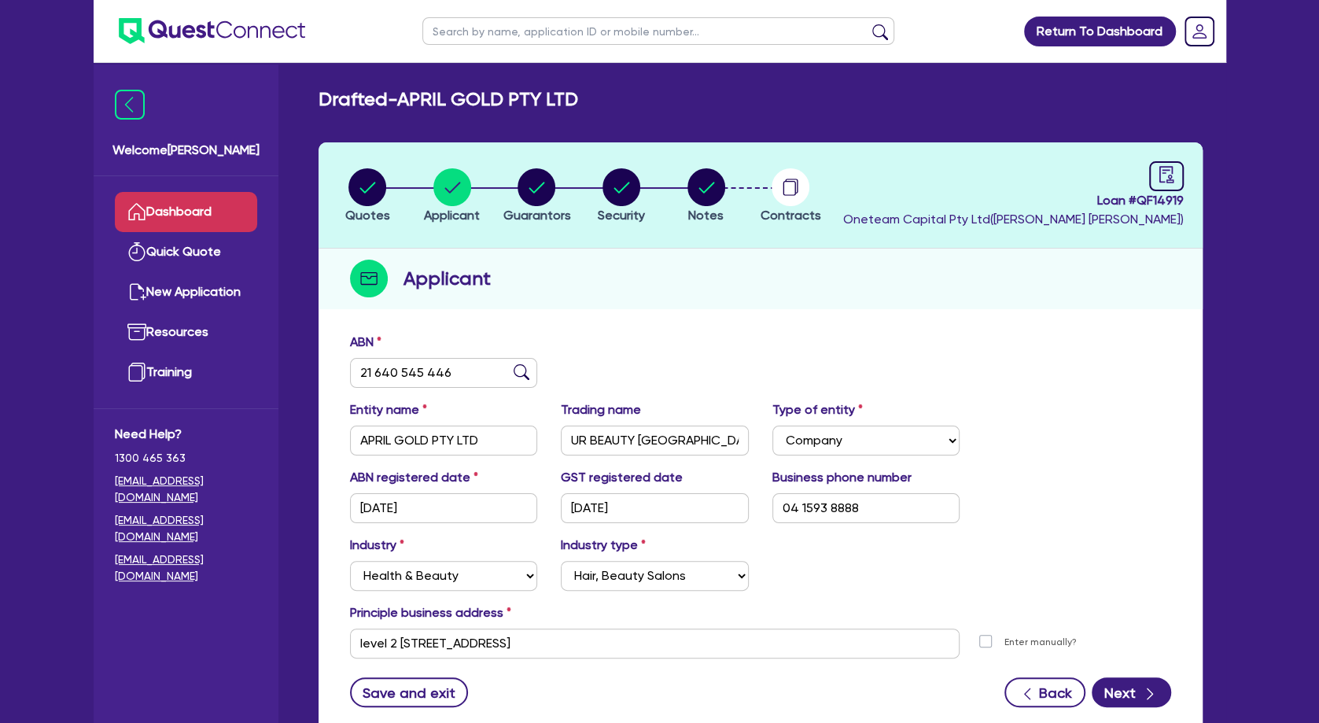
click at [195, 209] on link "Dashboard" at bounding box center [186, 212] width 142 height 40
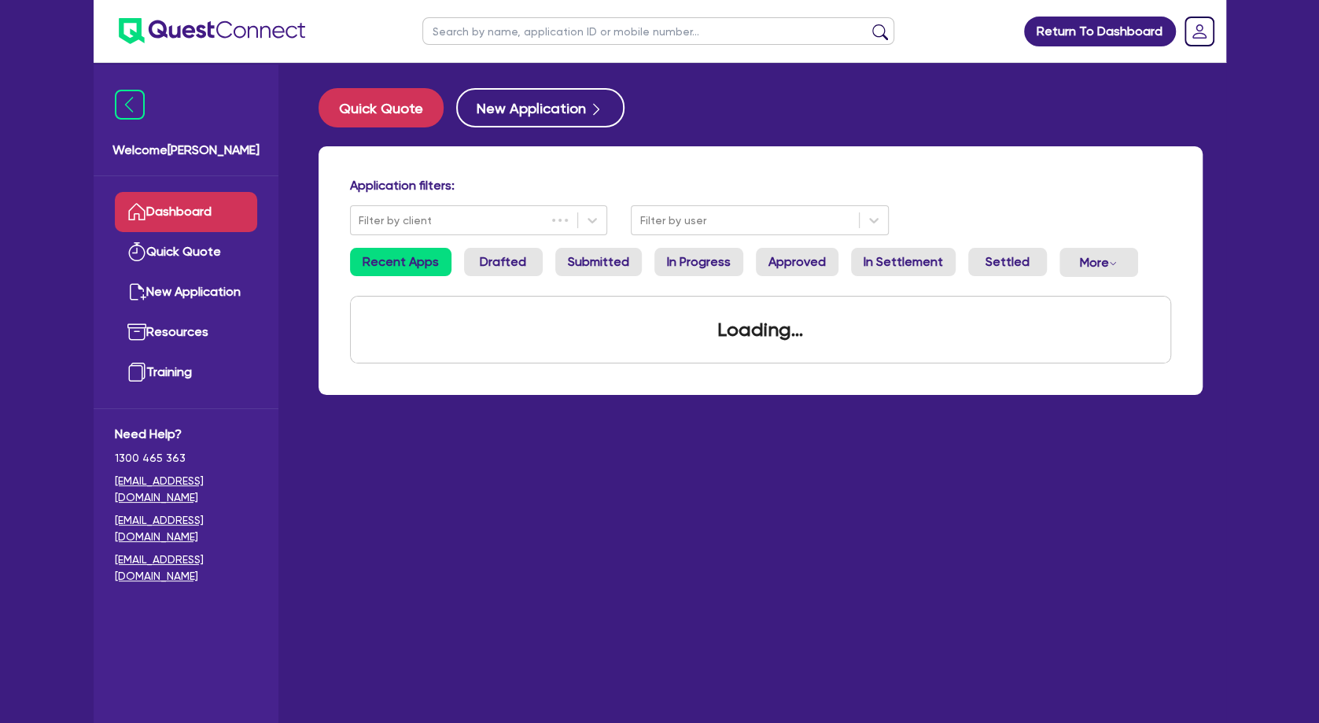
click at [470, 29] on input "text" at bounding box center [658, 31] width 472 height 28
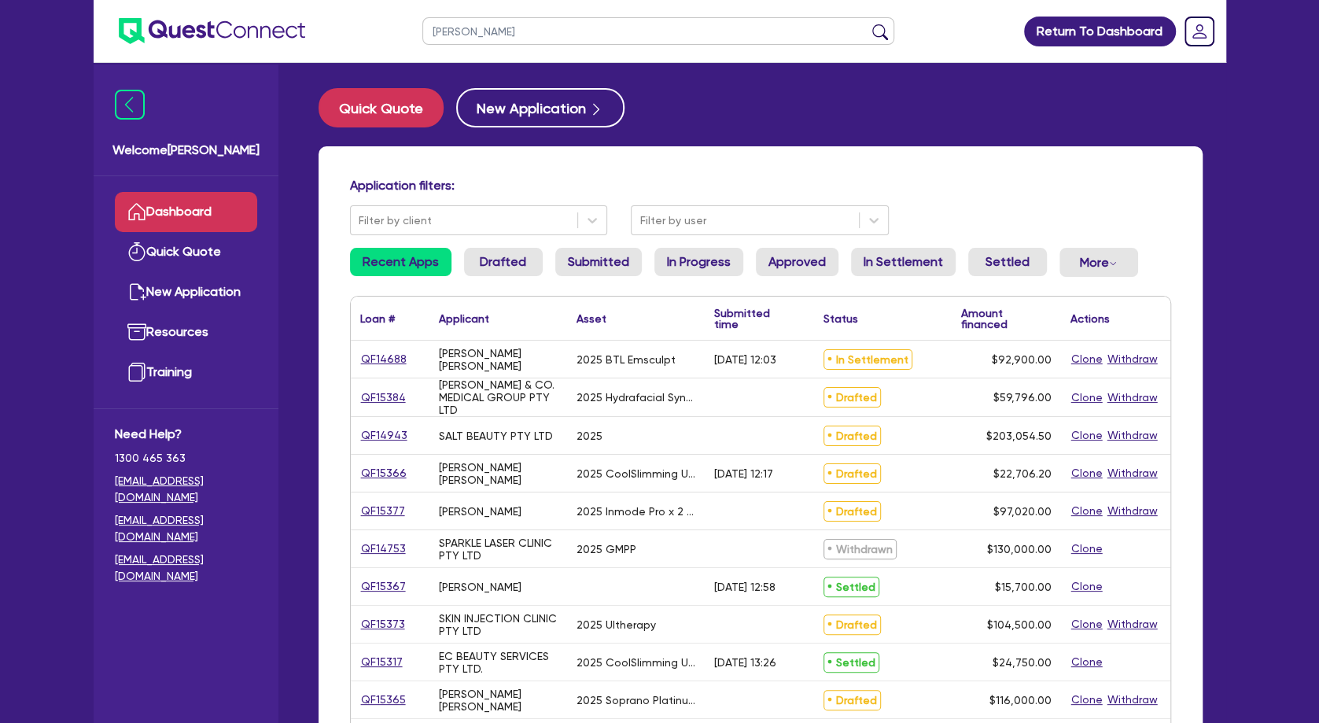
type input "[PERSON_NAME]"
click at [868, 24] on button "submit" at bounding box center [880, 35] width 25 height 22
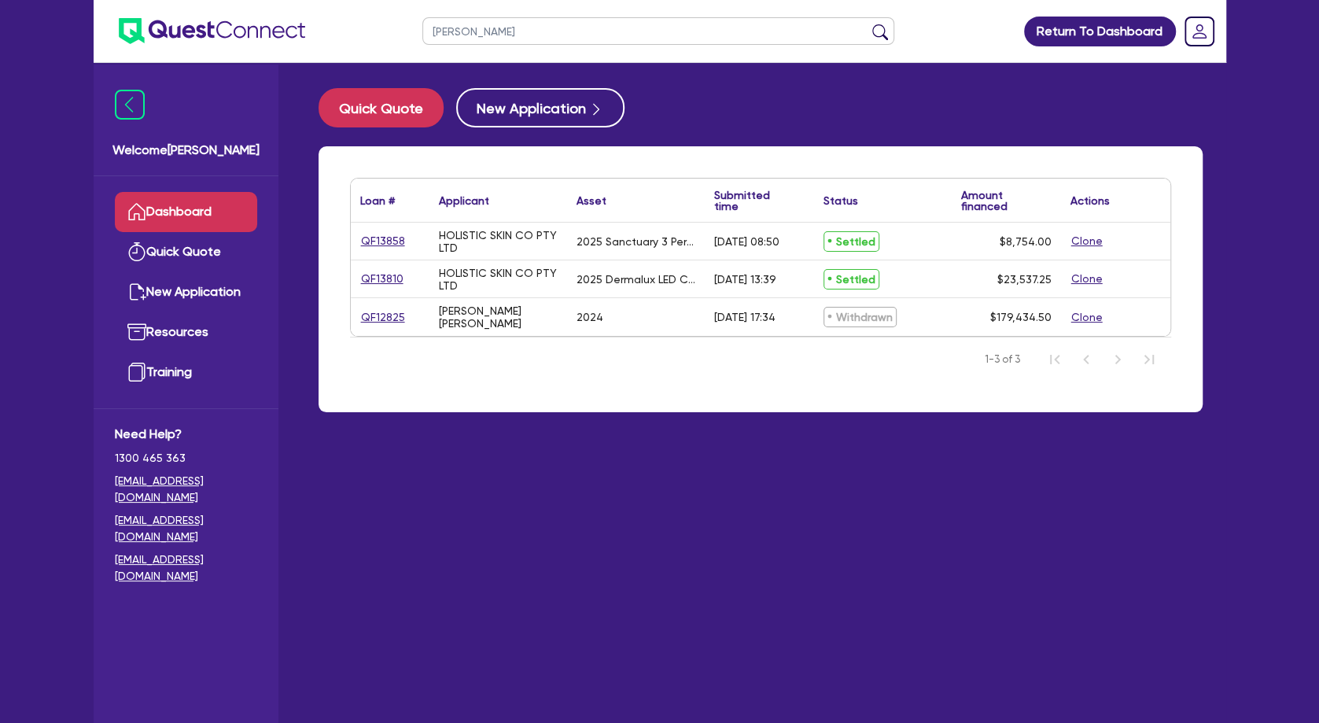
click at [486, 234] on div "HOLISTIC SKIN CO PTY LTD" at bounding box center [498, 241] width 119 height 25
click at [1085, 317] on button "Clone" at bounding box center [1087, 317] width 33 height 18
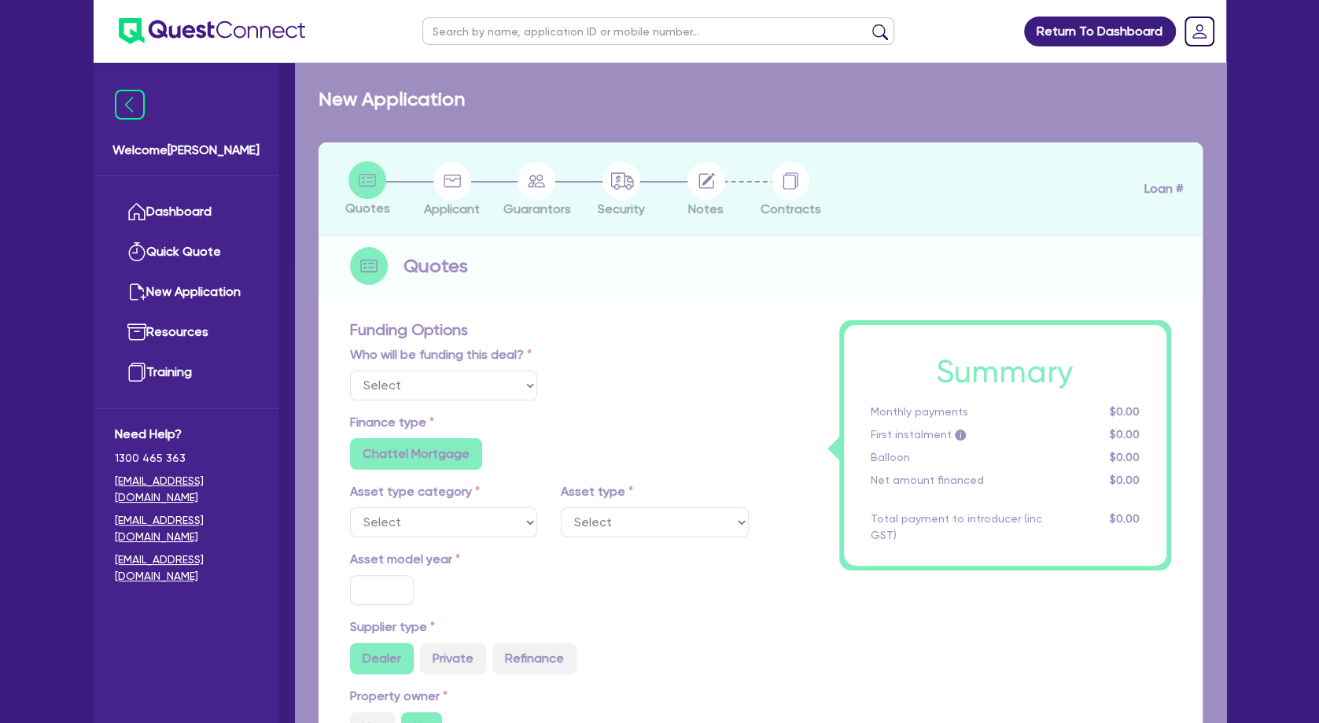
select select "Other"
radio input "true"
radio input "false"
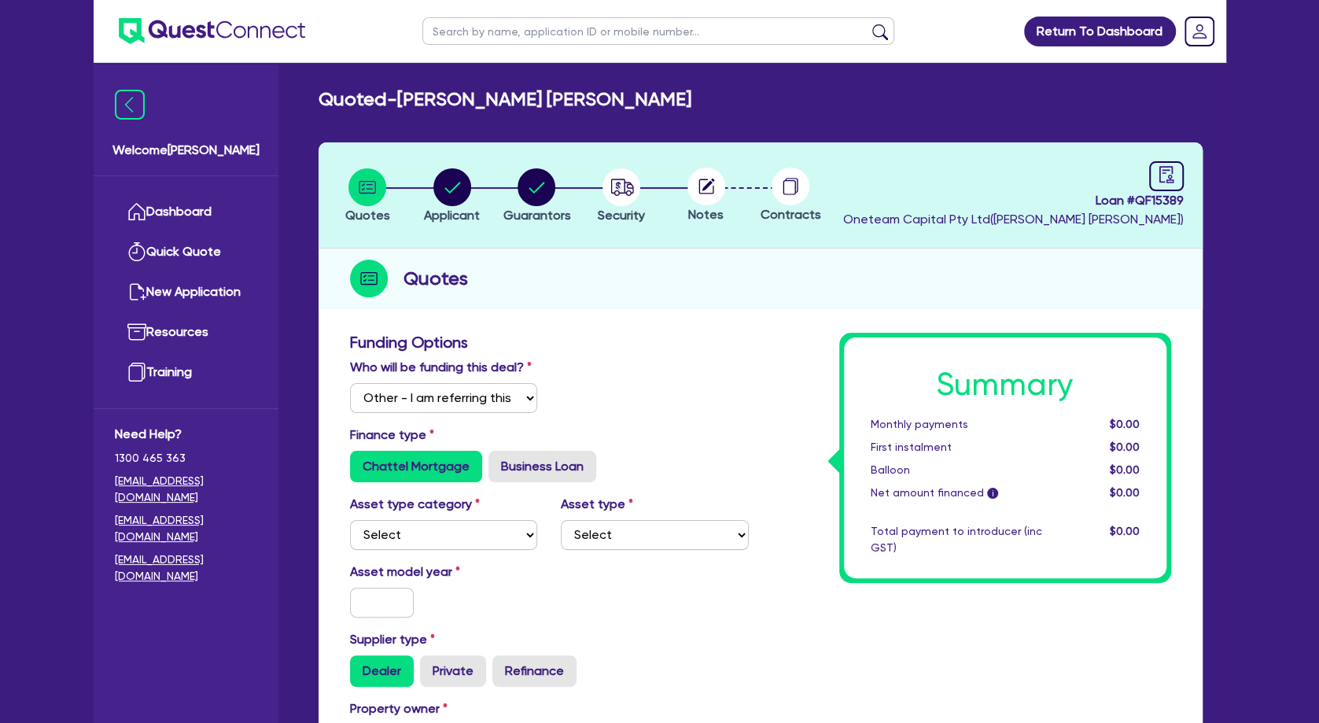
scroll to position [177, 0]
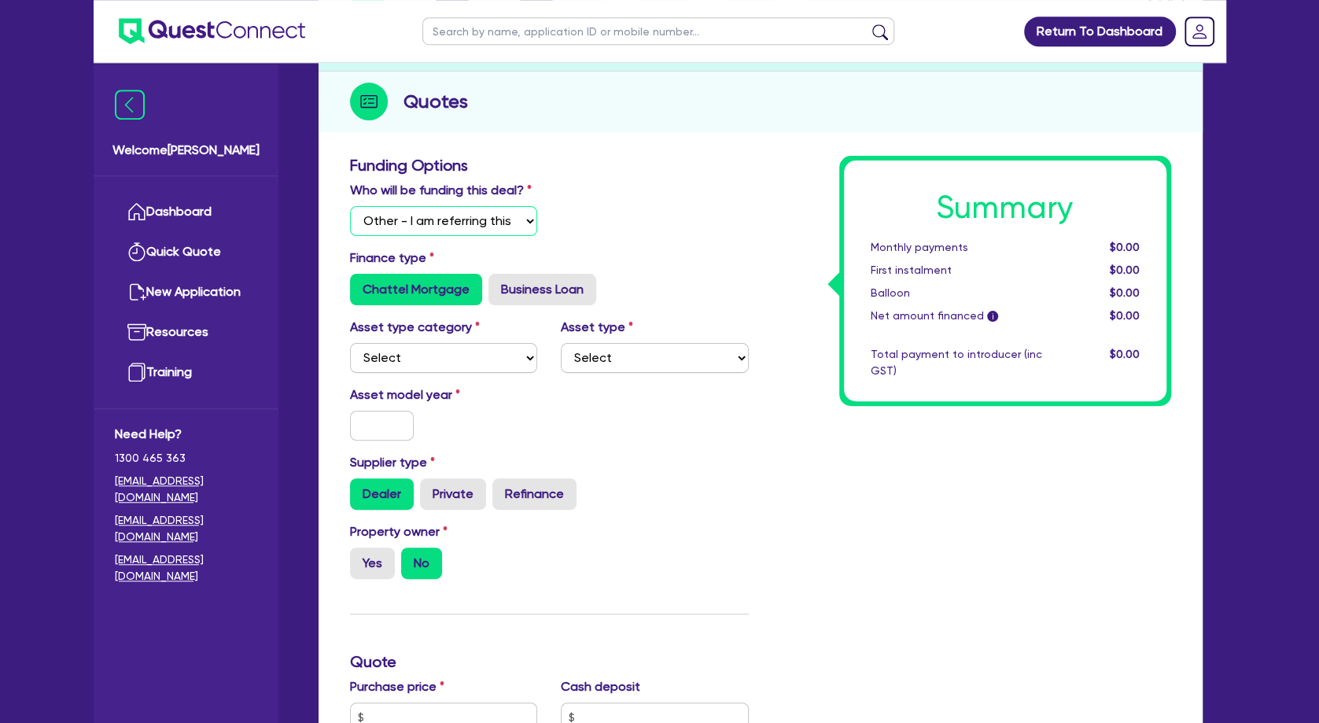
click at [350, 206] on select "Select I will fund 100% I will co-fund with Quest I want Quest to fund 100% Oth…" at bounding box center [444, 221] width 188 height 30
click option "Other - I am referring this deal in" at bounding box center [0, 0] width 0 height 0
click at [350, 343] on select "Select Cars and light trucks Primary assets Secondary assets Tertiary assets" at bounding box center [444, 358] width 188 height 30
select select "TERTIARY_ASSETS"
click option "Tertiary assets" at bounding box center [0, 0] width 0 height 0
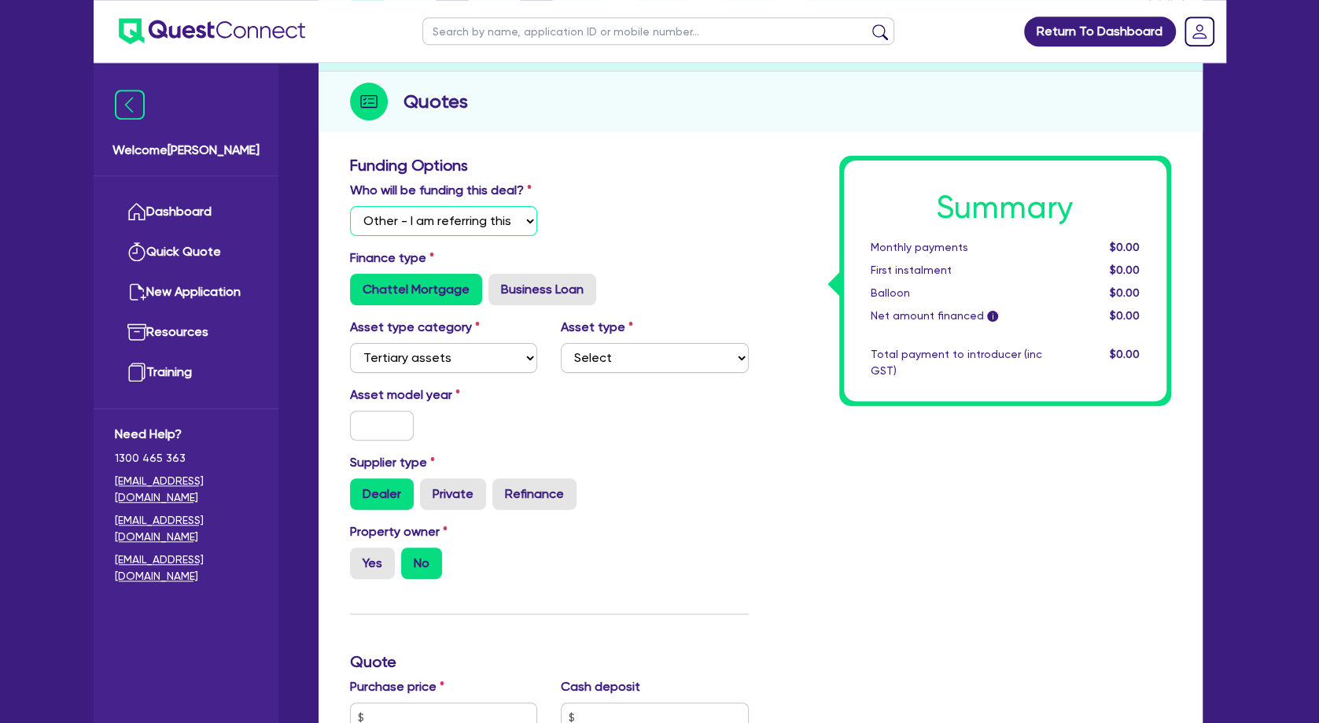
click option "Other - I am referring this deal in" at bounding box center [0, 0] width 0 height 0
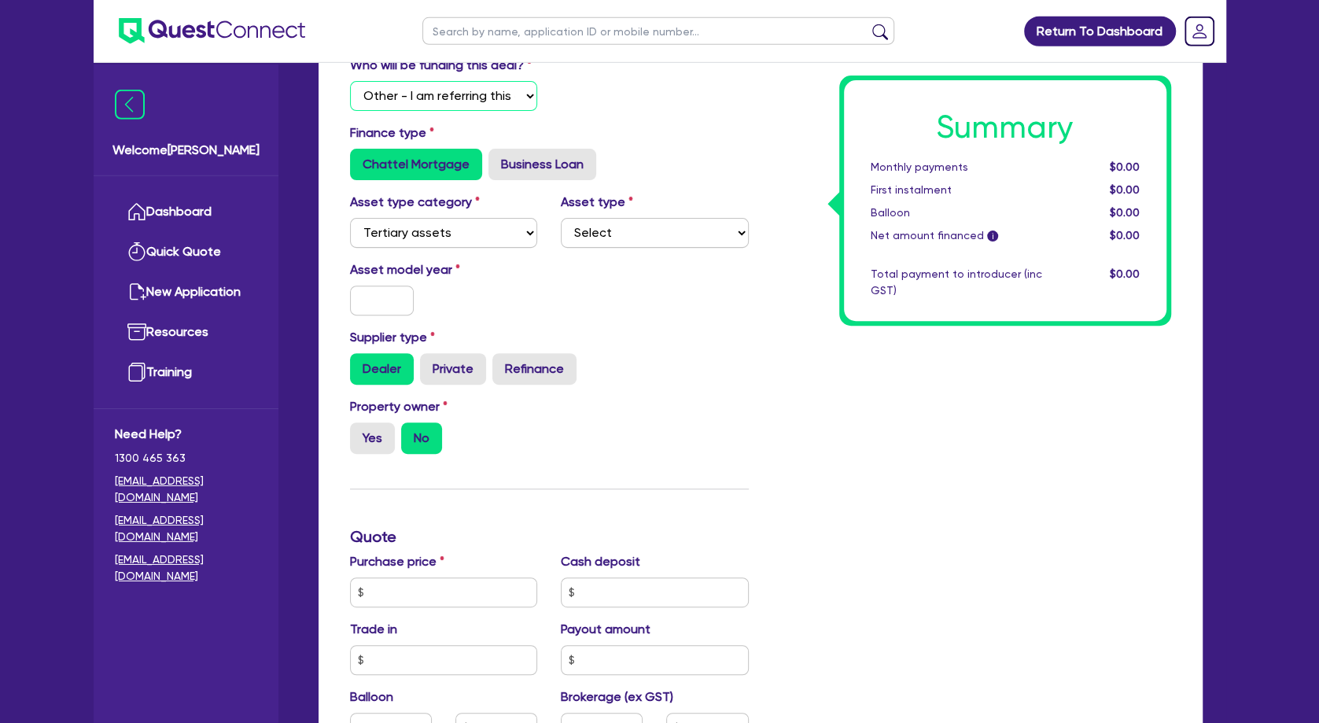
scroll to position [313, 0]
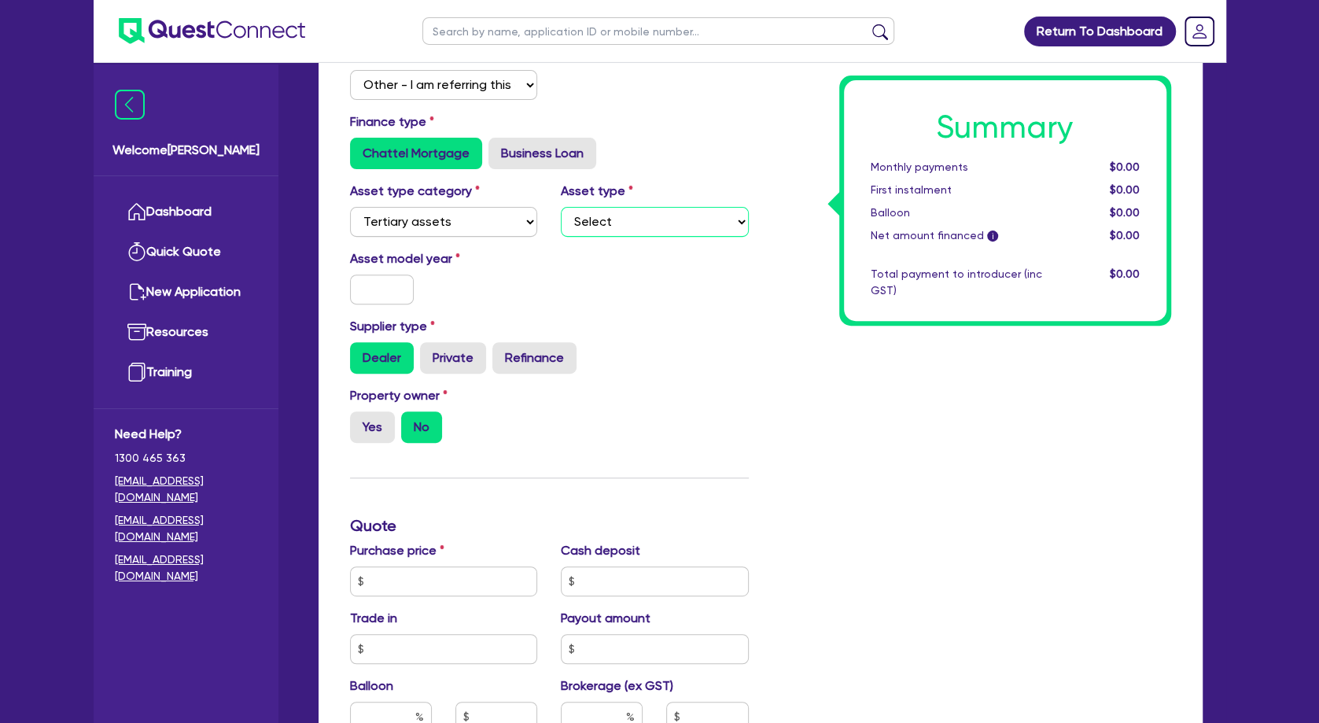
click at [561, 207] on select "Select Beauty equipment IT equipment IT software Watercraft Other" at bounding box center [655, 222] width 188 height 30
select select "BEAUTY_EQUIPMENT"
click option "Beauty equipment" at bounding box center [0, 0] width 0 height 0
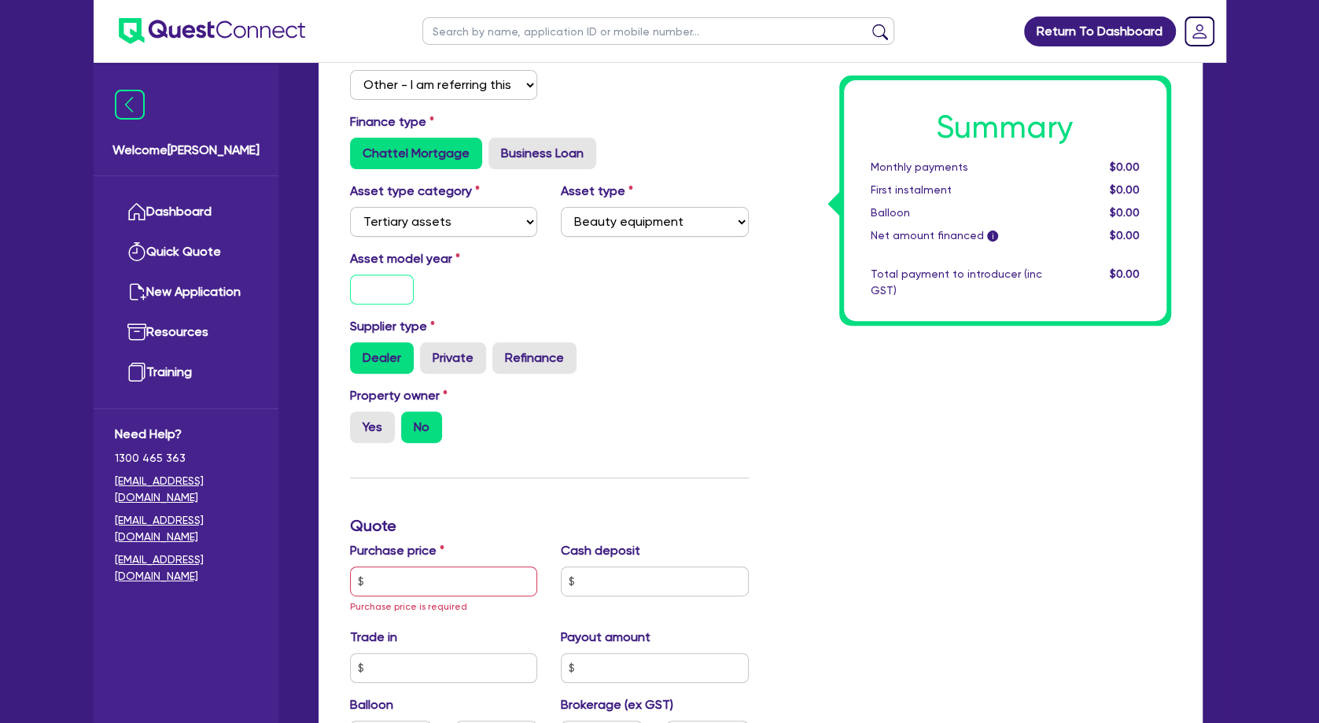
click at [389, 301] on input "text" at bounding box center [382, 290] width 65 height 30
type input "1"
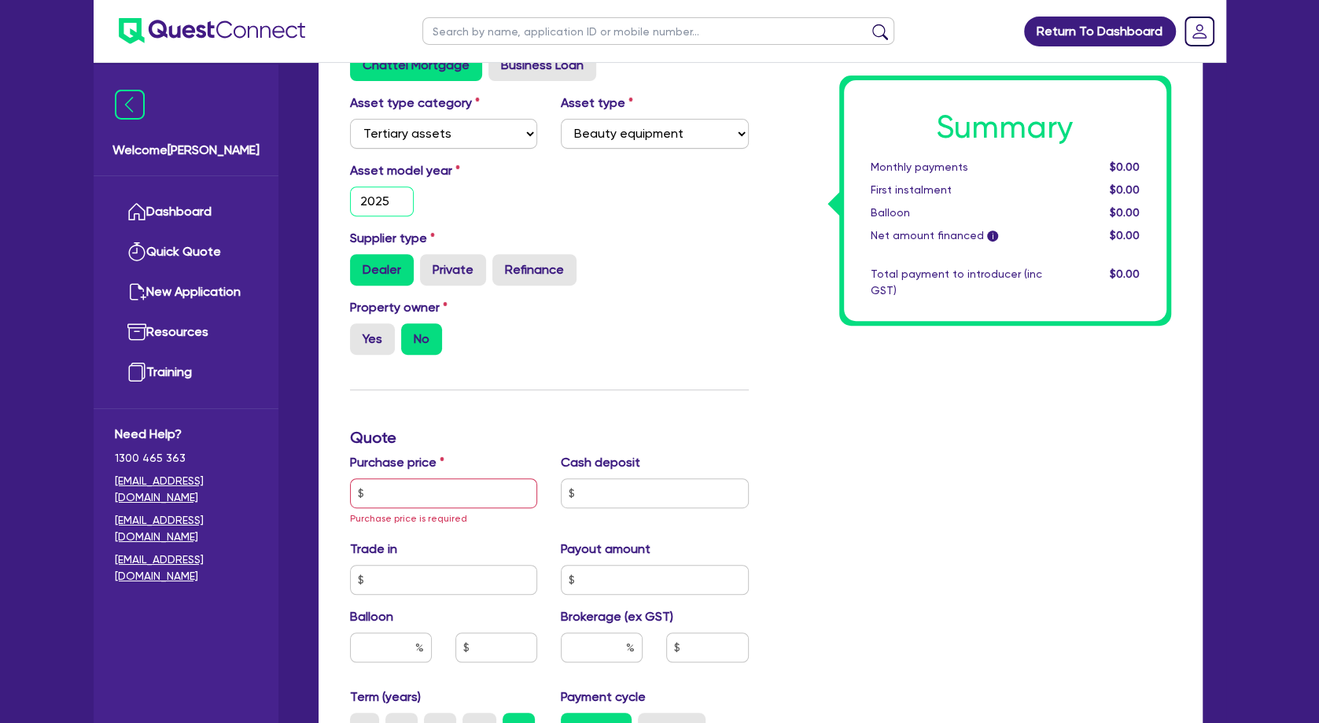
scroll to position [407, 0]
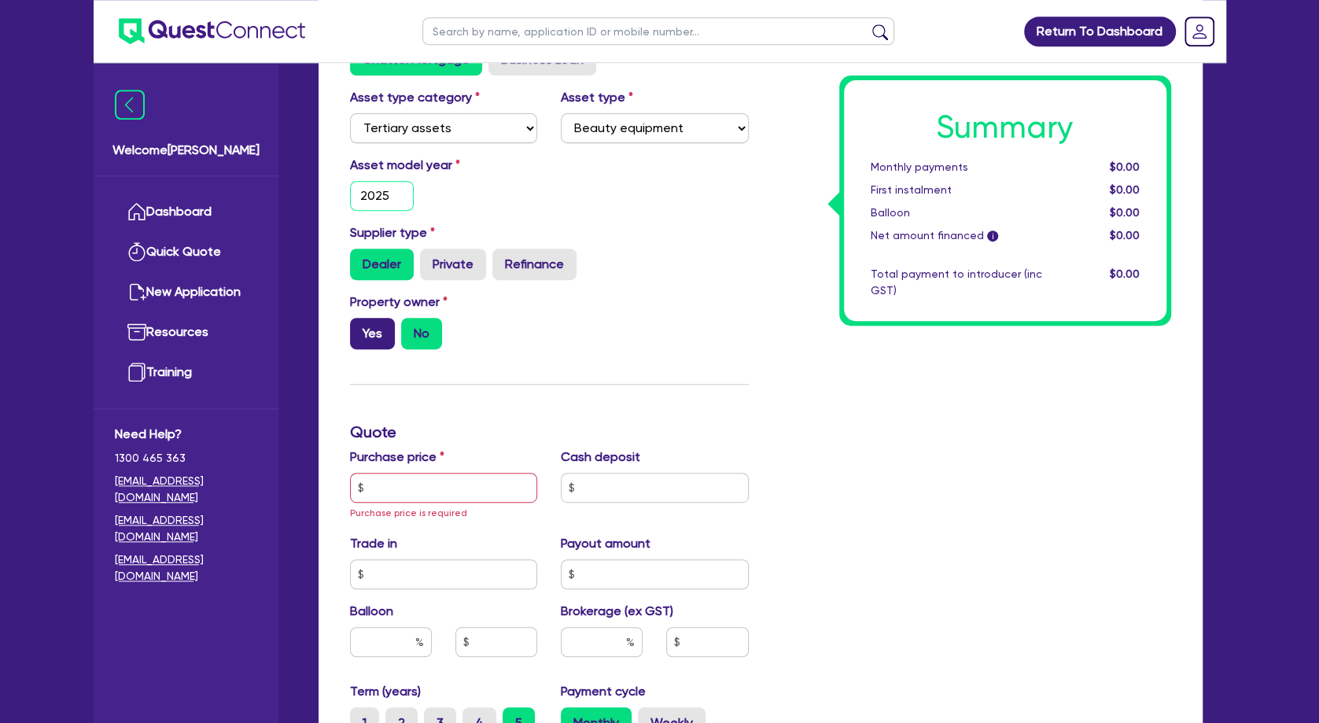
type input "2025"
click at [376, 338] on label "Yes" at bounding box center [372, 333] width 45 height 31
click at [360, 328] on input "Yes" at bounding box center [355, 323] width 10 height 10
radio input "true"
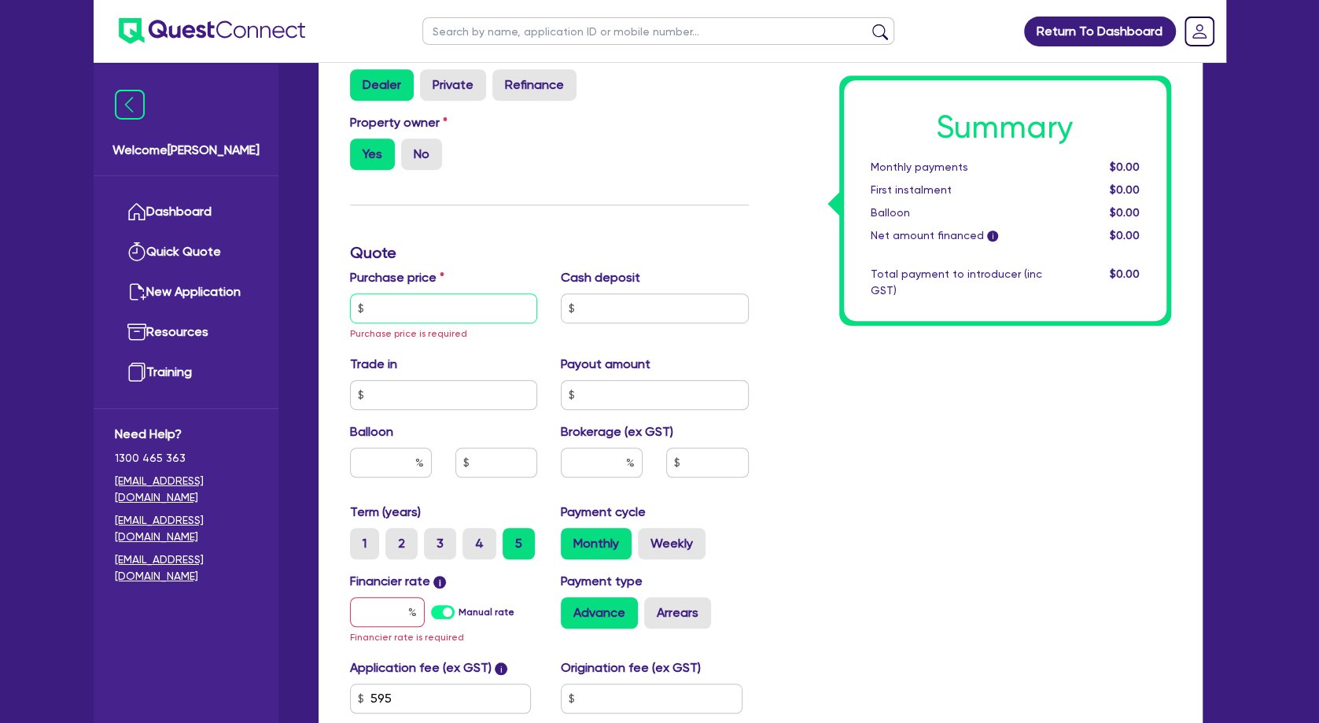
click at [464, 323] on input "text" at bounding box center [444, 308] width 188 height 30
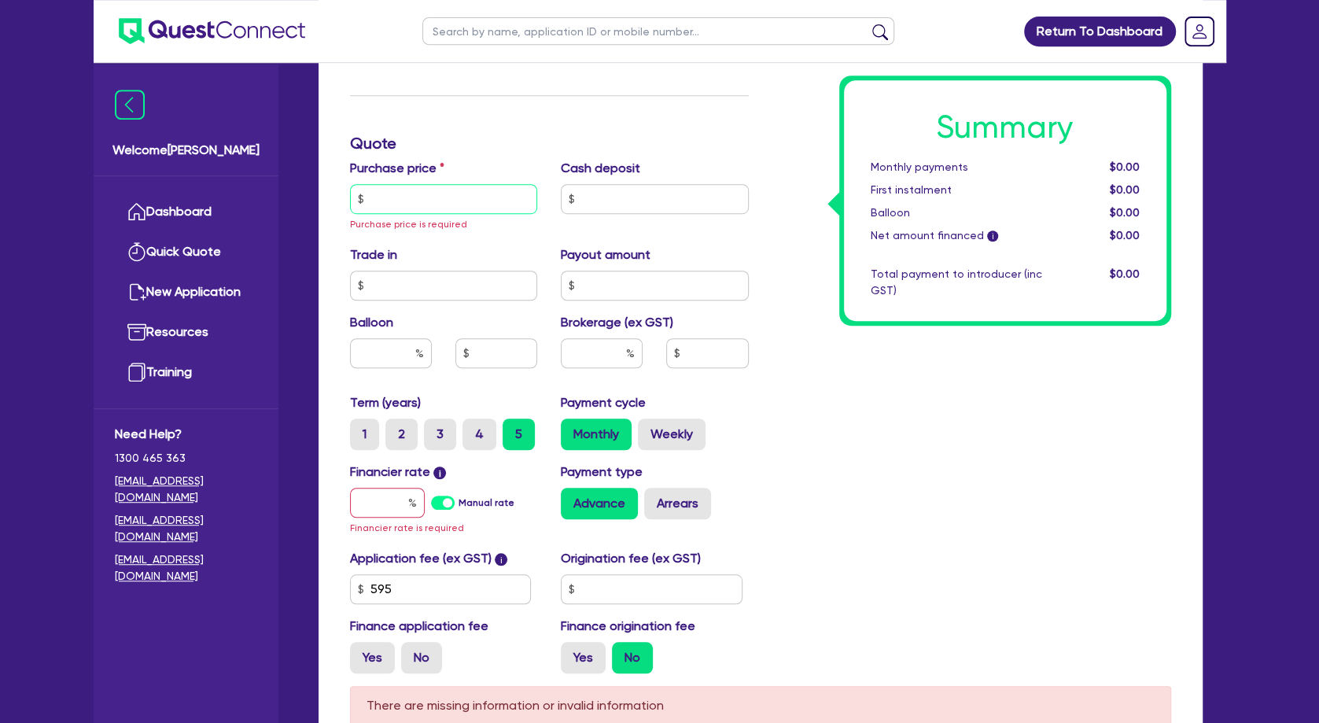
scroll to position [705, 0]
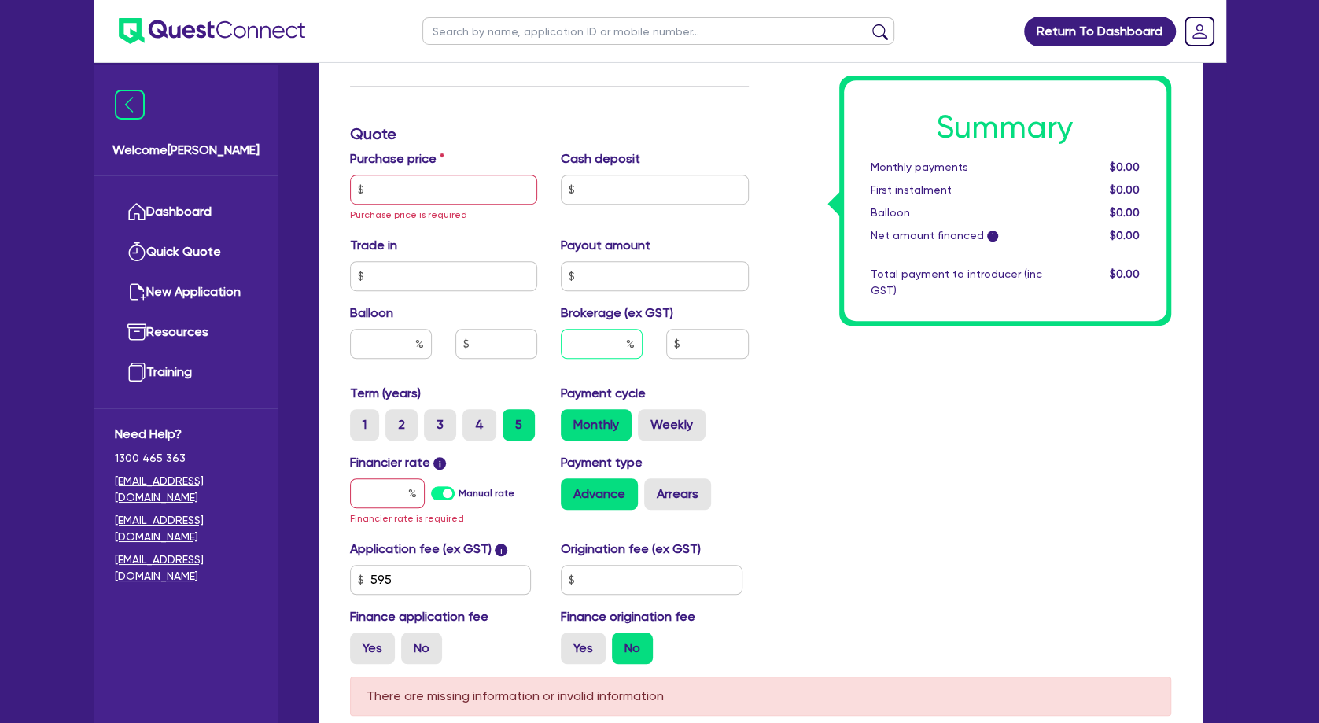
click at [588, 359] on input "text" at bounding box center [602, 344] width 82 height 30
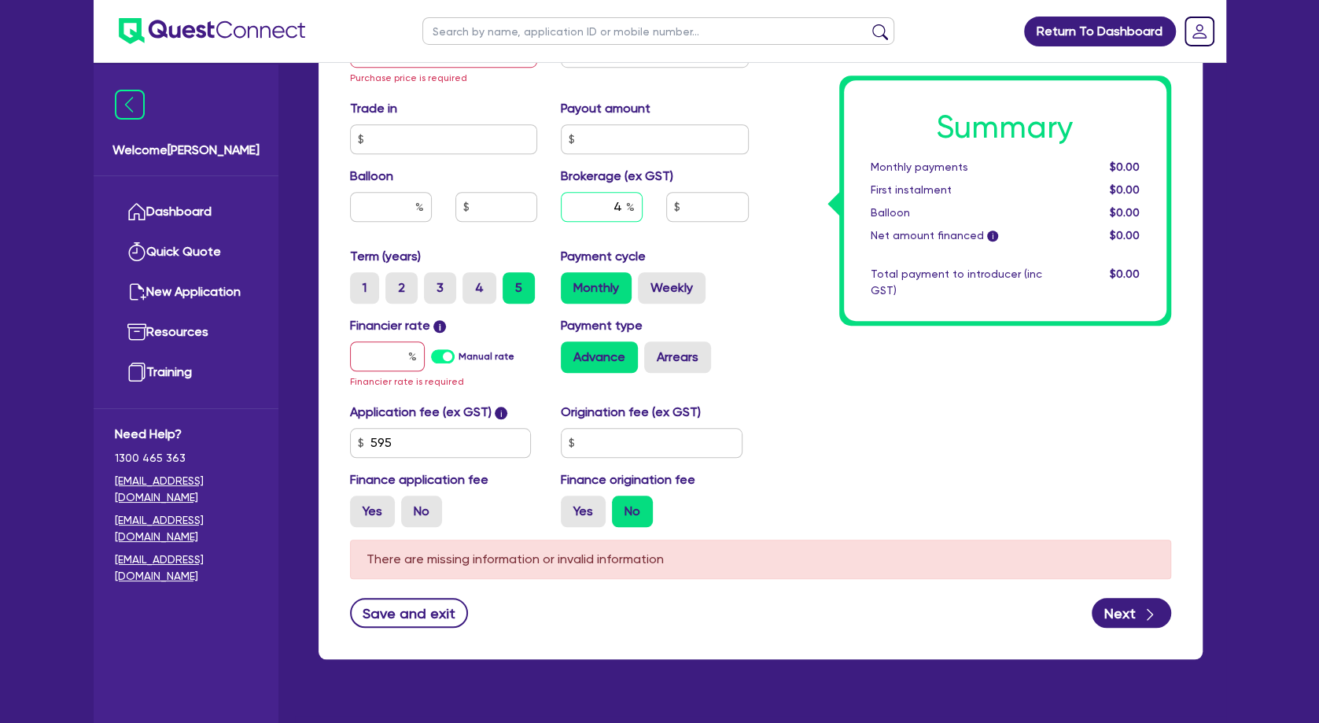
scroll to position [843, 0]
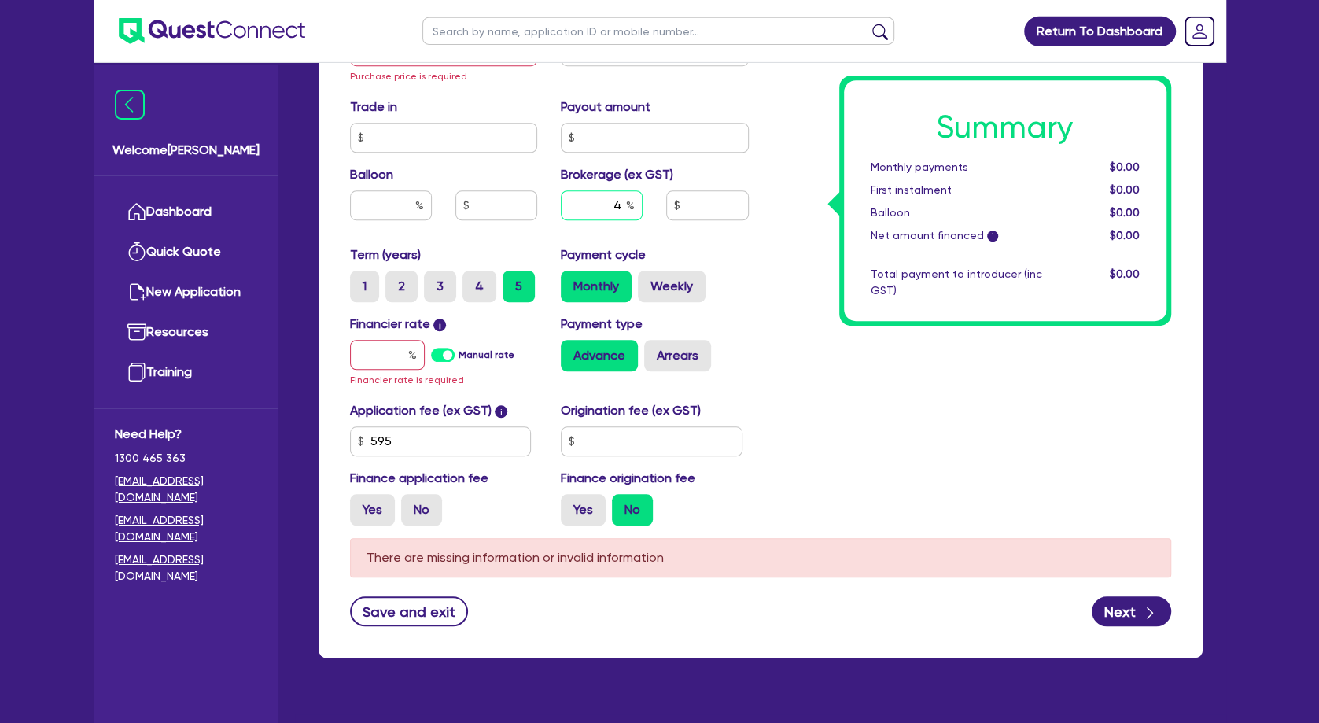
type input "4"
click at [379, 370] on input "text" at bounding box center [387, 355] width 75 height 30
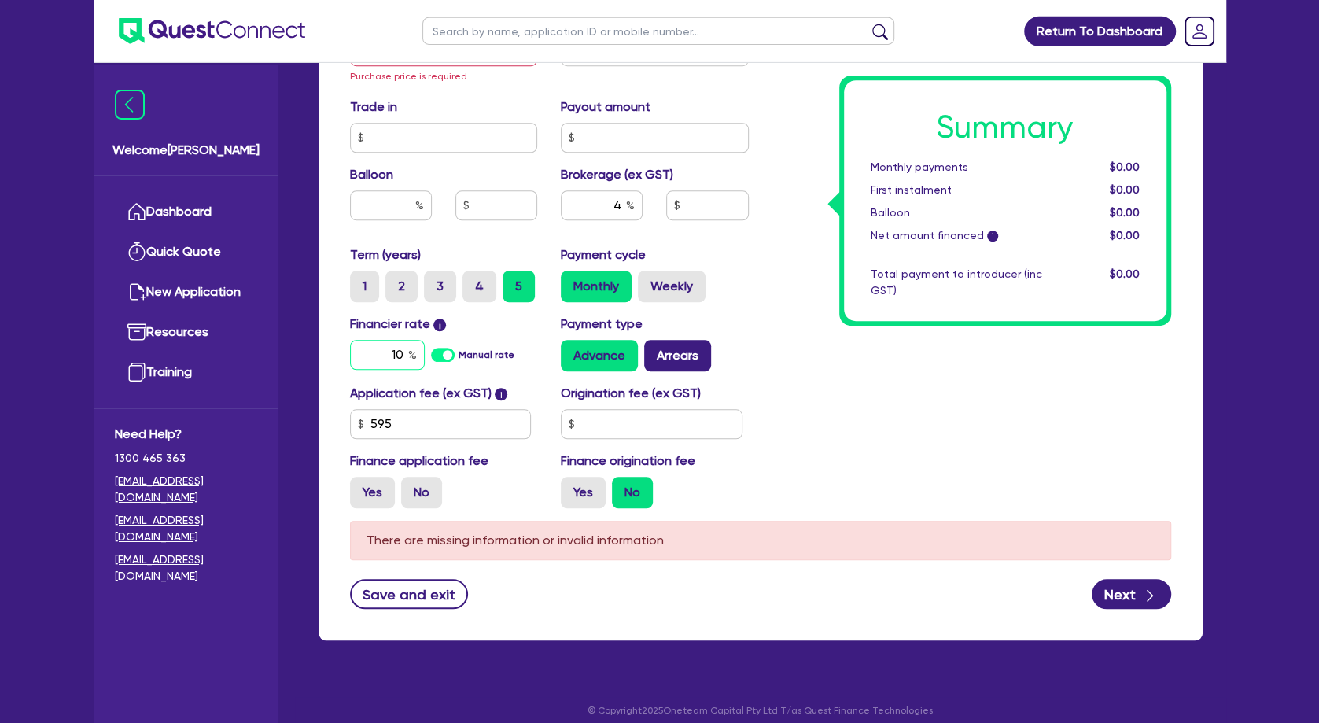
type input "10"
click at [682, 371] on label "Arrears" at bounding box center [677, 355] width 67 height 31
click at [655, 350] on input "Arrears" at bounding box center [649, 345] width 10 height 10
radio input "true"
click at [430, 508] on label "No" at bounding box center [421, 492] width 41 height 31
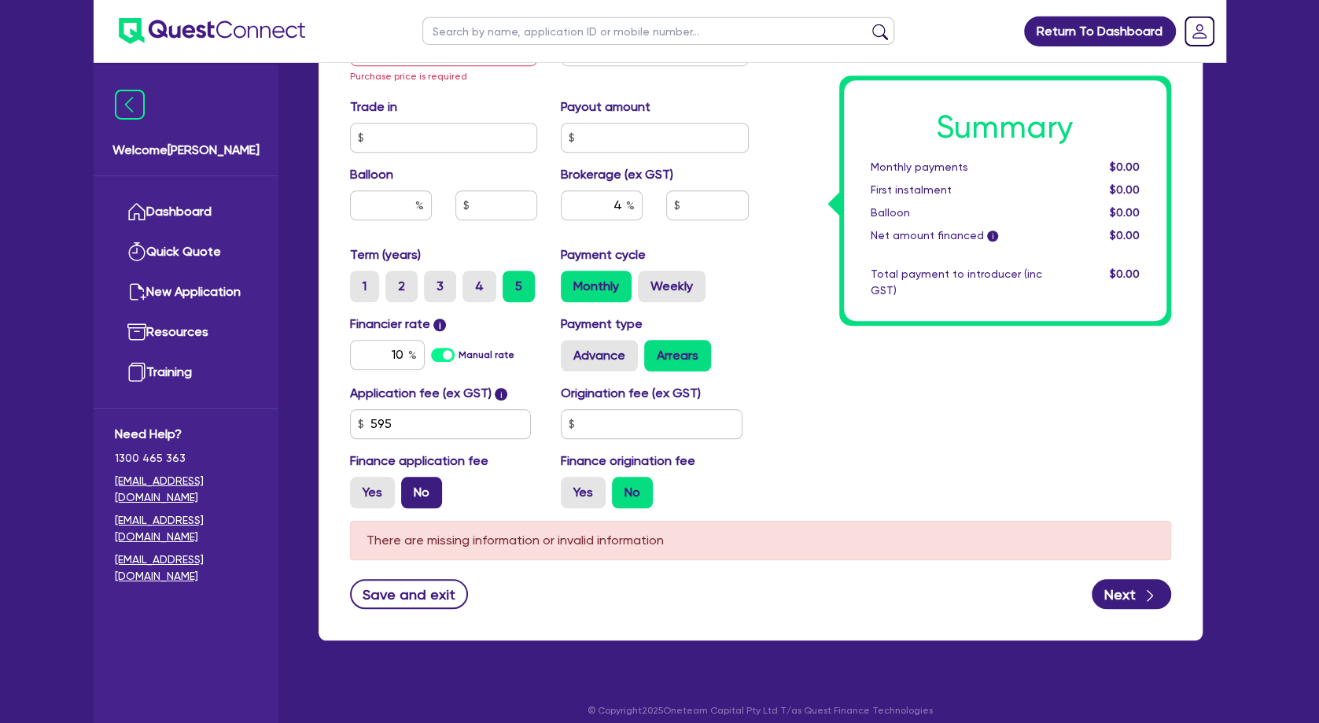
click at [411, 487] on input "No" at bounding box center [406, 482] width 10 height 10
radio input "true"
click at [810, 405] on div "Summary Monthly payments $0.00 First instalment i $0.00 Balloon $0.00 Net amoun…" at bounding box center [972, 4] width 422 height 1031
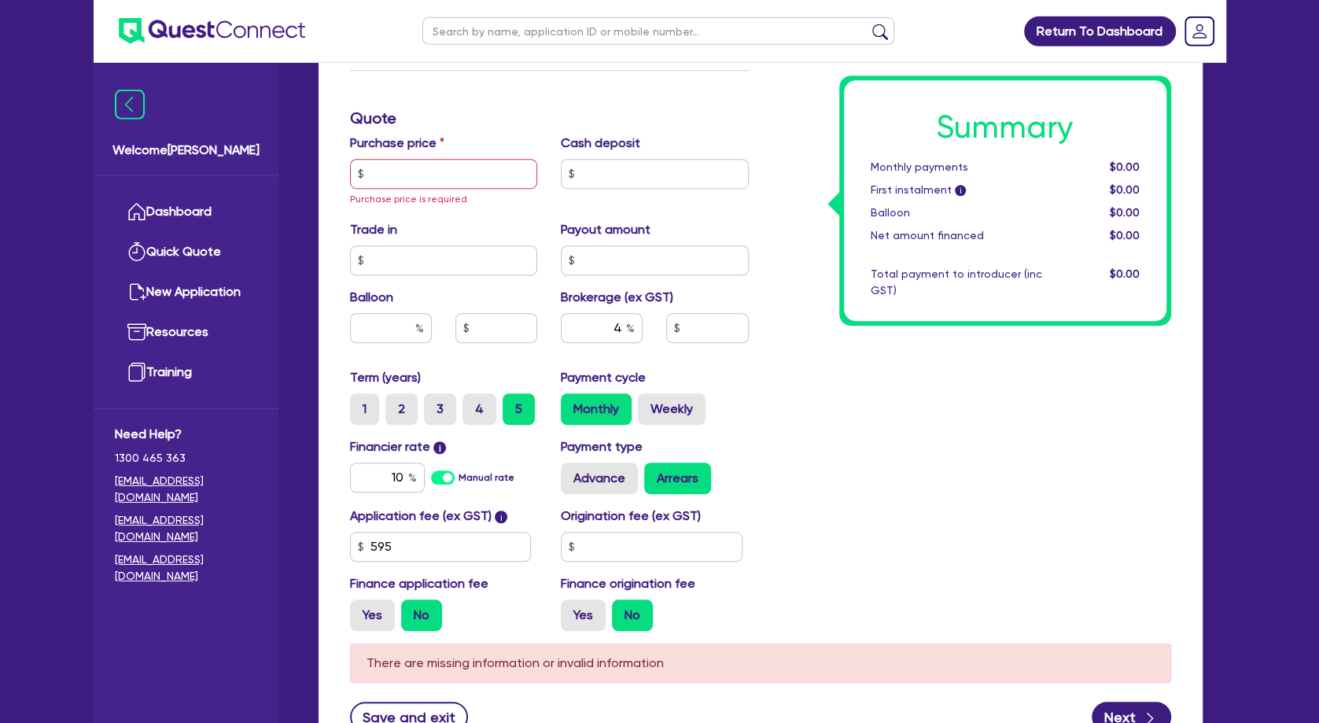
scroll to position [720, 0]
click at [443, 190] on input "text" at bounding box center [444, 175] width 188 height 30
type input "20,000"
type input "800"
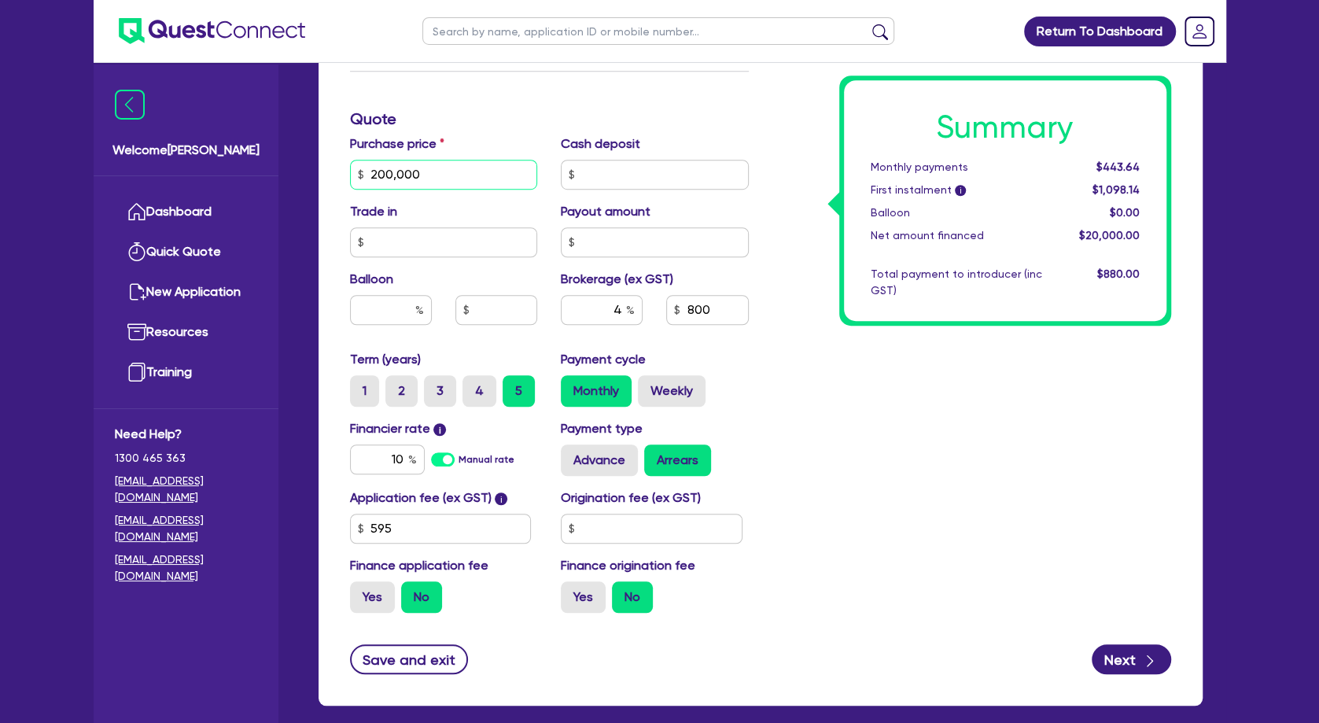
type input "200,000"
click at [778, 488] on div "Summary Monthly payments $4,436.39 First instalment i $5,090.89 Balloon $0.00 N…" at bounding box center [972, 119] width 422 height 1013
click at [1131, 672] on button "Next" at bounding box center [1131, 659] width 79 height 30
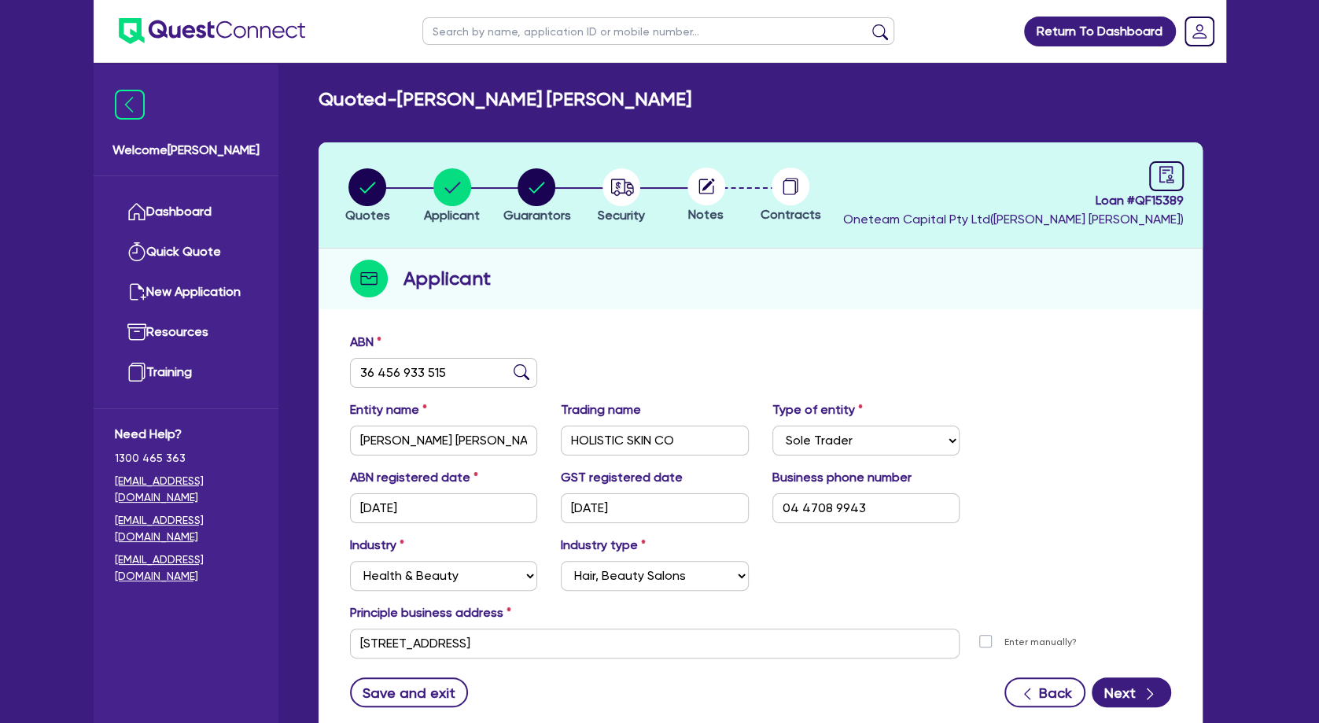
scroll to position [73, 0]
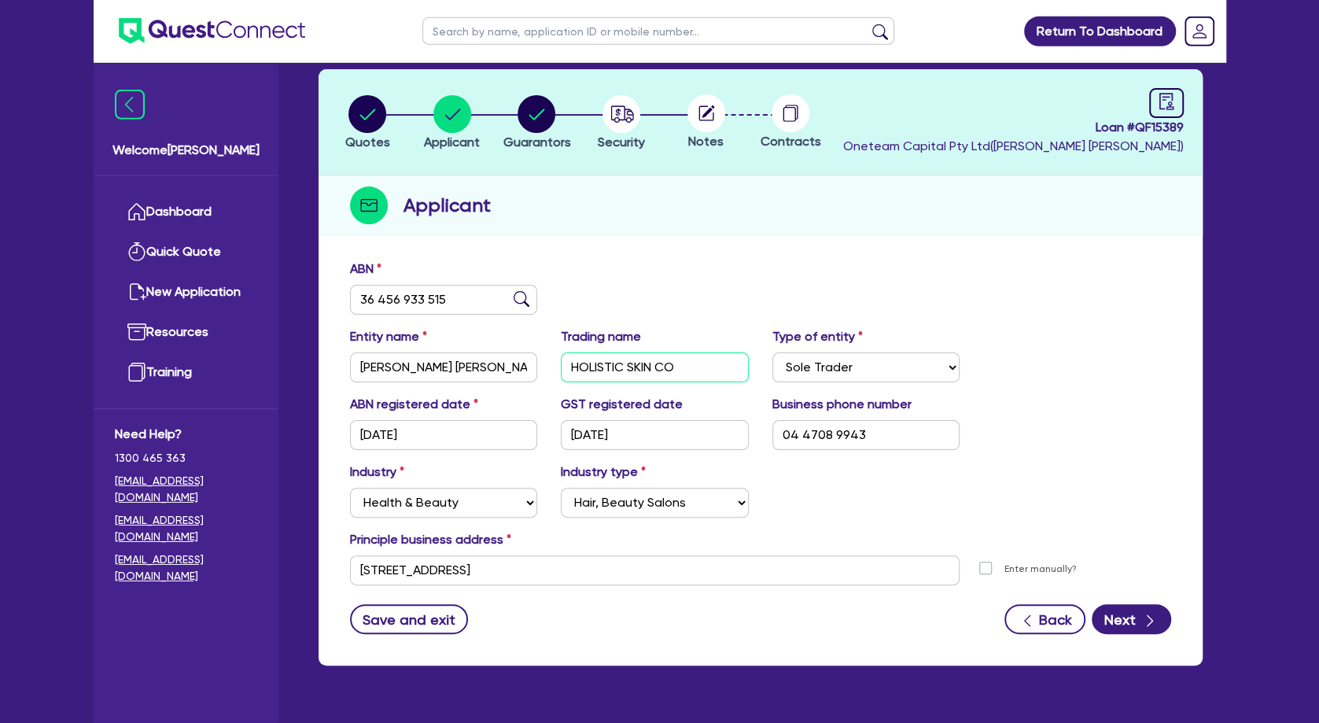
click at [626, 374] on input "HOLISTIC SKIN CO" at bounding box center [655, 367] width 188 height 30
click at [680, 272] on div "ABN 36 456 933 515" at bounding box center [760, 294] width 845 height 68
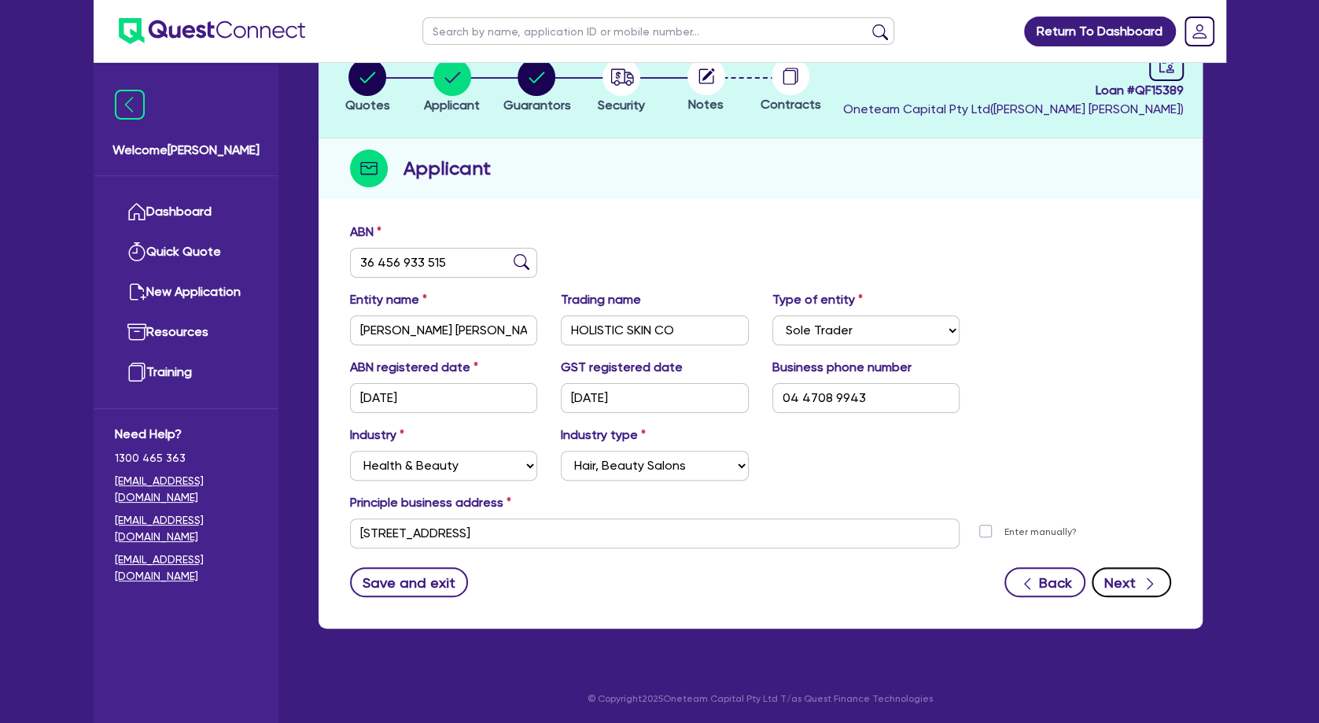
click at [1127, 577] on button "Next" at bounding box center [1131, 582] width 79 height 30
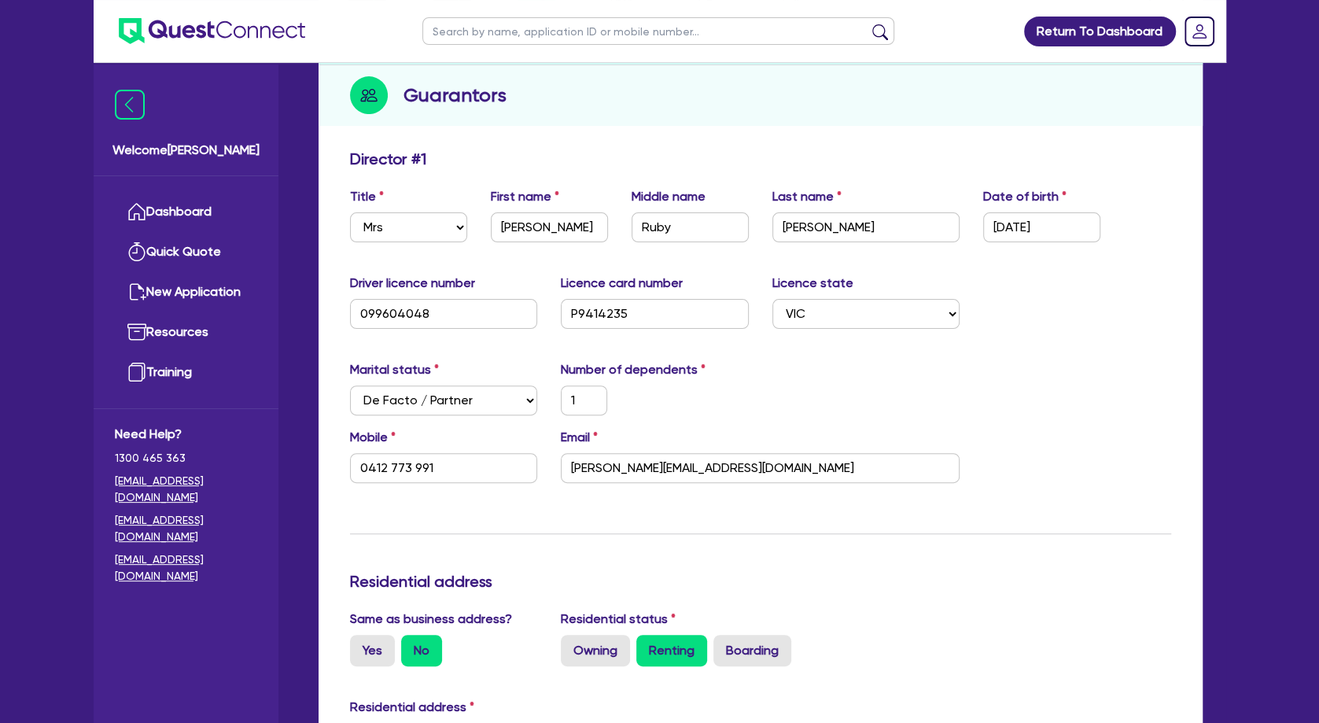
scroll to position [183, 0]
click at [350, 386] on select "Select Single Married De Facto / Partner" at bounding box center [444, 401] width 188 height 30
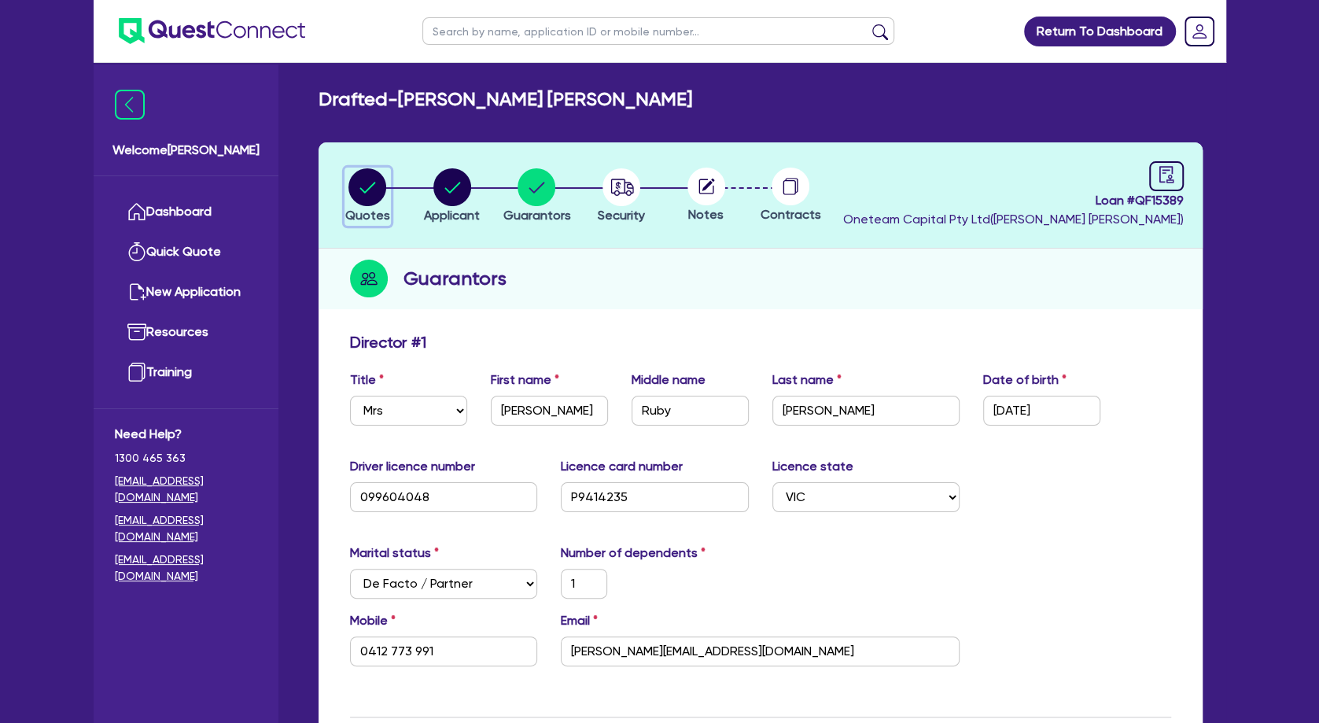
click at [376, 194] on circle "button" at bounding box center [368, 187] width 38 height 38
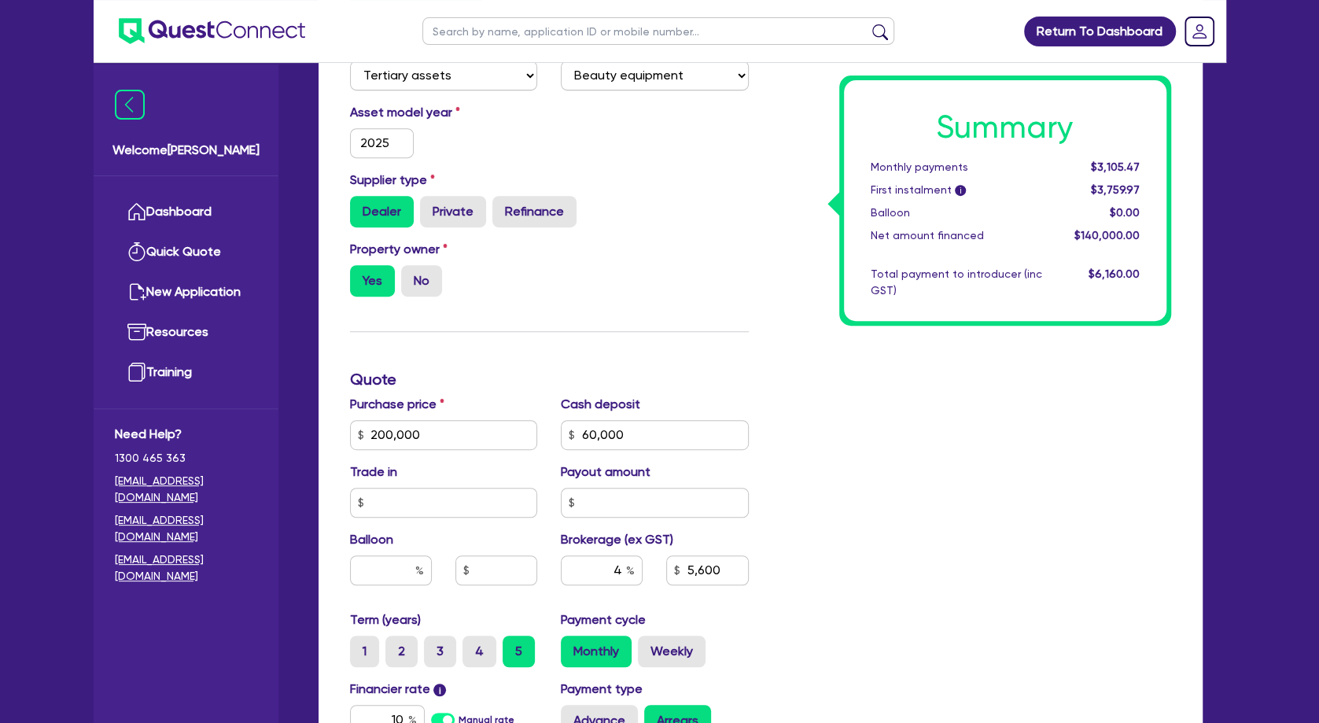
scroll to position [514, 0]
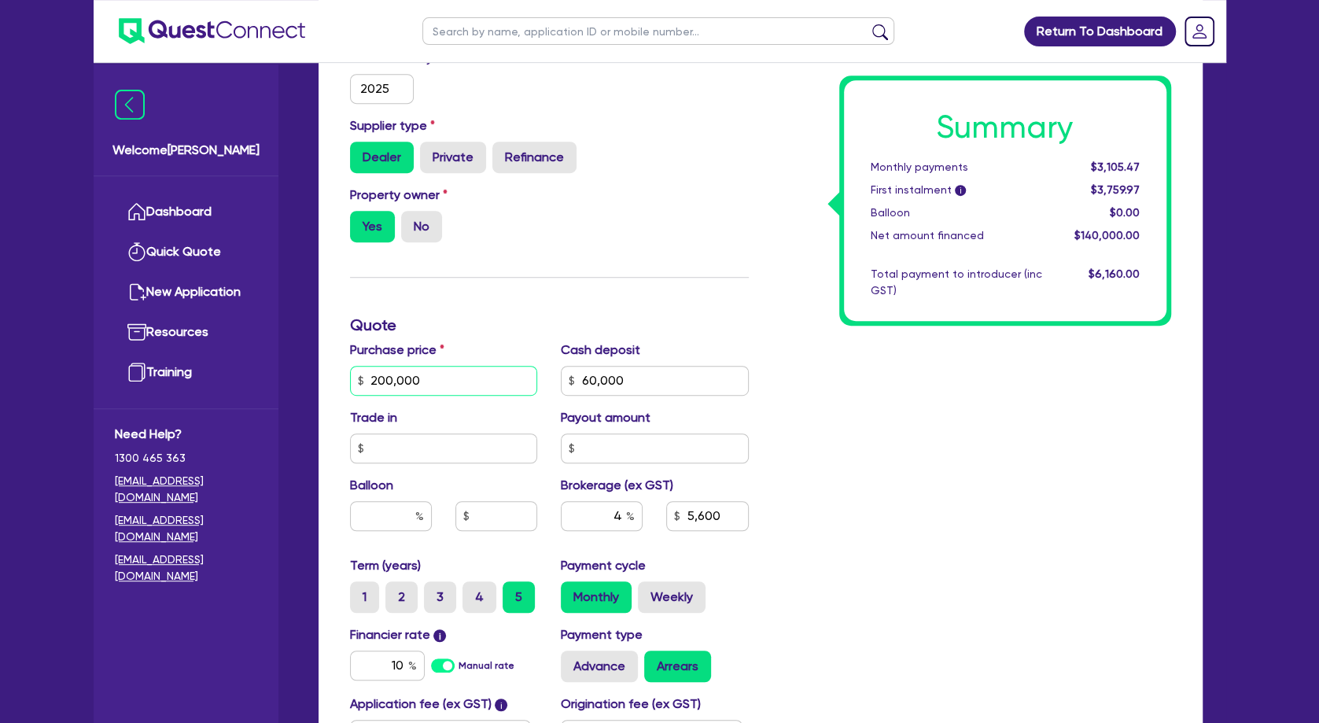
drag, startPoint x: 431, startPoint y: 399, endPoint x: 320, endPoint y: 403, distance: 111.0
click at [350, 396] on input "200,000" at bounding box center [444, 381] width 188 height 30
click at [567, 308] on div "Funding Options Who will be funding this deal? Select I will fund 100% I will c…" at bounding box center [549, 325] width 422 height 1013
drag, startPoint x: 654, startPoint y: 405, endPoint x: 559, endPoint y: 398, distance: 95.5
click at [561, 396] on input "60,000" at bounding box center [655, 381] width 188 height 30
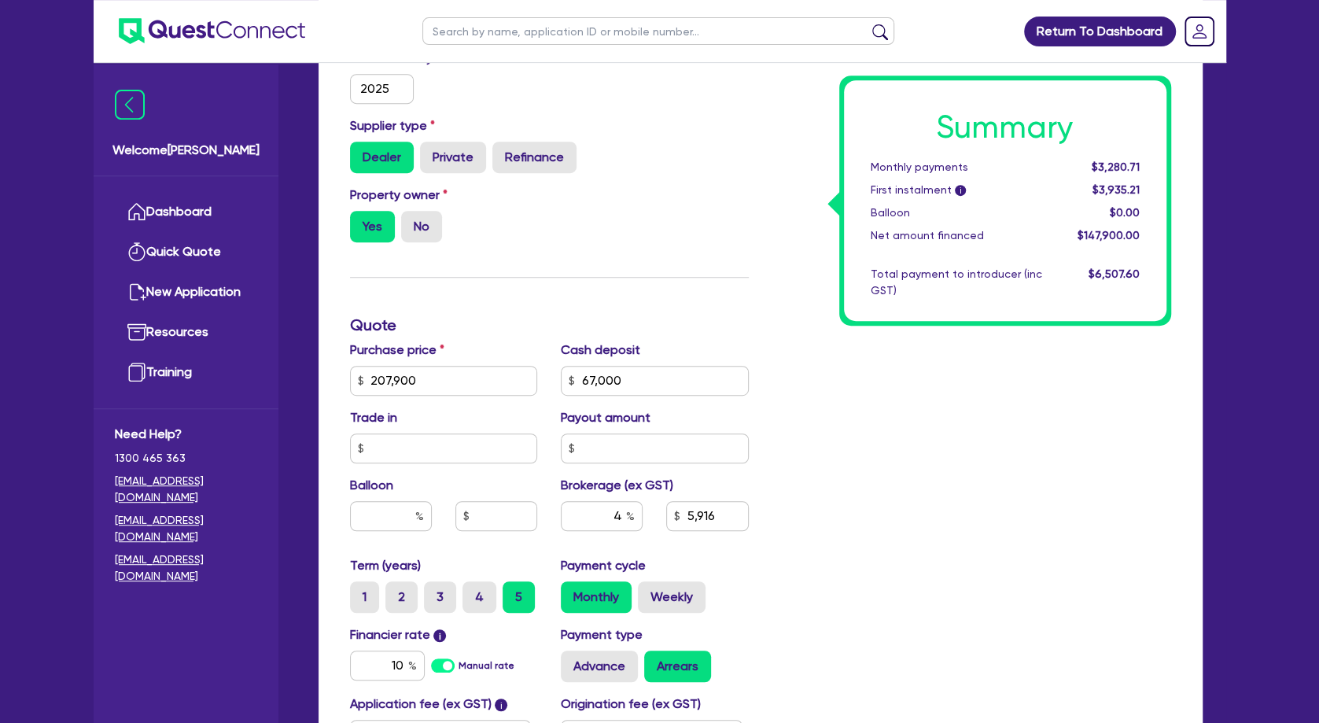
click at [811, 427] on div "Summary Monthly payments $3,280.71 First instalment i $3,935.21 Balloon $0.00 N…" at bounding box center [972, 325] width 422 height 1013
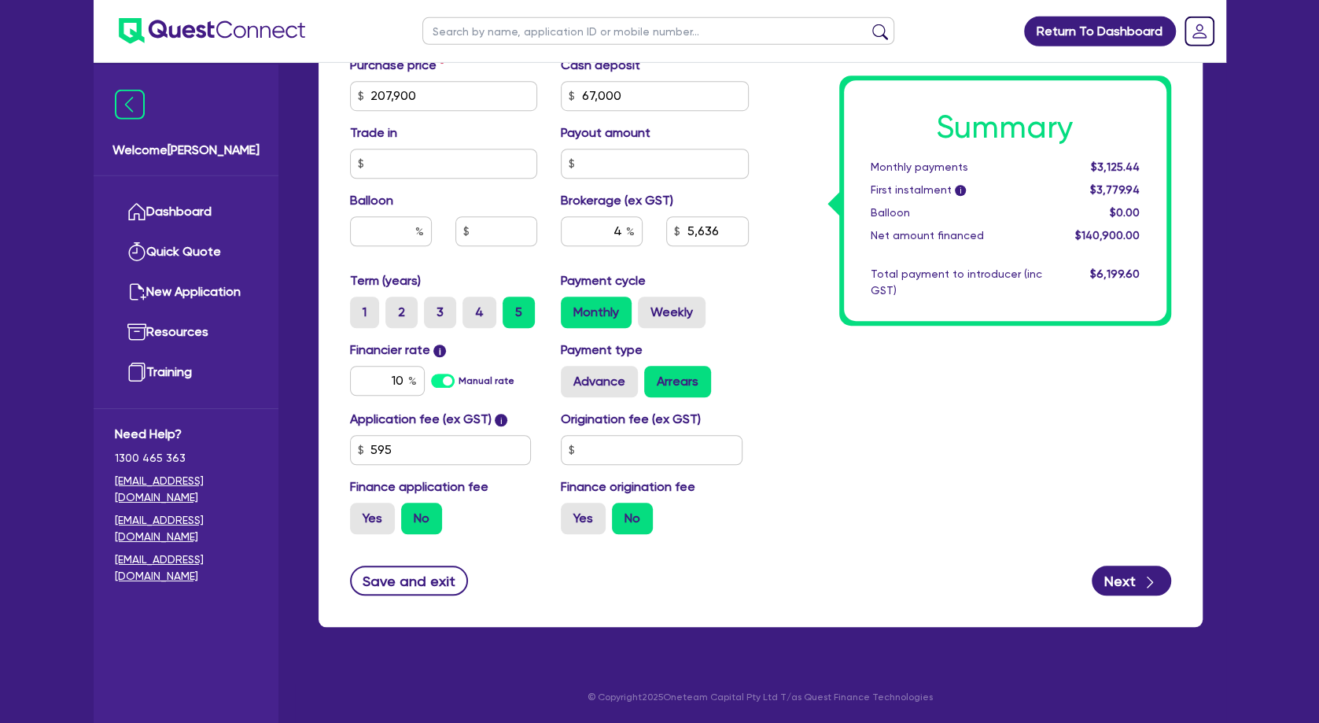
scroll to position [817, 0]
click at [1141, 583] on button "Next" at bounding box center [1131, 581] width 79 height 30
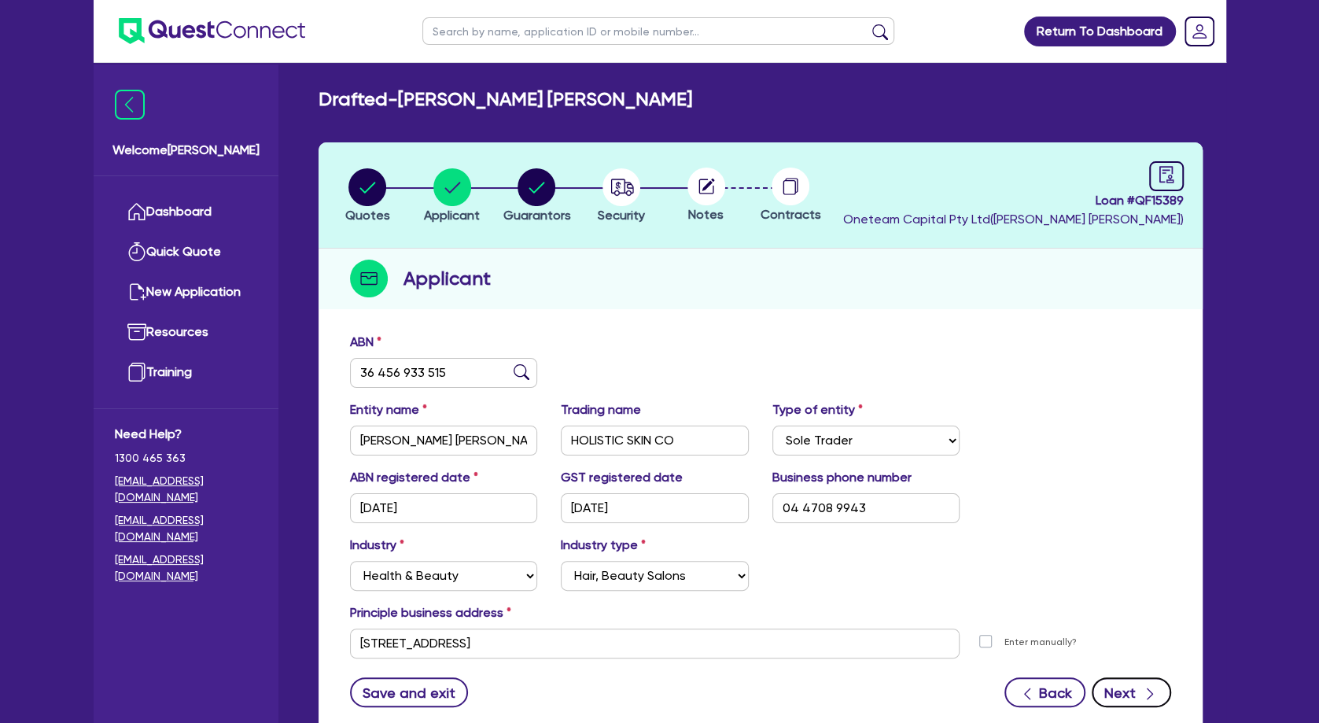
click at [1116, 688] on button "Next" at bounding box center [1131, 692] width 79 height 30
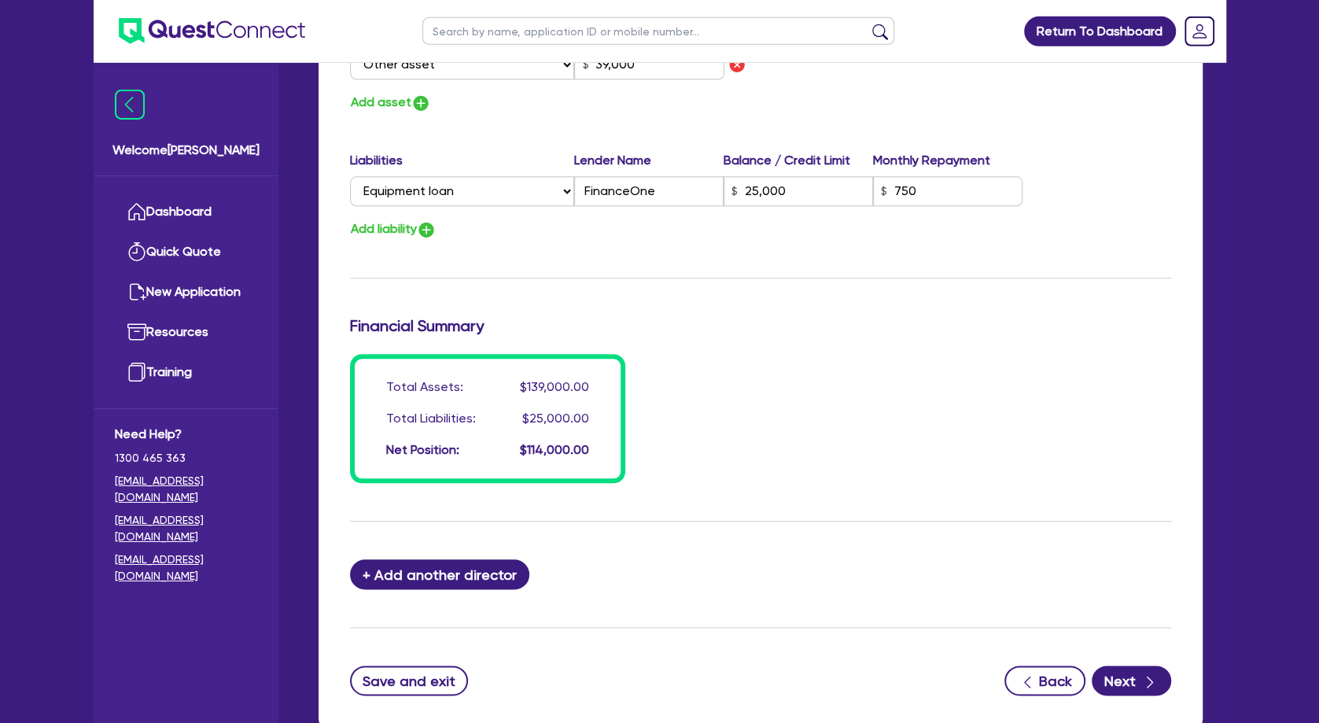
scroll to position [1167, 0]
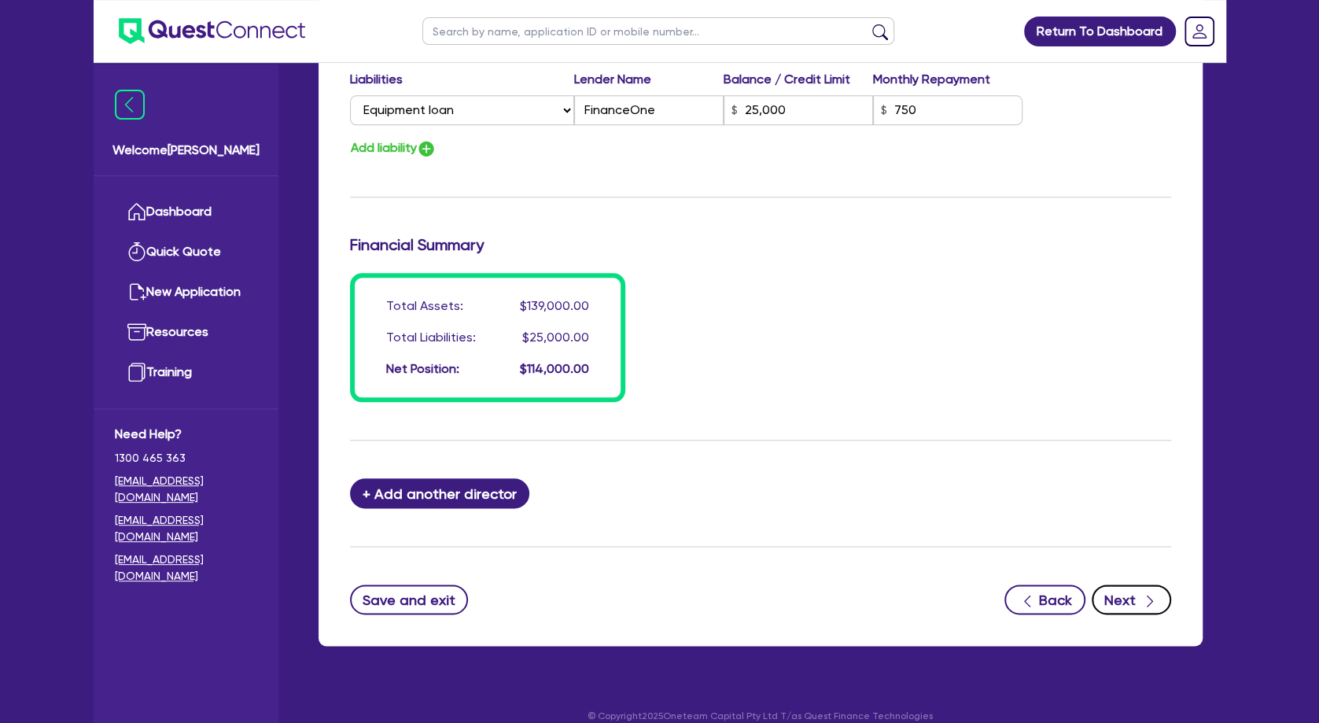
click at [1120, 598] on button "Next" at bounding box center [1131, 600] width 79 height 30
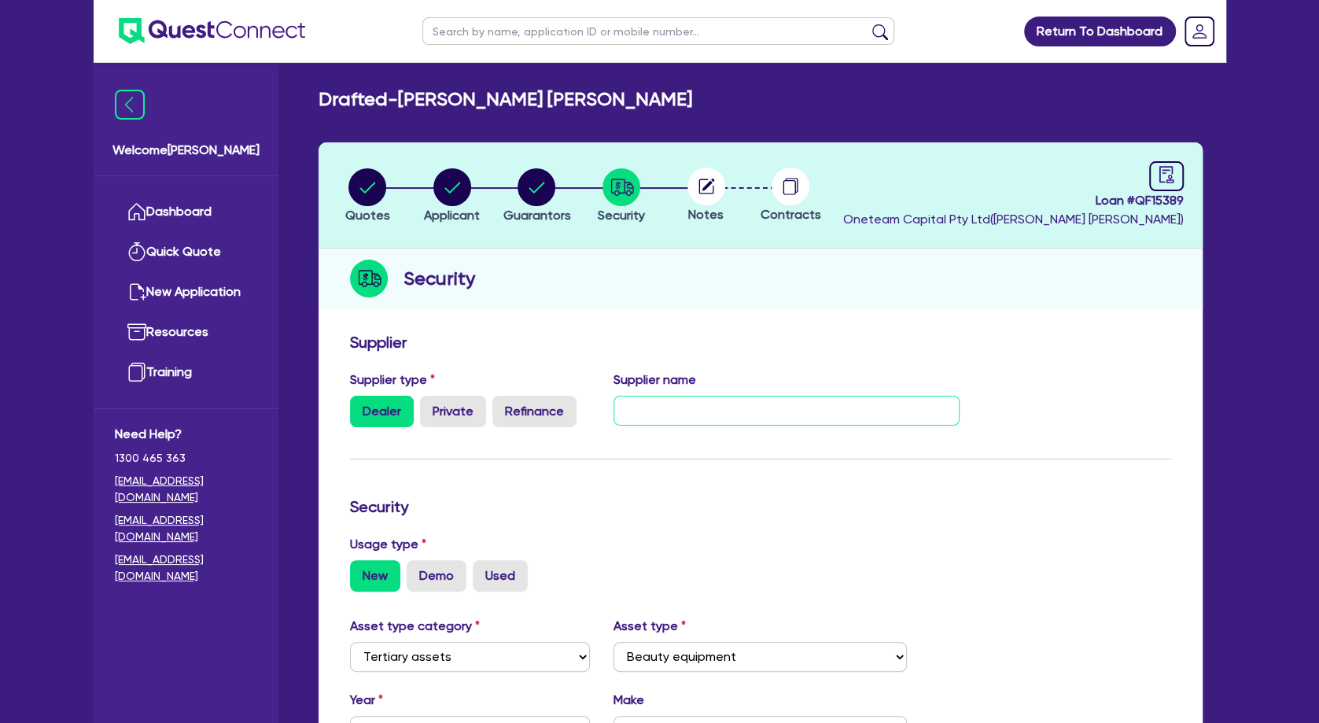
click at [716, 415] on input "text" at bounding box center [787, 411] width 346 height 30
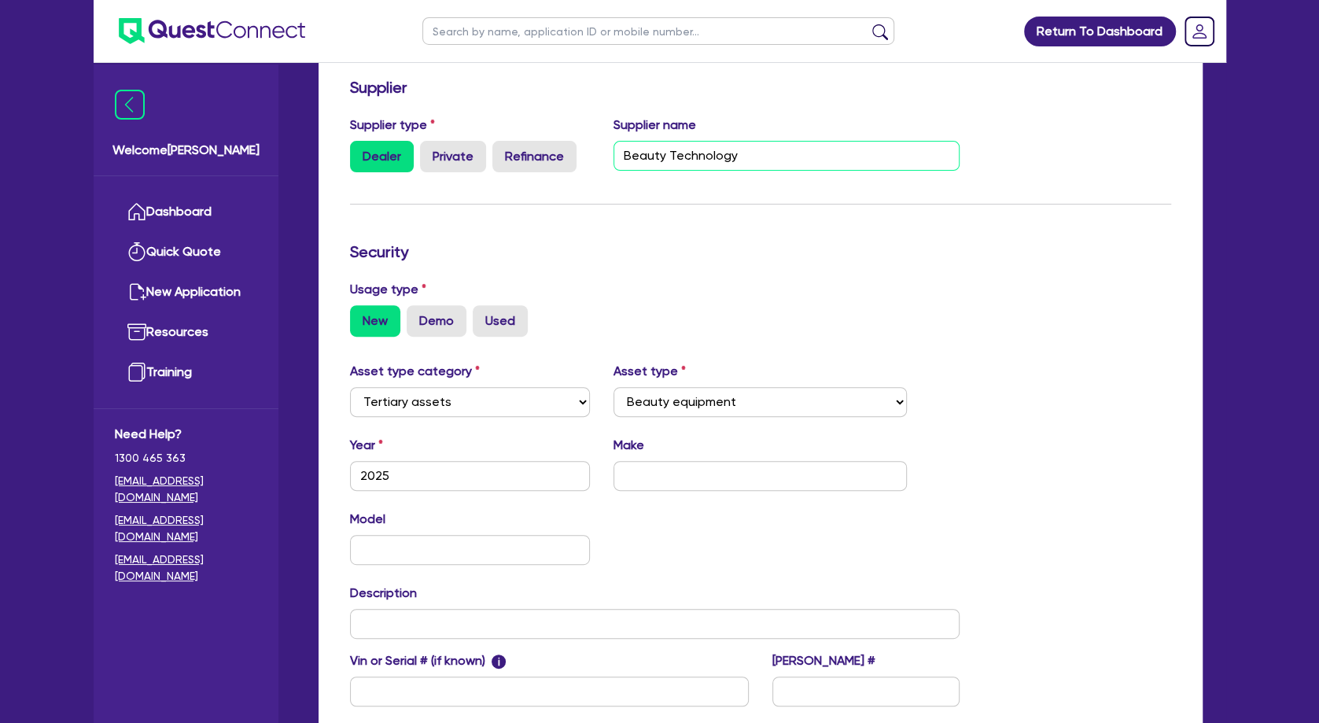
scroll to position [260, 0]
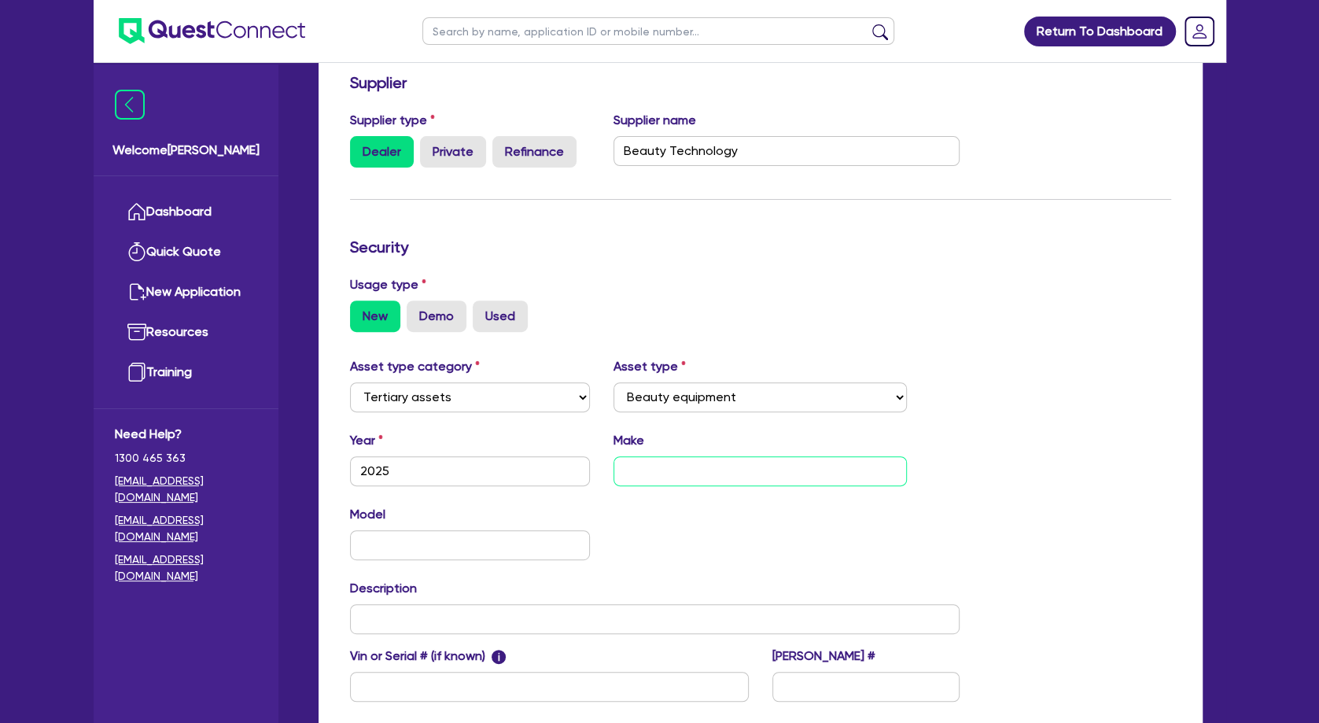
click at [725, 476] on input "text" at bounding box center [760, 471] width 293 height 30
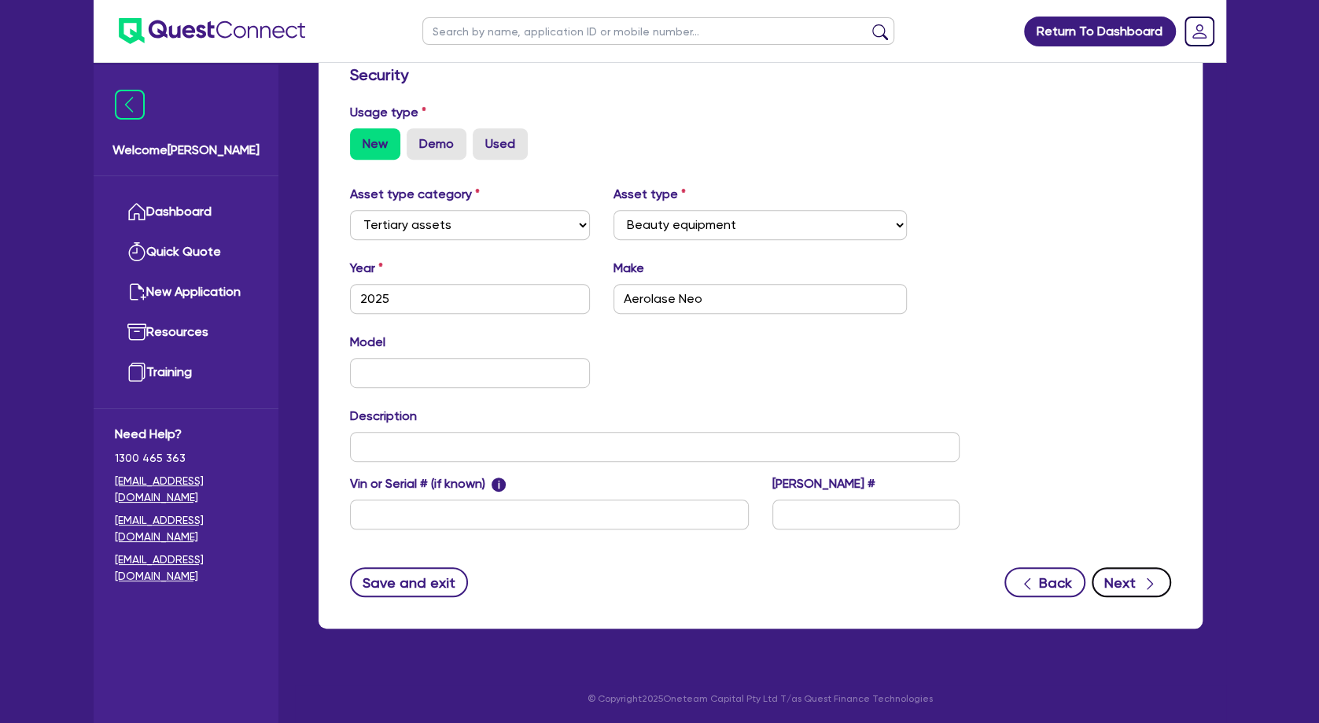
click at [1137, 574] on button "Next" at bounding box center [1131, 582] width 79 height 30
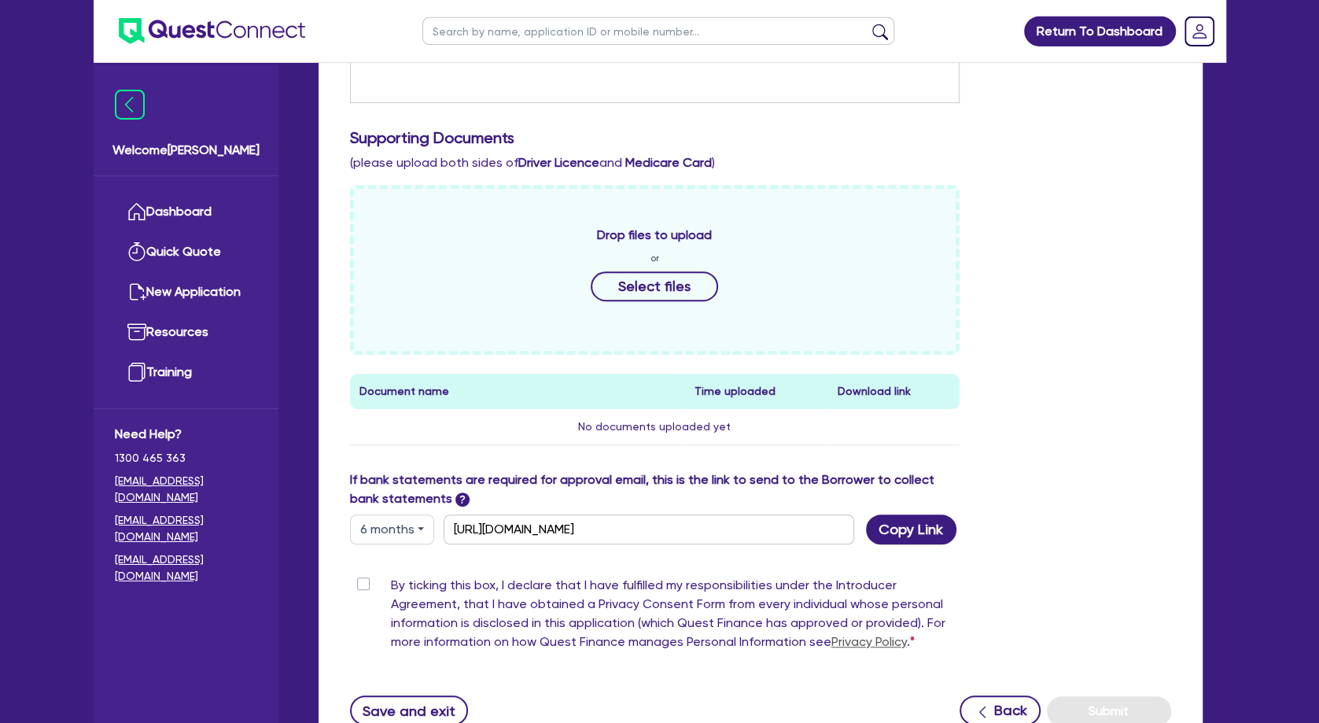
scroll to position [574, 0]
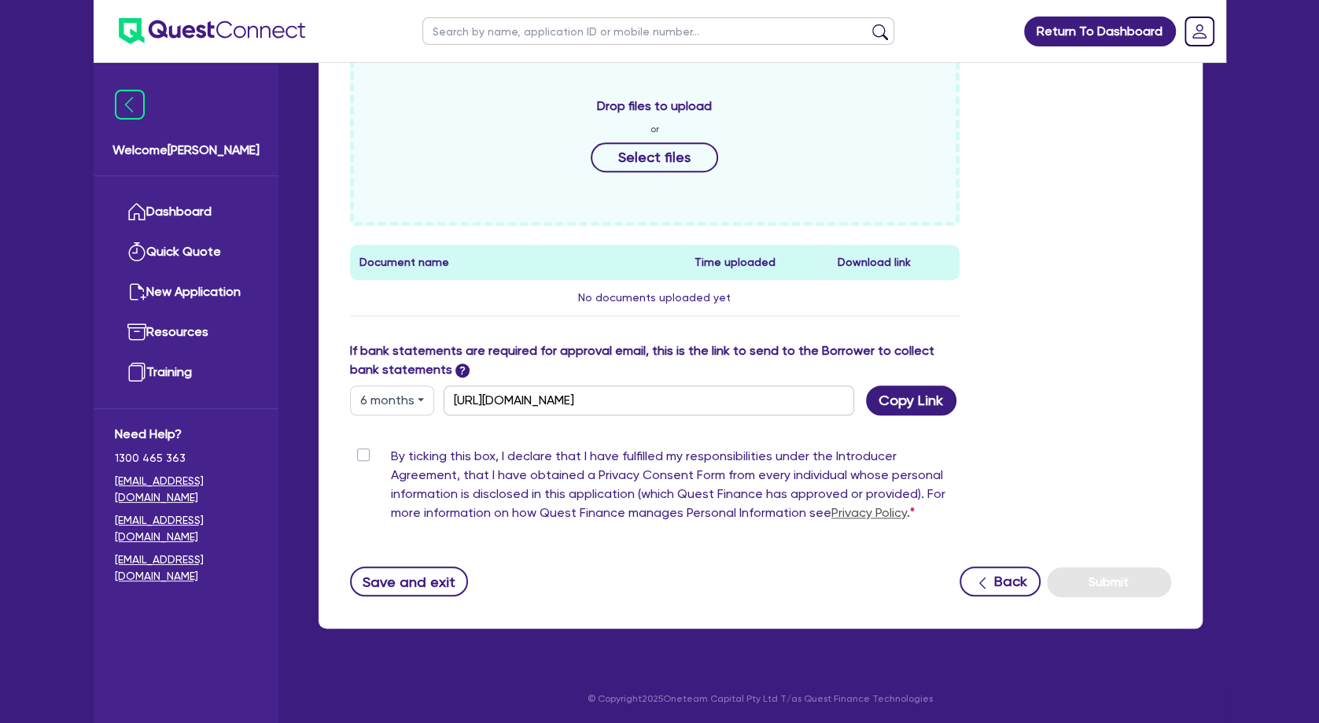
click at [391, 452] on label "By ticking this box, I declare that I have fulfilled my responsibilities under …" at bounding box center [676, 488] width 570 height 82
click at [363, 452] on input "By ticking this box, I declare that I have fulfilled my responsibilities under …" at bounding box center [356, 454] width 13 height 15
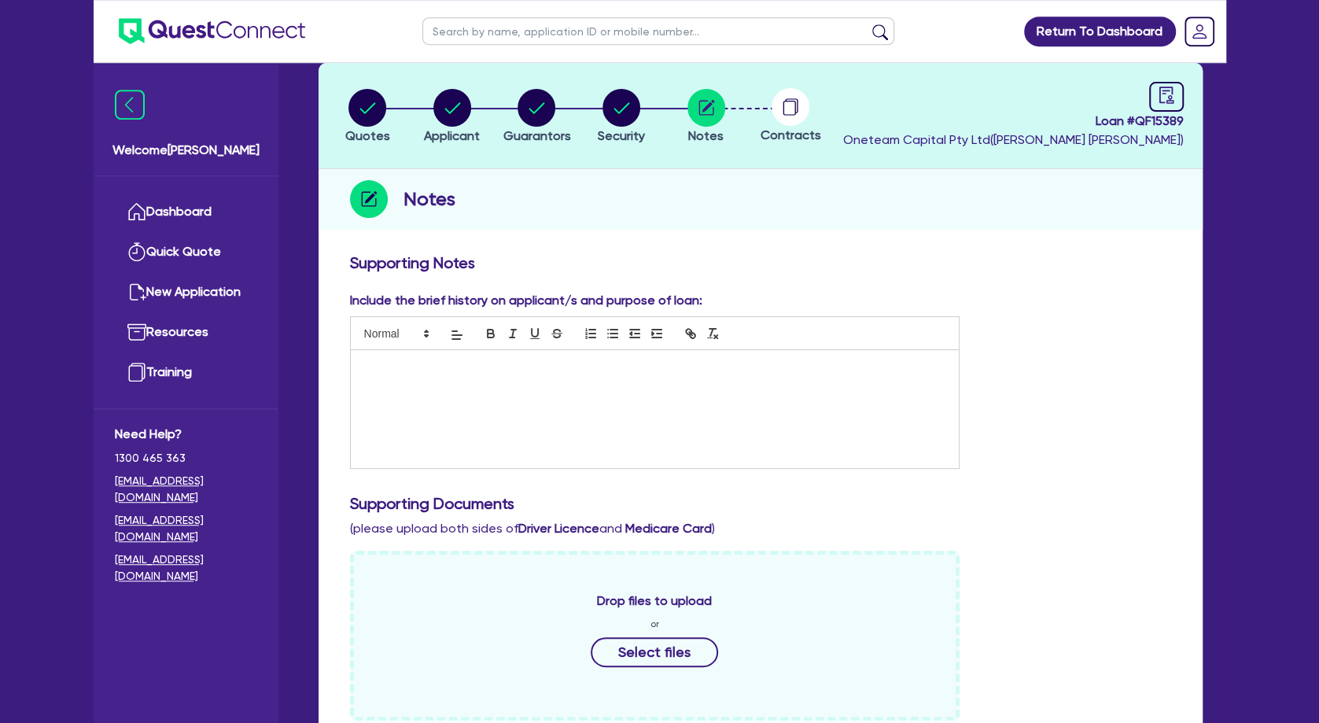
scroll to position [78, 0]
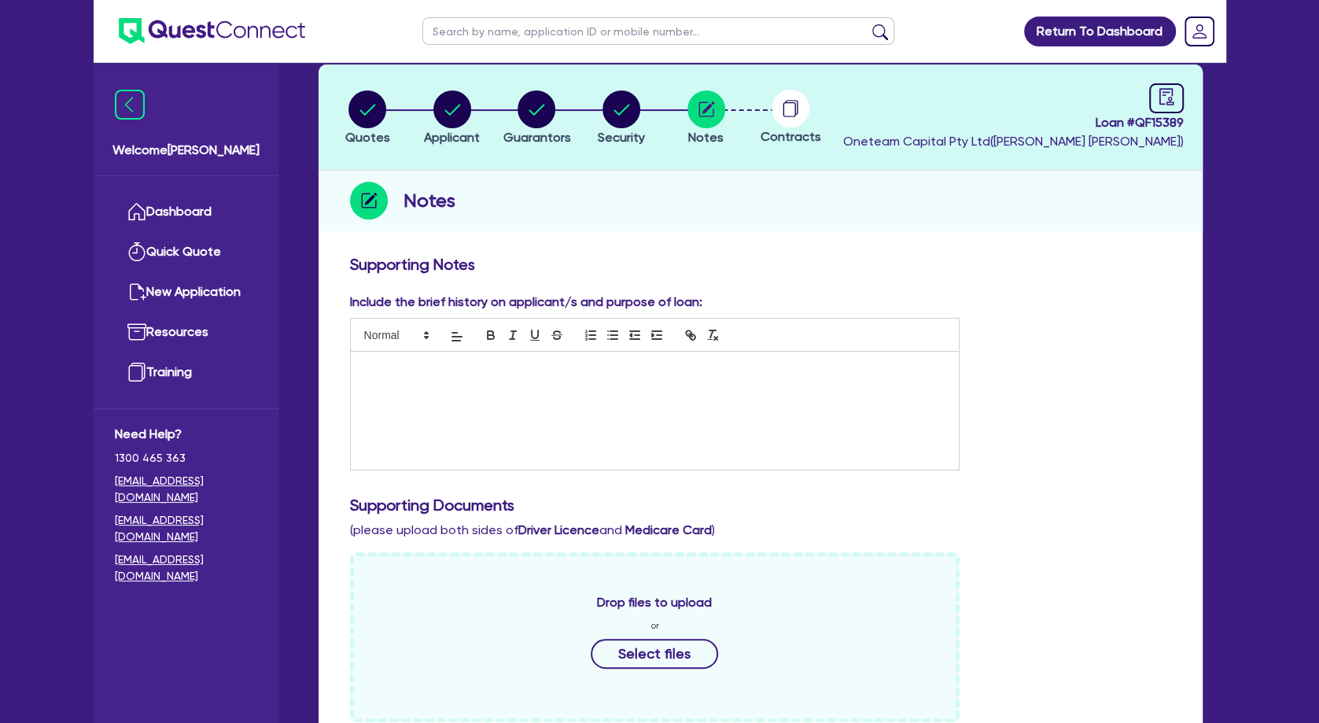
click at [483, 373] on p at bounding box center [655, 368] width 585 height 14
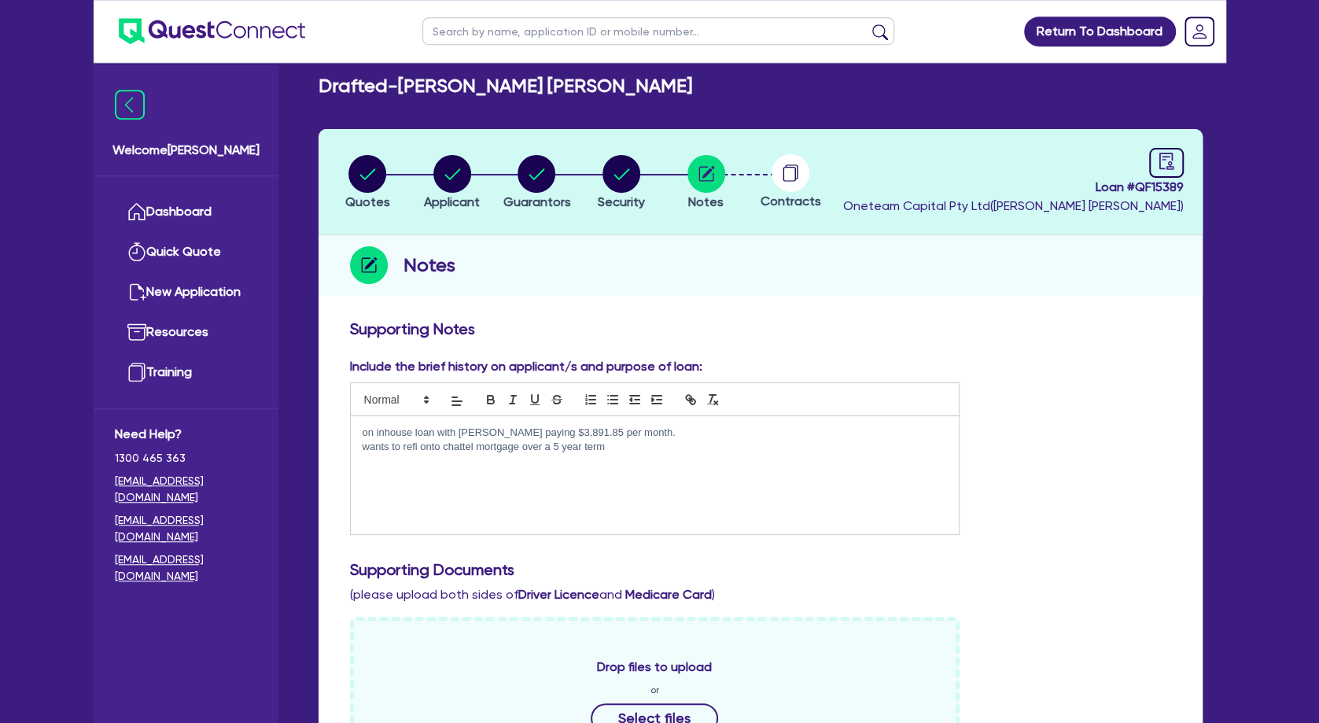
scroll to position [13, 0]
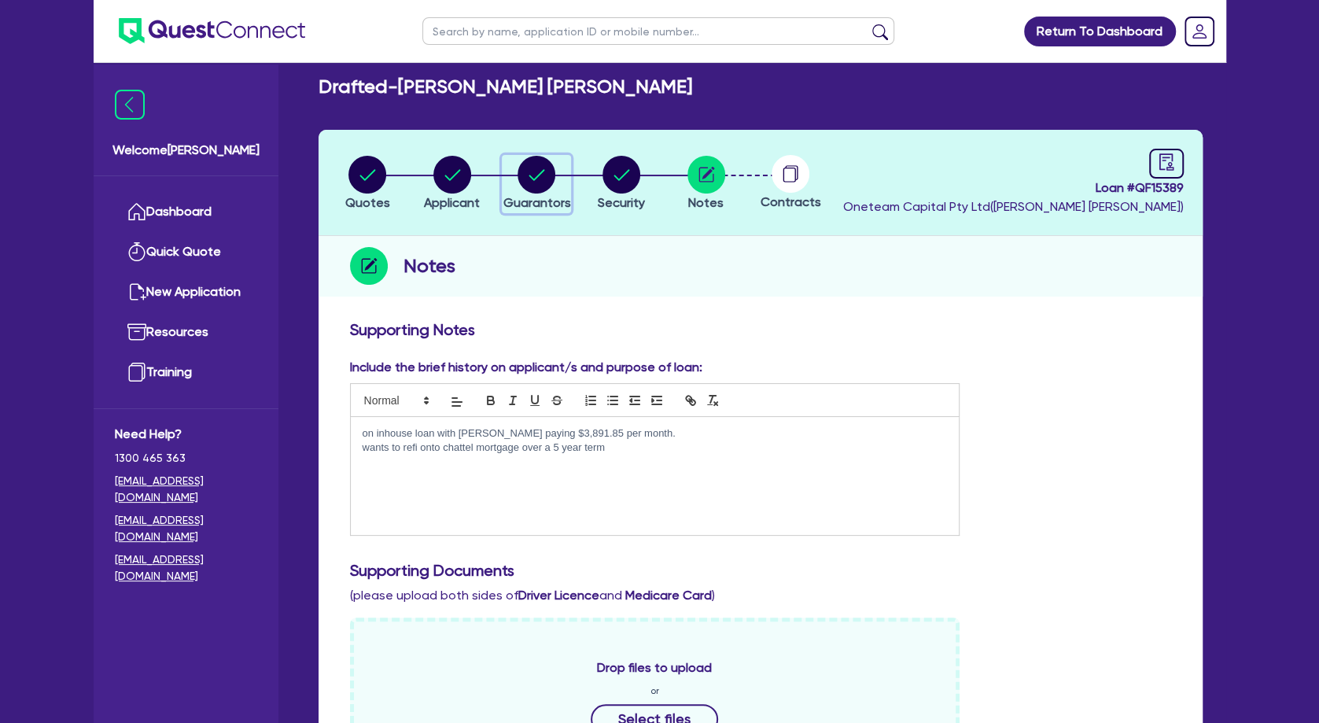
click at [546, 180] on circle "button" at bounding box center [537, 175] width 38 height 38
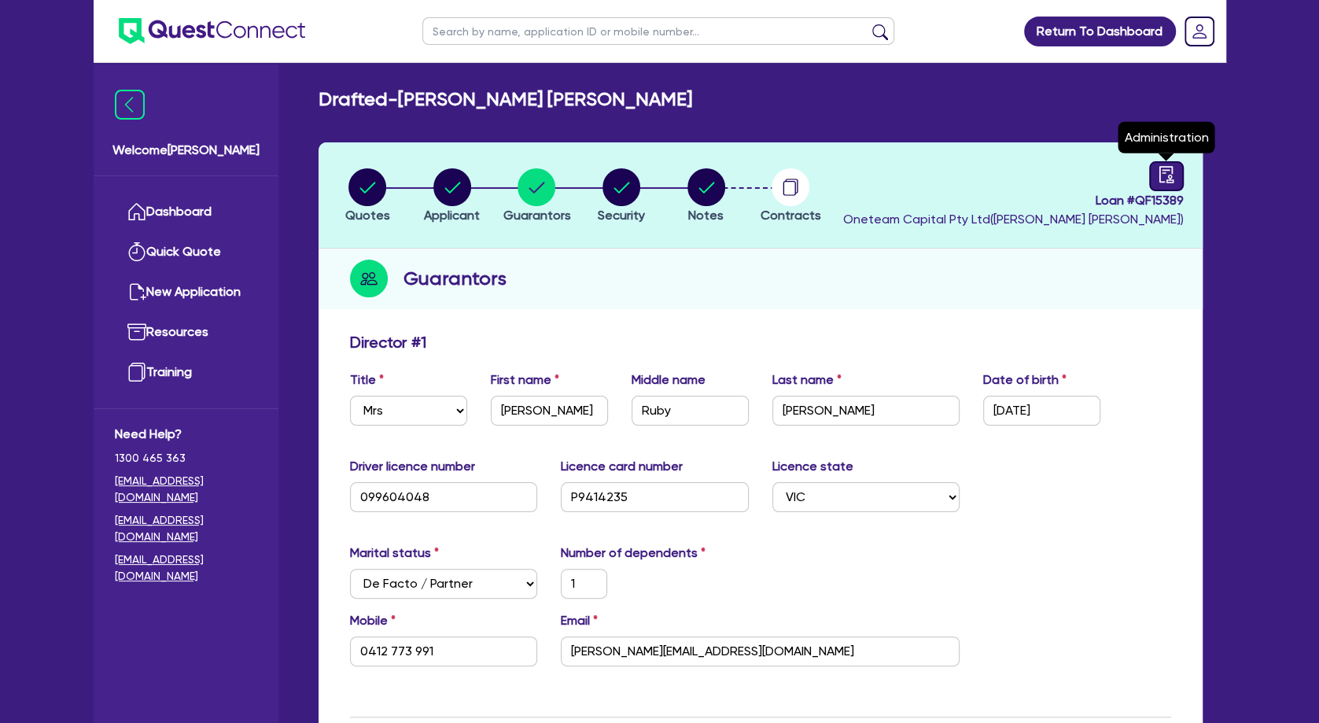
click at [1173, 175] on icon "audit" at bounding box center [1166, 174] width 17 height 17
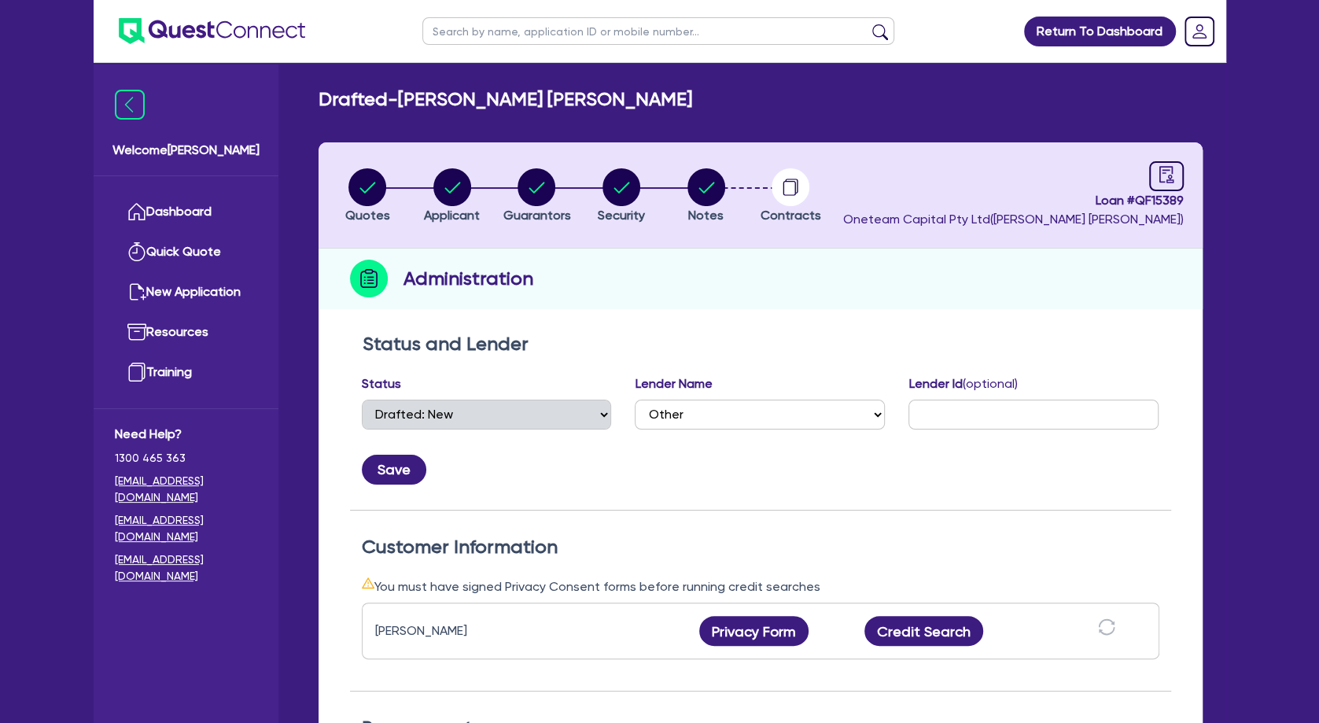
scroll to position [314, 0]
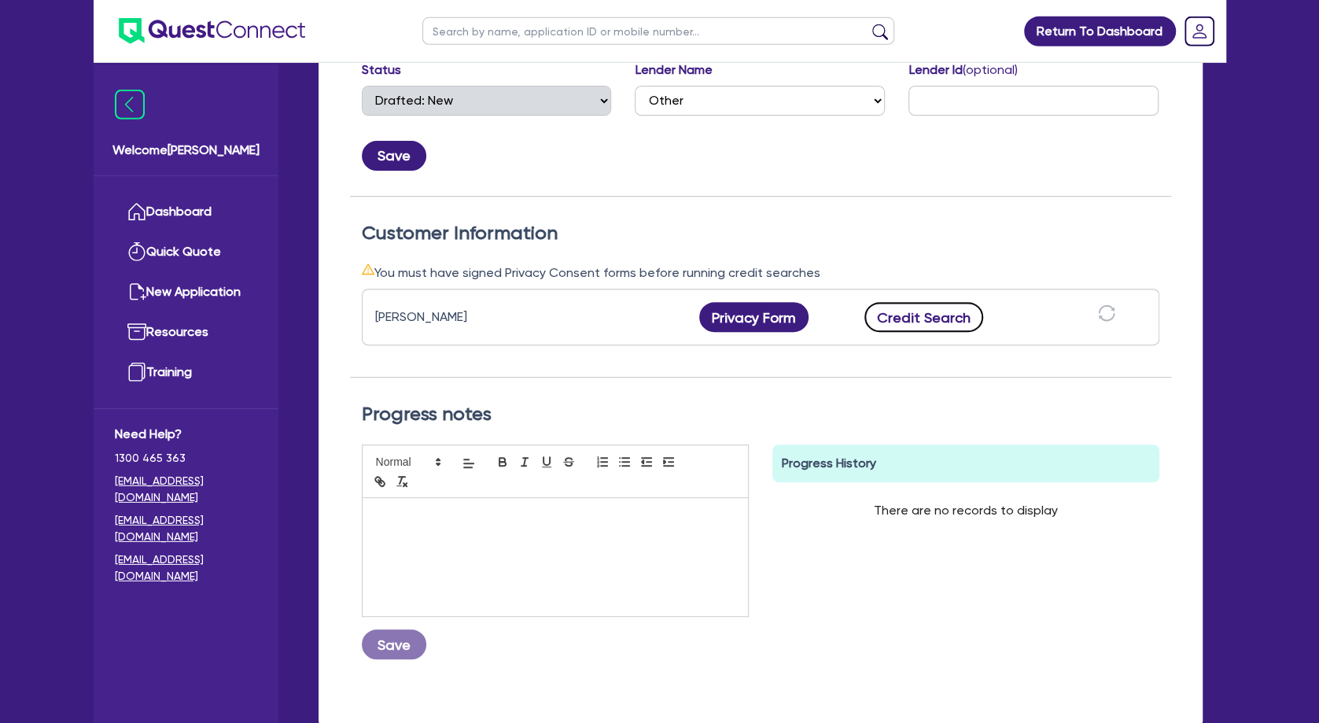
click at [945, 319] on button "Credit Search" at bounding box center [925, 317] width 120 height 30
click at [945, 319] on button "Credit Report" at bounding box center [924, 317] width 144 height 30
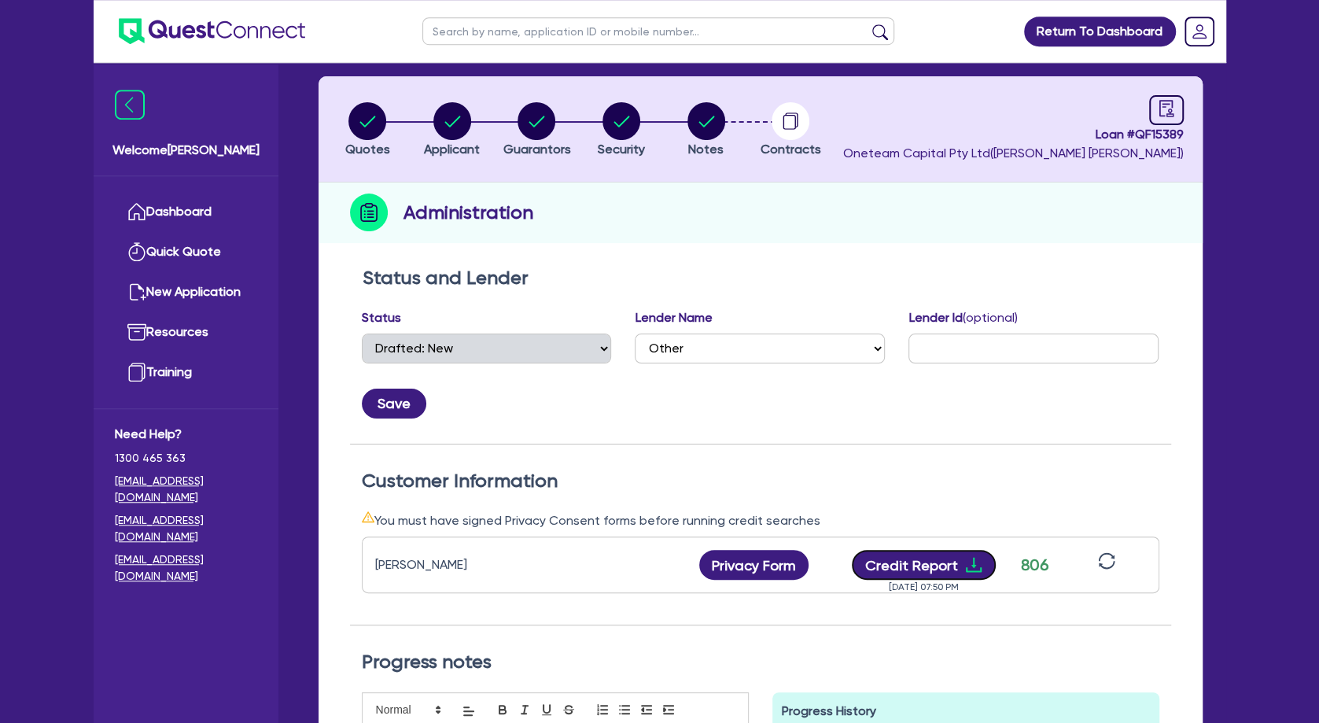
scroll to position [37, 0]
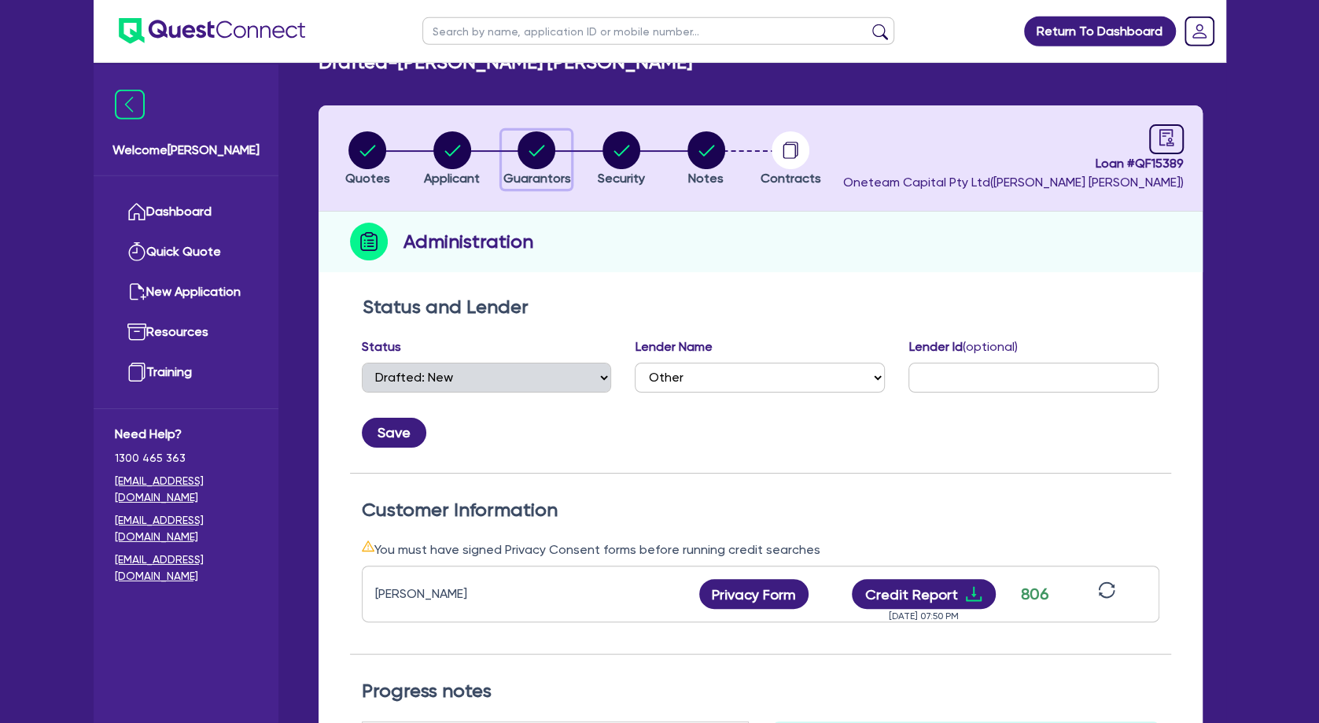
click at [541, 149] on icon "button" at bounding box center [537, 150] width 16 height 11
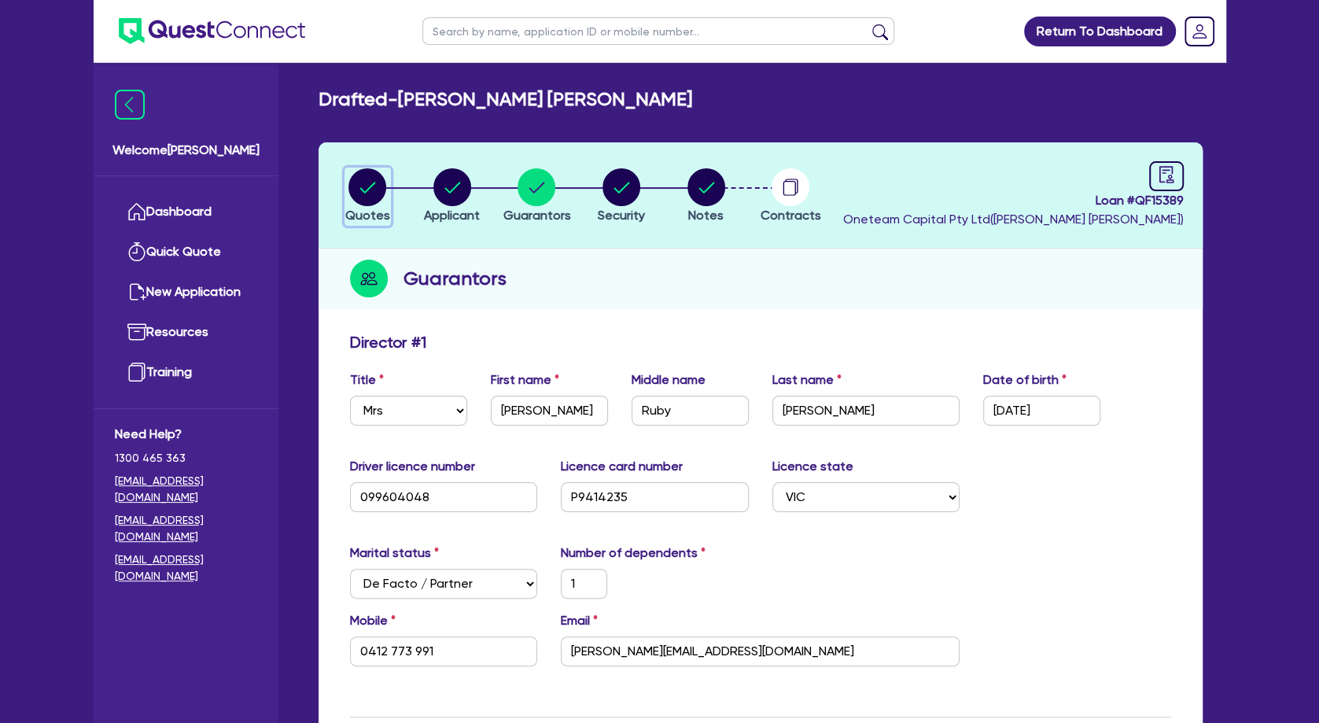
click at [366, 174] on circle "button" at bounding box center [368, 187] width 38 height 38
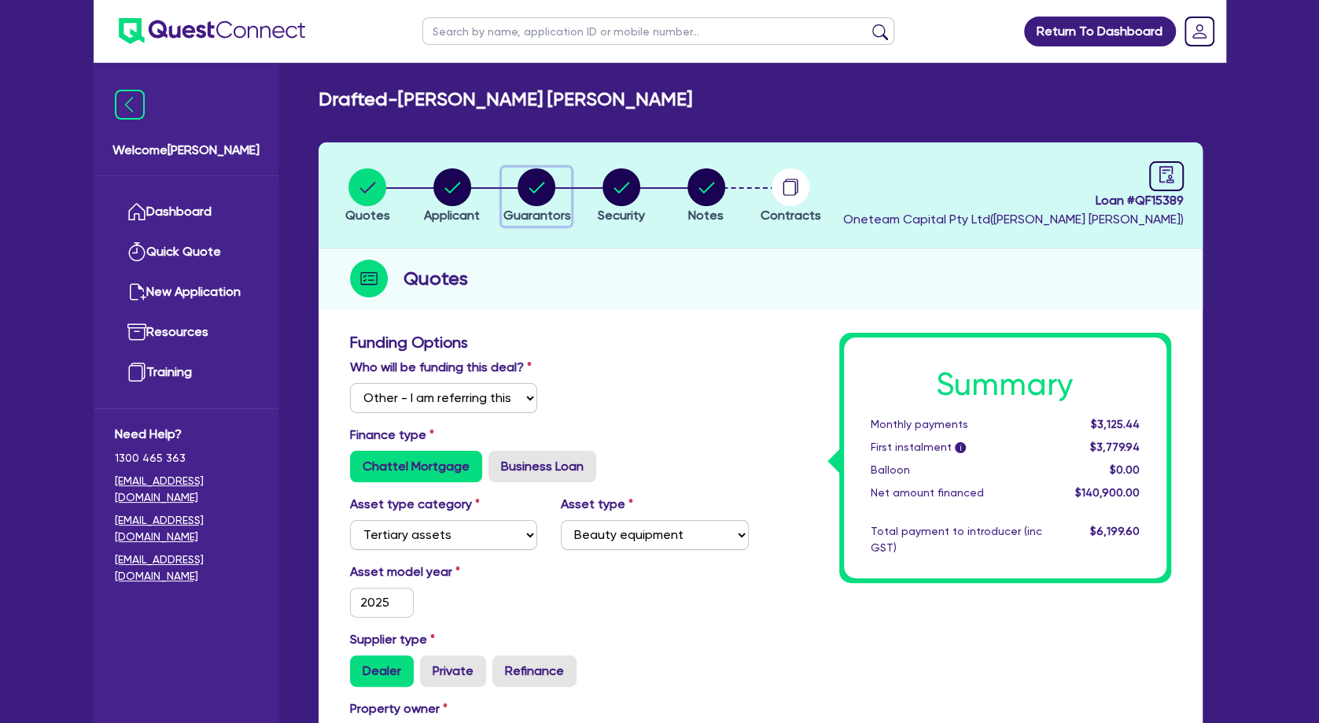
click at [530, 179] on circle "button" at bounding box center [537, 187] width 38 height 38
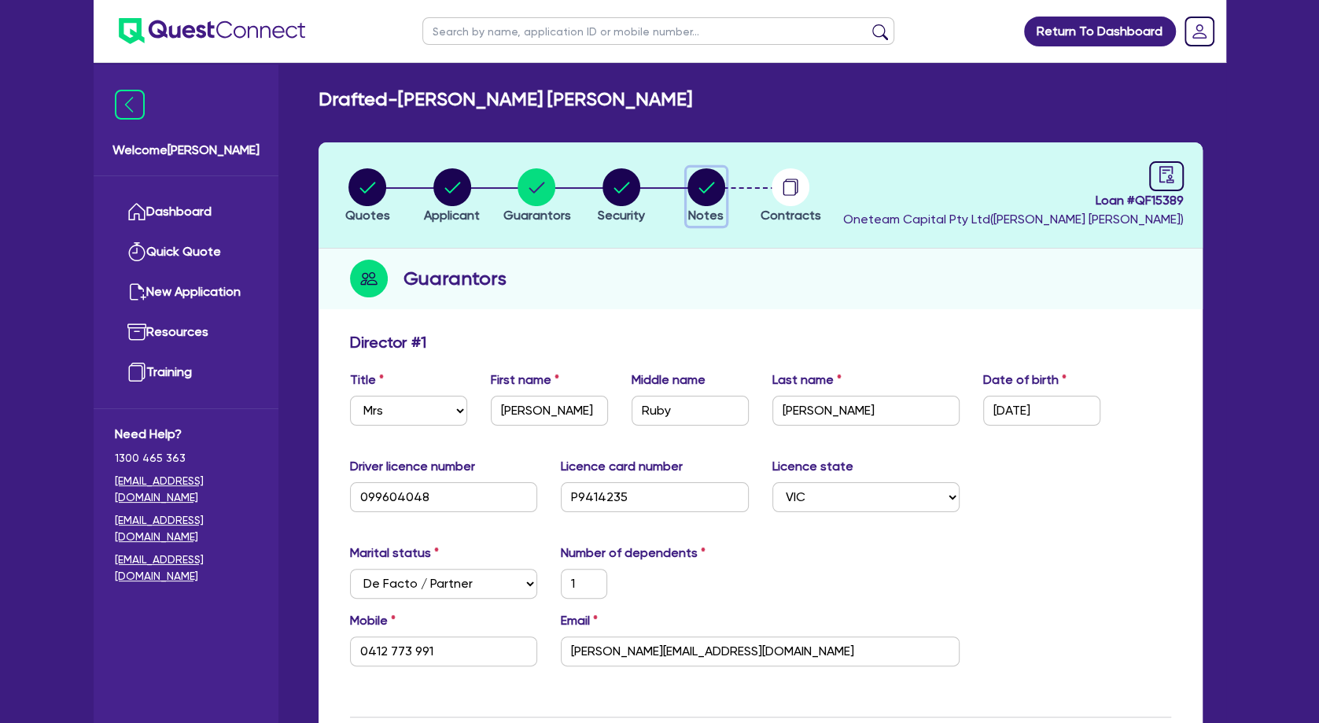
click at [709, 192] on circle "button" at bounding box center [707, 187] width 38 height 38
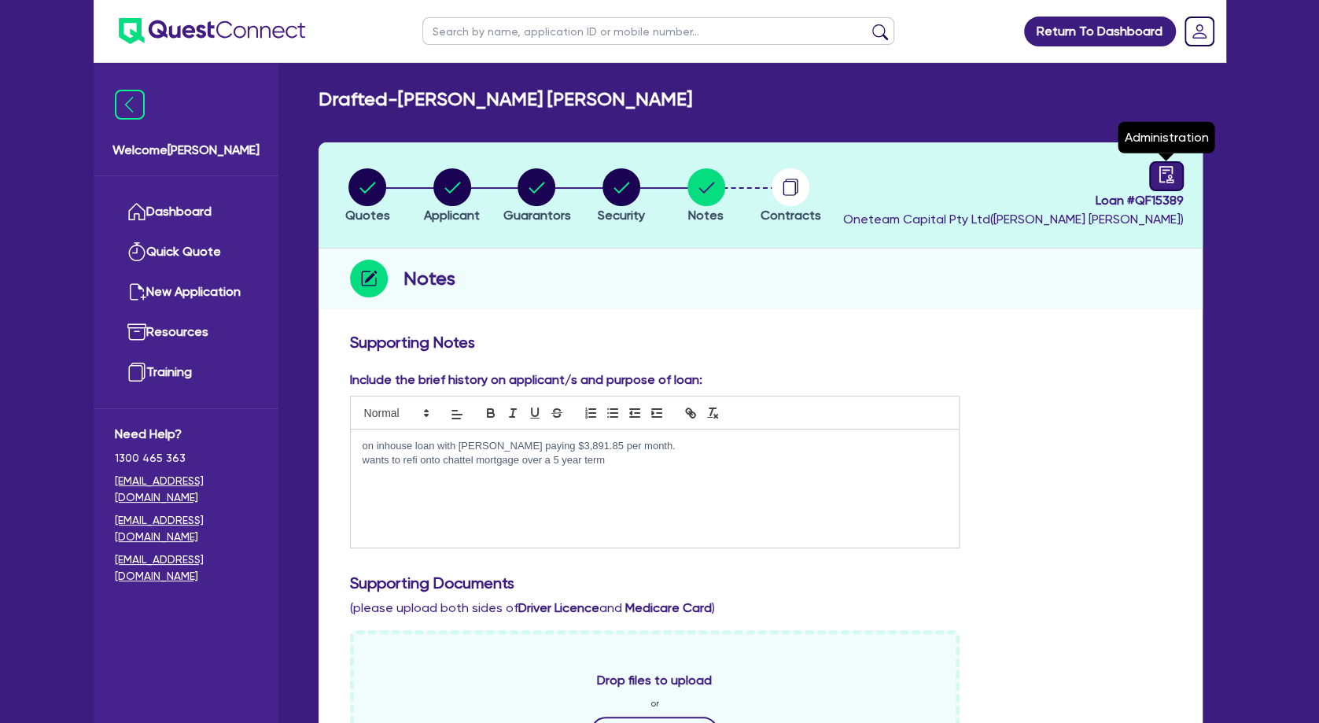
click at [1162, 173] on icon "audit" at bounding box center [1166, 174] width 14 height 17
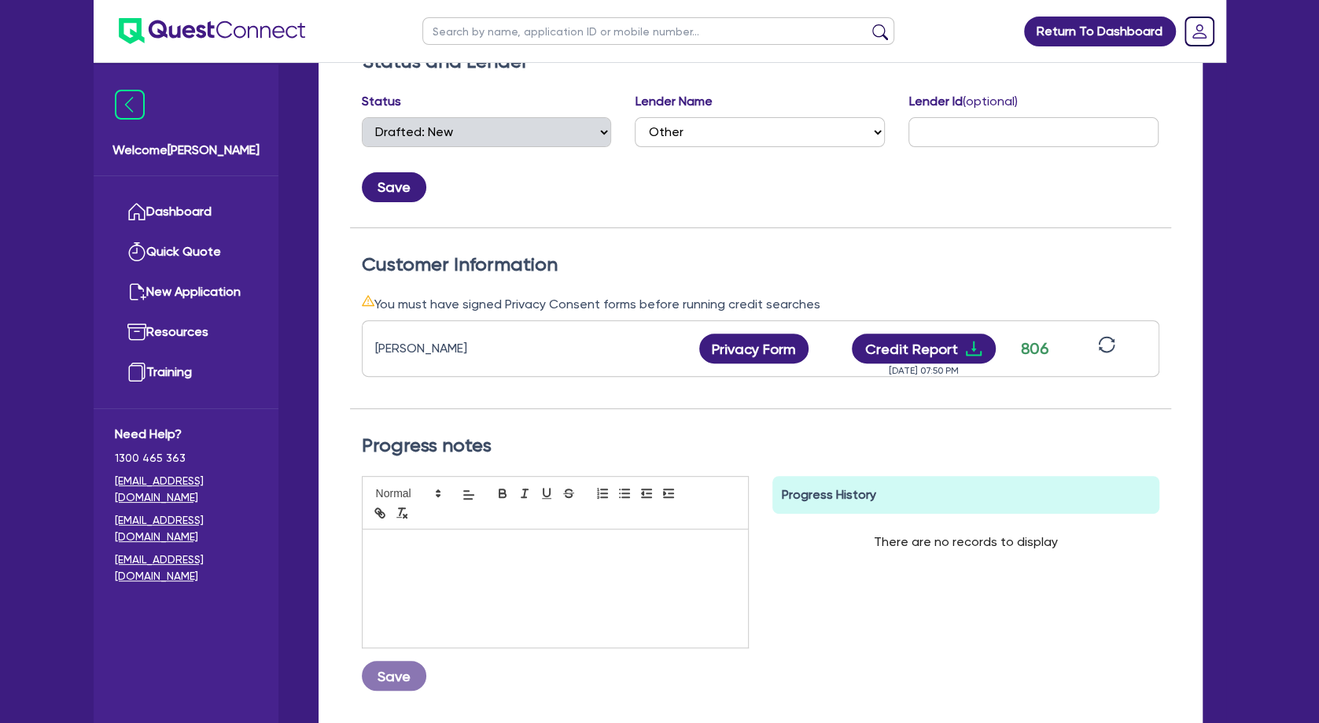
scroll to position [326, 0]
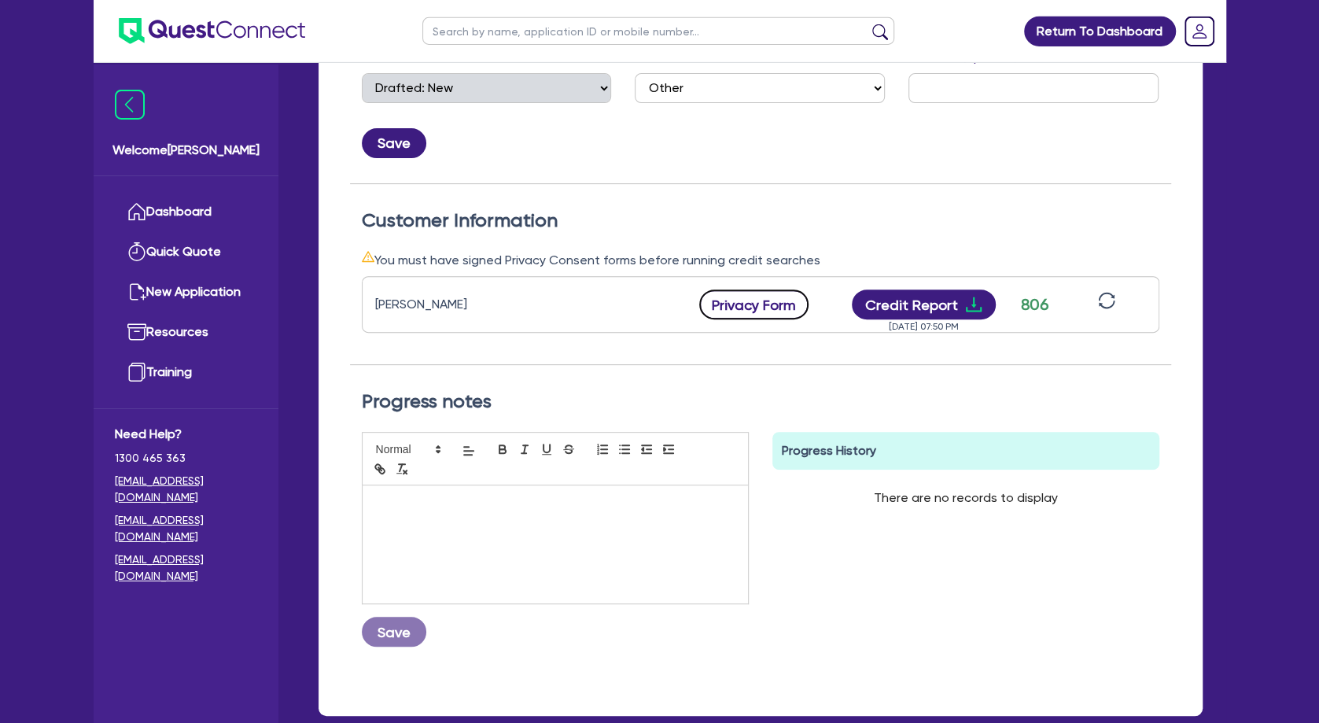
click at [762, 305] on button "Privacy Form" at bounding box center [754, 305] width 110 height 30
click at [648, 168] on div "Status and Lender Status Select Quoted Drafted: New Drafted: Amended Submitted:…" at bounding box center [760, 95] width 821 height 178
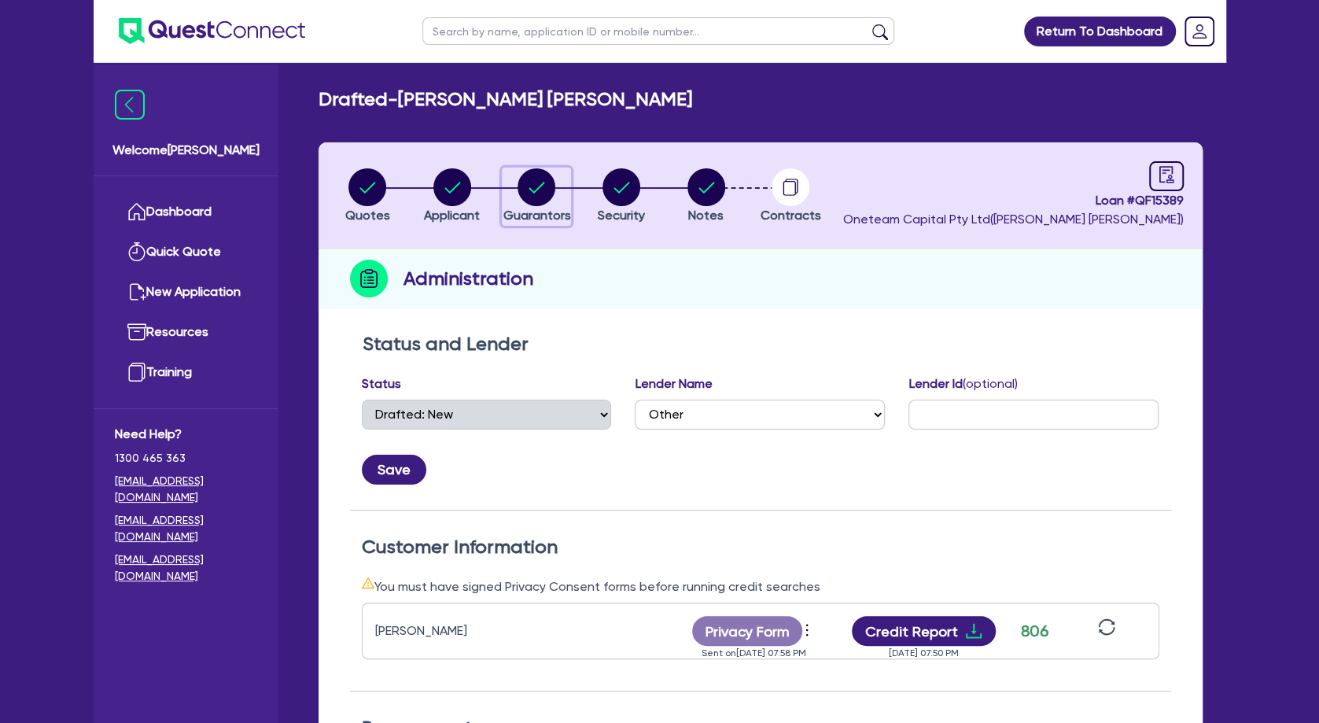
click at [525, 188] on circle "button" at bounding box center [537, 187] width 38 height 38
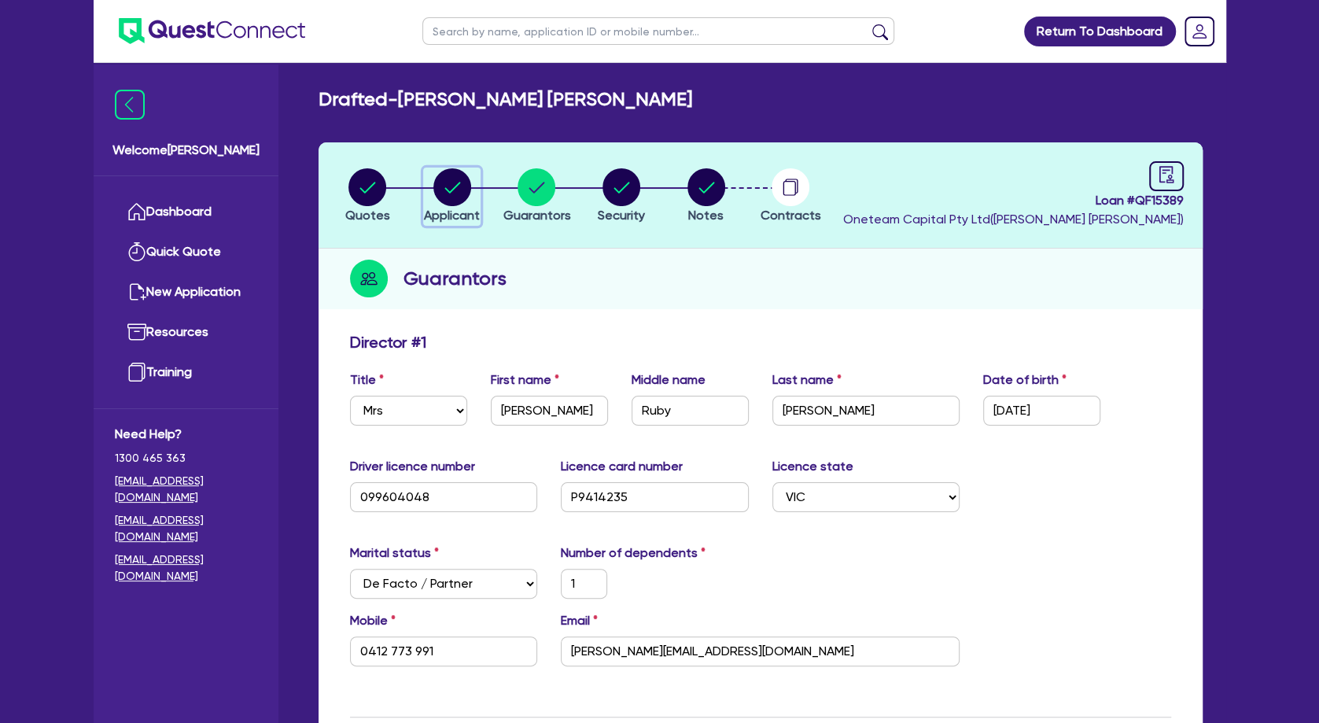
click at [443, 183] on circle "button" at bounding box center [452, 187] width 38 height 38
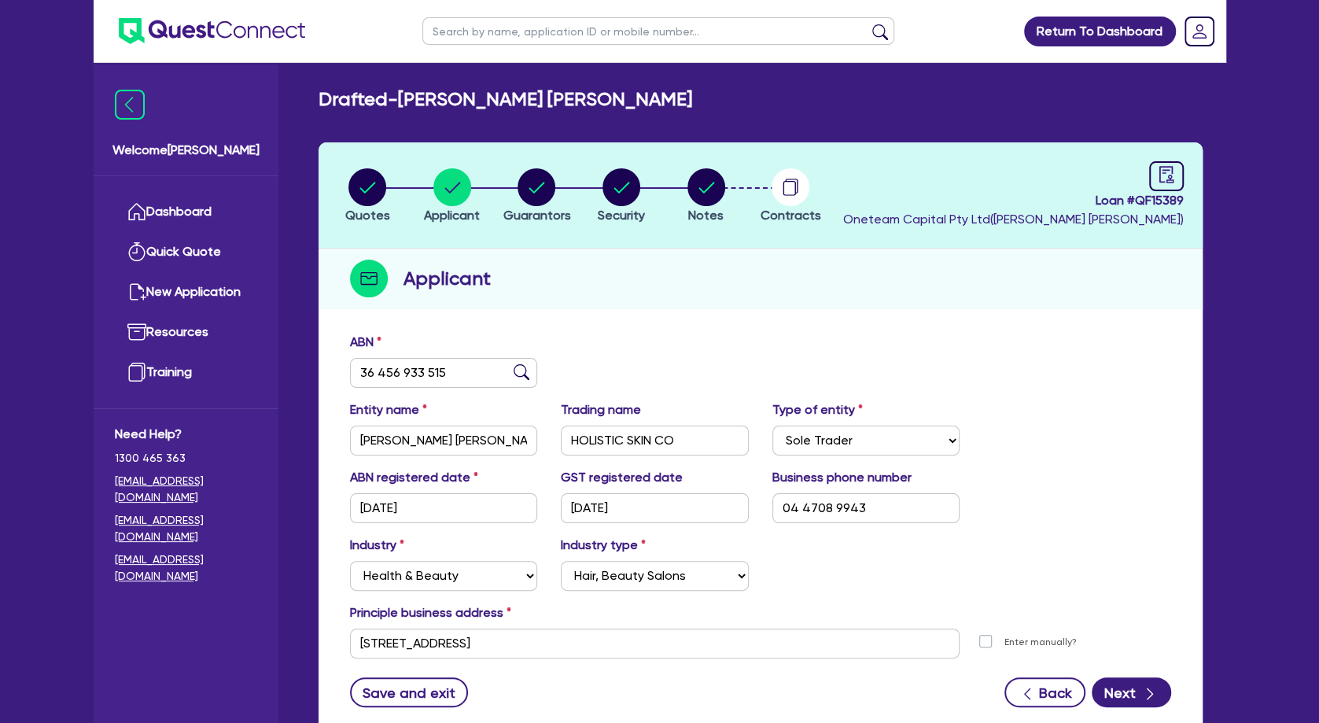
click at [478, 33] on input "text" at bounding box center [658, 31] width 472 height 28
paste input "[PERSON_NAME]"
click button "submit" at bounding box center [880, 35] width 25 height 22
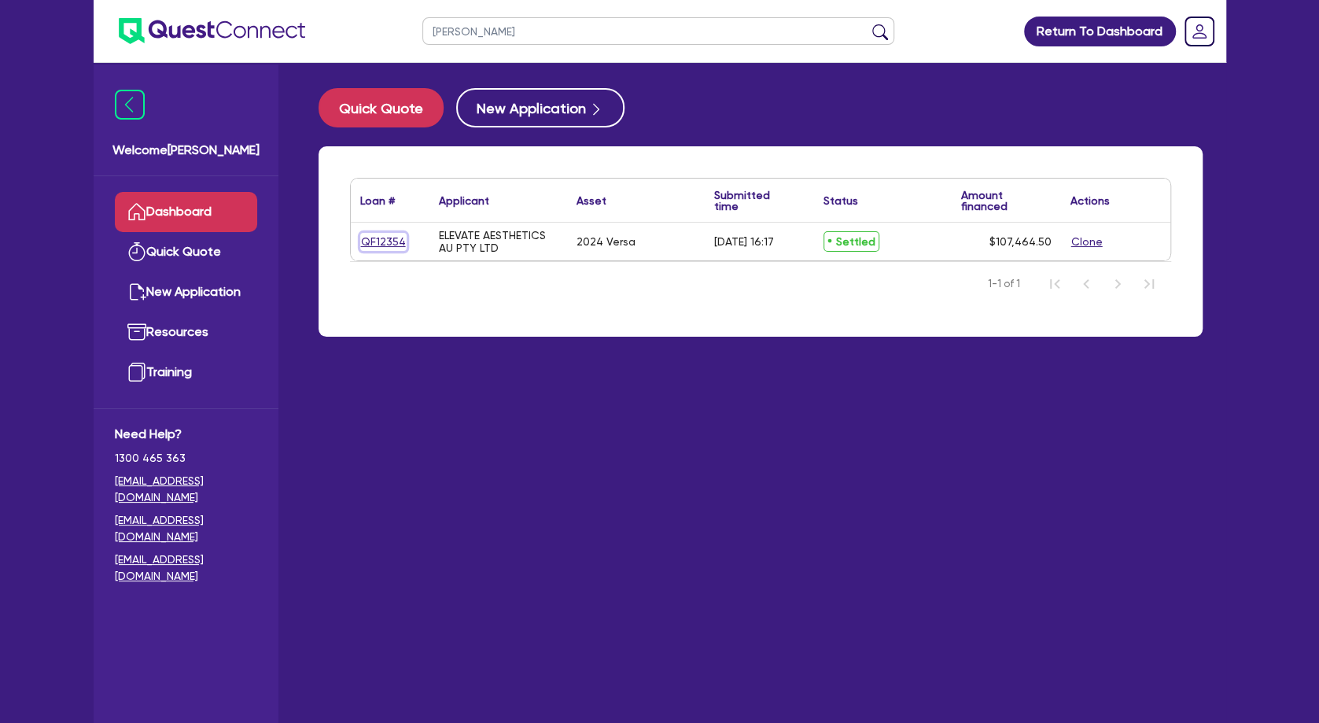
click at [388, 237] on link "QF12354" at bounding box center [383, 242] width 46 height 18
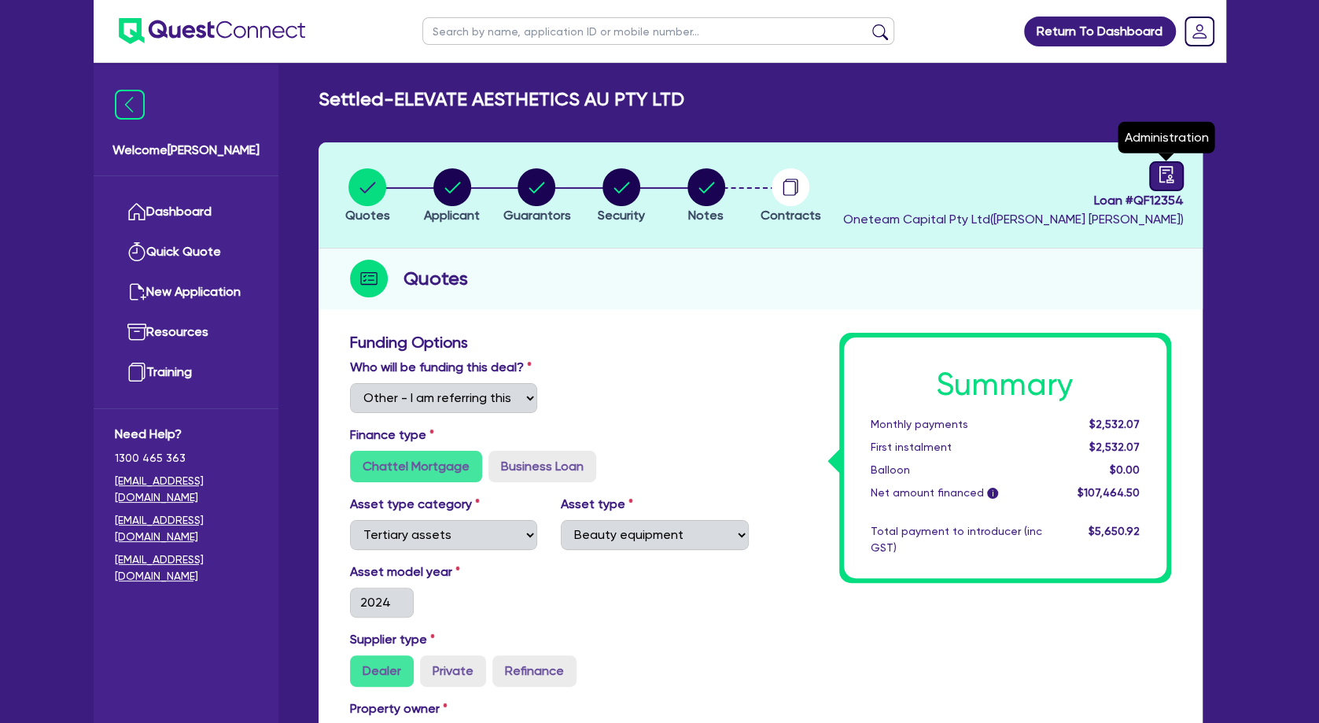
click at [1165, 170] on icon "audit" at bounding box center [1166, 174] width 14 height 17
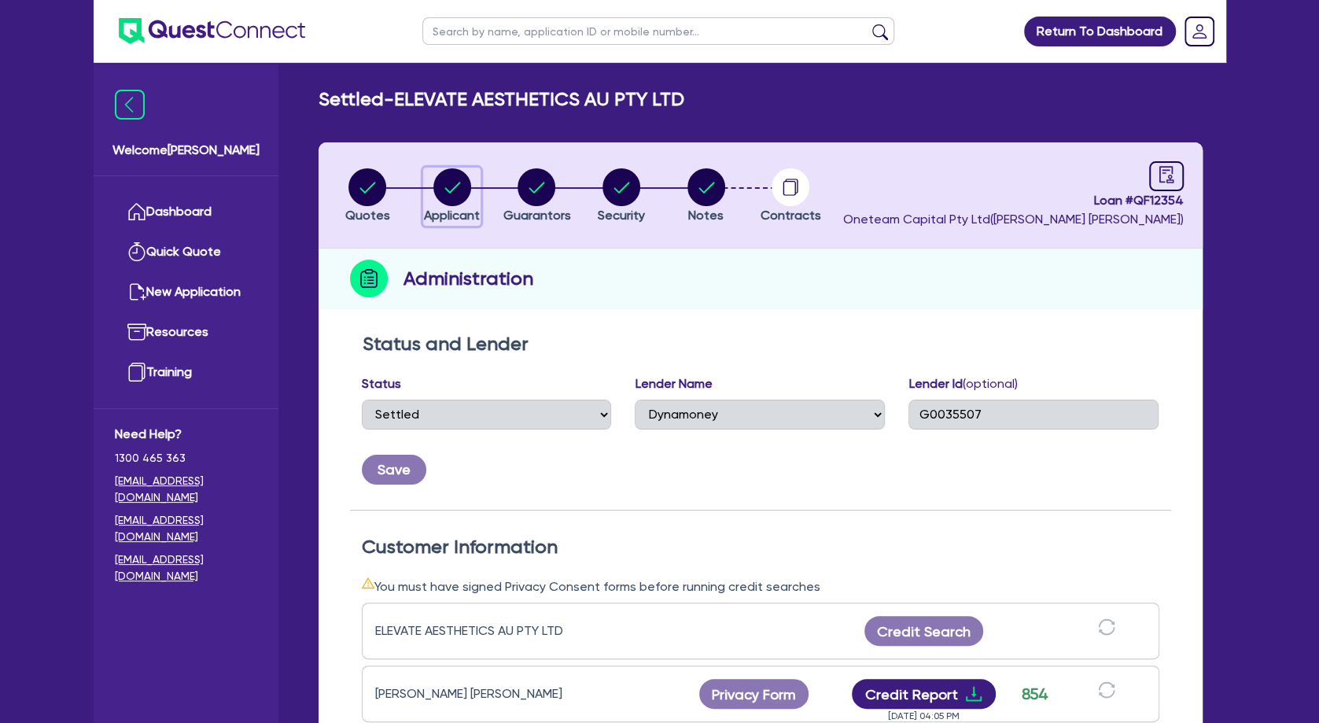
click at [459, 183] on icon "button" at bounding box center [453, 187] width 16 height 11
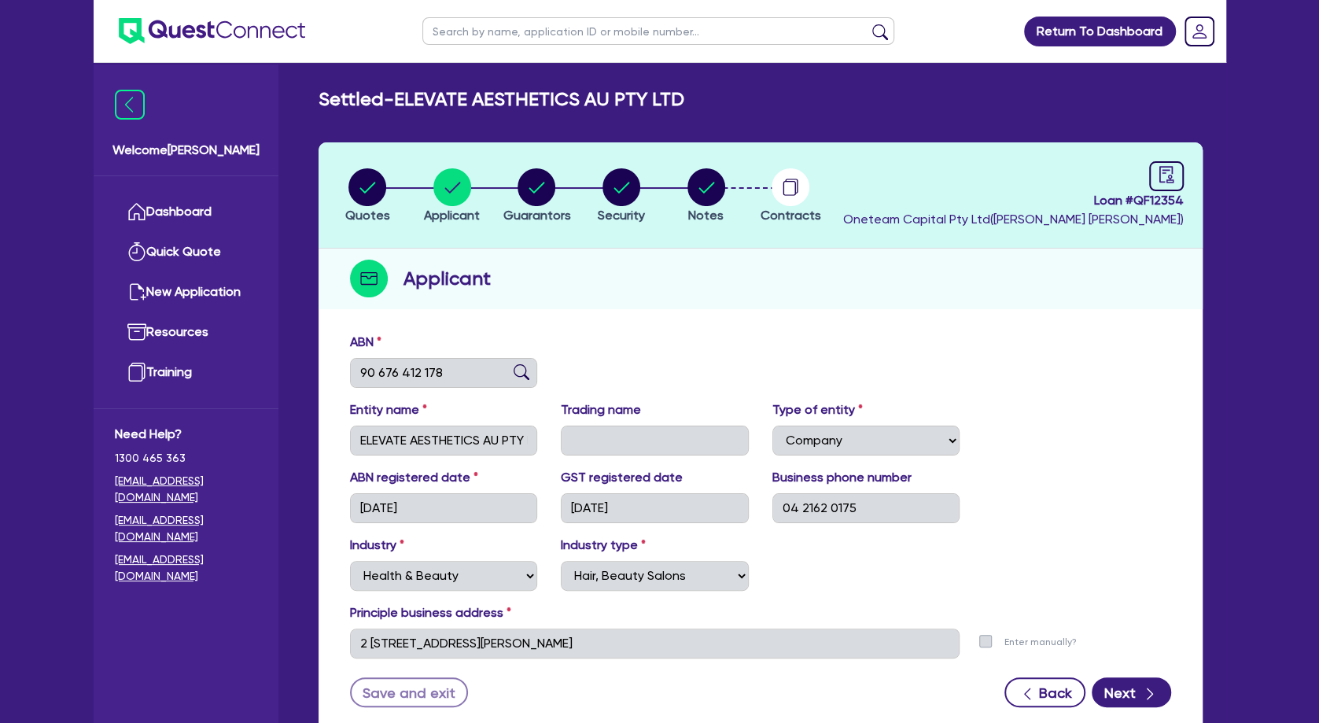
click at [482, 105] on h2 "Settled - ELEVATE AESTHETICS AU PTY LTD" at bounding box center [502, 99] width 366 height 23
click at [641, 102] on h2 "Settled - ELEVATE AESTHETICS AU PTY LTD" at bounding box center [502, 99] width 366 height 23
drag, startPoint x: 726, startPoint y: 103, endPoint x: 408, endPoint y: 94, distance: 318.0
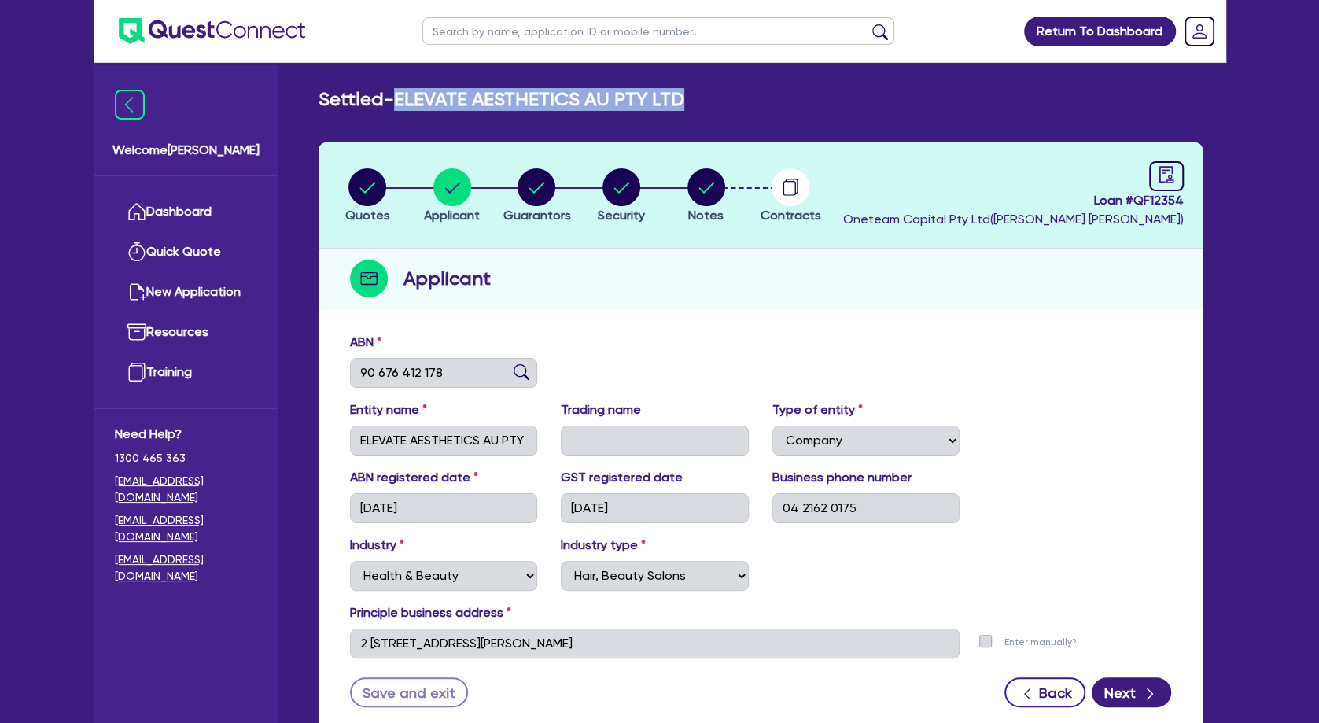
click at [408, 94] on div "Settled - ELEVATE AESTHETICS AU PTY LTD" at bounding box center [761, 99] width 908 height 23
copy h2 "ELEVATE AESTHETICS AU PTY LTD"
click at [446, 179] on circle "button" at bounding box center [452, 187] width 38 height 38
click at [374, 186] on circle "button" at bounding box center [368, 187] width 38 height 38
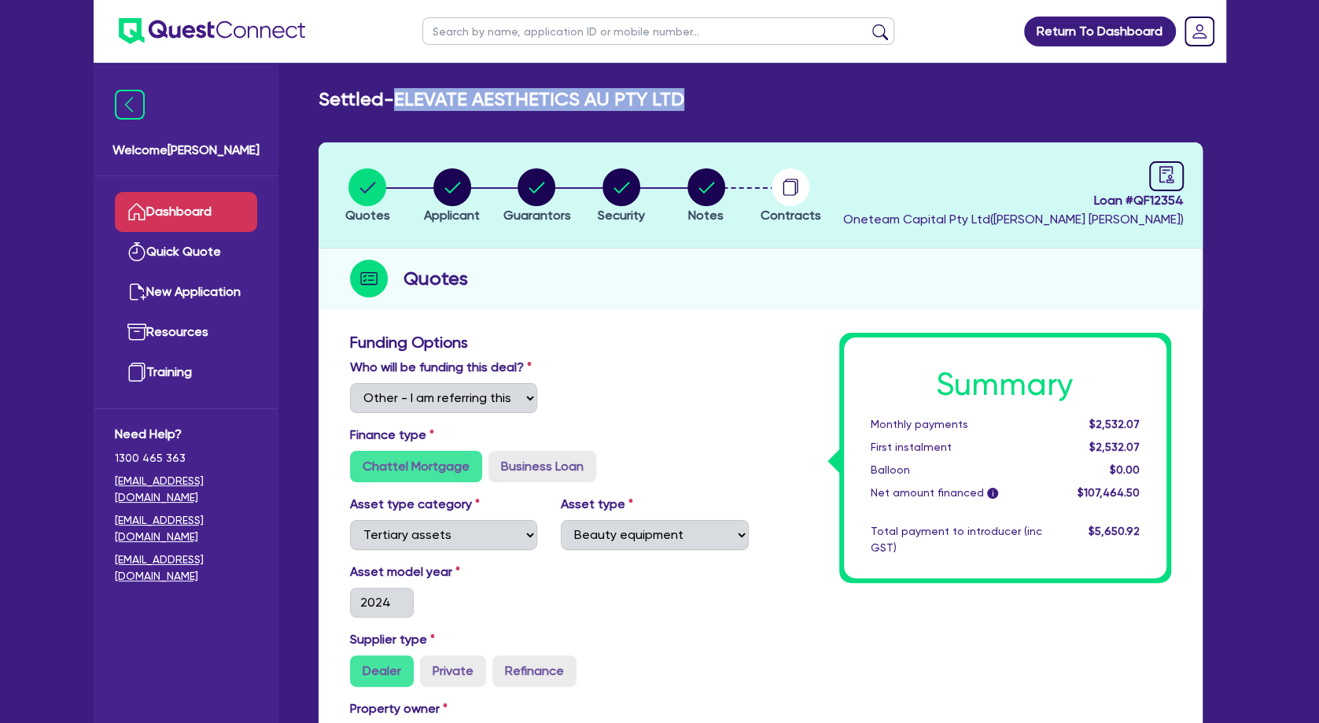
click at [235, 195] on link "Dashboard" at bounding box center [186, 212] width 142 height 40
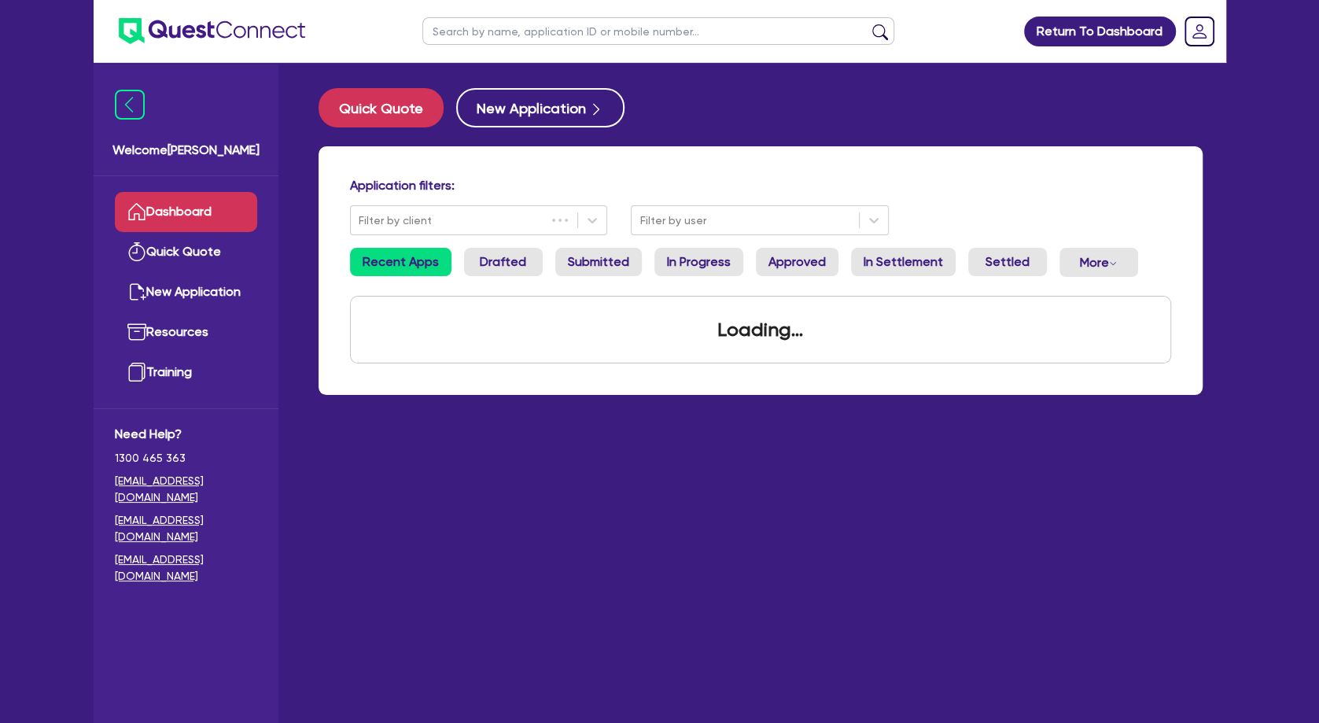
click at [515, 34] on input "text" at bounding box center [658, 31] width 472 height 28
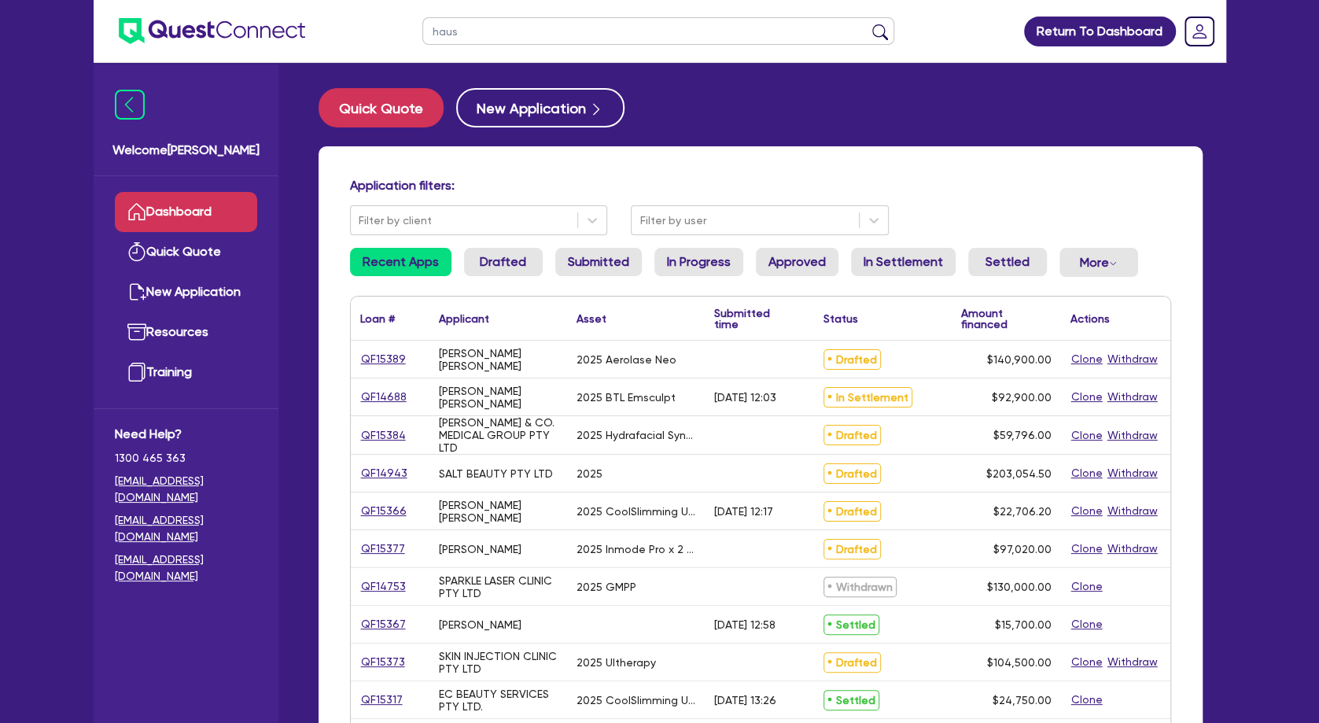
click at [868, 24] on button "submit" at bounding box center [880, 35] width 25 height 22
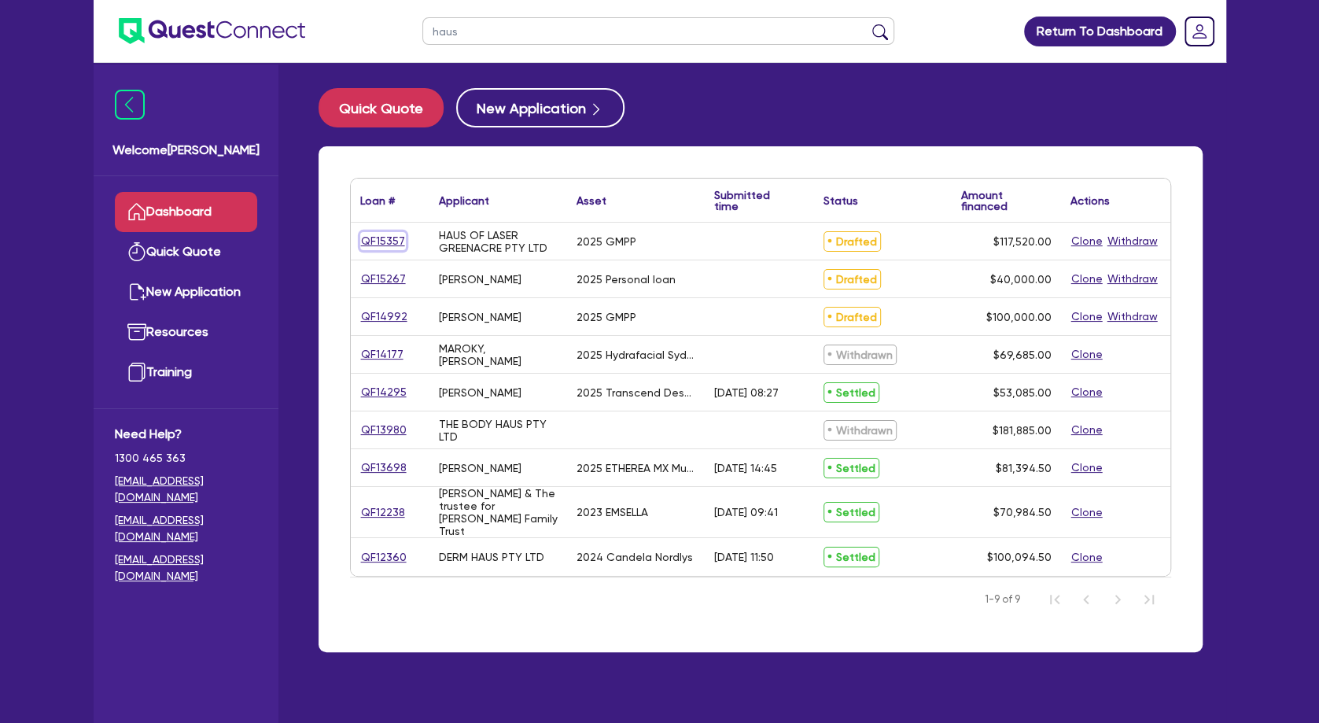
click at [382, 237] on link "QF15357" at bounding box center [383, 241] width 46 height 18
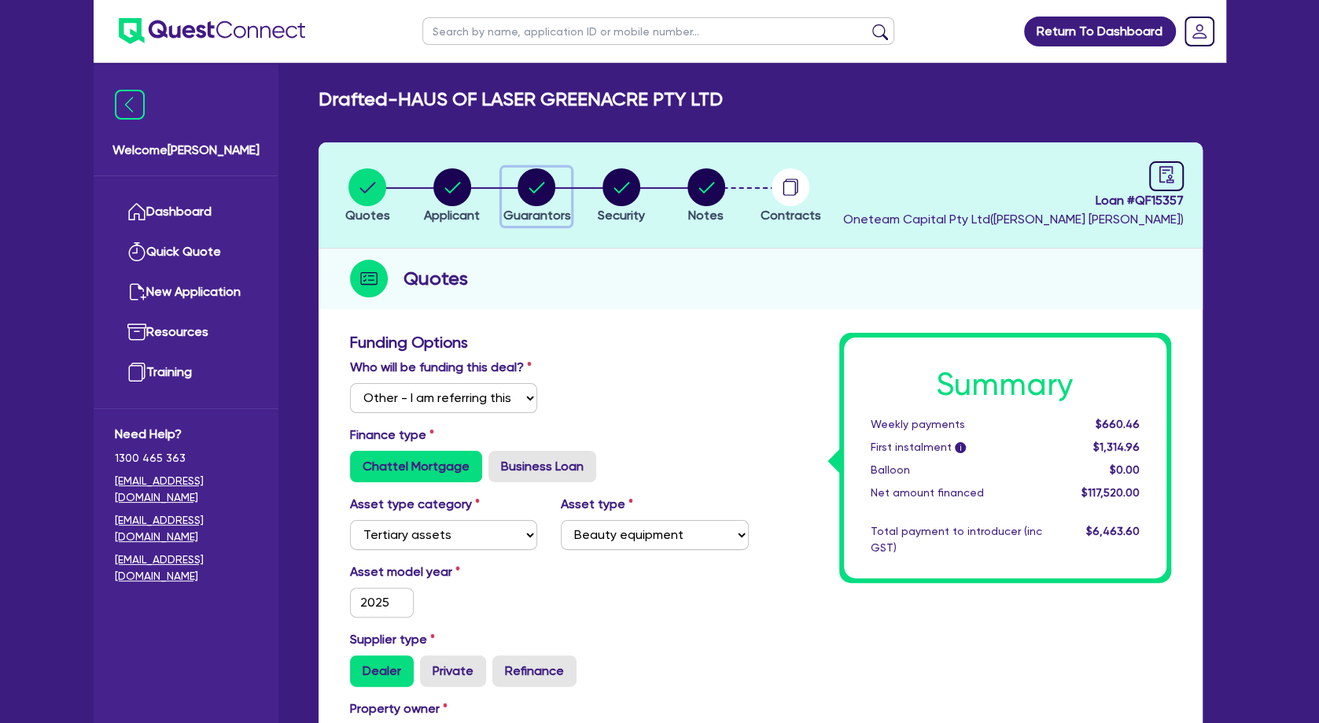
click at [534, 195] on circle "button" at bounding box center [537, 187] width 38 height 38
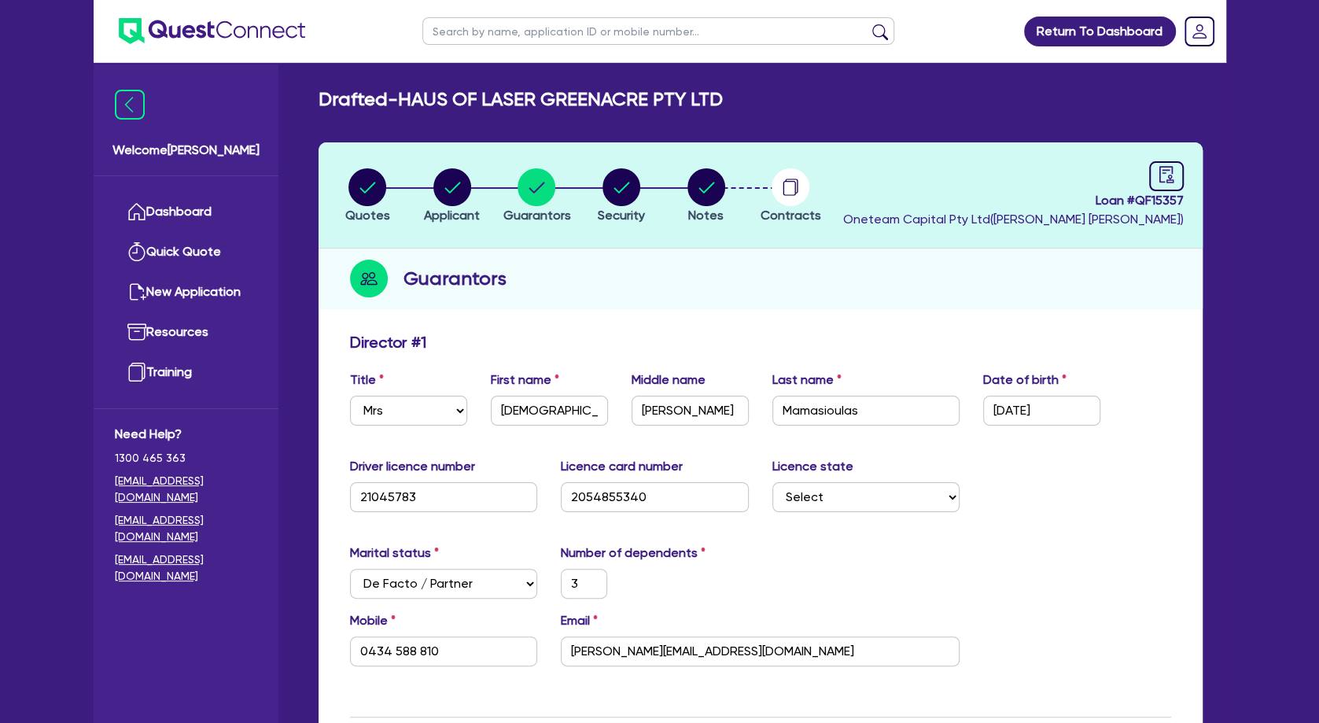
click at [518, 31] on input "text" at bounding box center [658, 31] width 472 height 28
click button "submit" at bounding box center [880, 35] width 25 height 22
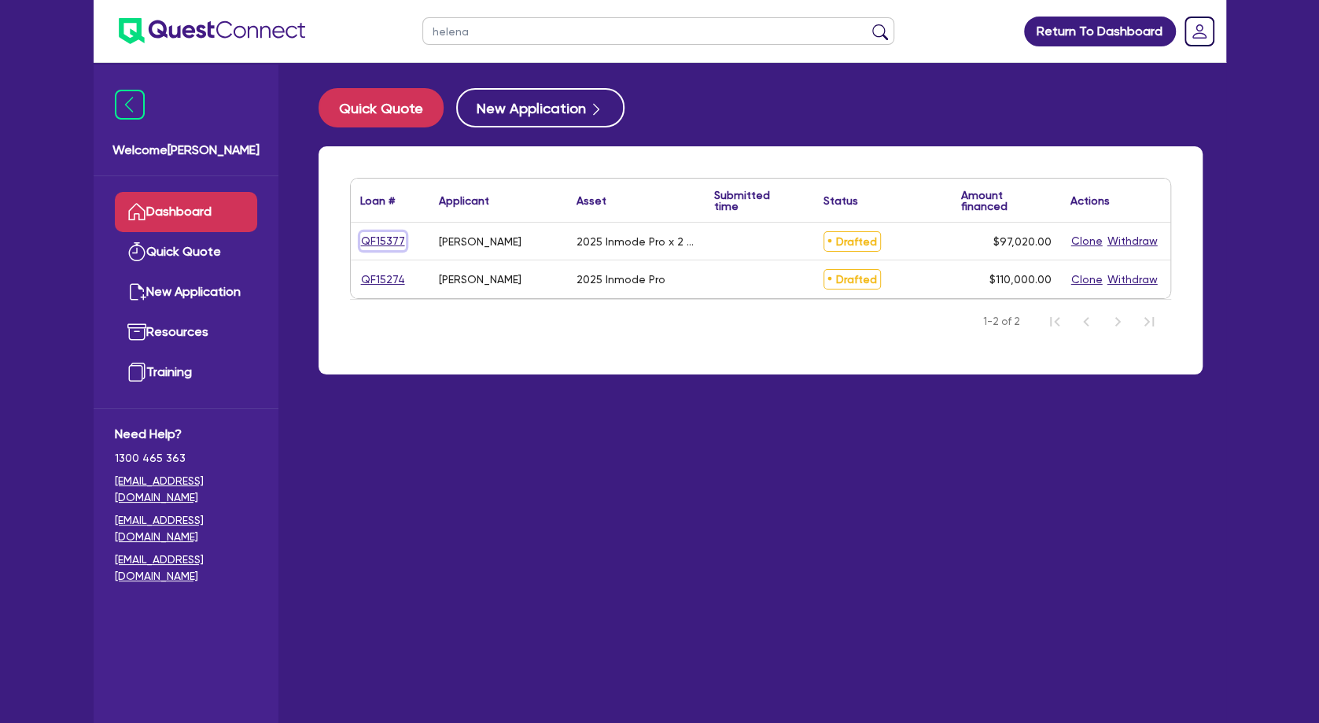
click at [386, 239] on link "QF15377" at bounding box center [383, 241] width 46 height 18
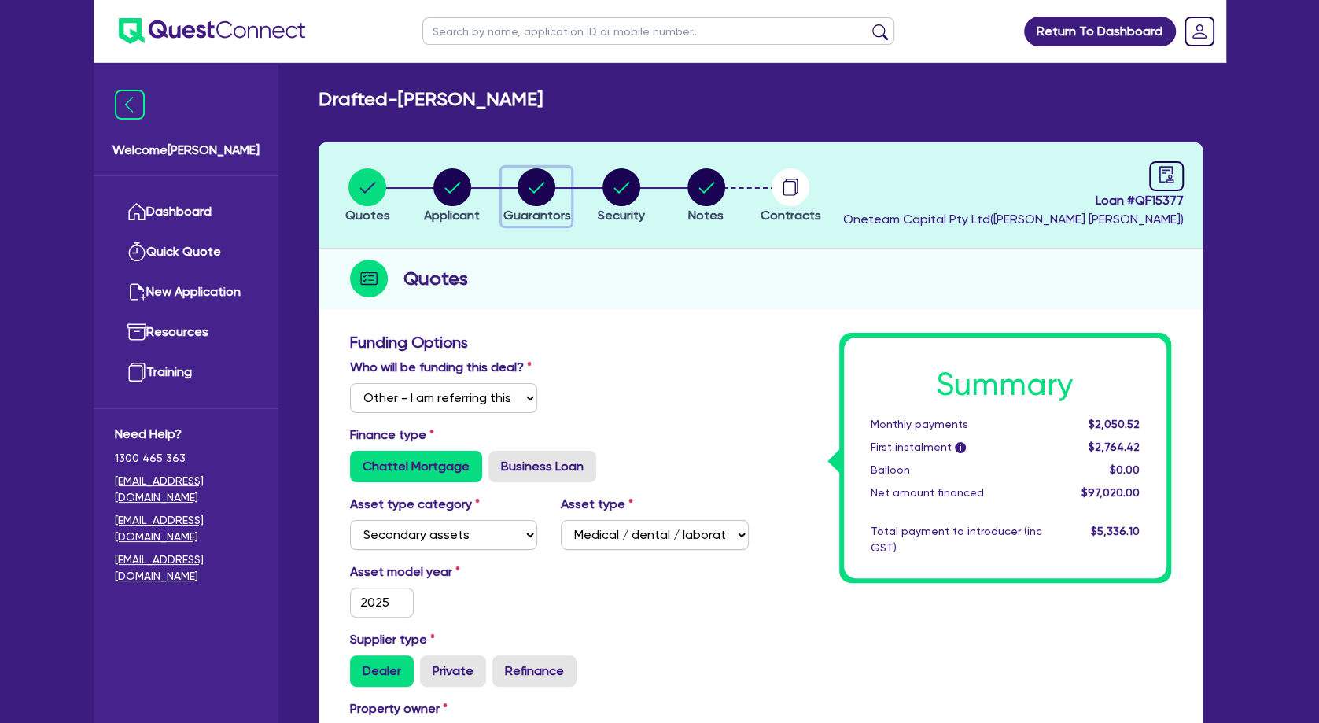
click at [546, 198] on circle "button" at bounding box center [537, 187] width 38 height 38
